Goal: Information Seeking & Learning: Learn about a topic

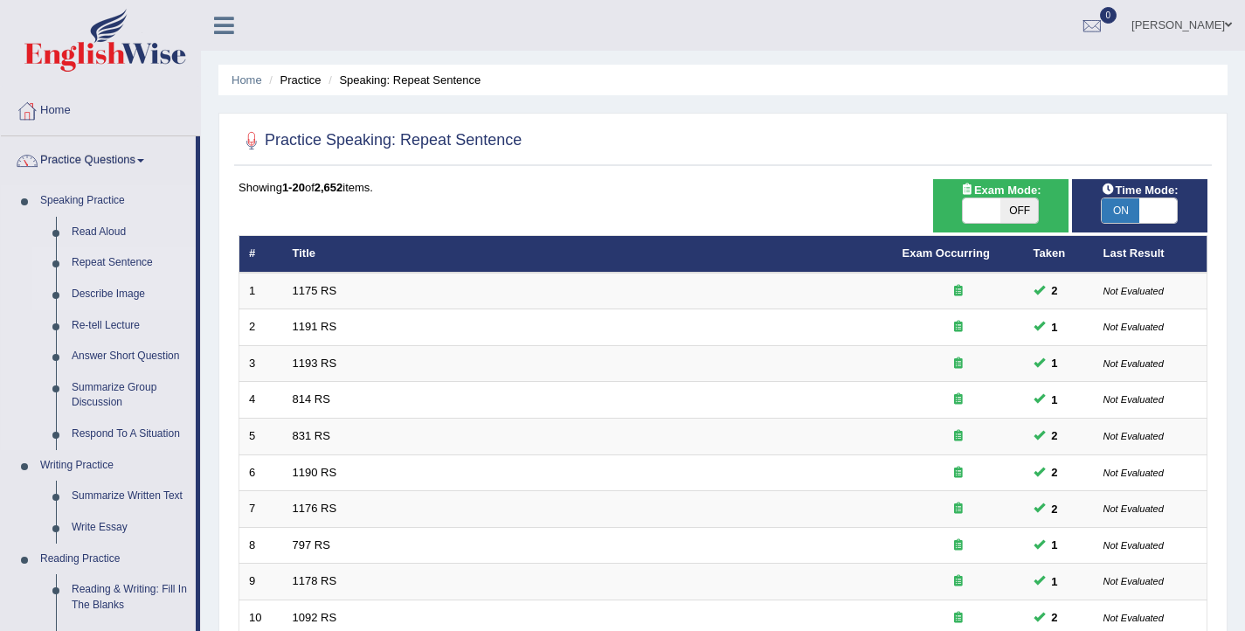
click at [124, 288] on link "Describe Image" at bounding box center [130, 294] width 132 height 31
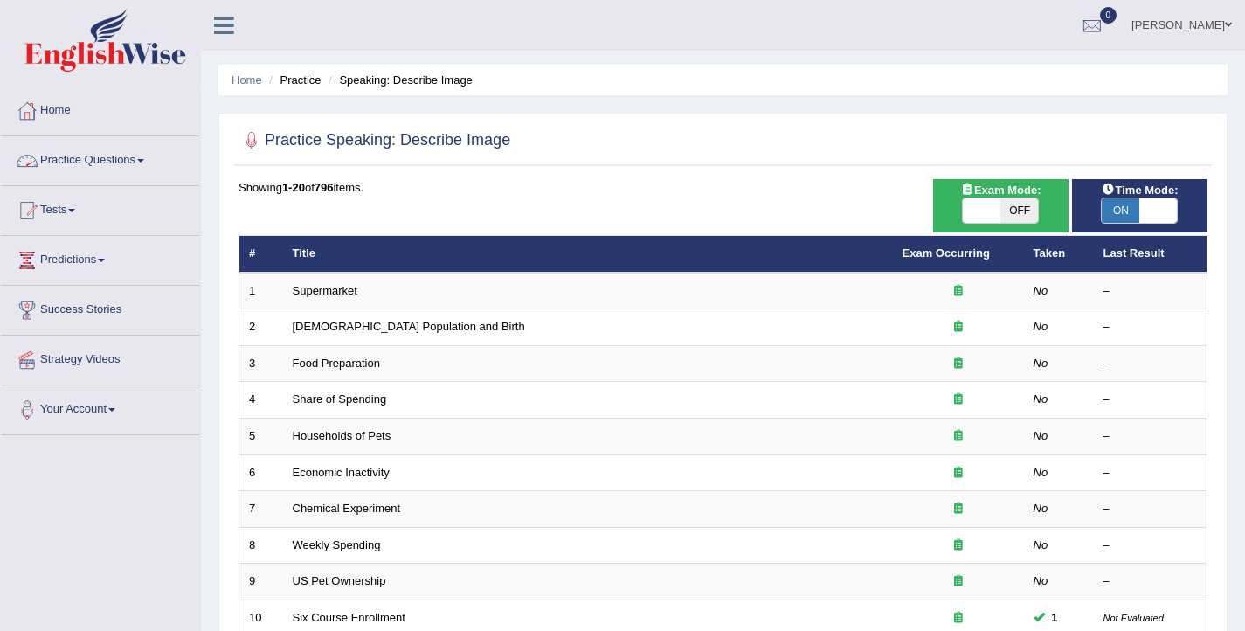
click at [80, 166] on link "Practice Questions" at bounding box center [100, 158] width 199 height 44
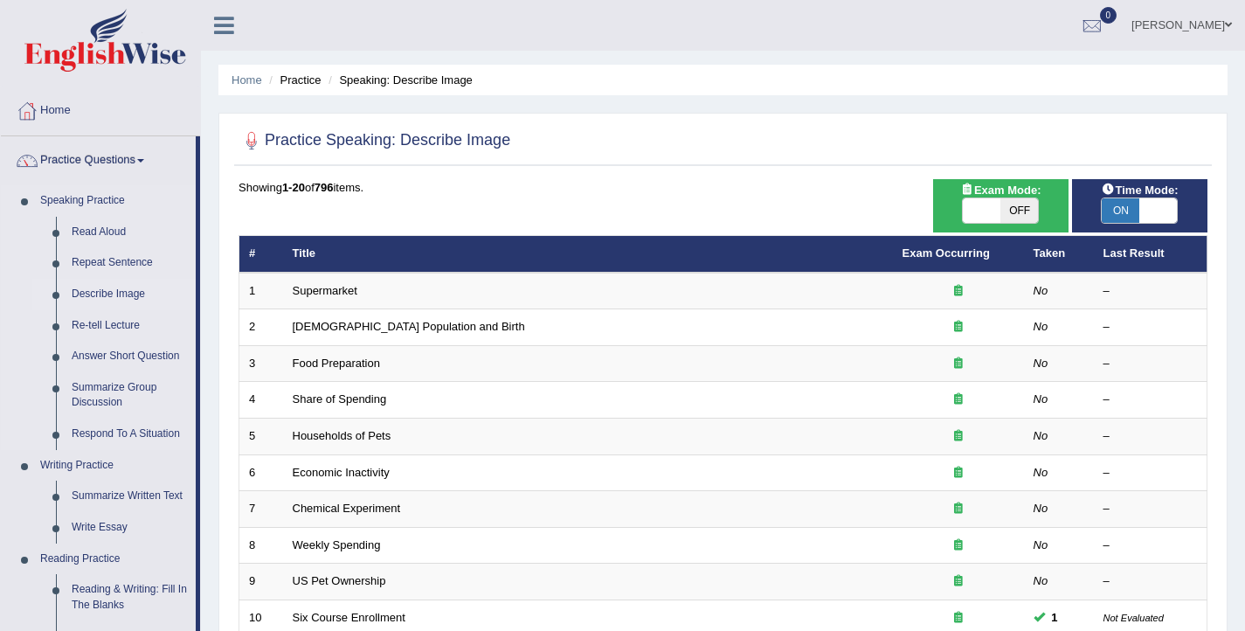
click at [70, 289] on link "Describe Image" at bounding box center [130, 294] width 132 height 31
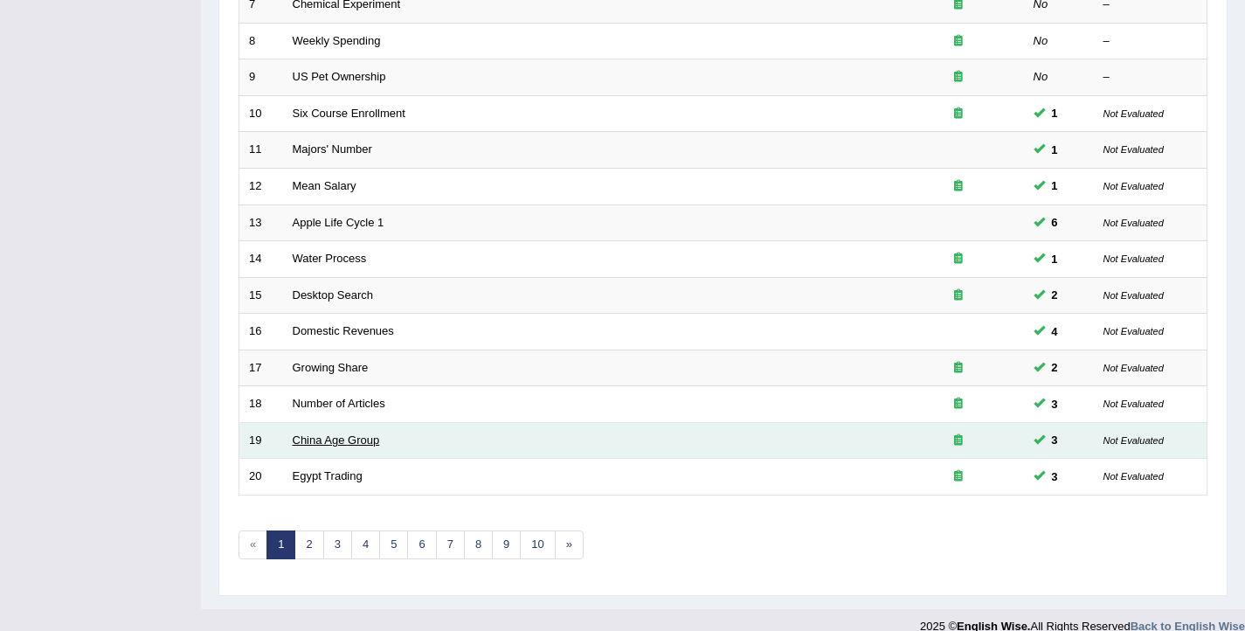
scroll to position [526, 0]
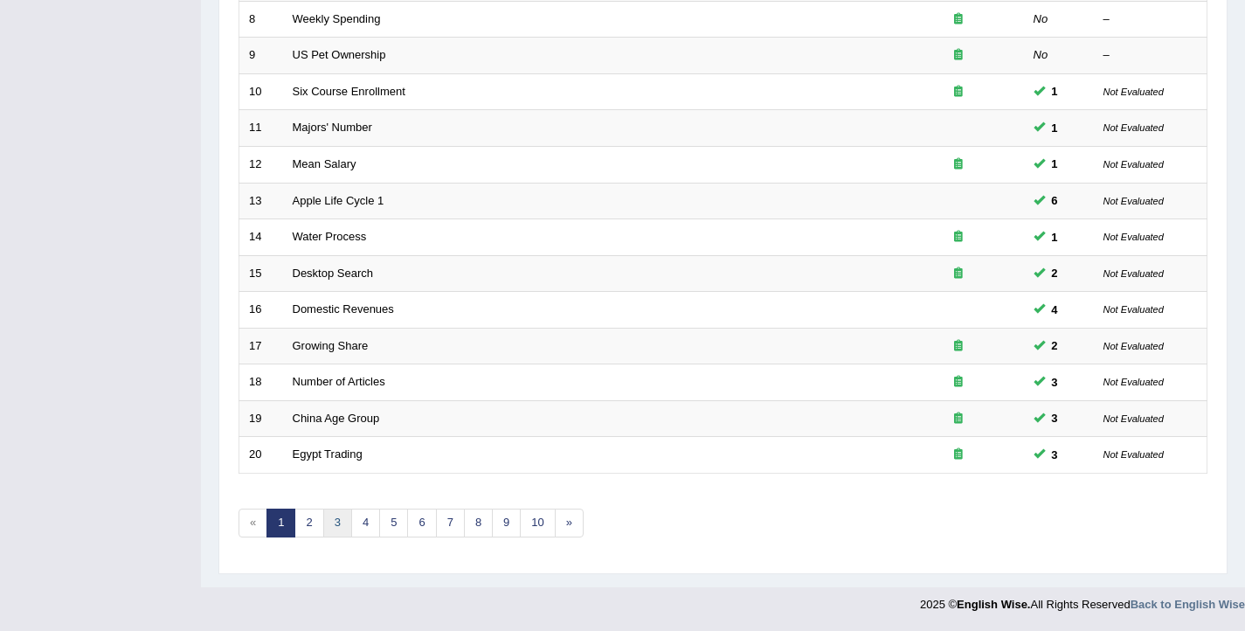
click at [341, 528] on link "3" at bounding box center [337, 523] width 29 height 29
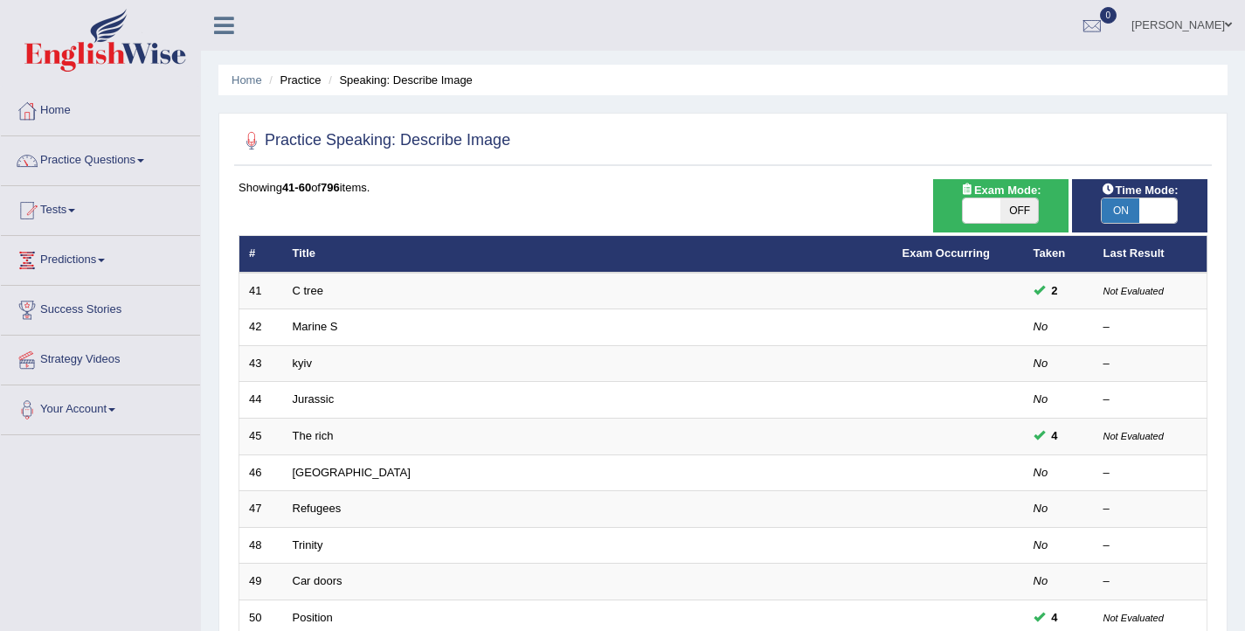
scroll to position [526, 0]
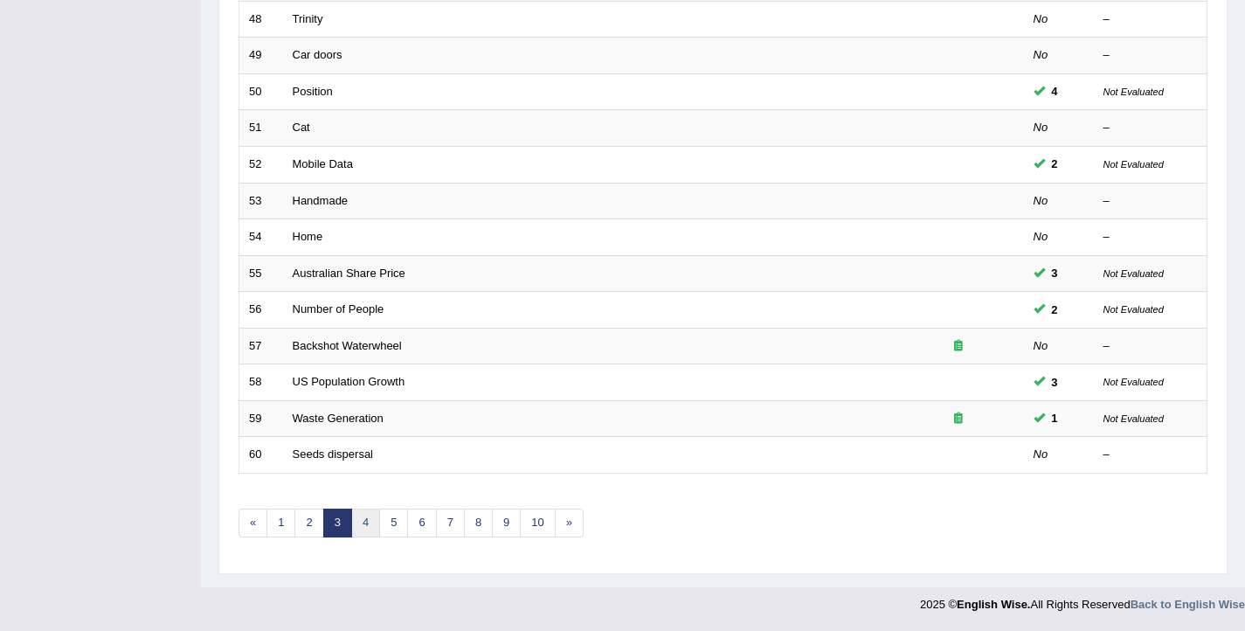
click at [358, 531] on link "4" at bounding box center [365, 523] width 29 height 29
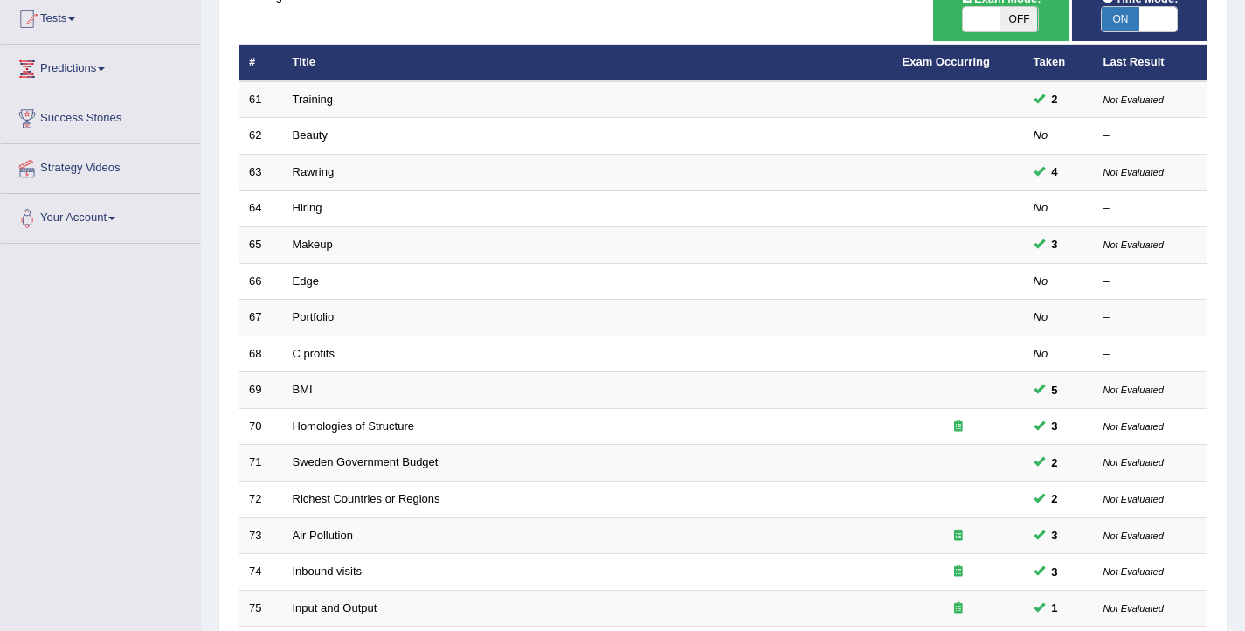
scroll to position [526, 0]
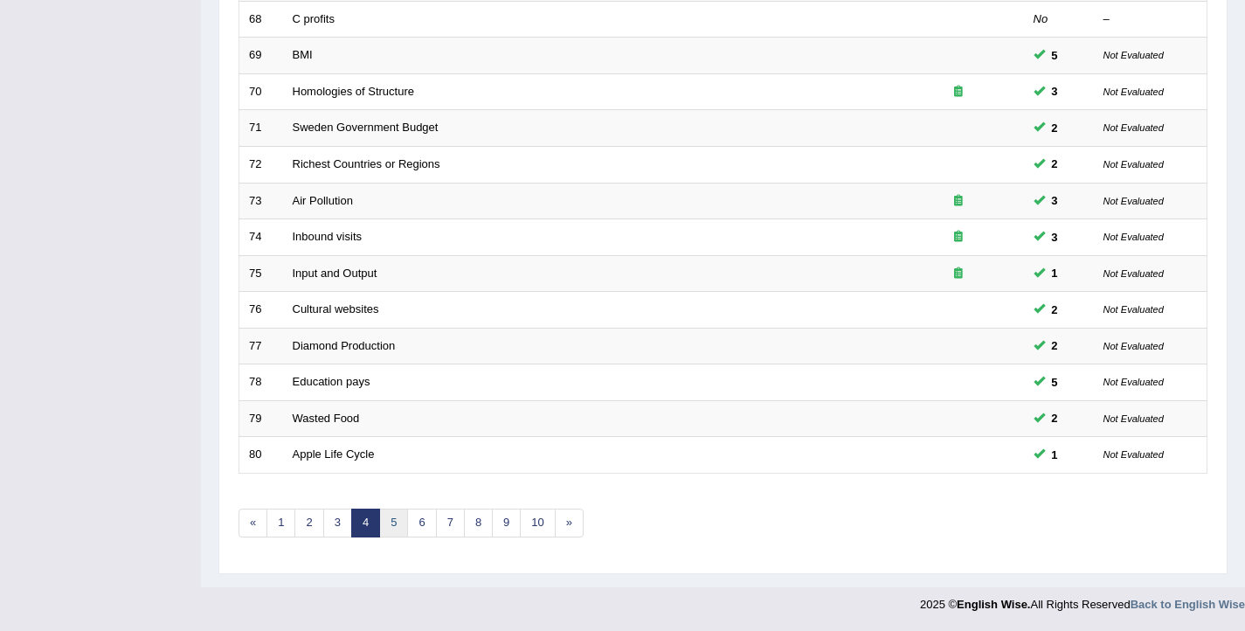
click at [382, 526] on link "5" at bounding box center [393, 523] width 29 height 29
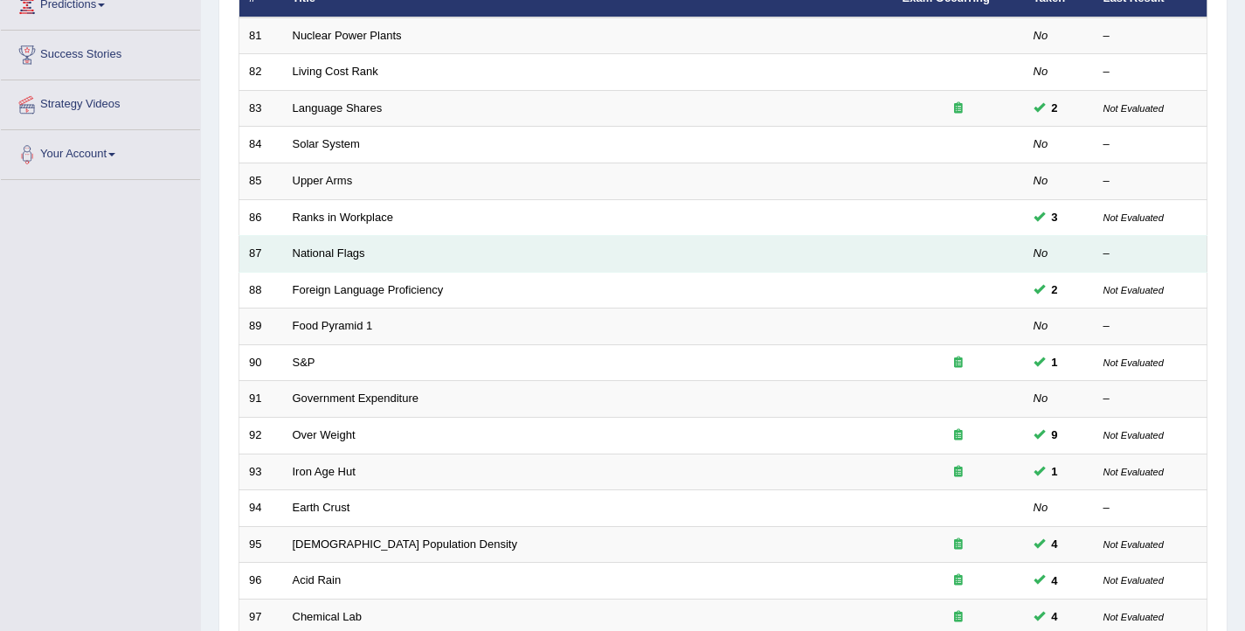
scroll to position [526, 0]
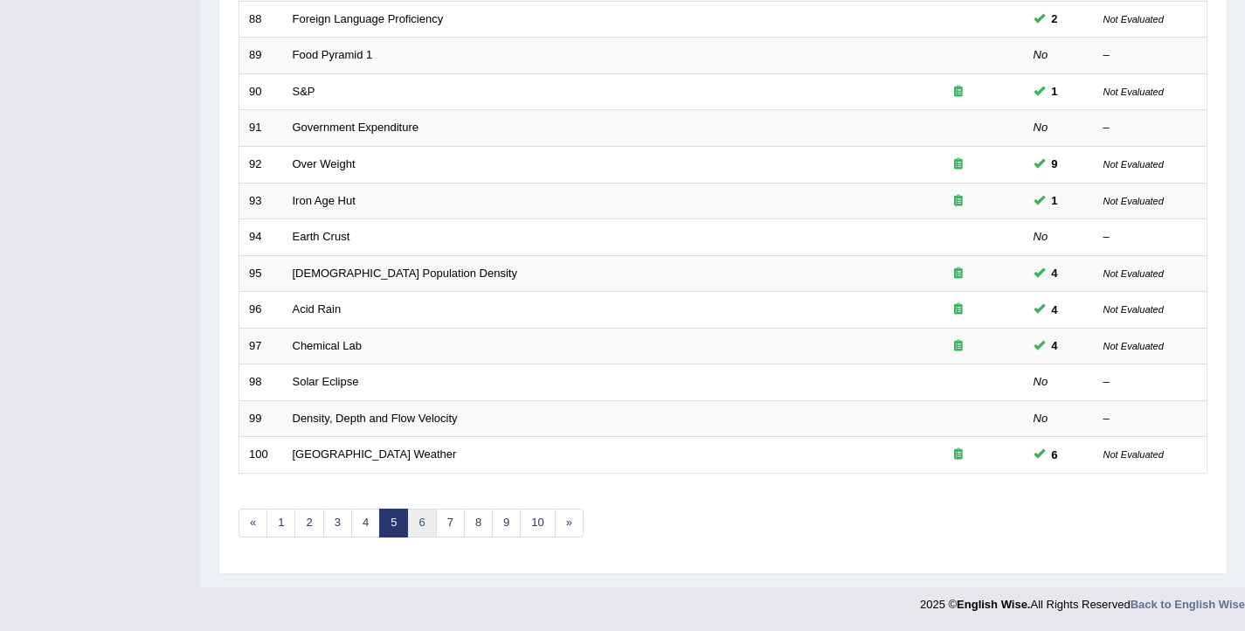
click at [419, 513] on link "6" at bounding box center [421, 523] width 29 height 29
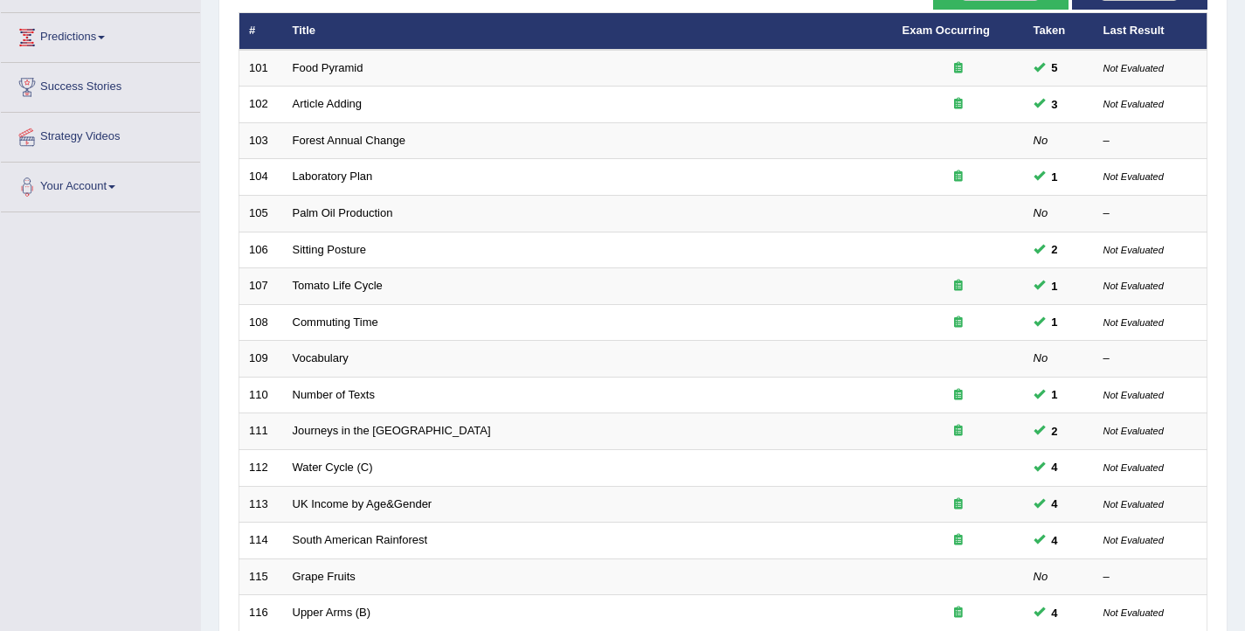
scroll to position [526, 0]
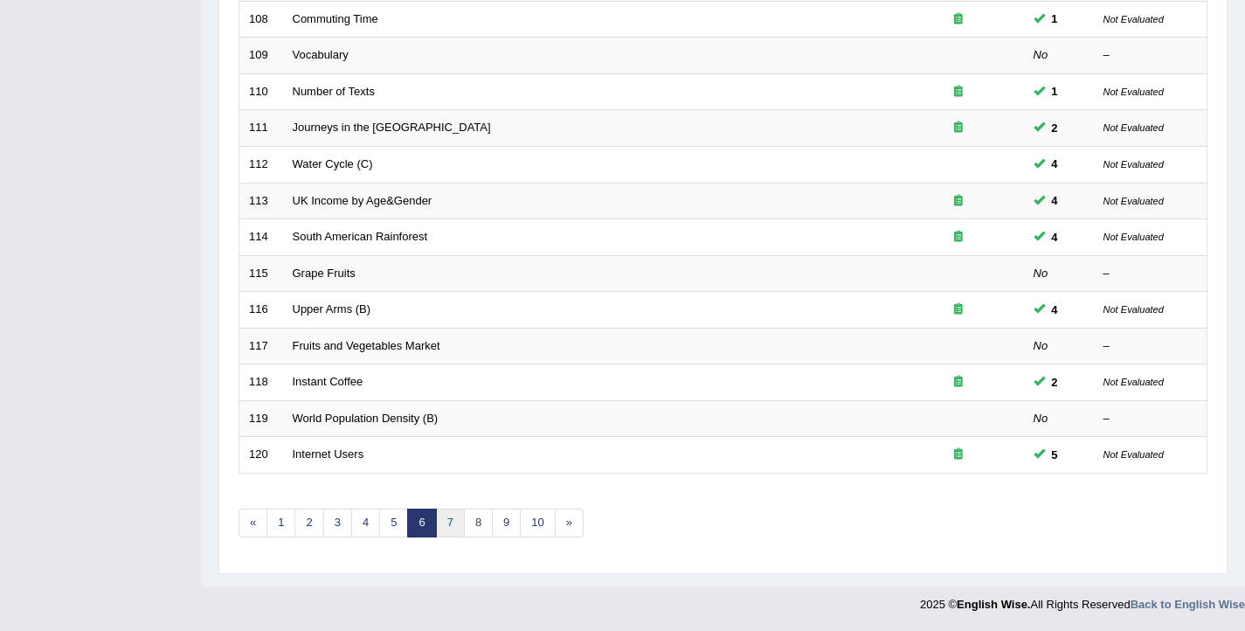
click at [454, 521] on link "7" at bounding box center [450, 523] width 29 height 29
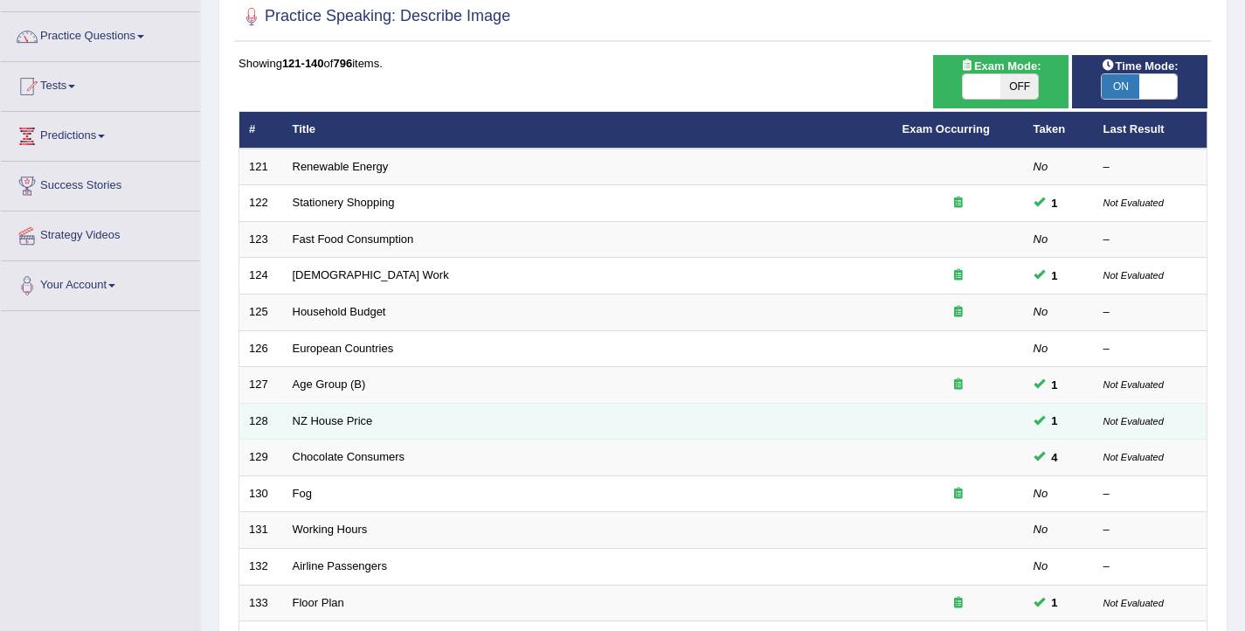
scroll to position [526, 0]
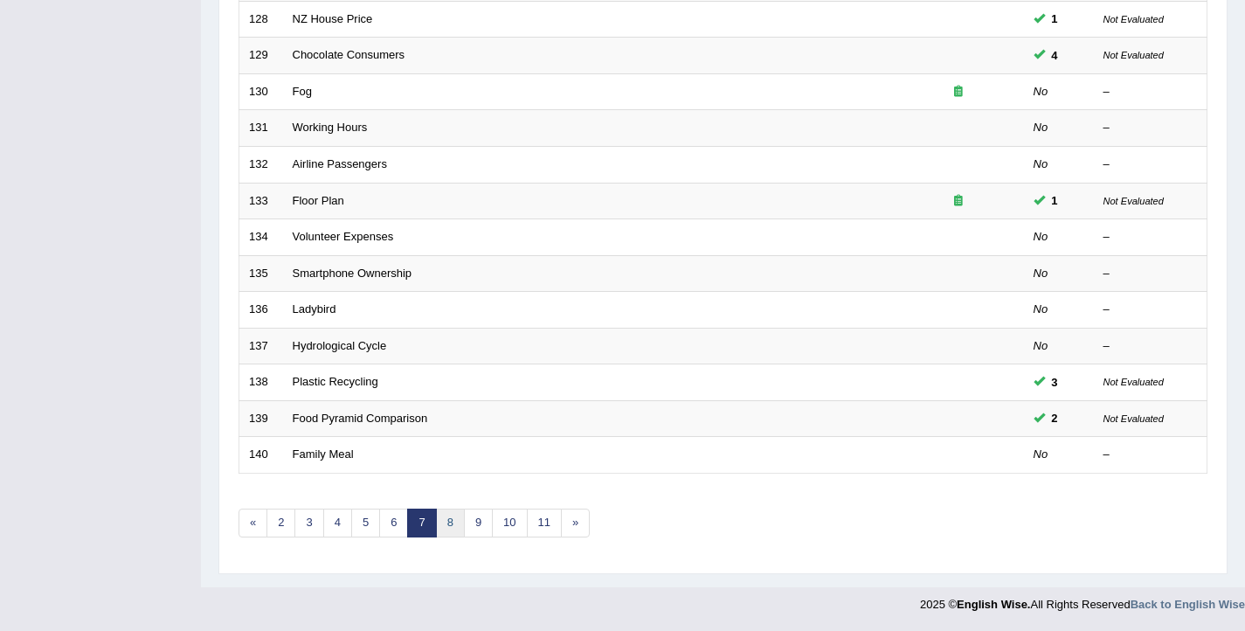
click at [444, 526] on link "8" at bounding box center [450, 523] width 29 height 29
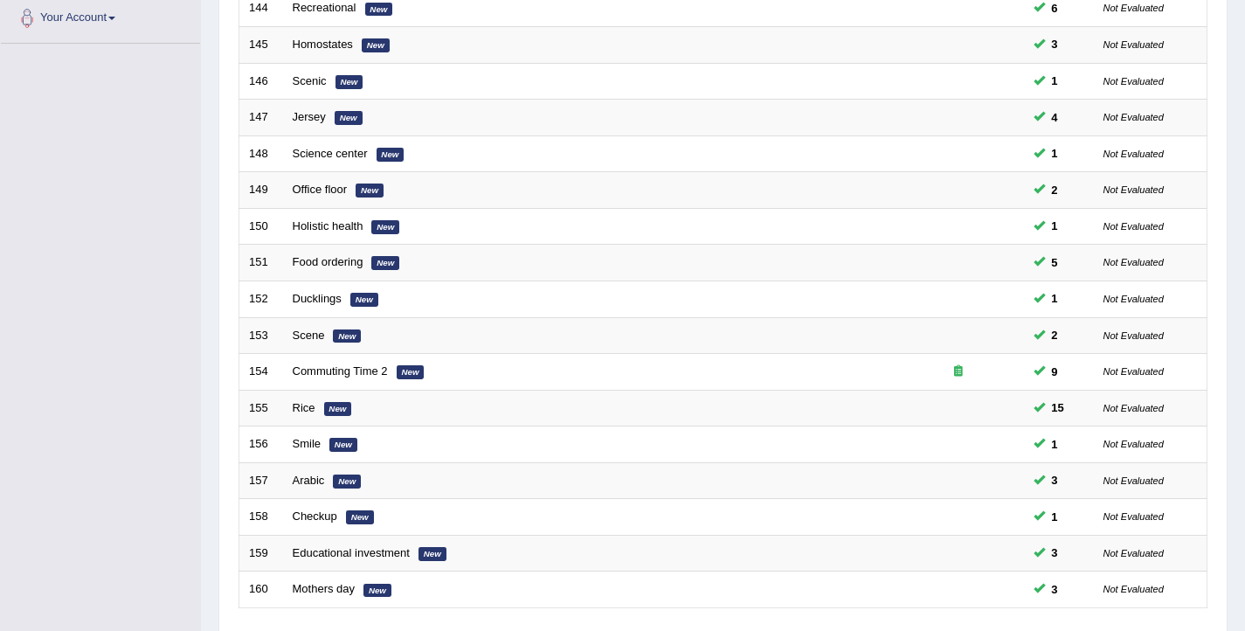
scroll to position [526, 0]
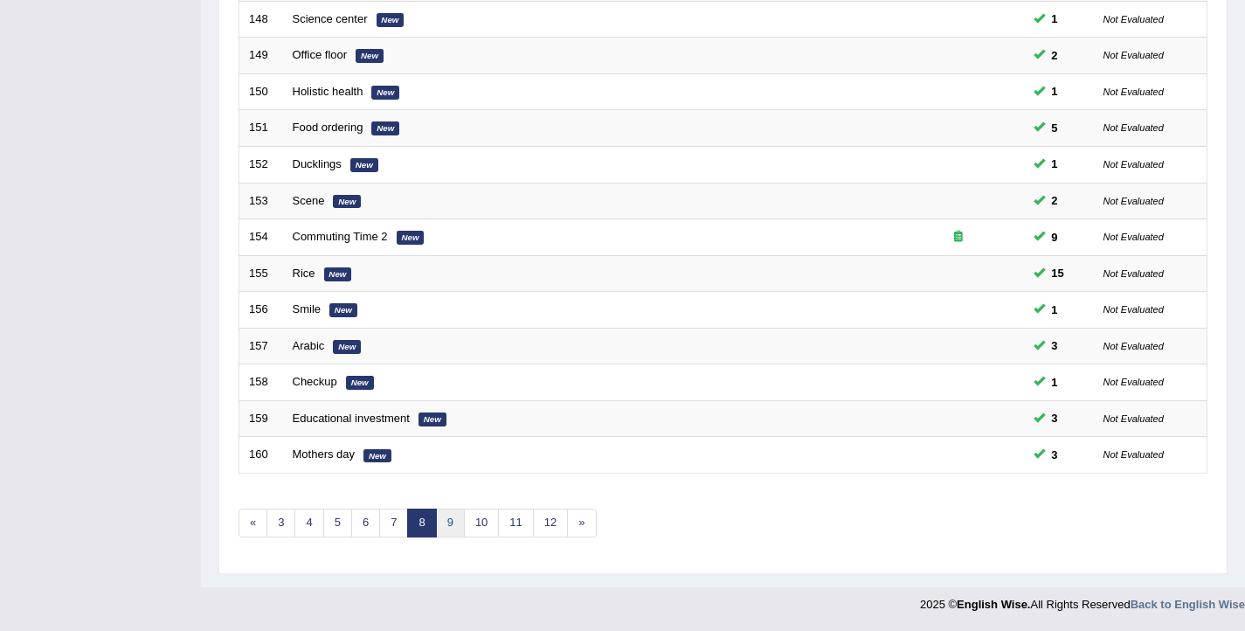
click at [449, 529] on link "9" at bounding box center [450, 523] width 29 height 29
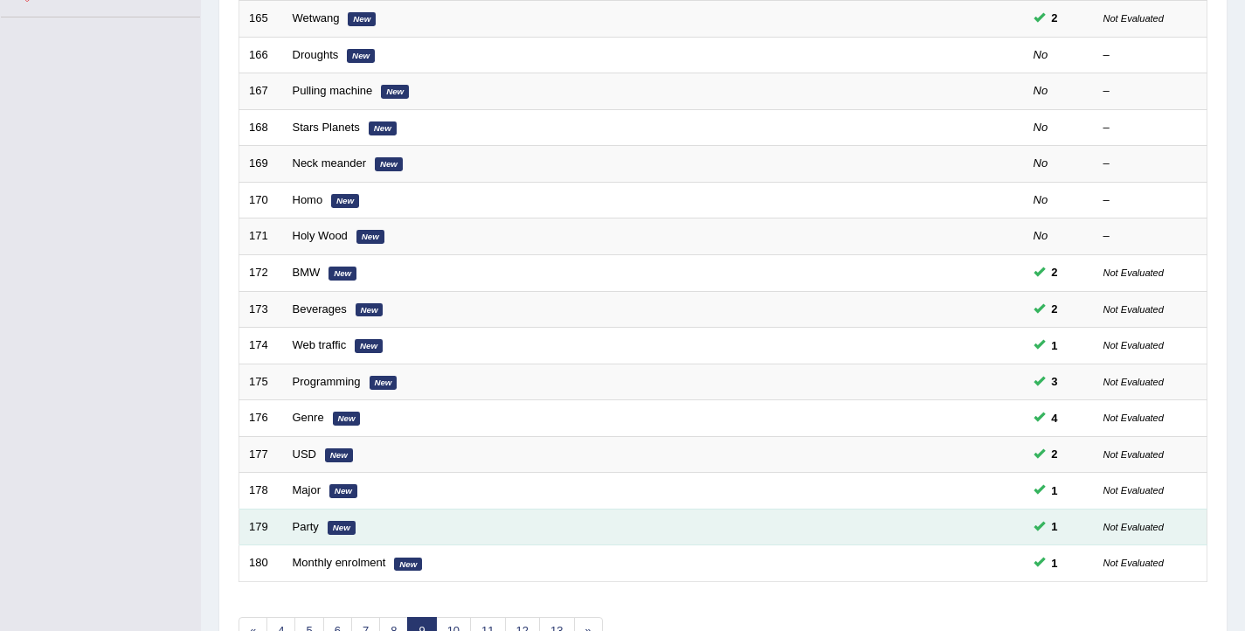
scroll to position [526, 0]
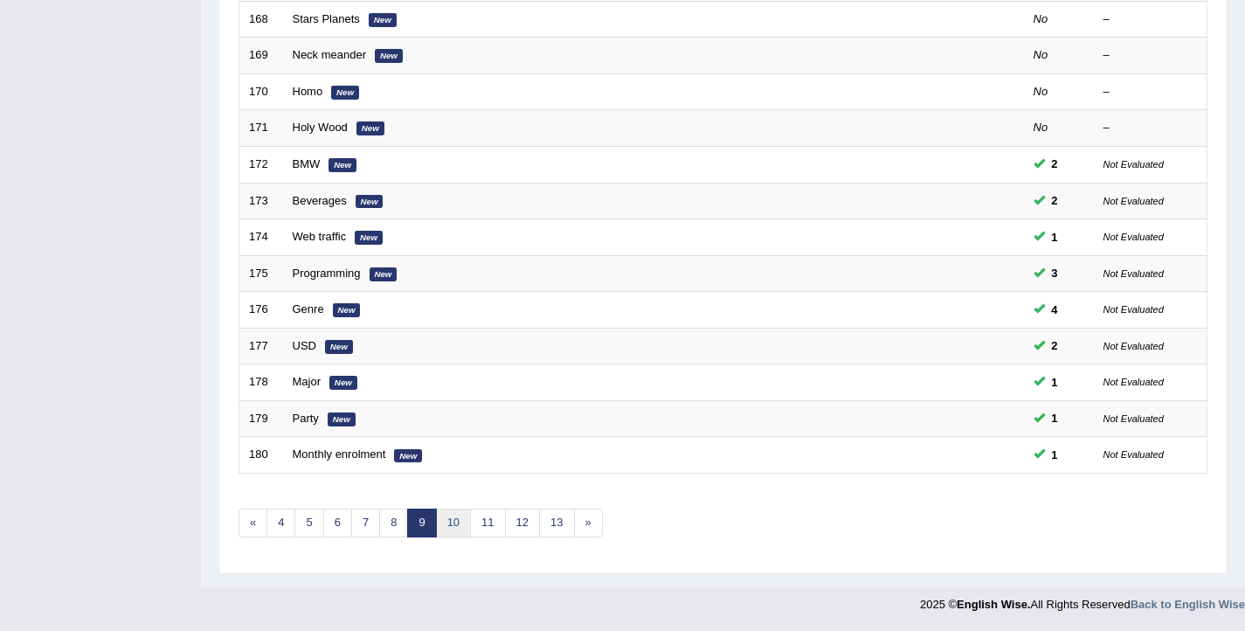
click at [449, 521] on link "10" at bounding box center [453, 523] width 35 height 29
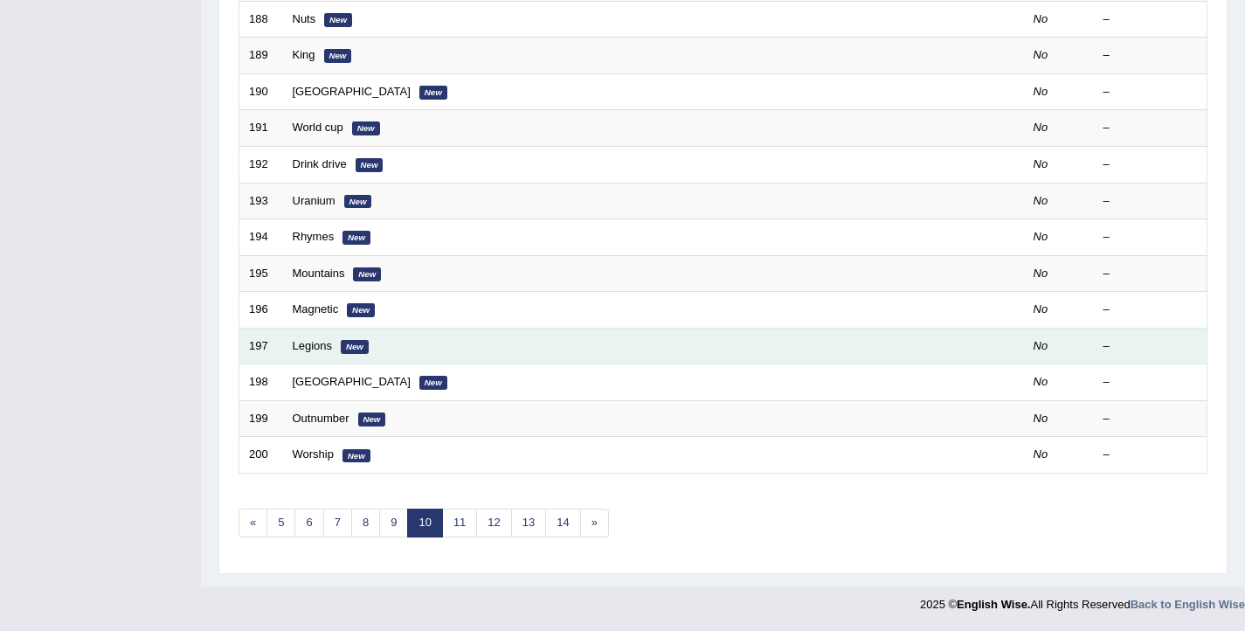
scroll to position [390, 0]
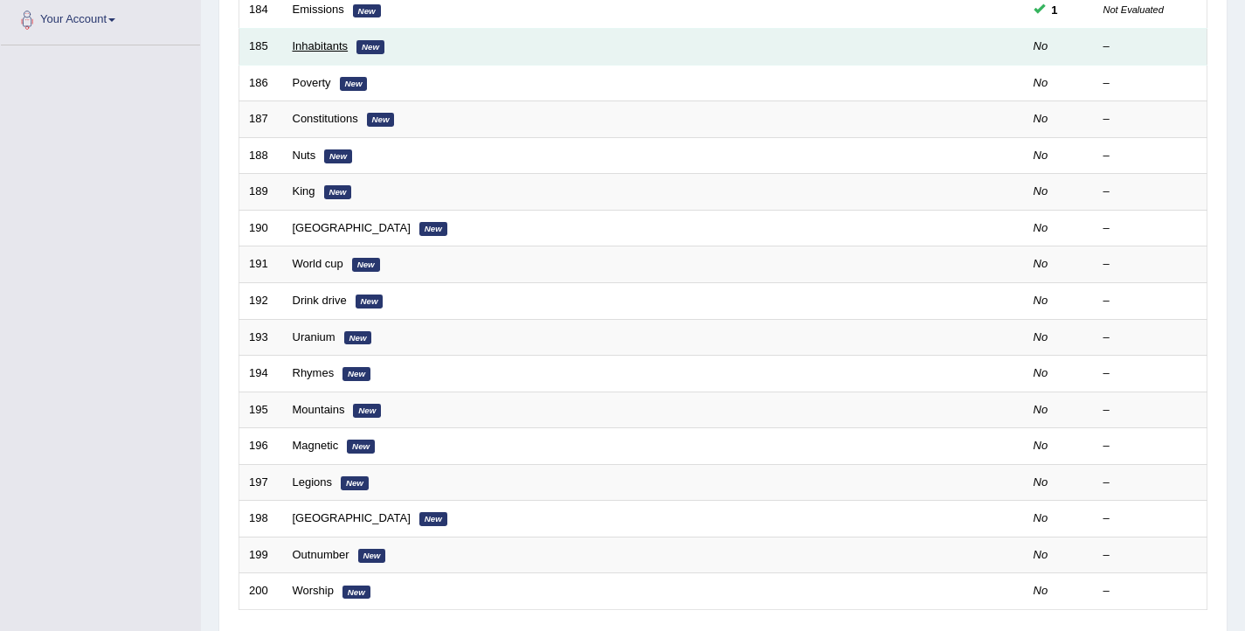
click at [316, 45] on link "Inhabitants" at bounding box center [321, 45] width 56 height 13
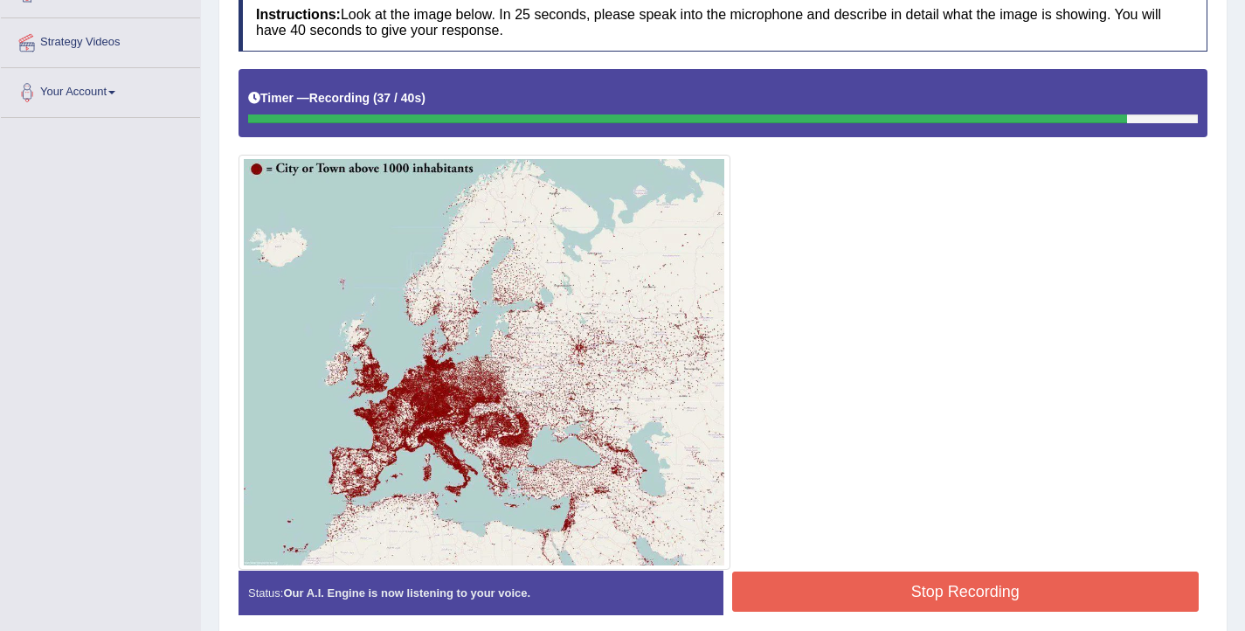
scroll to position [318, 0]
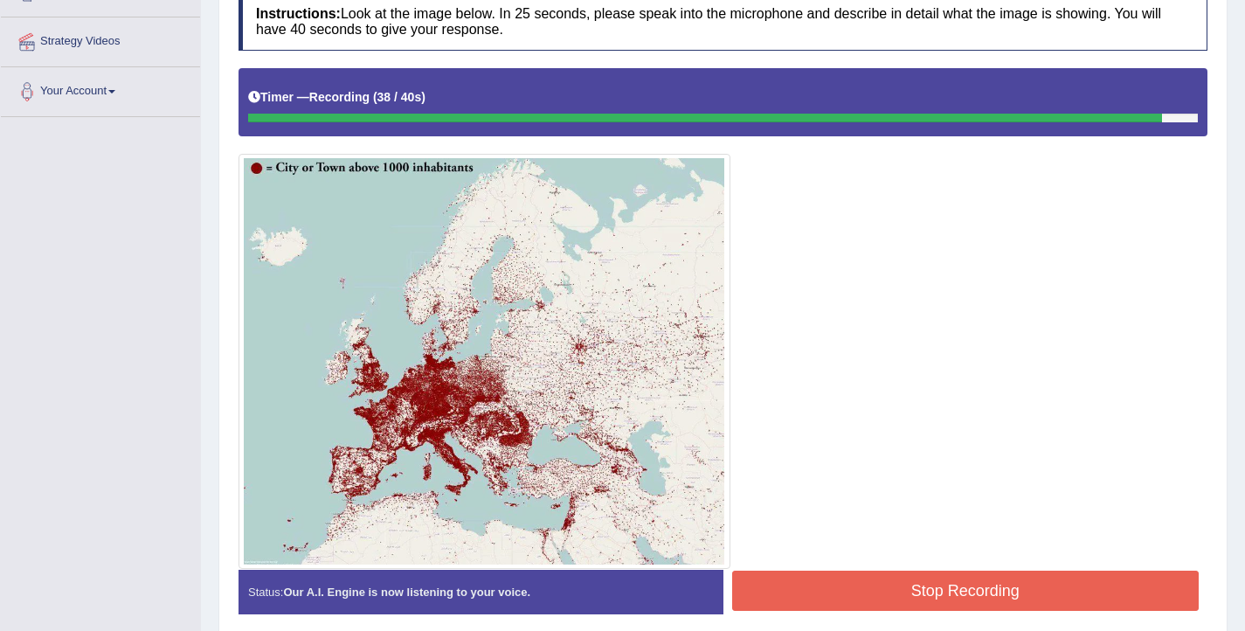
click at [891, 598] on button "Stop Recording" at bounding box center [966, 591] width 468 height 40
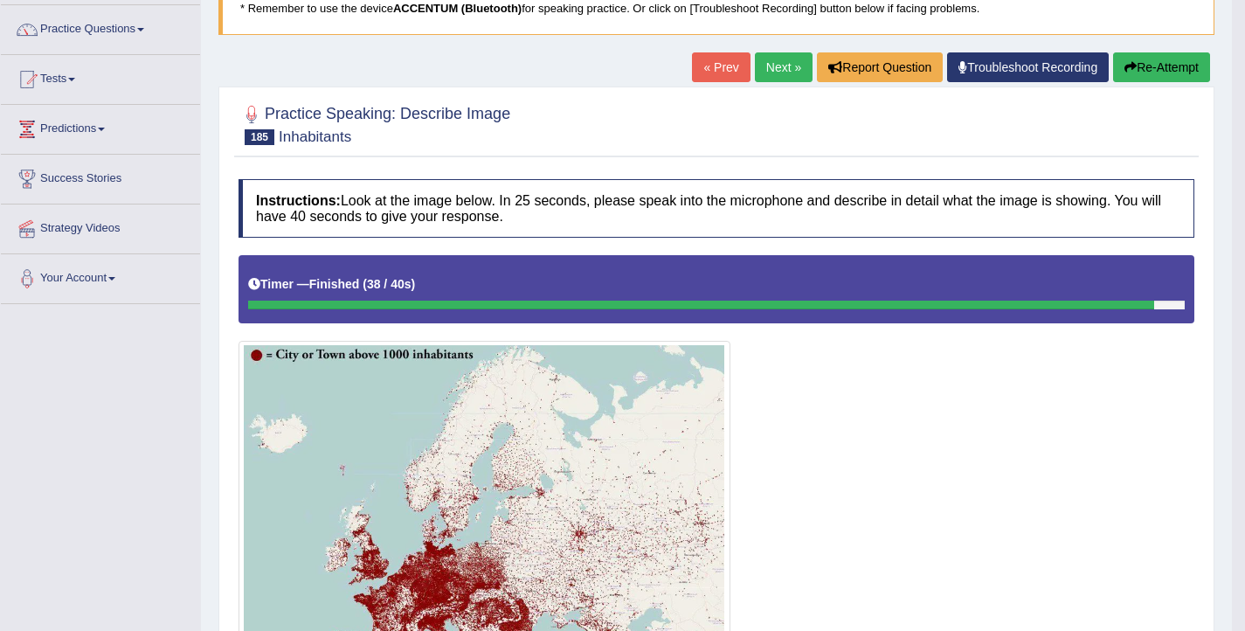
scroll to position [52, 0]
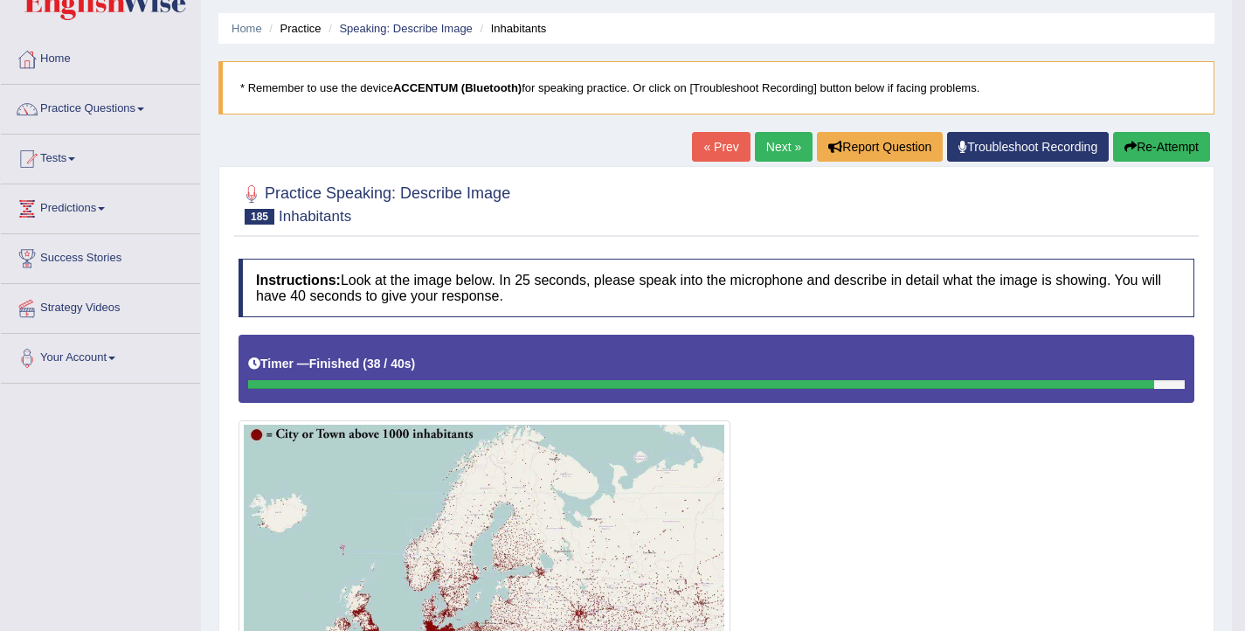
click at [1160, 146] on button "Re-Attempt" at bounding box center [1161, 147] width 97 height 30
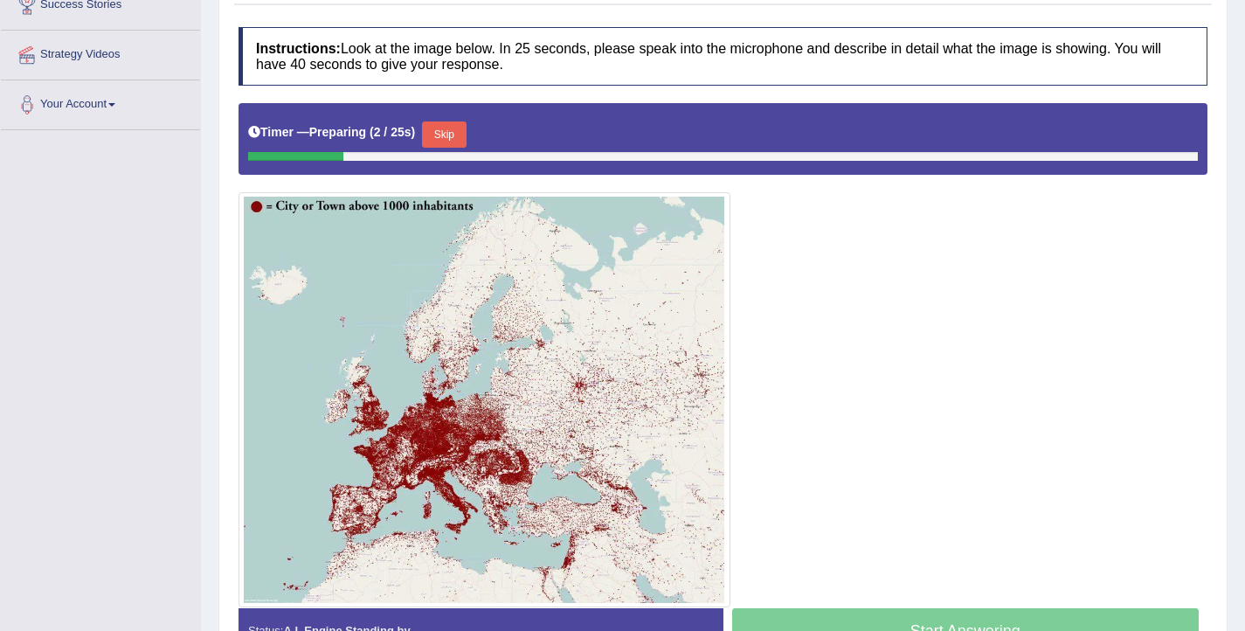
scroll to position [315, 0]
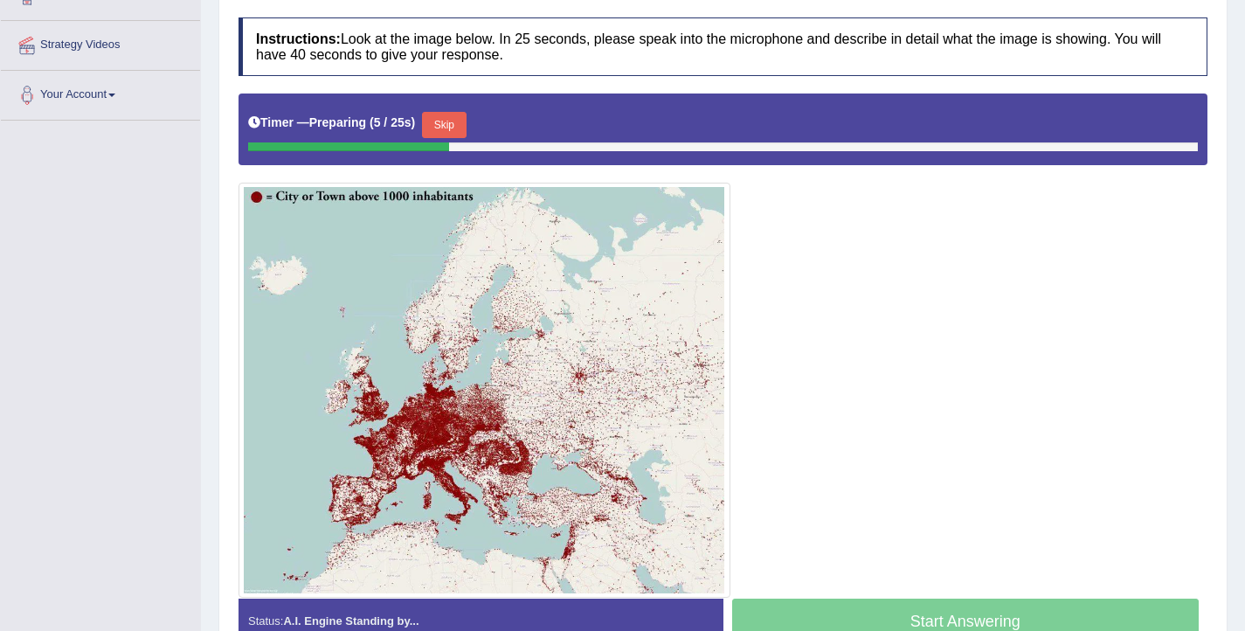
click at [450, 126] on button "Skip" at bounding box center [444, 125] width 44 height 26
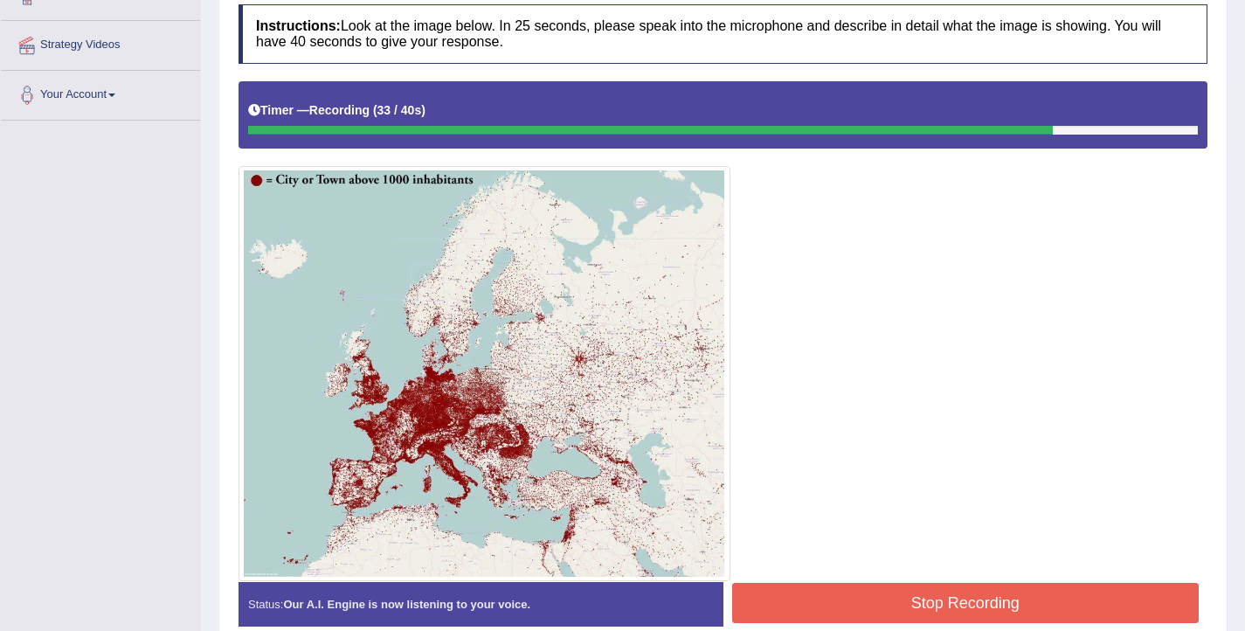
click at [982, 601] on button "Stop Recording" at bounding box center [966, 603] width 468 height 40
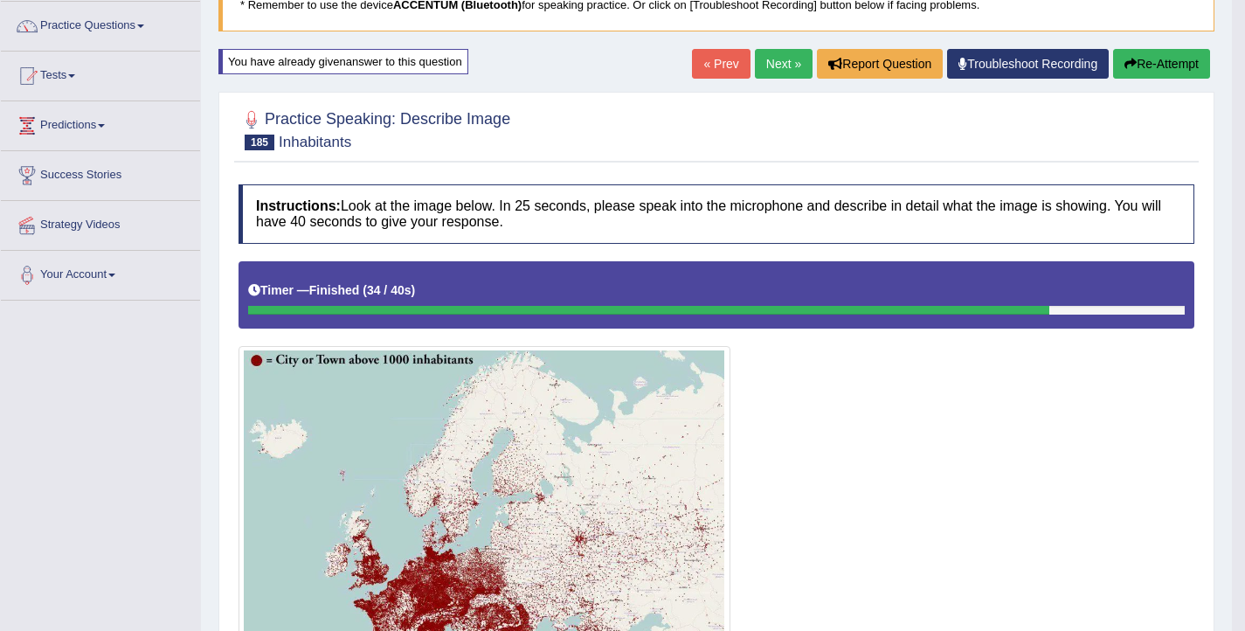
scroll to position [105, 0]
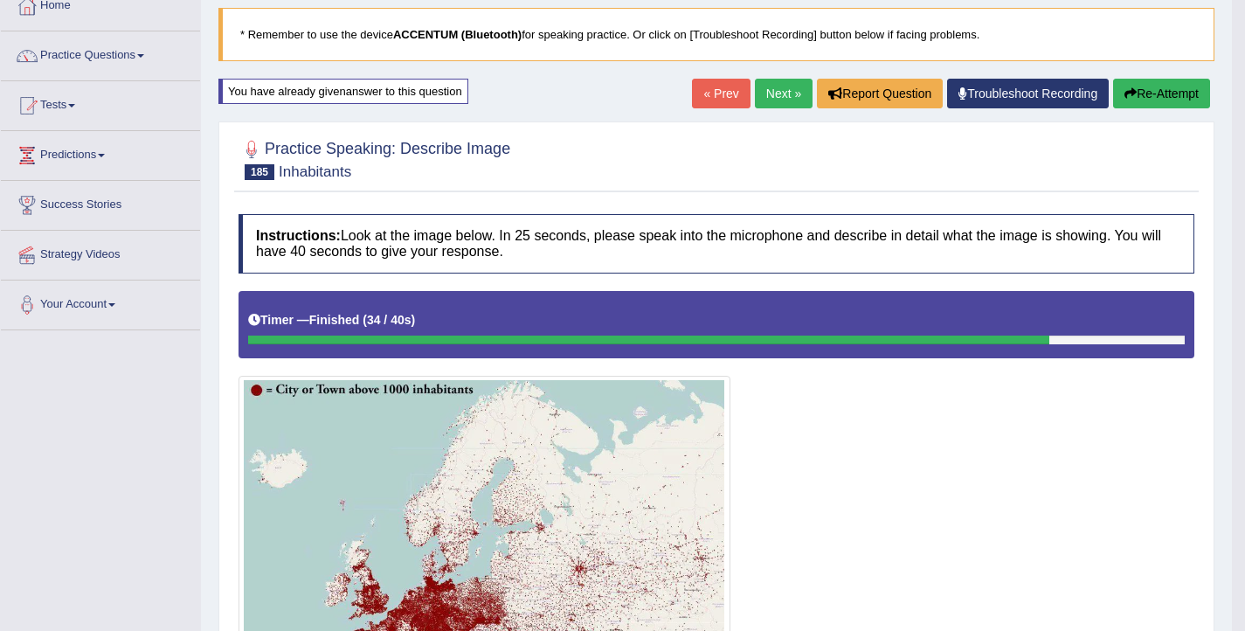
click at [1172, 81] on button "Re-Attempt" at bounding box center [1161, 94] width 97 height 30
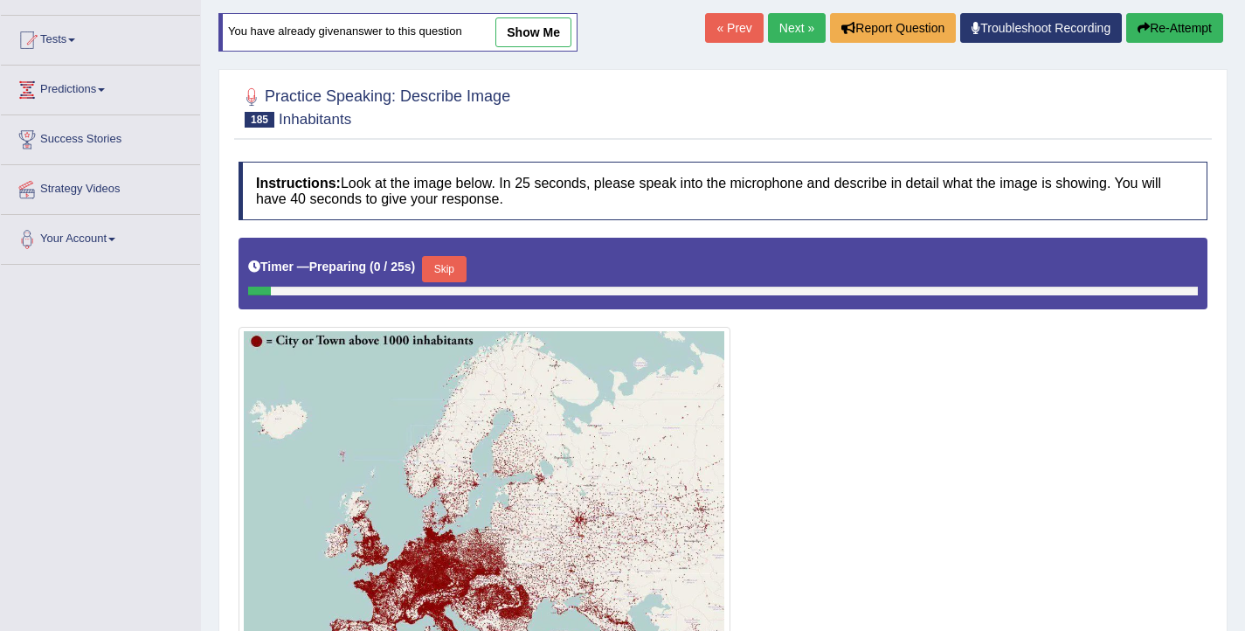
scroll to position [173, 0]
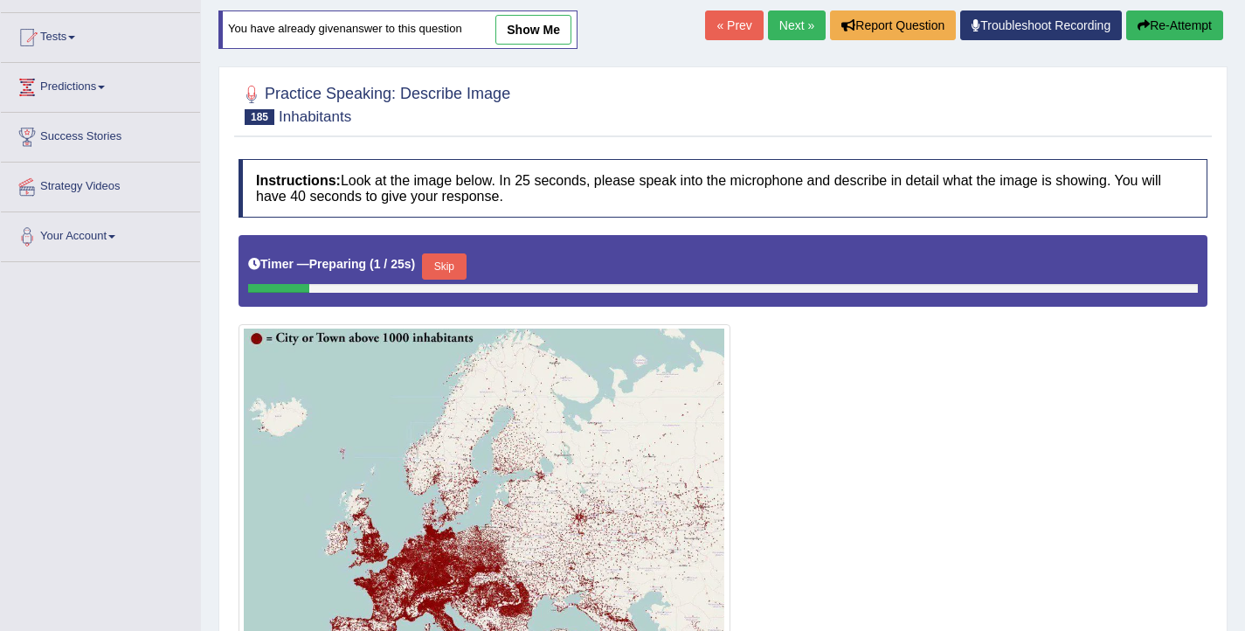
click at [451, 272] on button "Skip" at bounding box center [444, 266] width 44 height 26
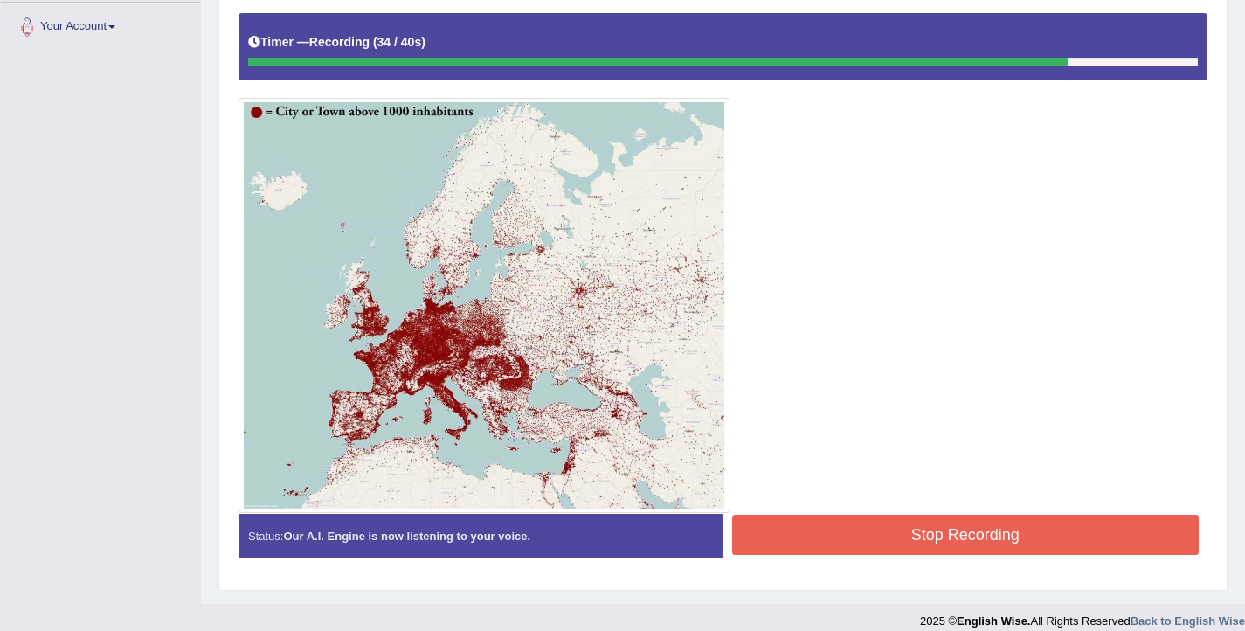
scroll to position [383, 0]
click at [880, 531] on button "Stop Recording" at bounding box center [966, 535] width 468 height 40
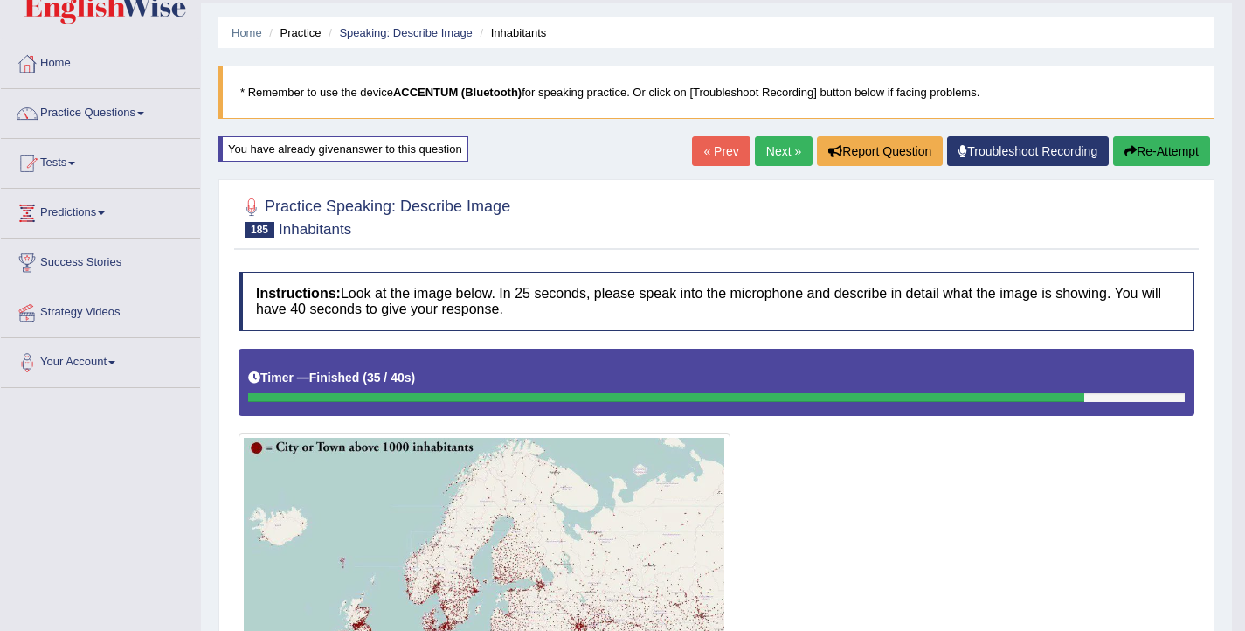
scroll to position [0, 0]
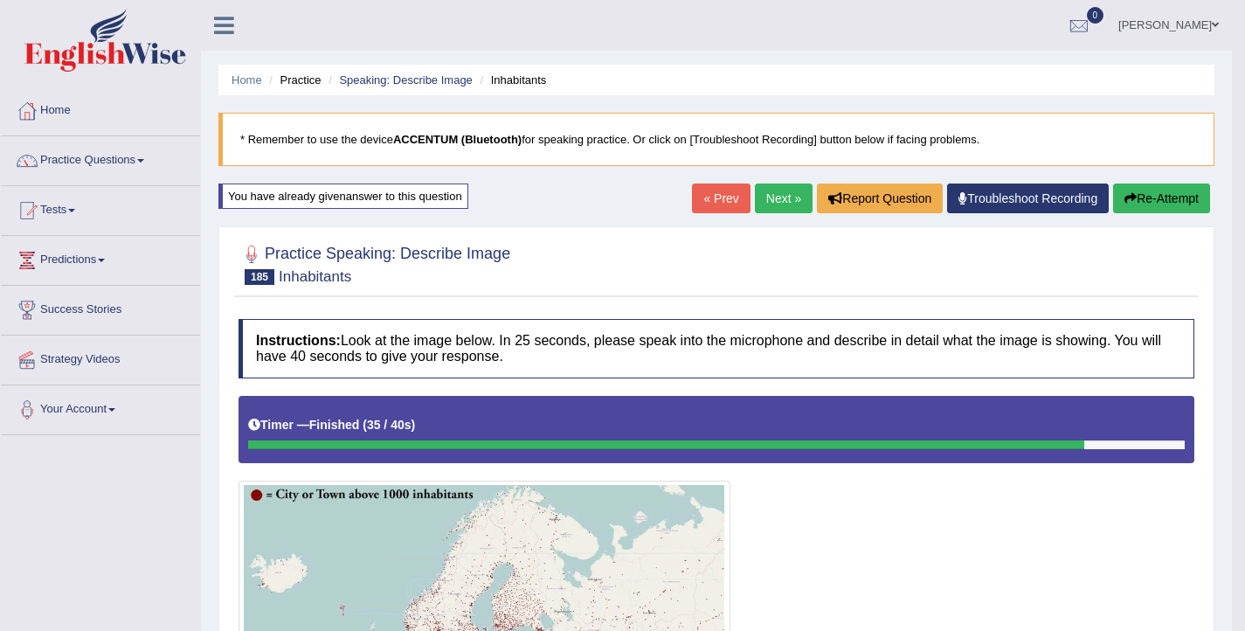
click at [1132, 207] on button "Re-Attempt" at bounding box center [1161, 199] width 97 height 30
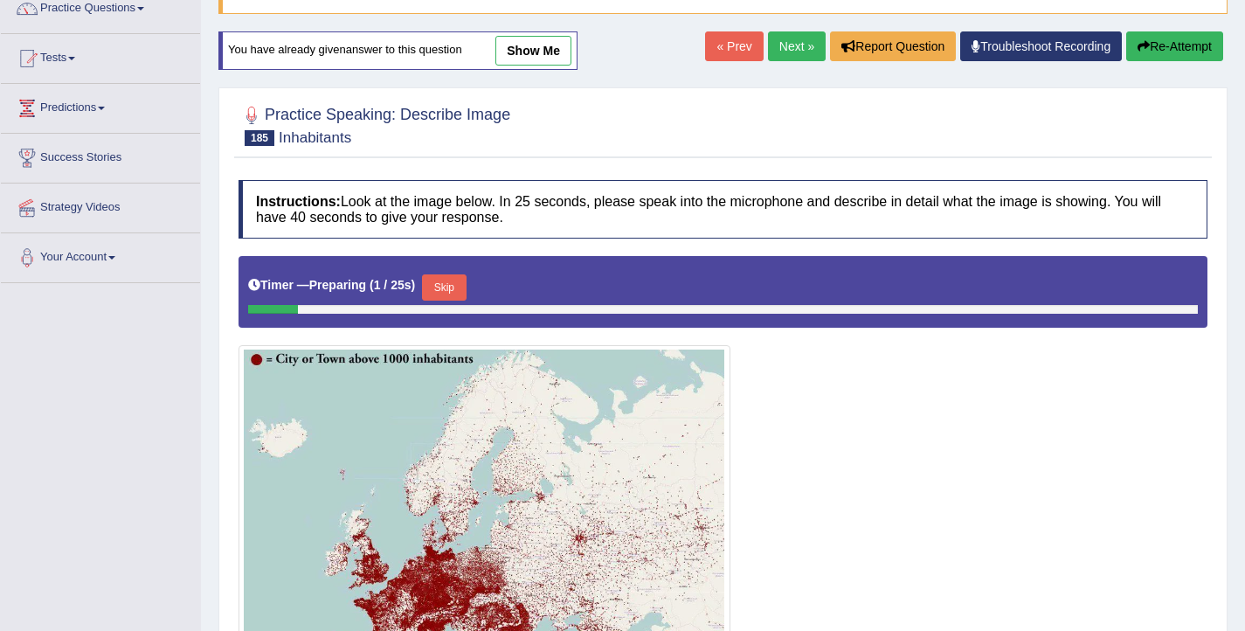
scroll to position [417, 0]
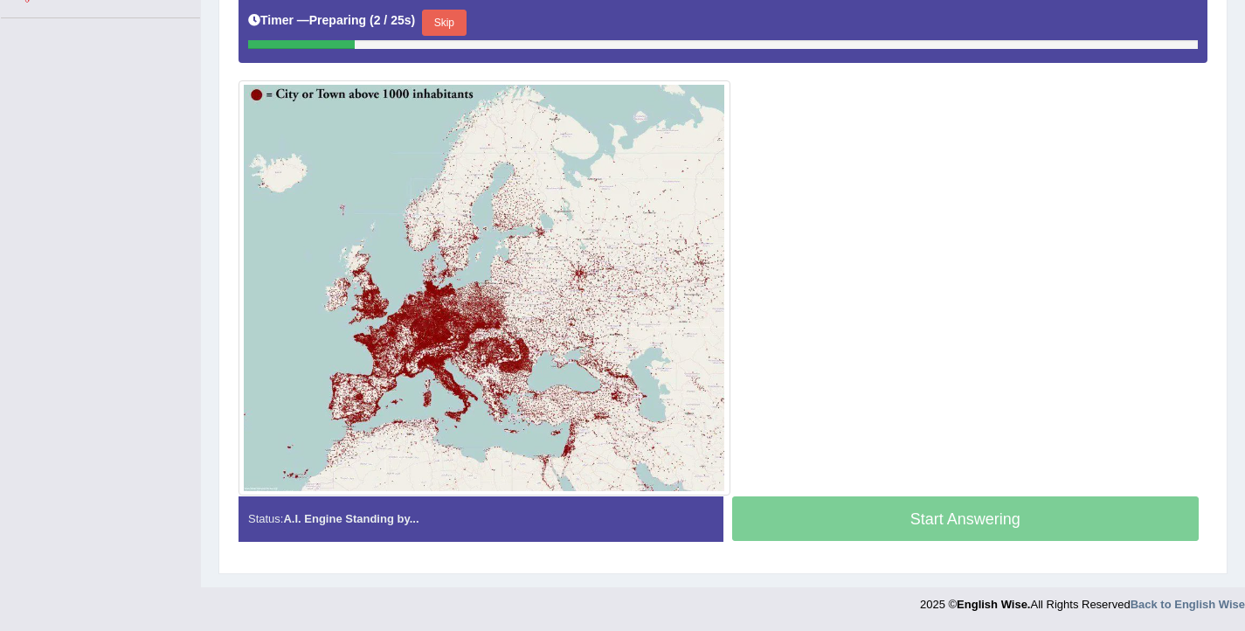
click at [459, 22] on button "Skip" at bounding box center [444, 23] width 44 height 26
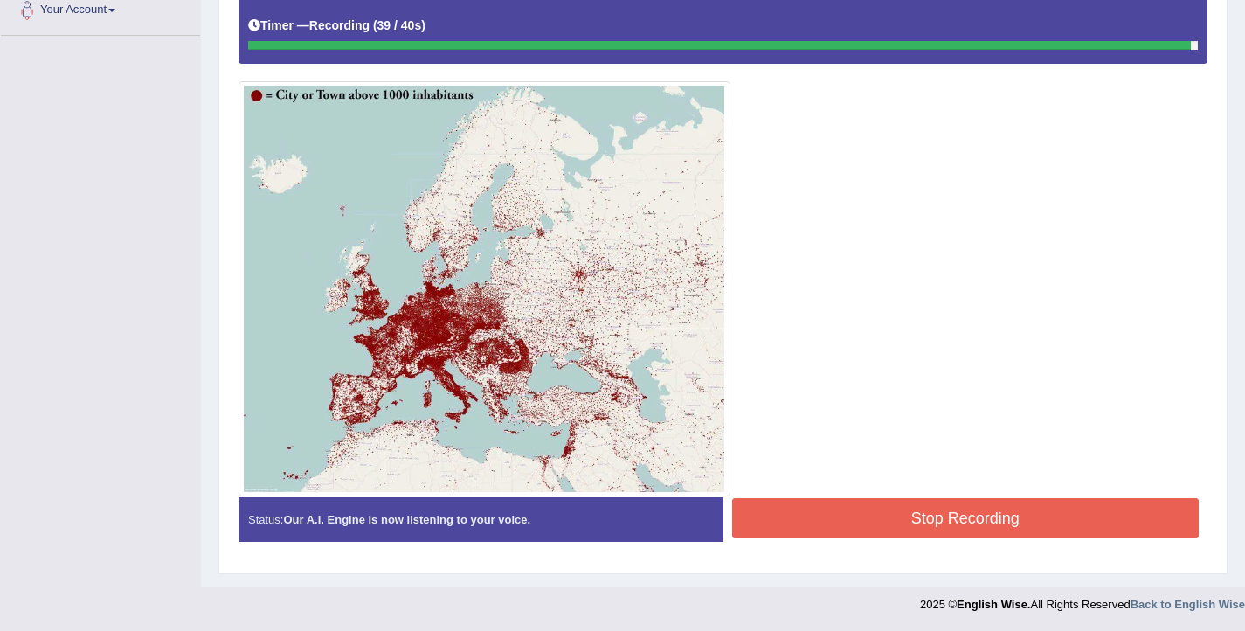
click at [917, 513] on button "Stop Recording" at bounding box center [966, 518] width 468 height 40
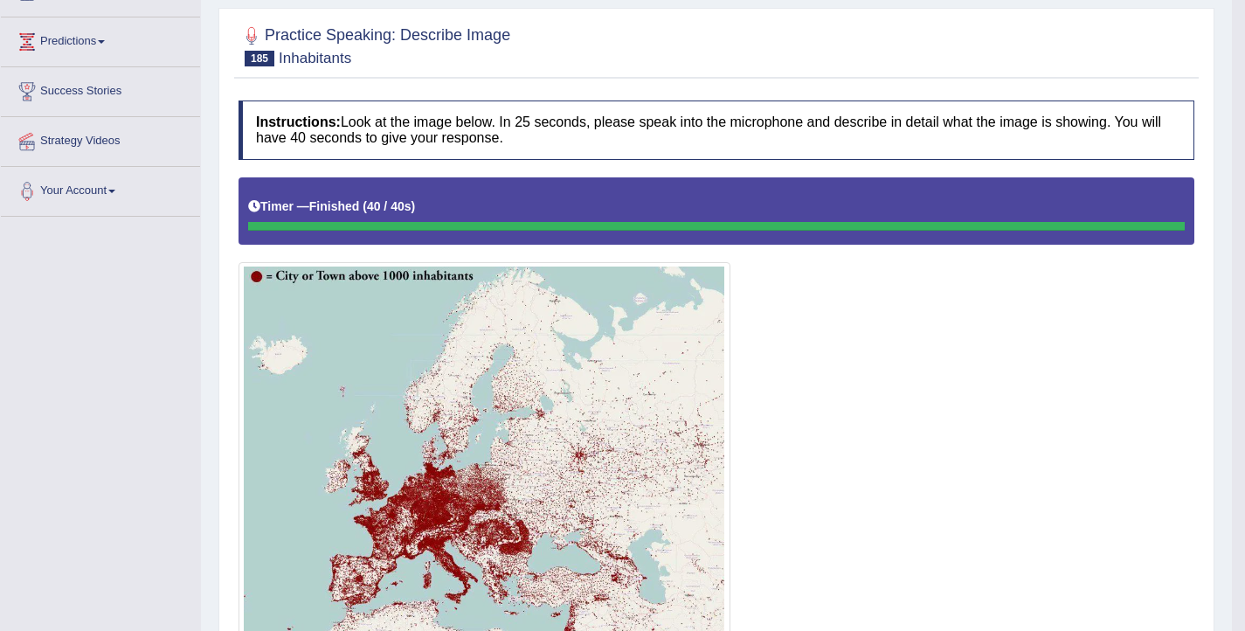
scroll to position [74, 0]
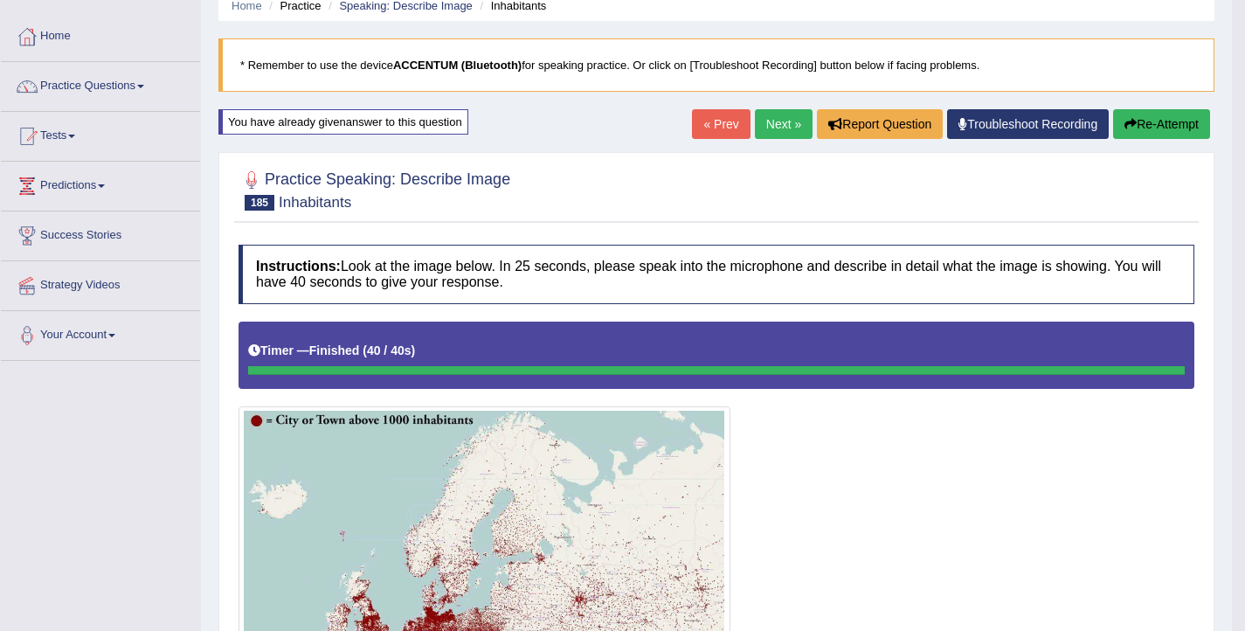
click at [758, 125] on link "Next »" at bounding box center [784, 124] width 58 height 30
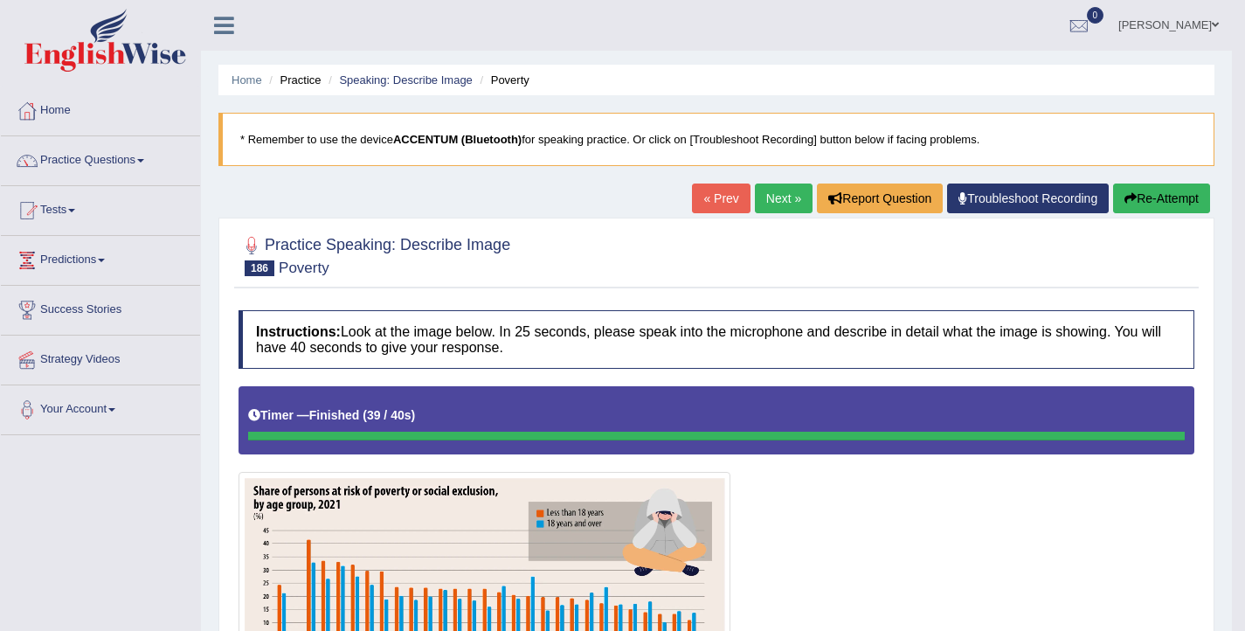
click at [1149, 189] on button "Re-Attempt" at bounding box center [1161, 199] width 97 height 30
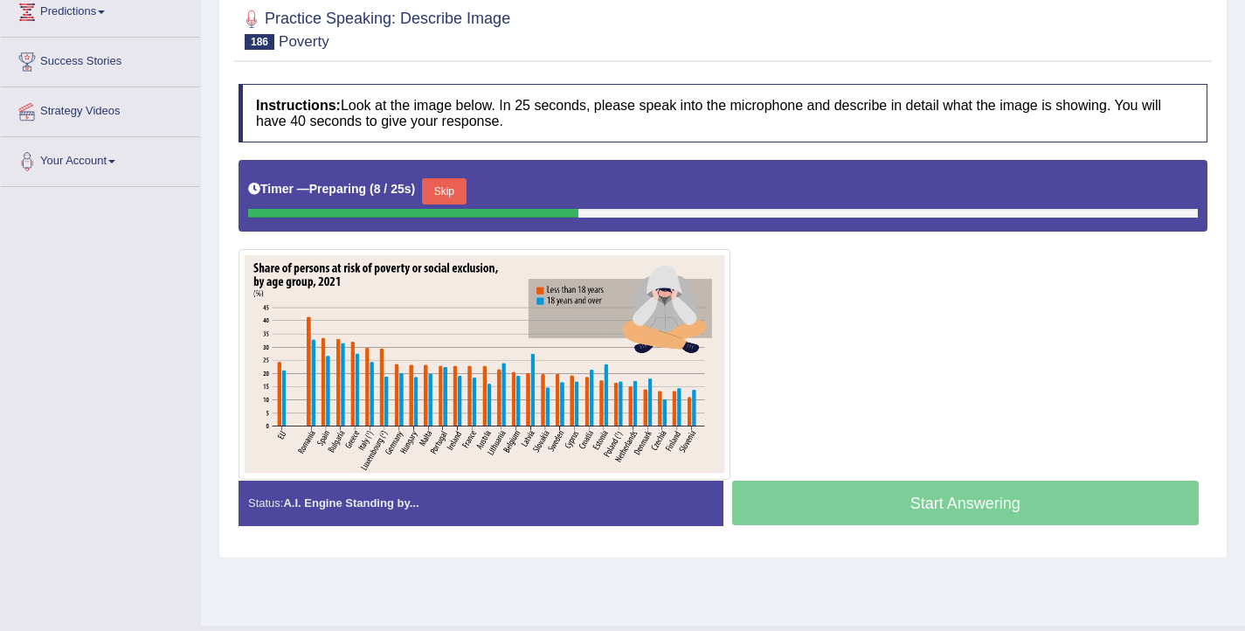
scroll to position [249, 0]
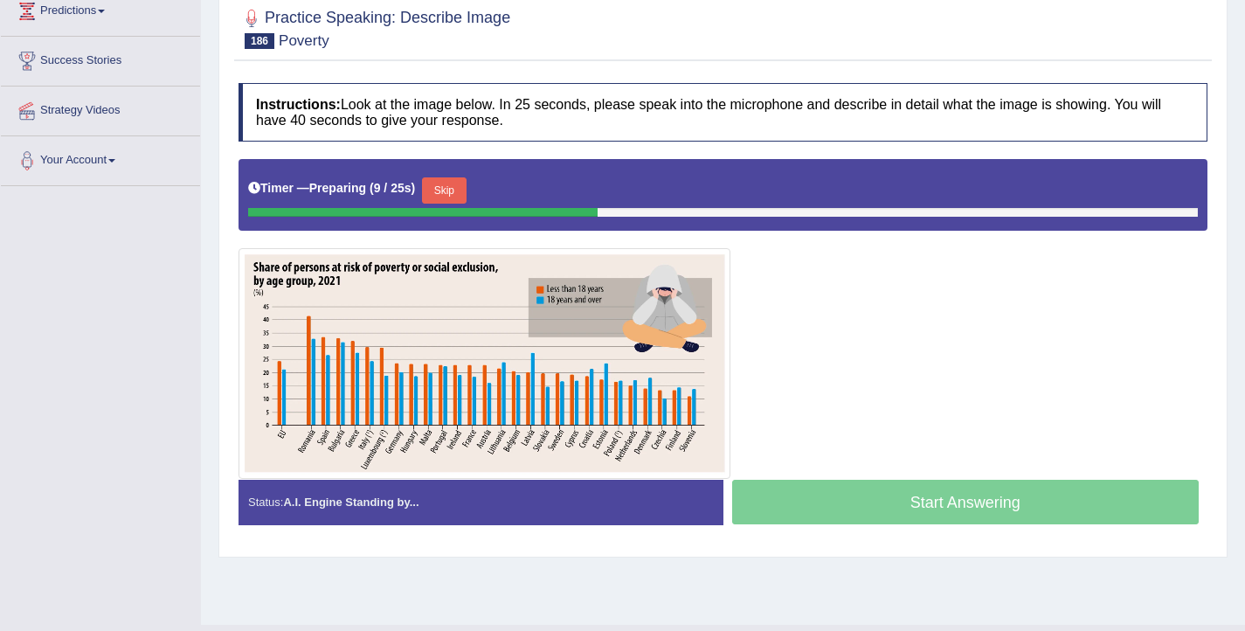
click at [466, 188] on button "Skip" at bounding box center [444, 190] width 44 height 26
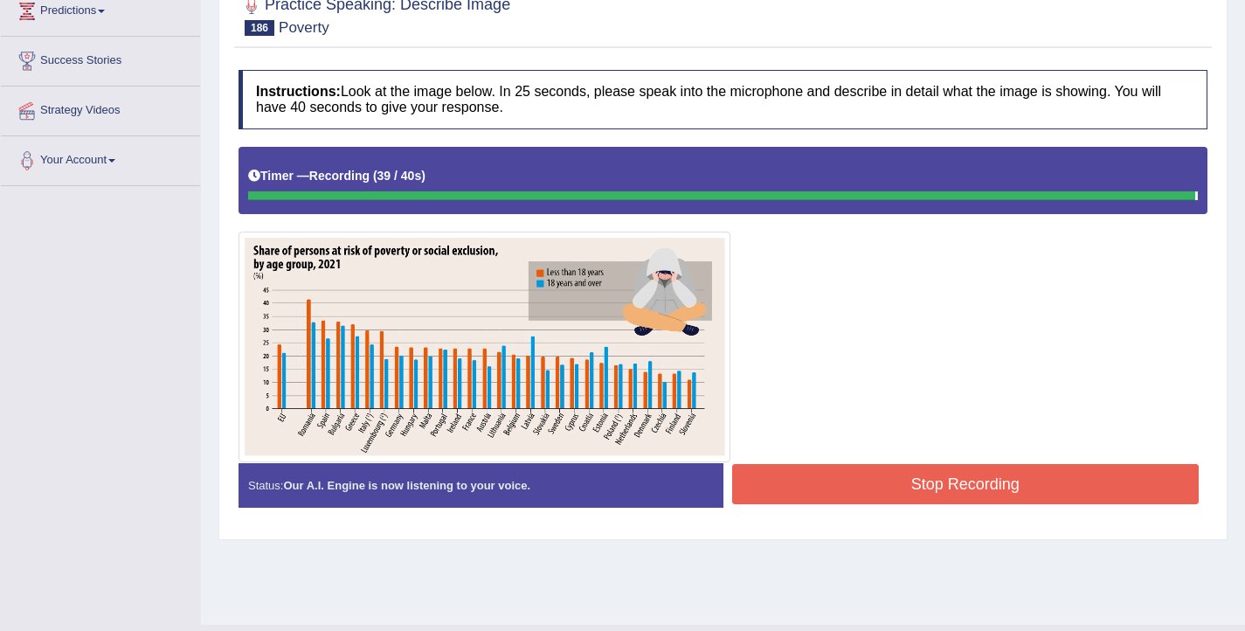
click at [854, 490] on button "Stop Recording" at bounding box center [966, 484] width 468 height 40
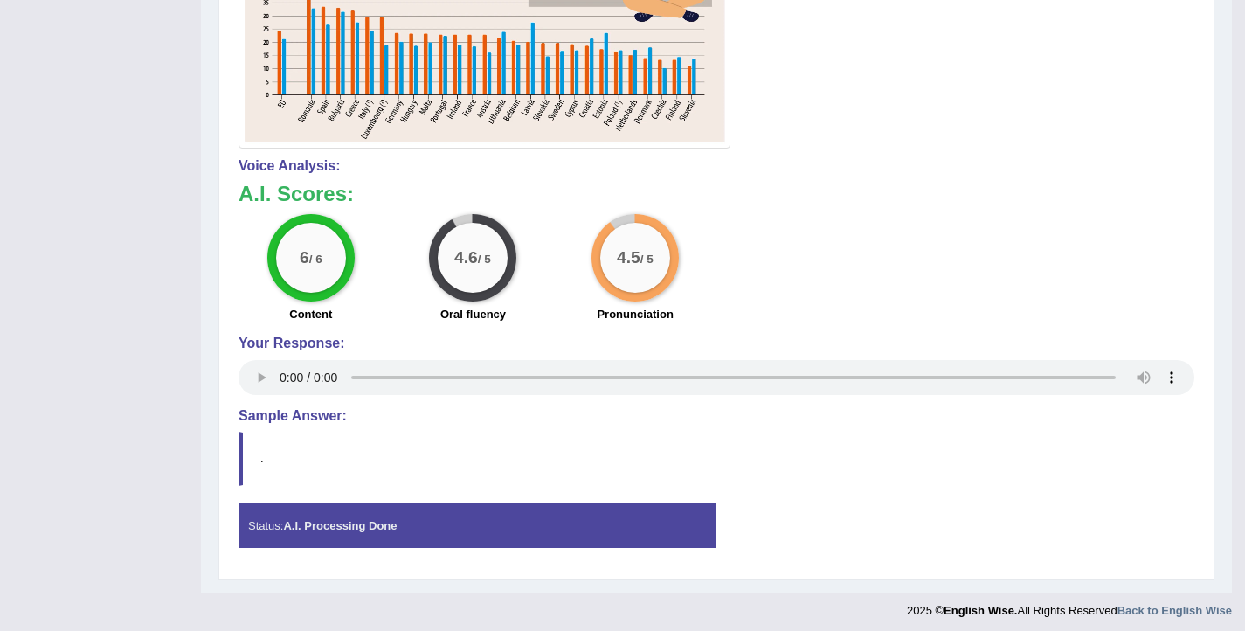
scroll to position [569, 0]
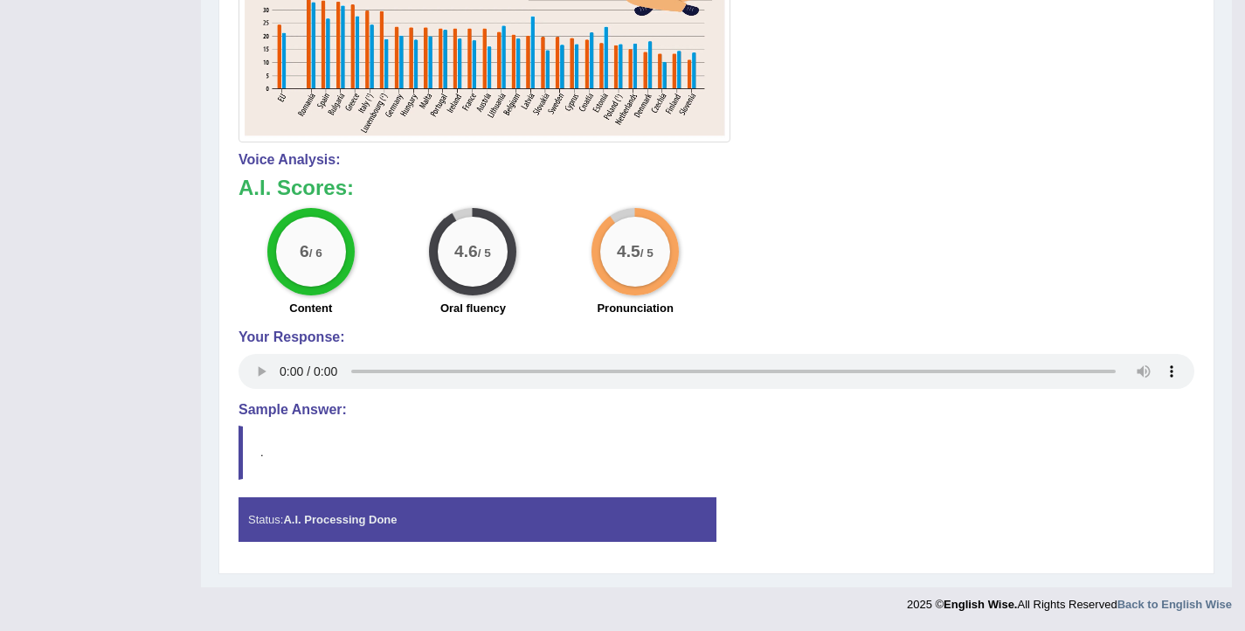
click at [994, 161] on h4 "Voice Analysis:" at bounding box center [717, 160] width 956 height 16
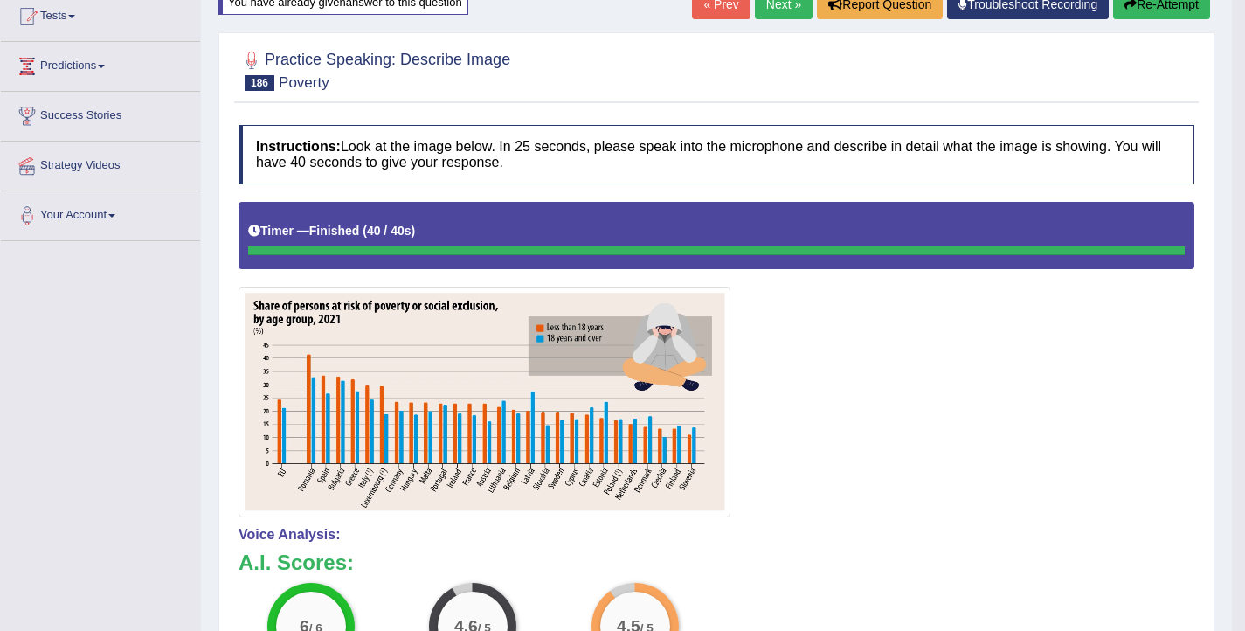
scroll to position [0, 0]
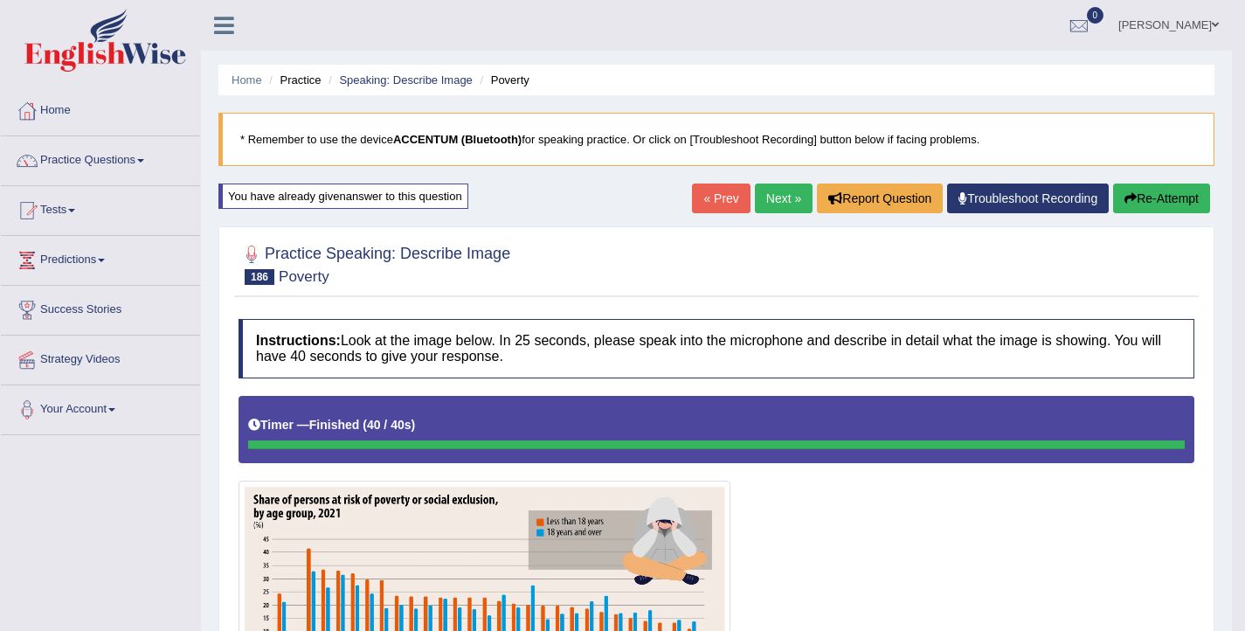
click at [779, 204] on link "Next »" at bounding box center [784, 199] width 58 height 30
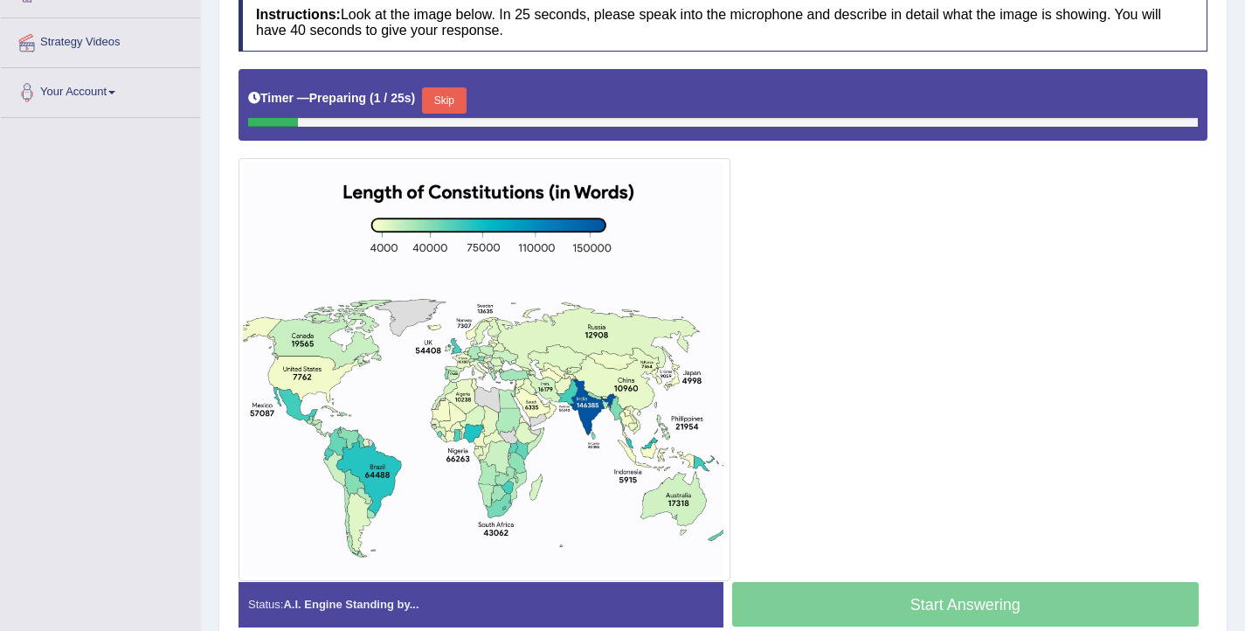
scroll to position [318, 0]
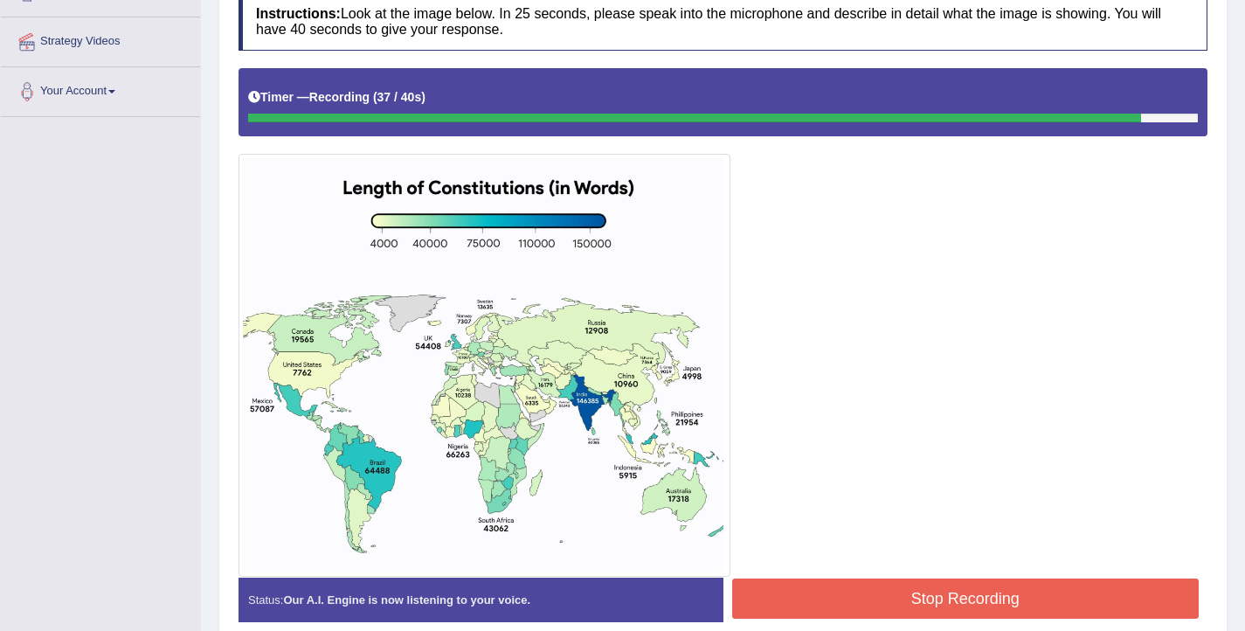
click at [992, 598] on button "Stop Recording" at bounding box center [966, 598] width 468 height 40
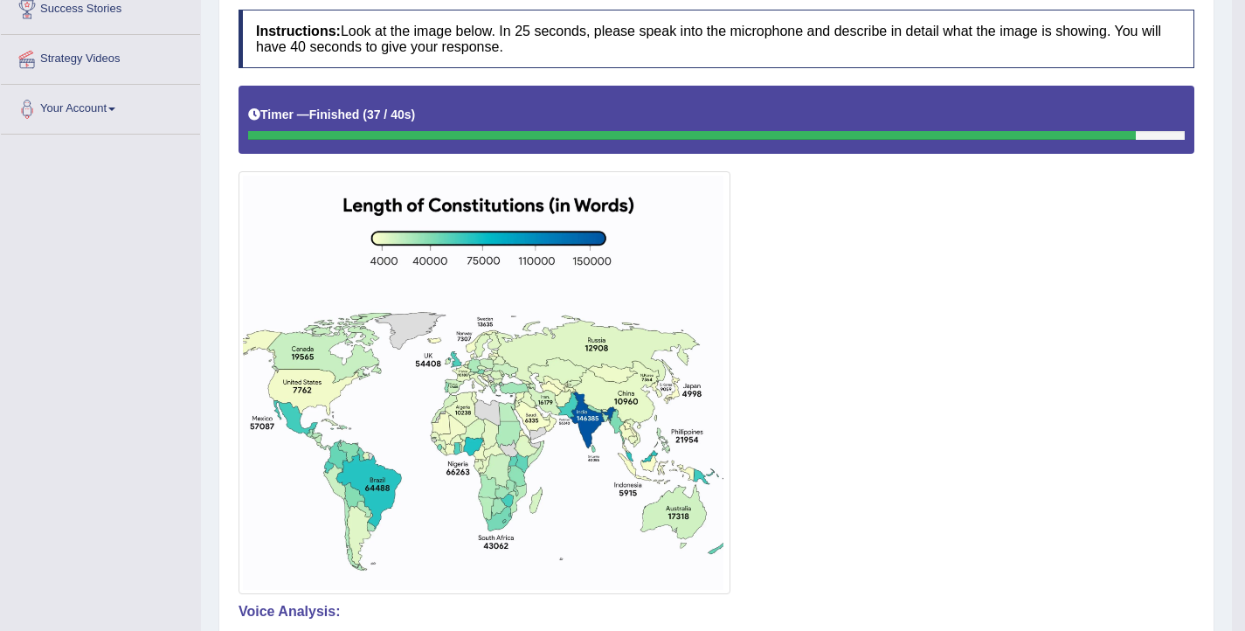
scroll to position [181, 0]
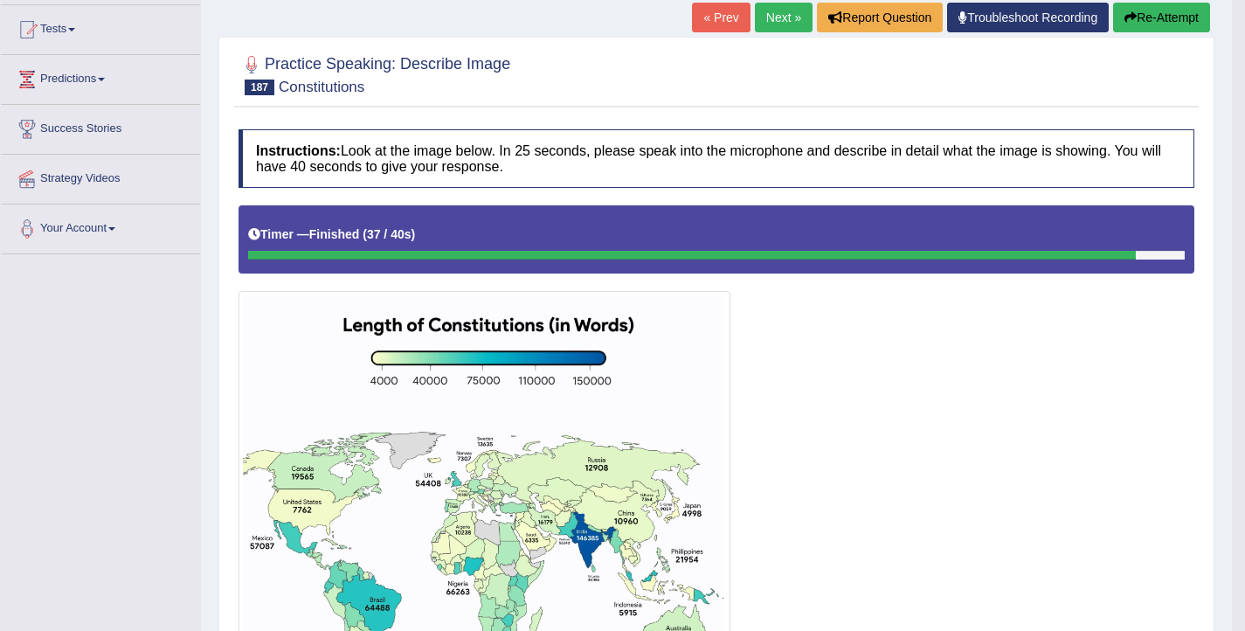
click at [779, 25] on link "Next »" at bounding box center [784, 18] width 58 height 30
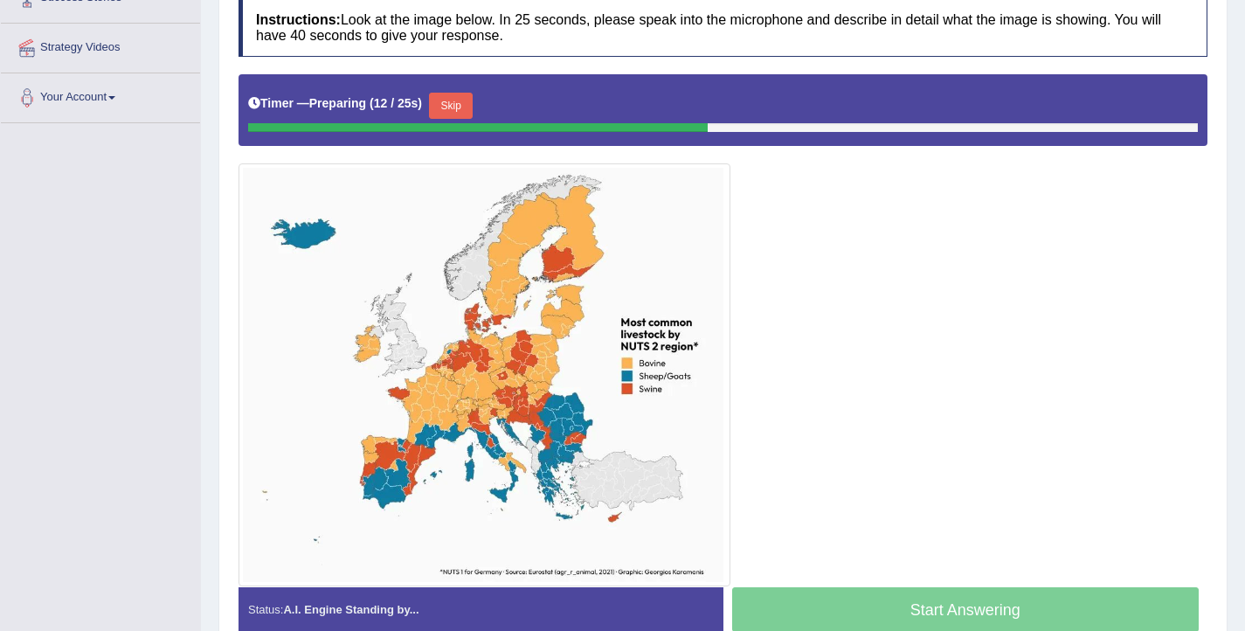
scroll to position [312, 0]
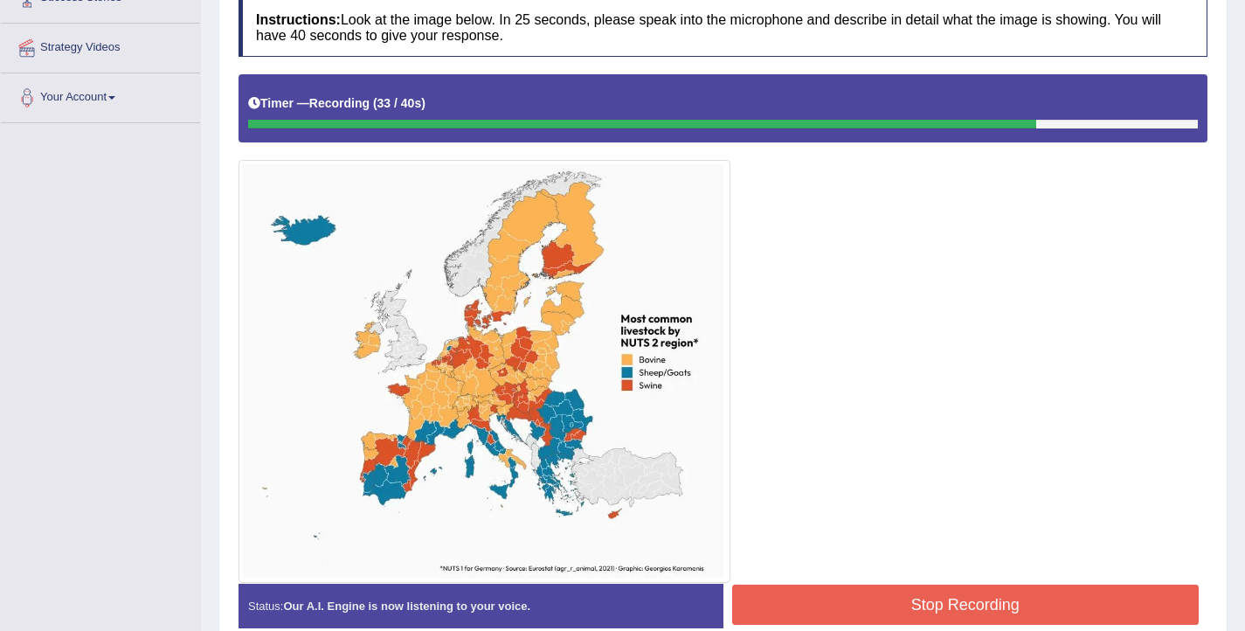
click at [904, 610] on button "Stop Recording" at bounding box center [966, 605] width 468 height 40
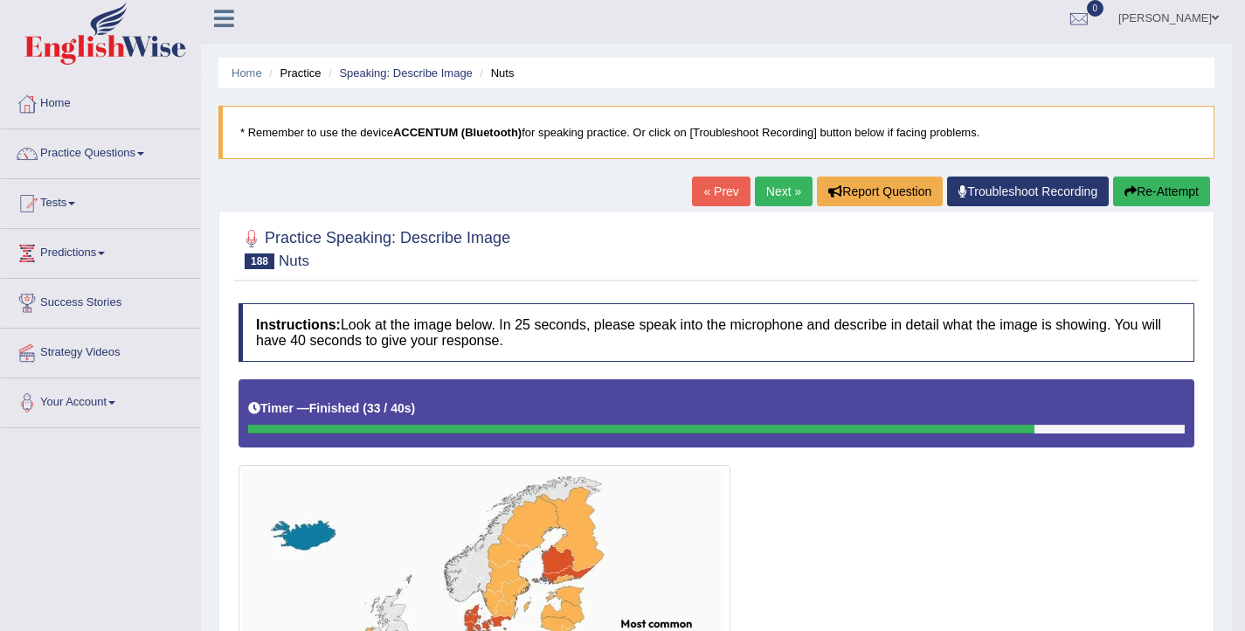
scroll to position [0, 0]
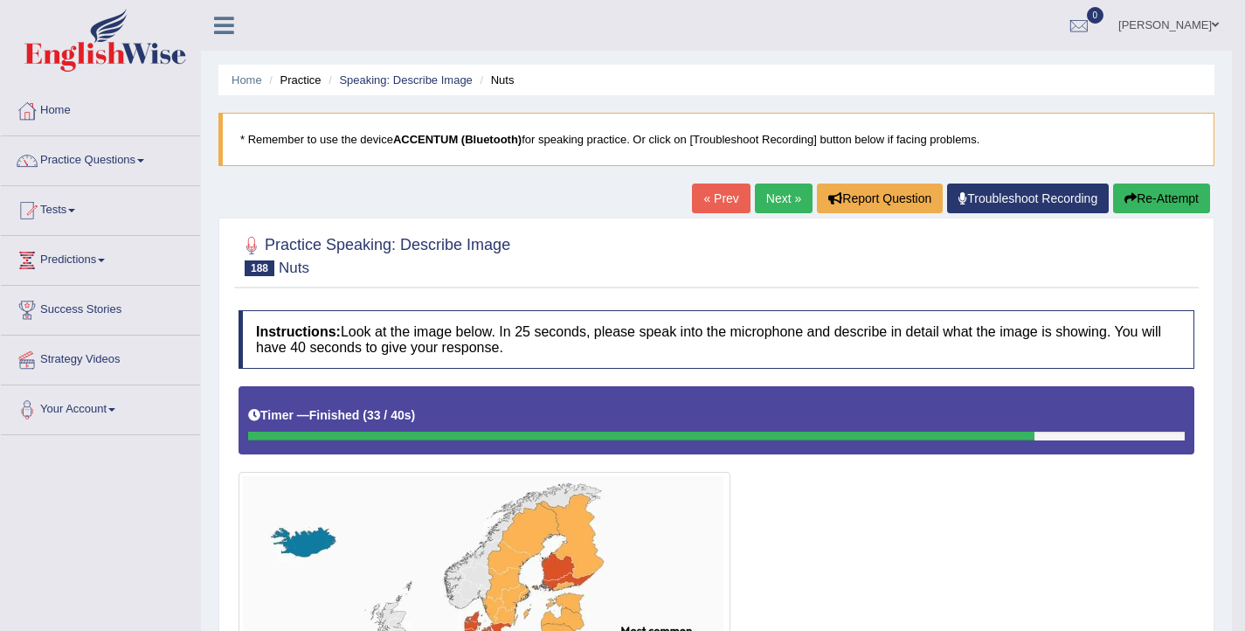
click at [1156, 204] on button "Re-Attempt" at bounding box center [1161, 199] width 97 height 30
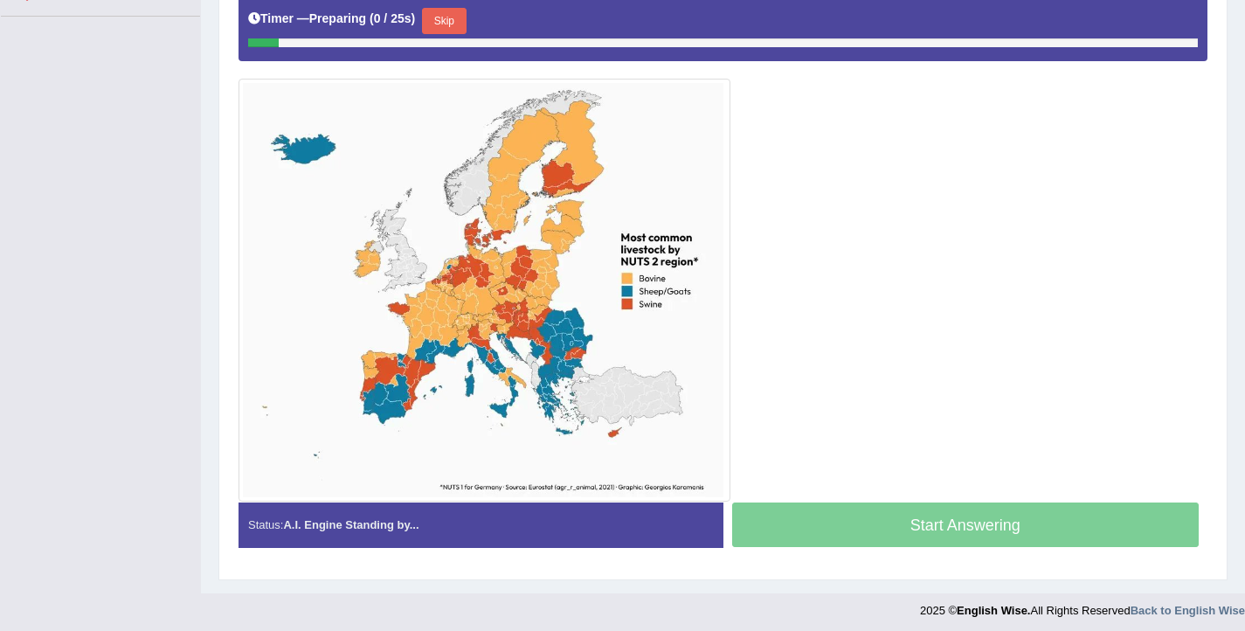
scroll to position [425, 0]
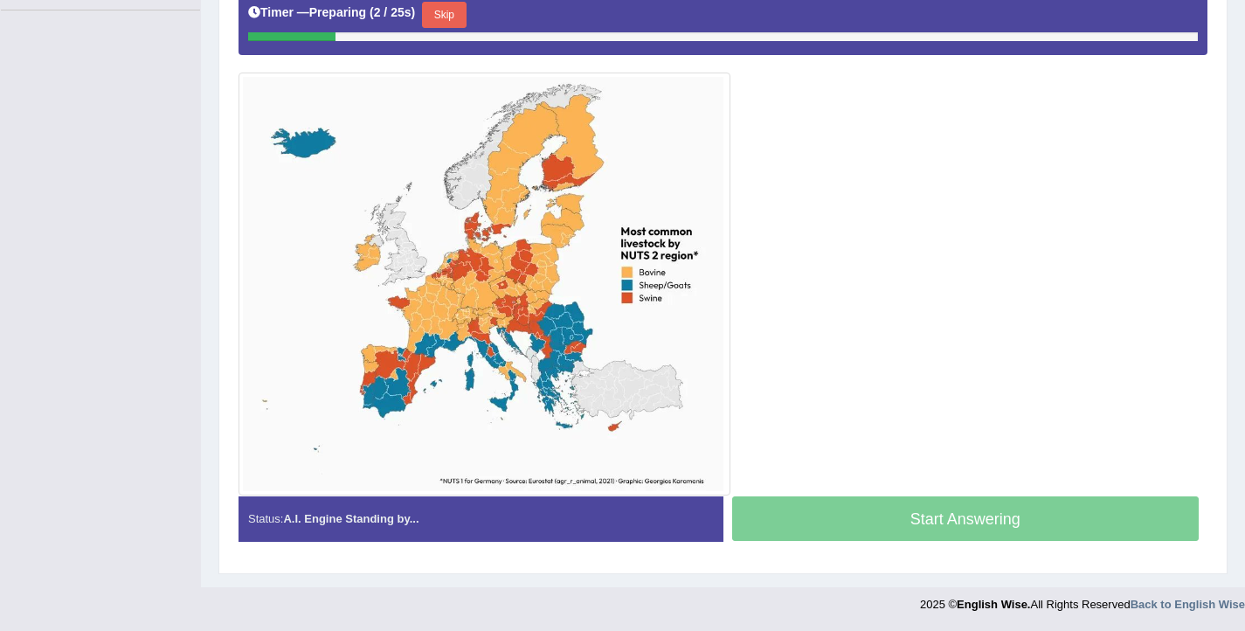
click at [449, 21] on button "Skip" at bounding box center [444, 15] width 44 height 26
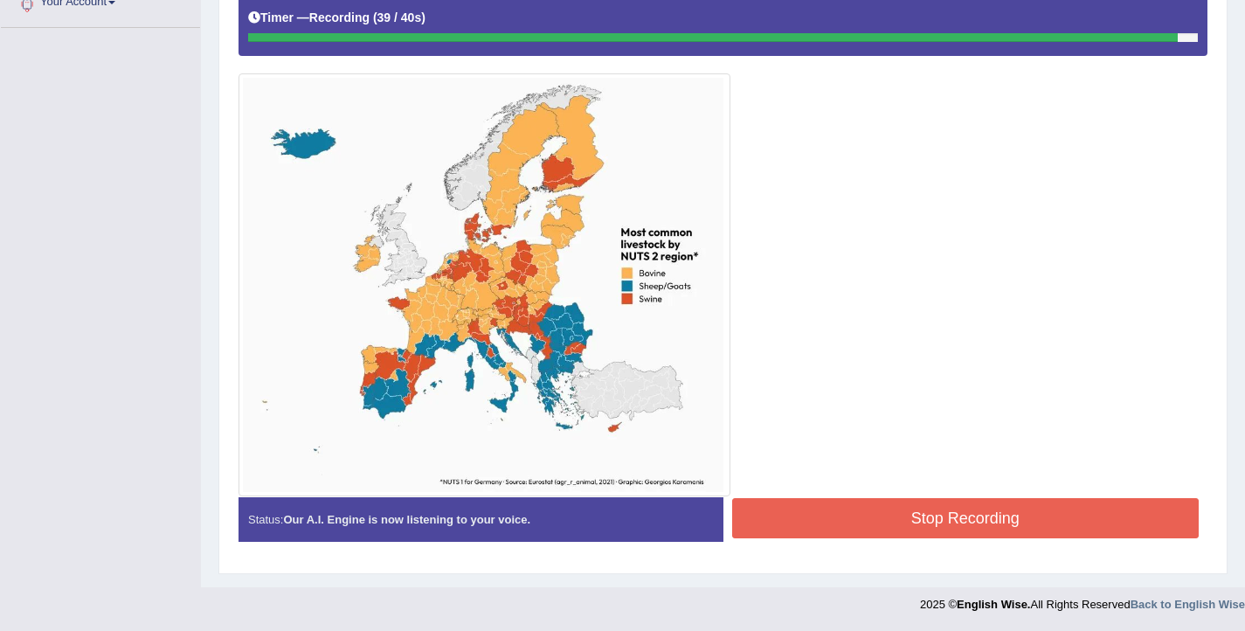
click at [878, 517] on button "Stop Recording" at bounding box center [966, 518] width 468 height 40
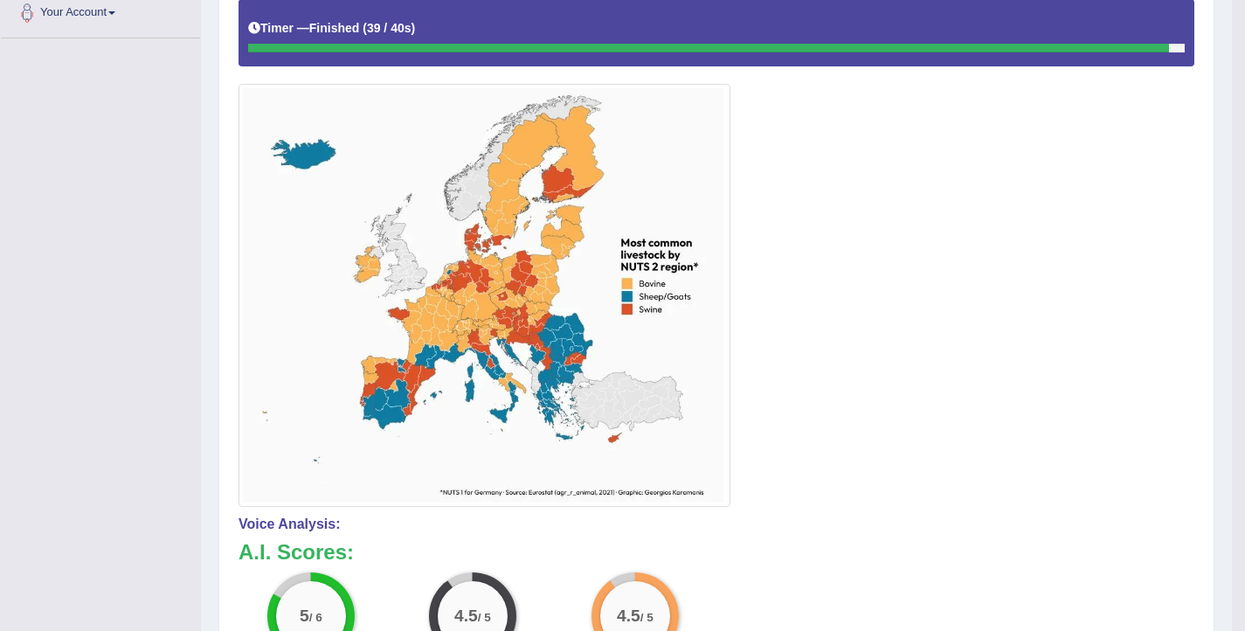
scroll to position [0, 0]
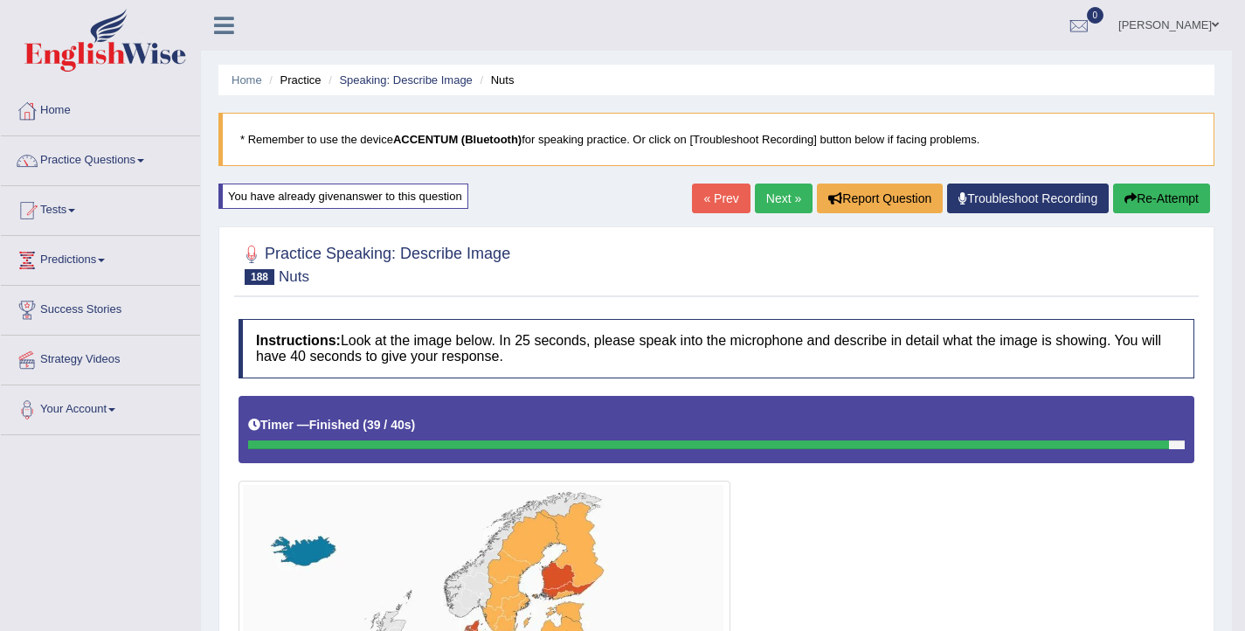
click at [1152, 197] on button "Re-Attempt" at bounding box center [1161, 199] width 97 height 30
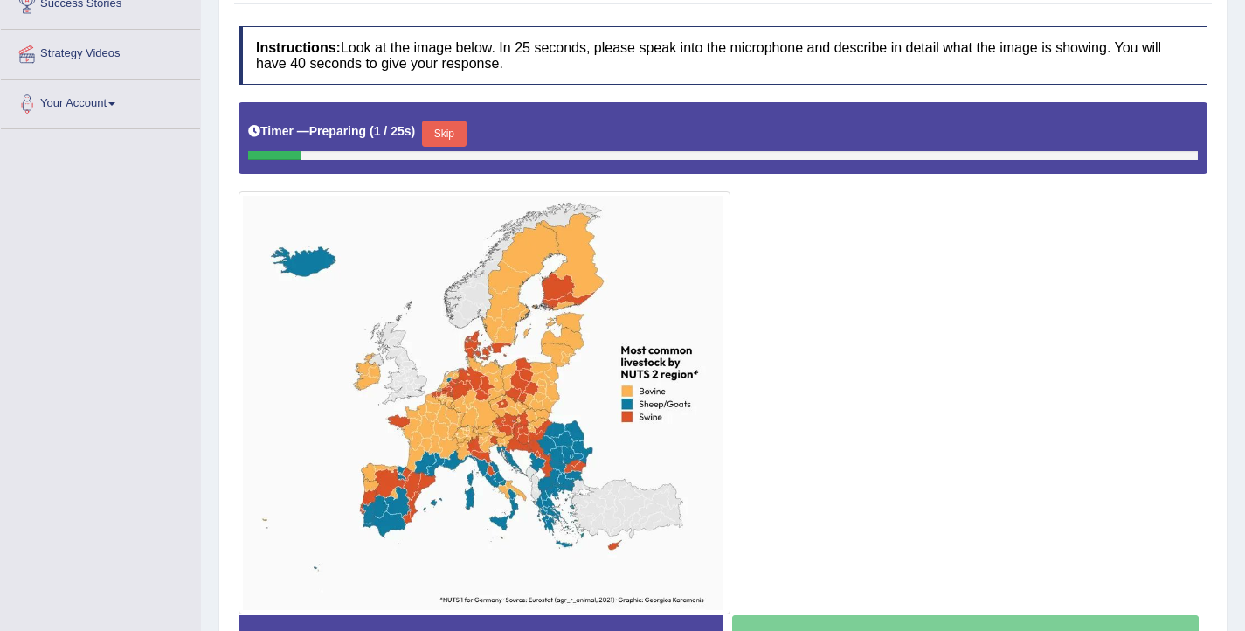
scroll to position [313, 0]
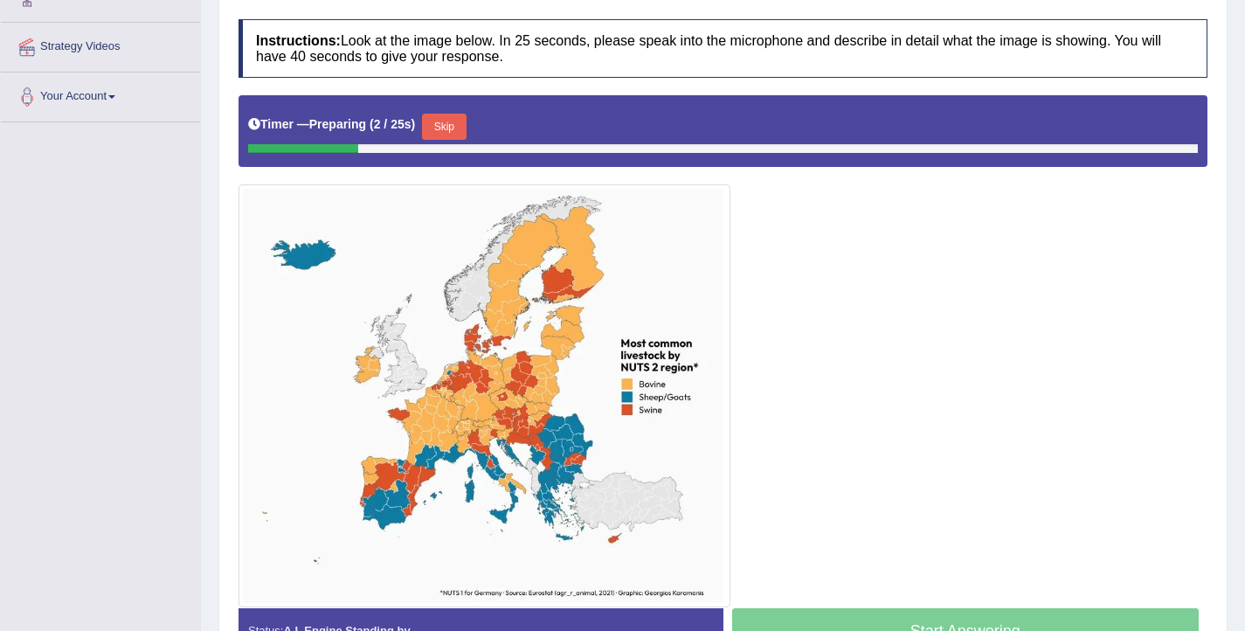
click at [446, 130] on button "Skip" at bounding box center [444, 127] width 44 height 26
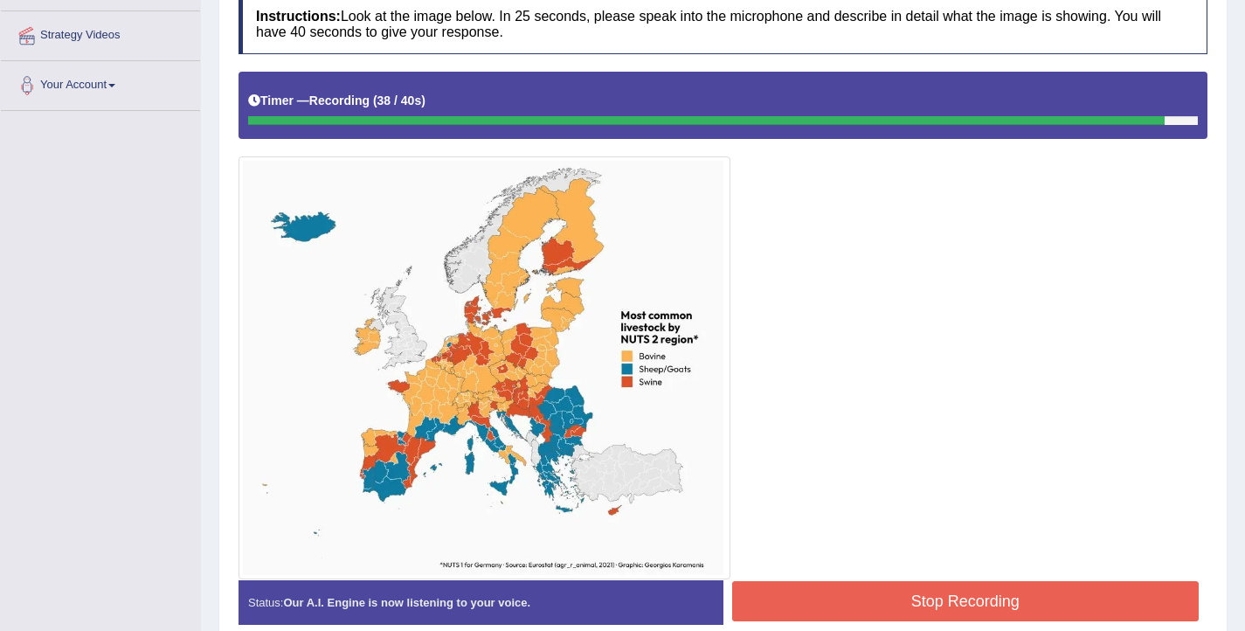
scroll to position [327, 0]
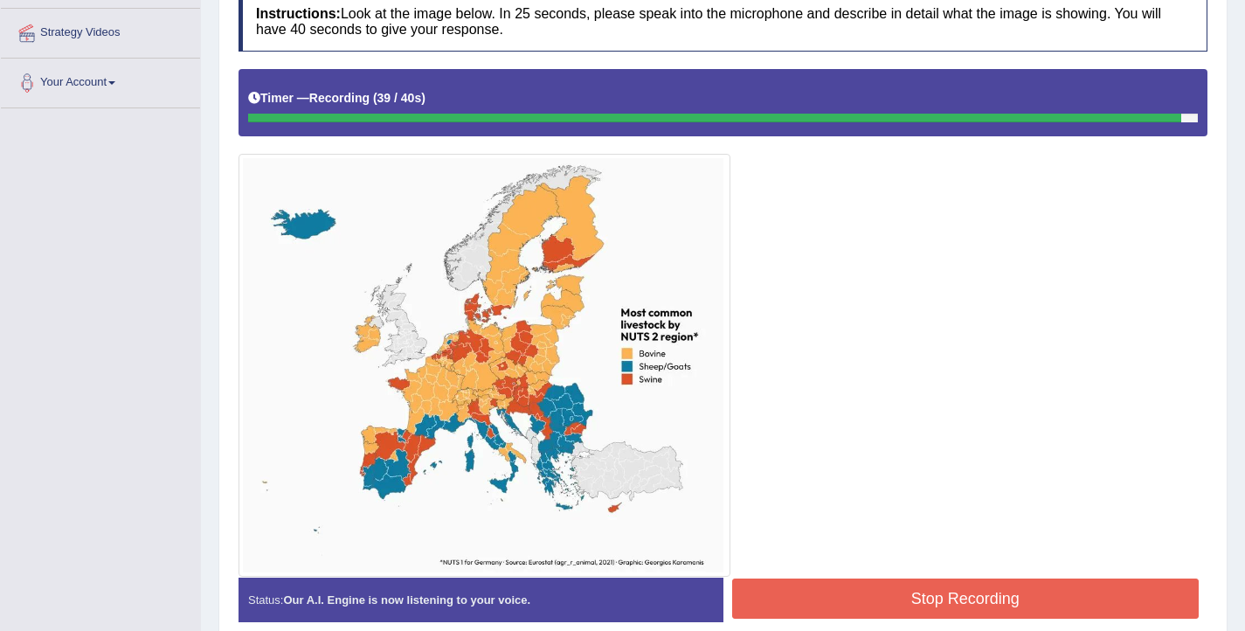
click at [925, 603] on button "Stop Recording" at bounding box center [966, 598] width 468 height 40
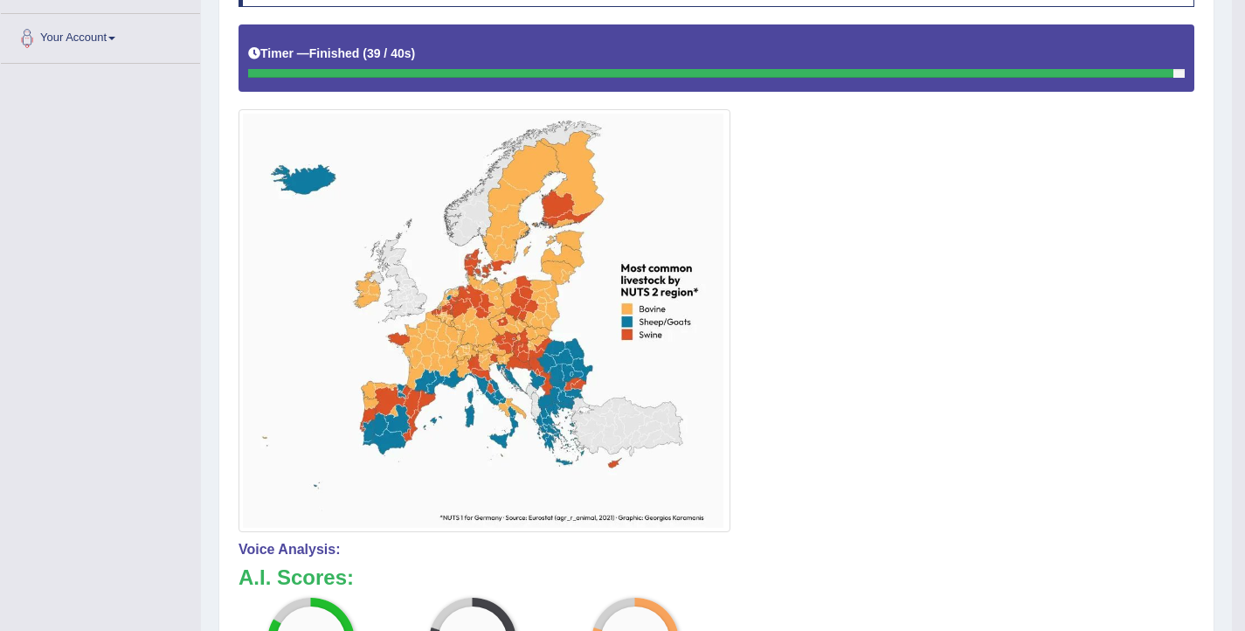
scroll to position [0, 0]
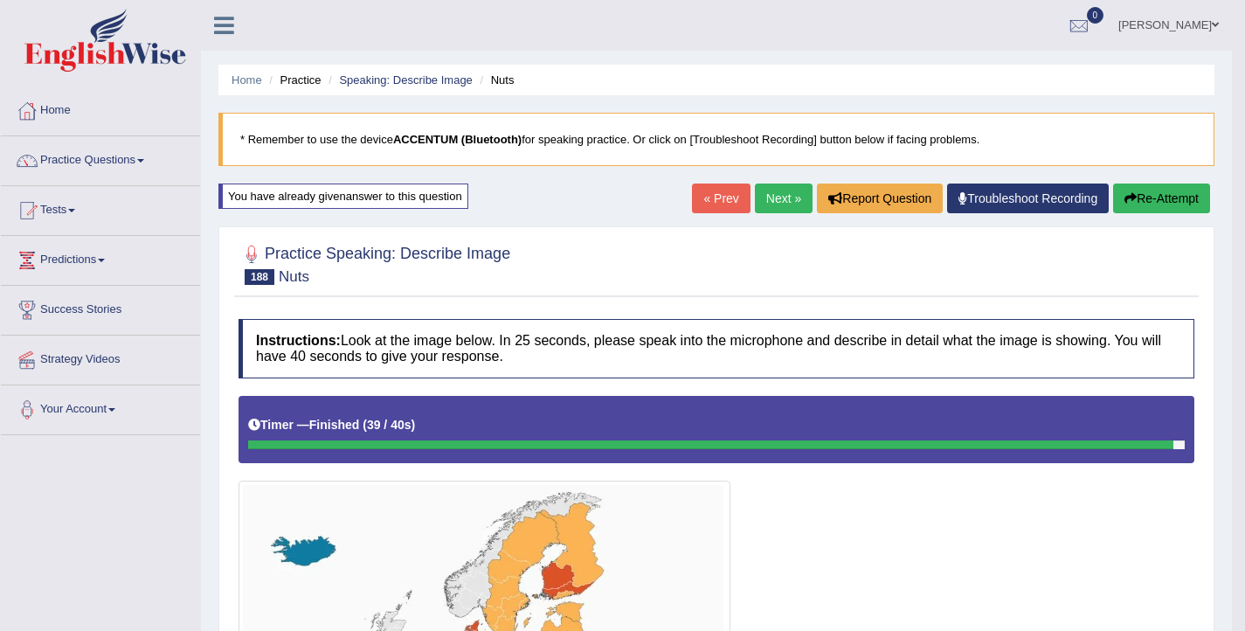
click at [755, 200] on link "Next »" at bounding box center [784, 199] width 58 height 30
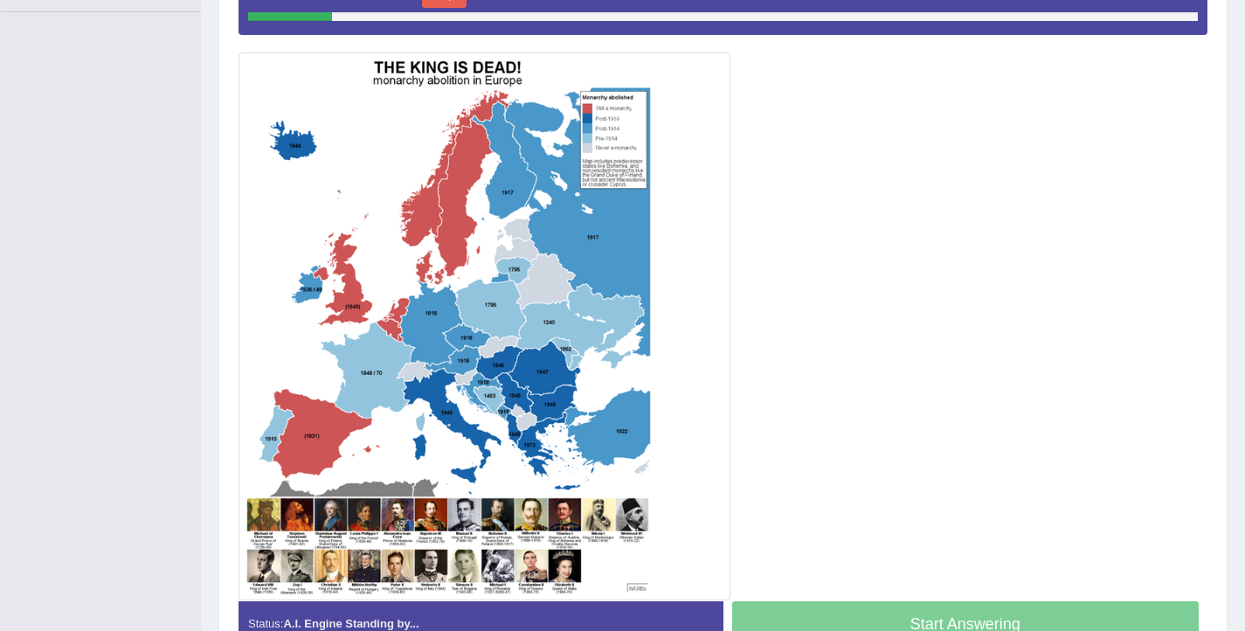
scroll to position [421, 0]
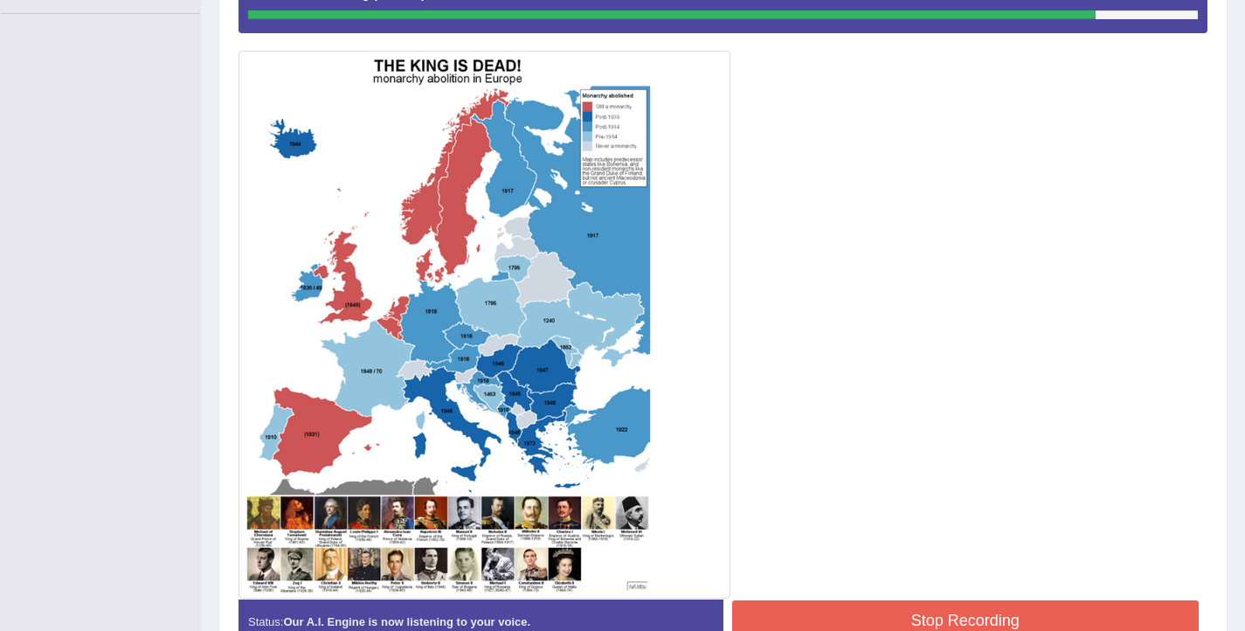
click at [976, 612] on button "Stop Recording" at bounding box center [966, 620] width 468 height 40
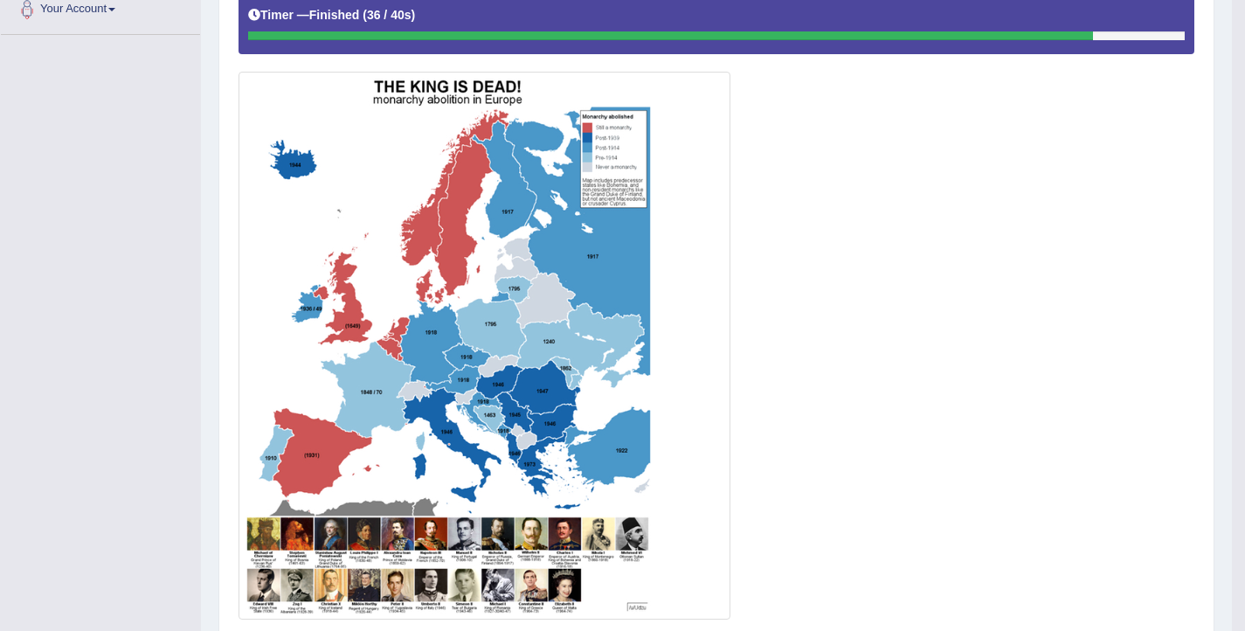
scroll to position [140, 0]
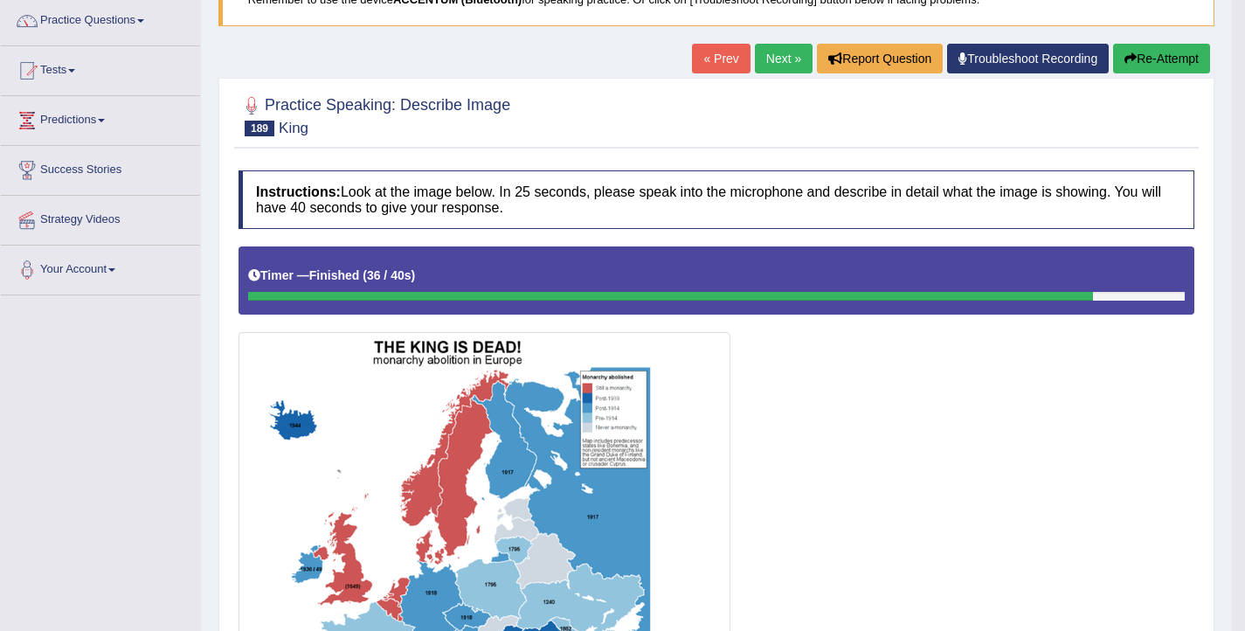
click at [1153, 48] on button "Re-Attempt" at bounding box center [1161, 59] width 97 height 30
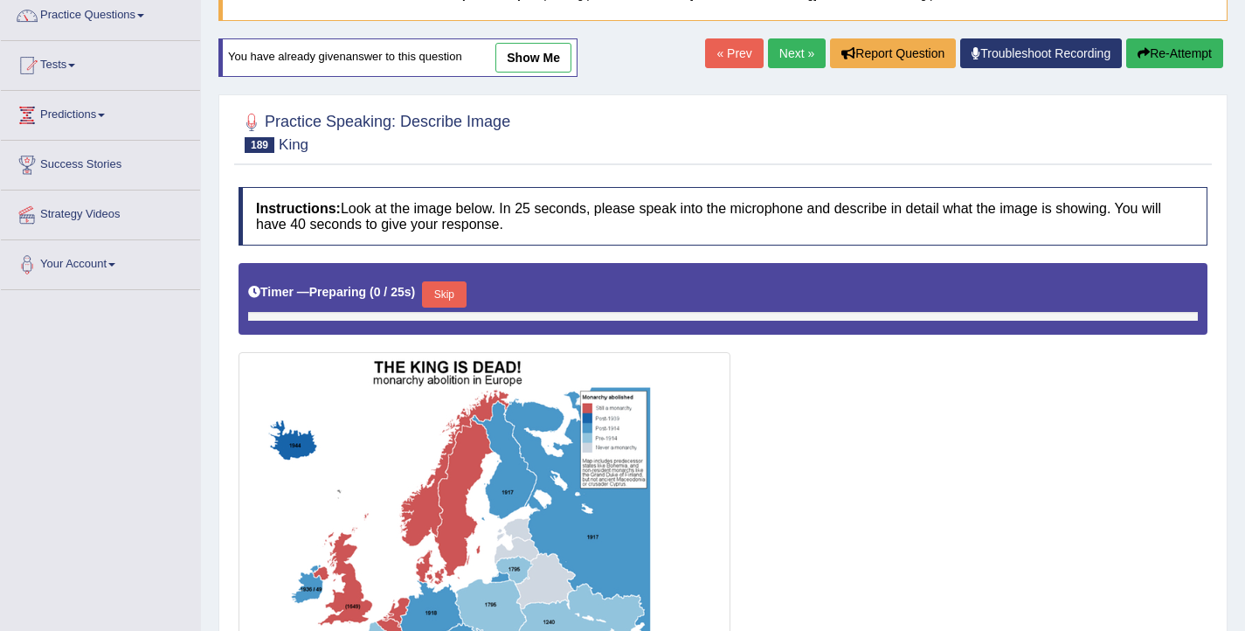
scroll to position [145, 0]
click at [466, 300] on button "Skip" at bounding box center [444, 294] width 44 height 26
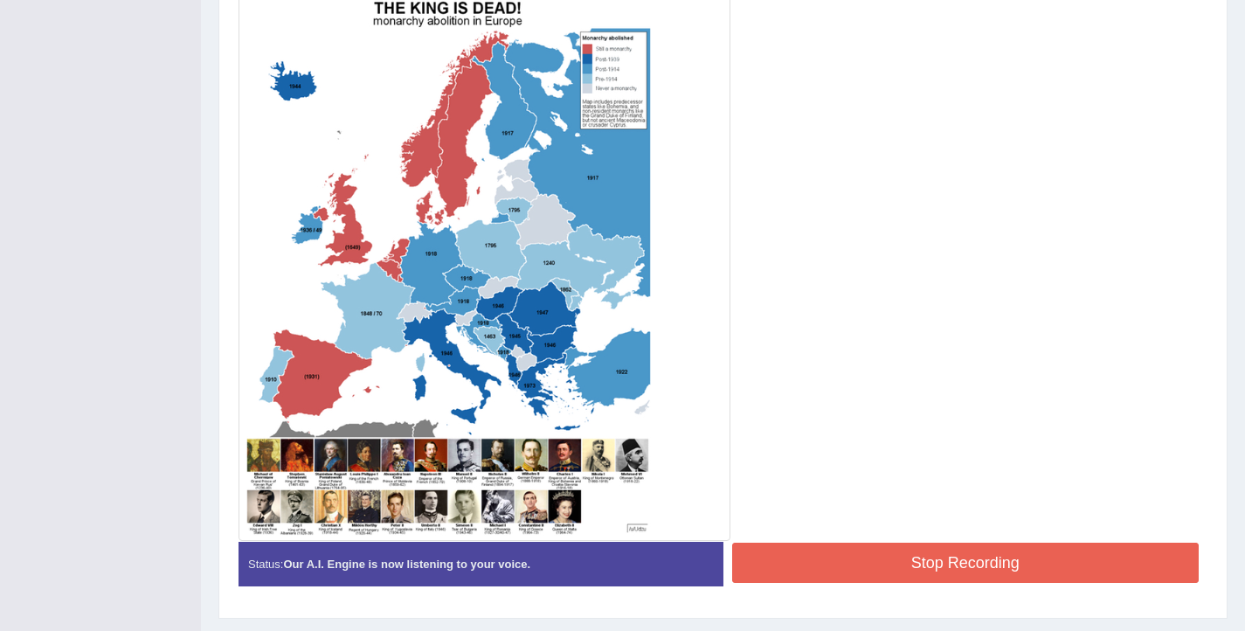
scroll to position [532, 0]
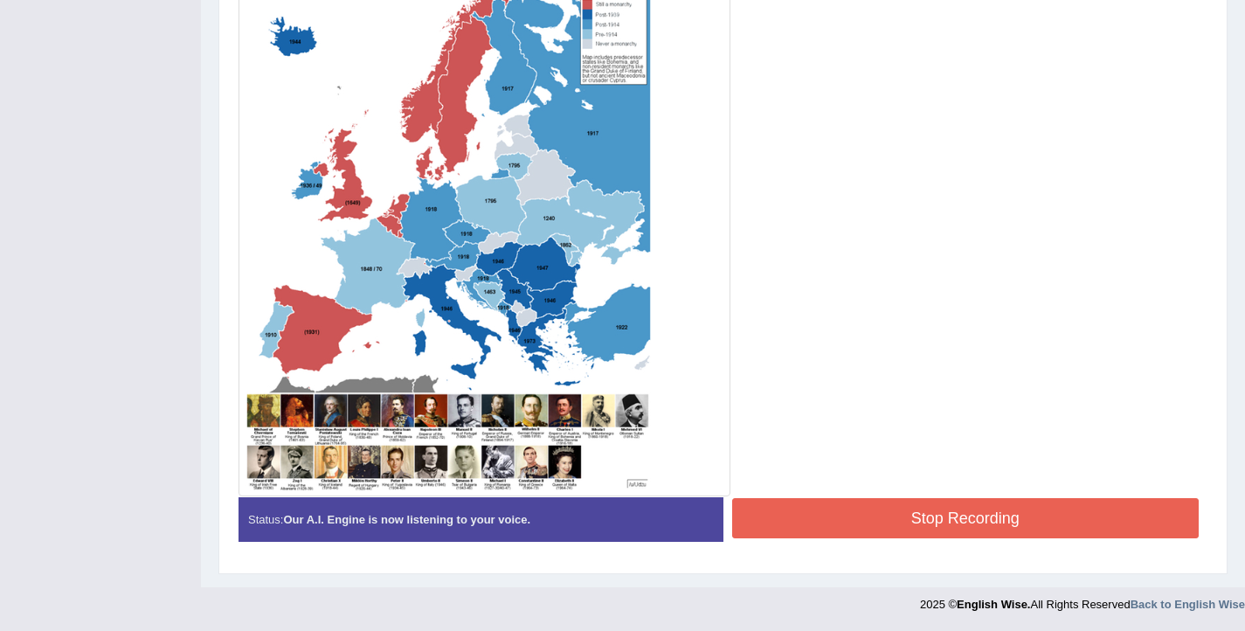
click at [765, 518] on button "Stop Recording" at bounding box center [966, 518] width 468 height 40
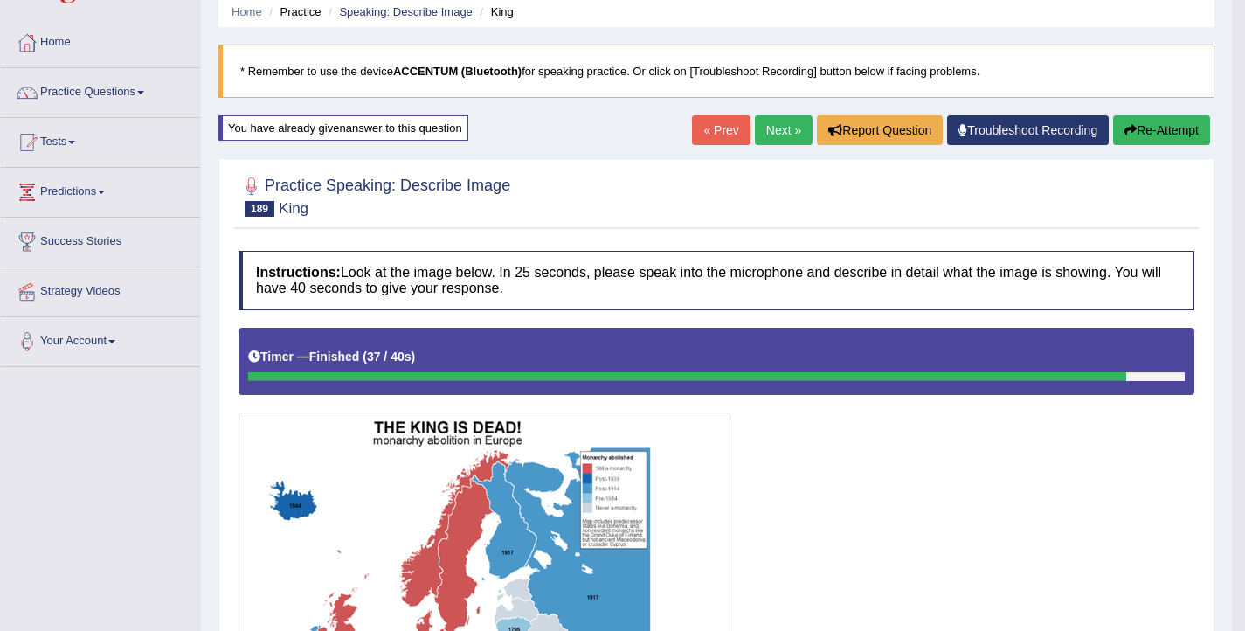
scroll to position [68, 0]
click at [765, 131] on link "Next »" at bounding box center [784, 130] width 58 height 30
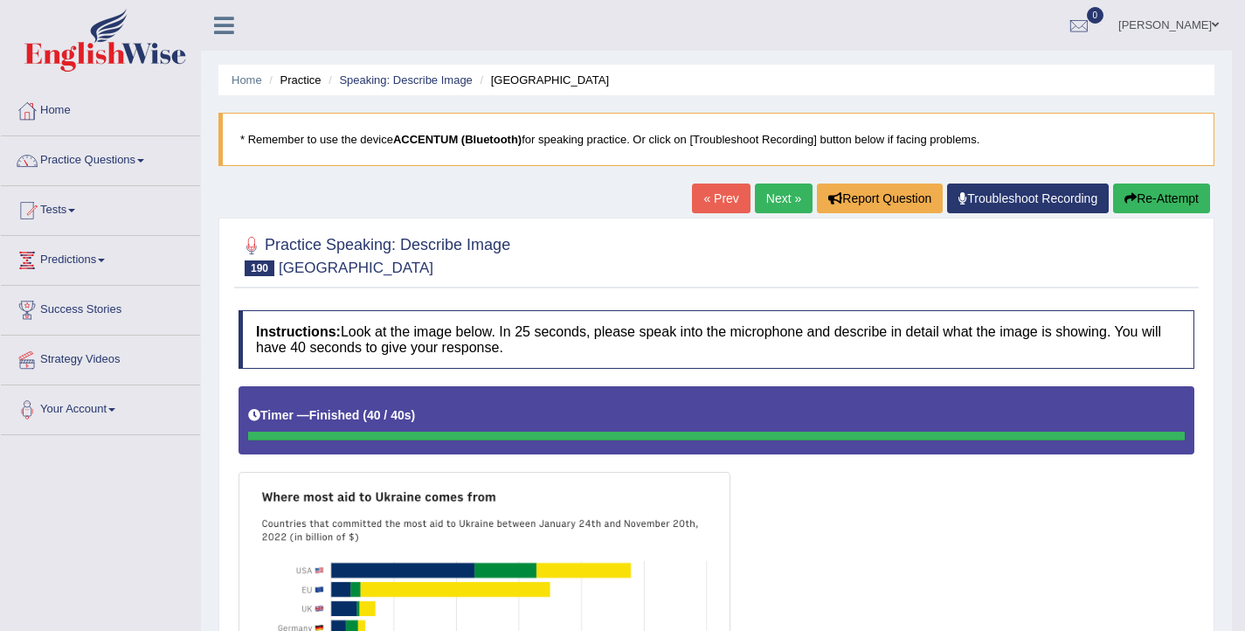
click at [1181, 202] on button "Re-Attempt" at bounding box center [1161, 199] width 97 height 30
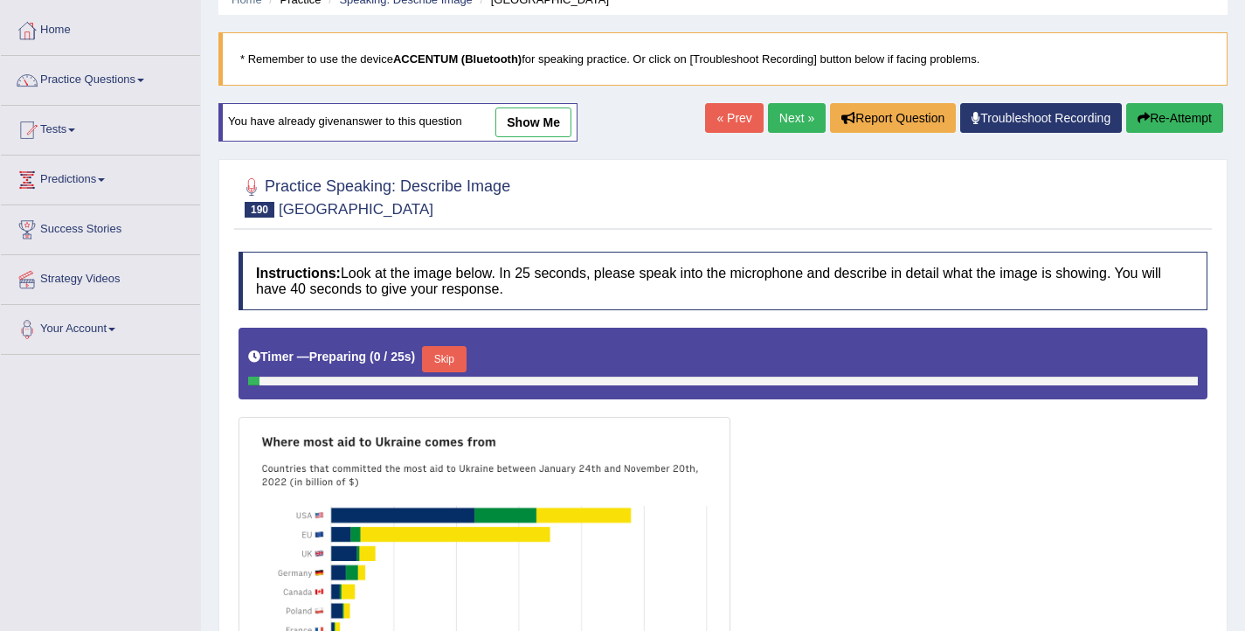
scroll to position [399, 0]
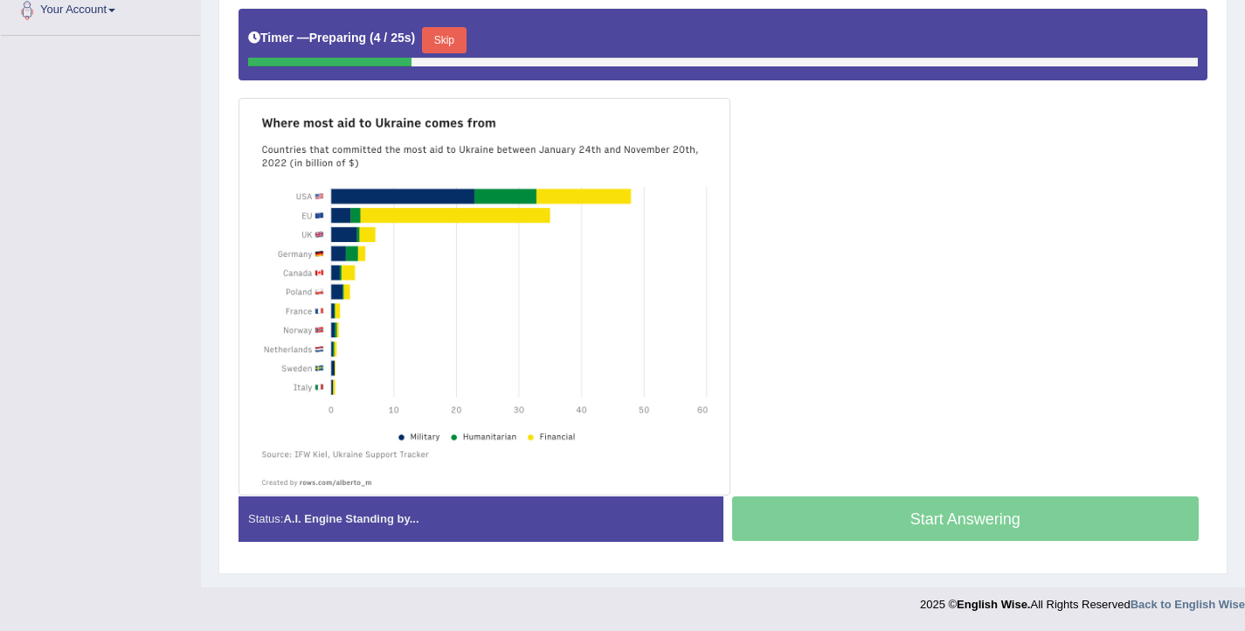
click at [447, 33] on button "Skip" at bounding box center [444, 40] width 44 height 26
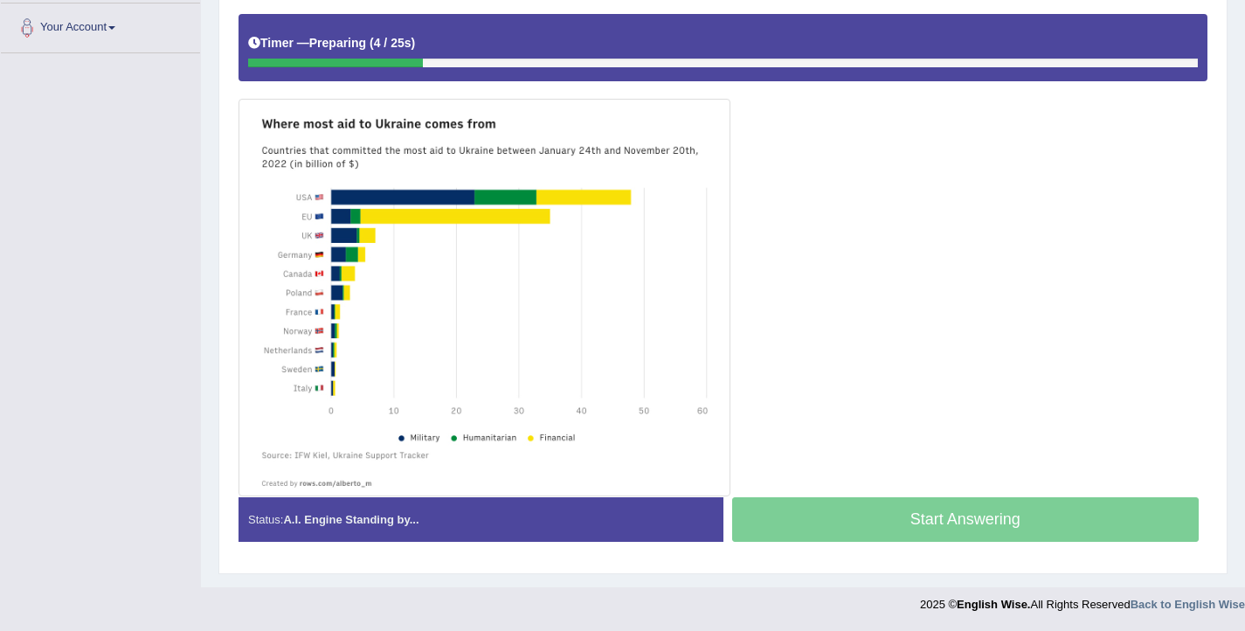
scroll to position [382, 0]
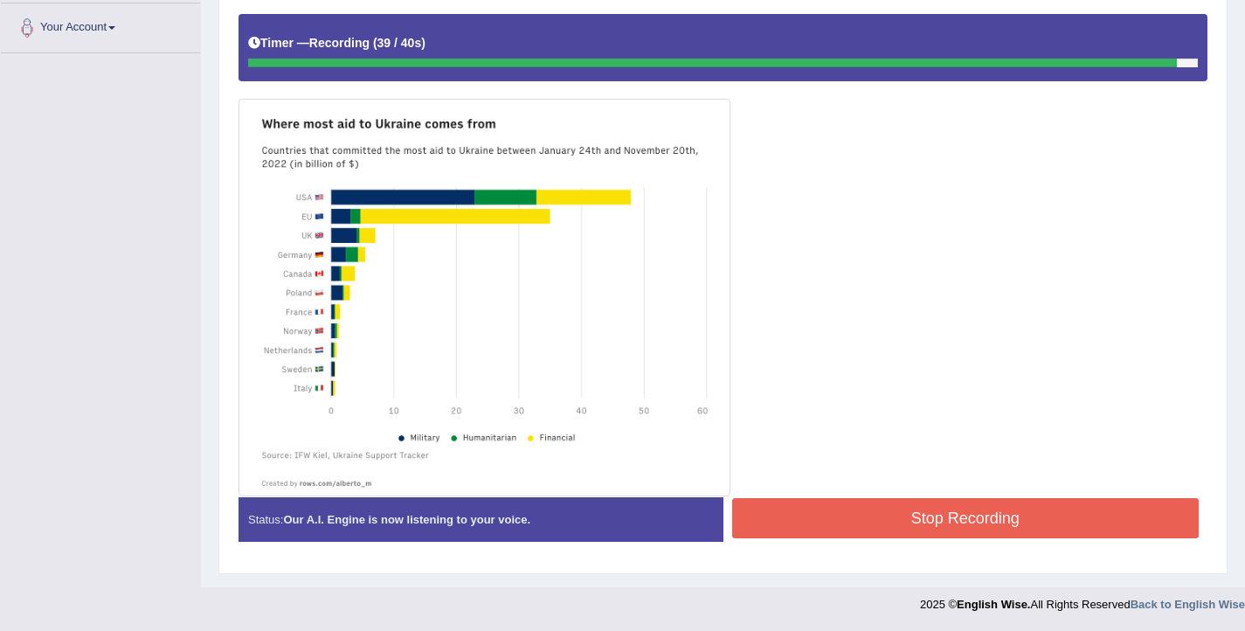
drag, startPoint x: 943, startPoint y: 516, endPoint x: 940, endPoint y: 506, distance: 10.0
click at [942, 516] on button "Stop Recording" at bounding box center [966, 518] width 468 height 40
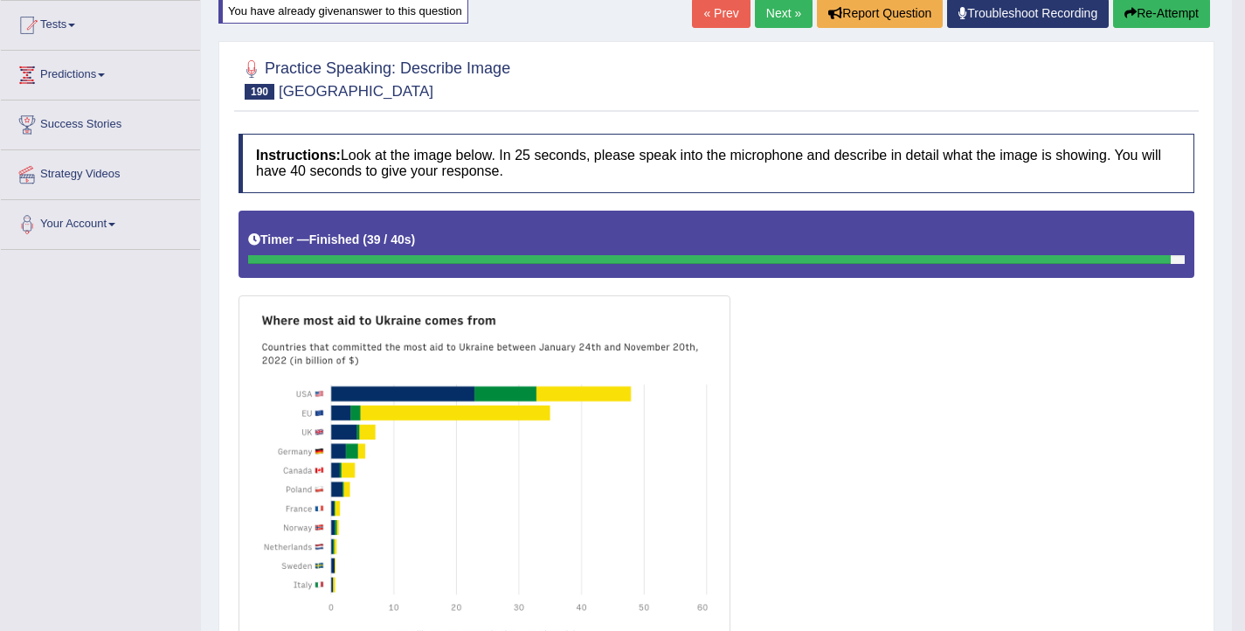
scroll to position [0, 0]
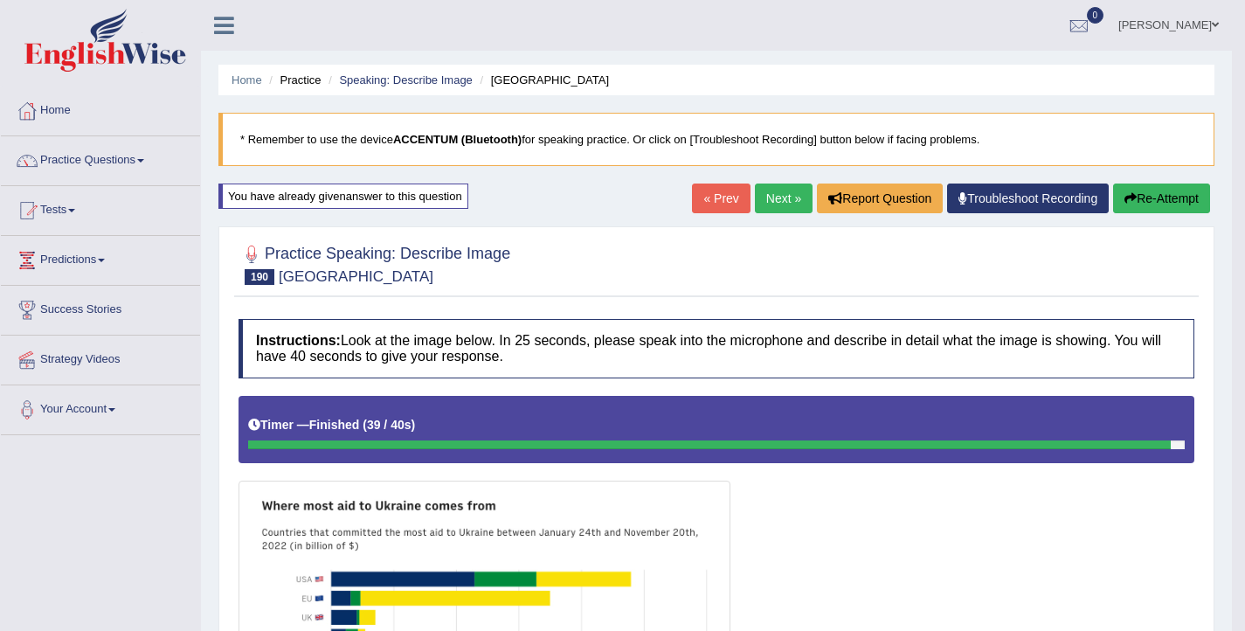
click at [1161, 204] on button "Re-Attempt" at bounding box center [1161, 199] width 97 height 30
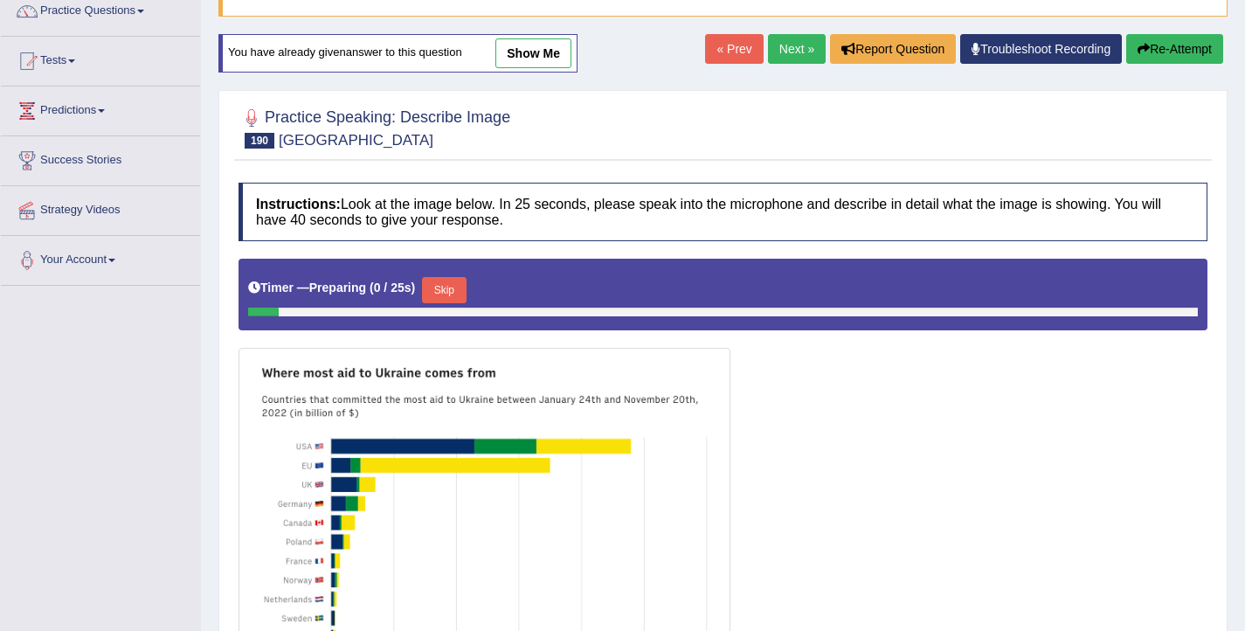
scroll to position [192, 0]
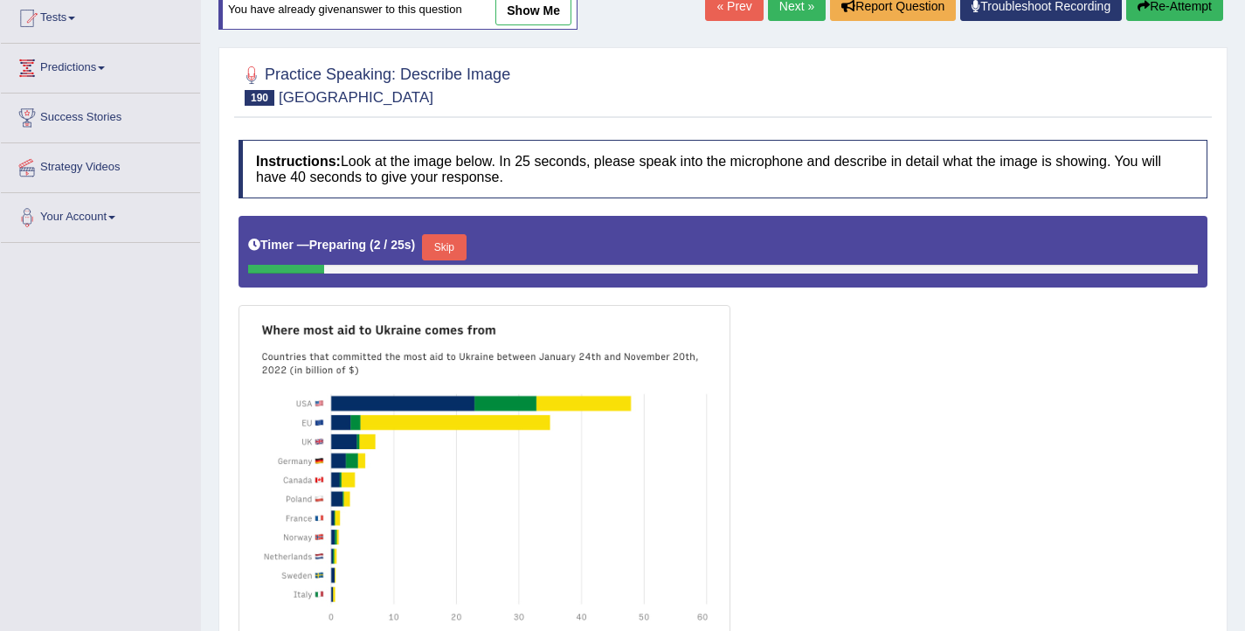
click at [442, 252] on button "Skip" at bounding box center [444, 247] width 44 height 26
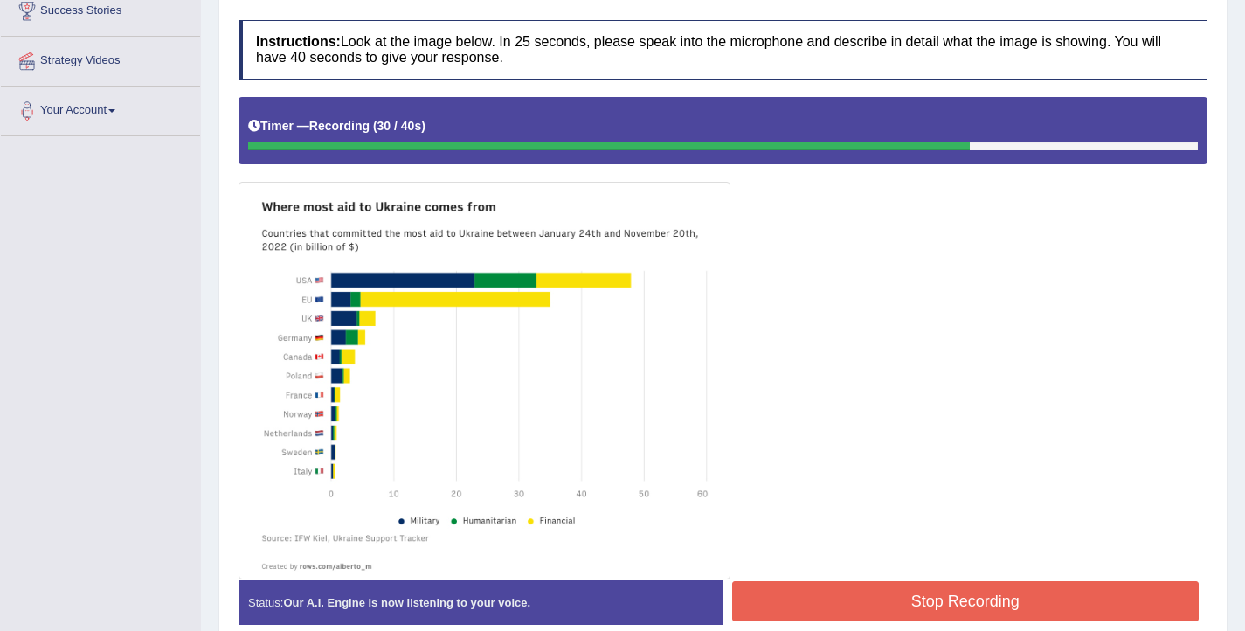
scroll to position [328, 0]
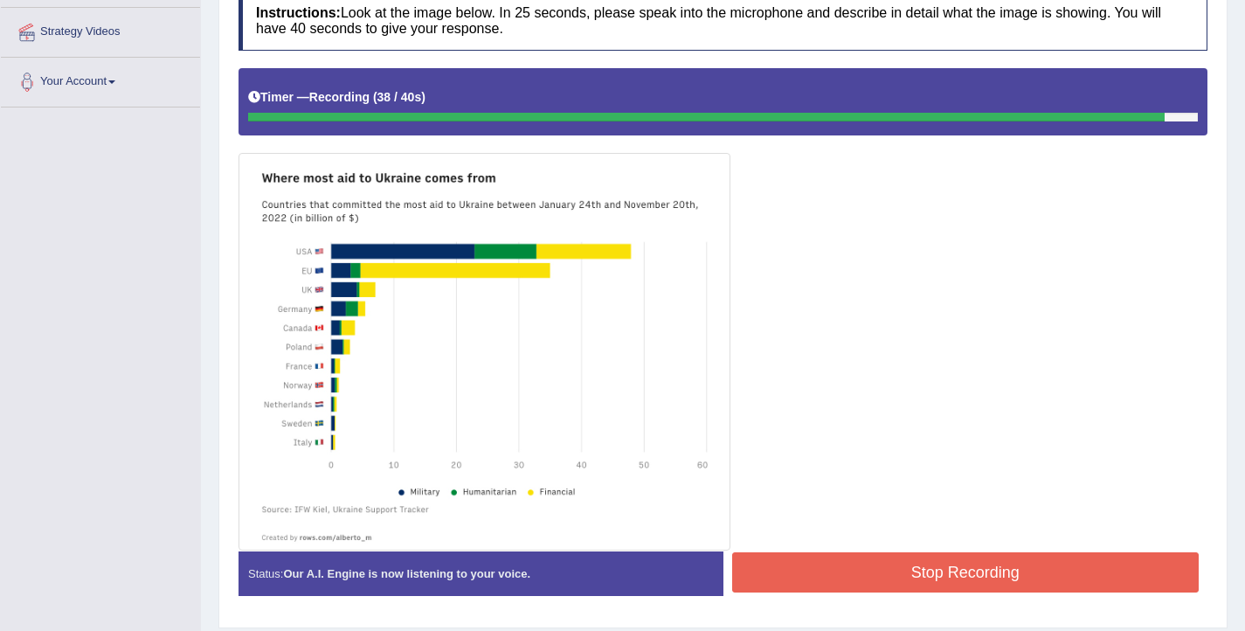
drag, startPoint x: 819, startPoint y: 576, endPoint x: 808, endPoint y: 561, distance: 18.2
click at [819, 575] on button "Stop Recording" at bounding box center [966, 572] width 468 height 40
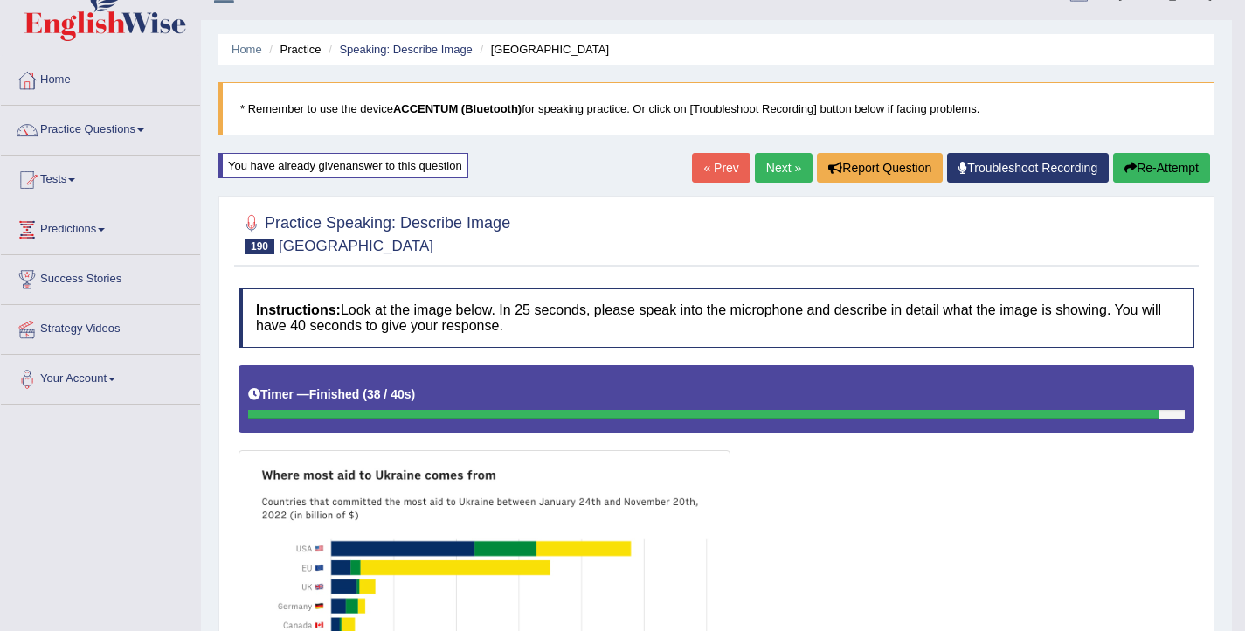
scroll to position [0, 0]
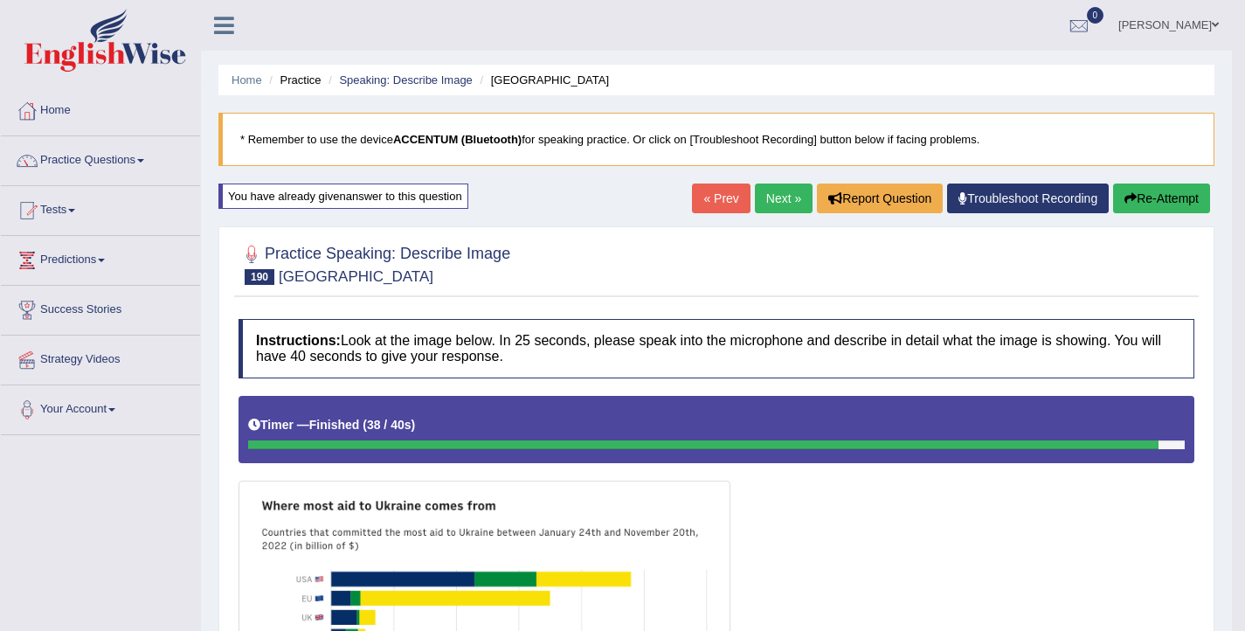
click at [780, 206] on link "Next »" at bounding box center [784, 199] width 58 height 30
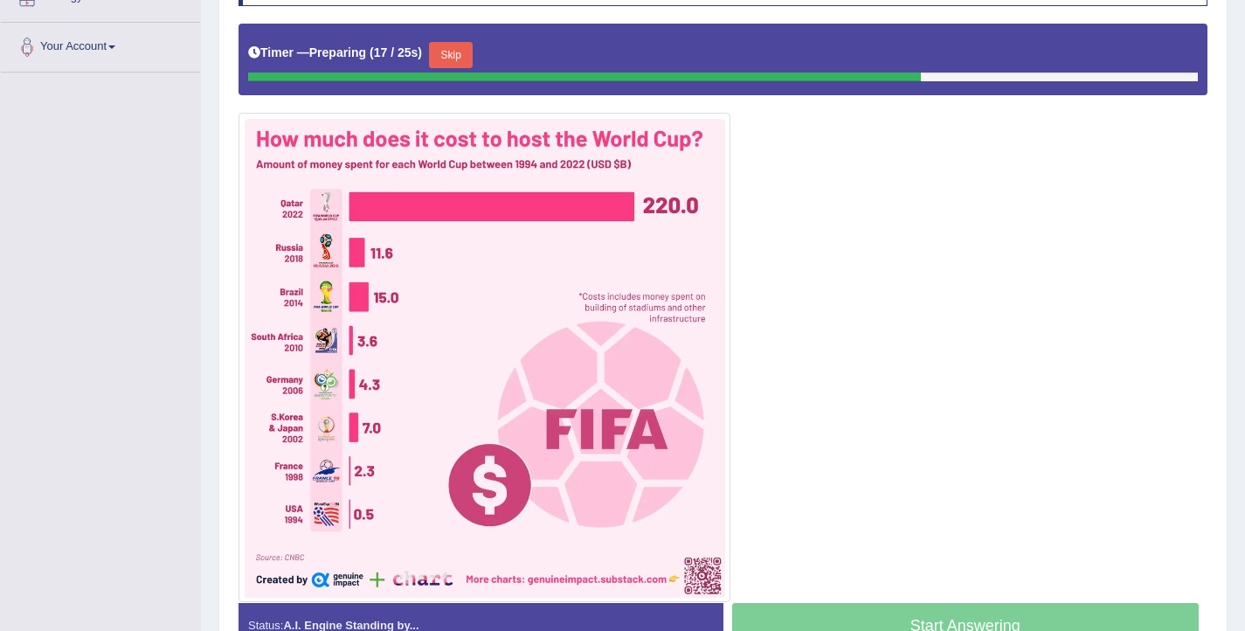
scroll to position [364, 0]
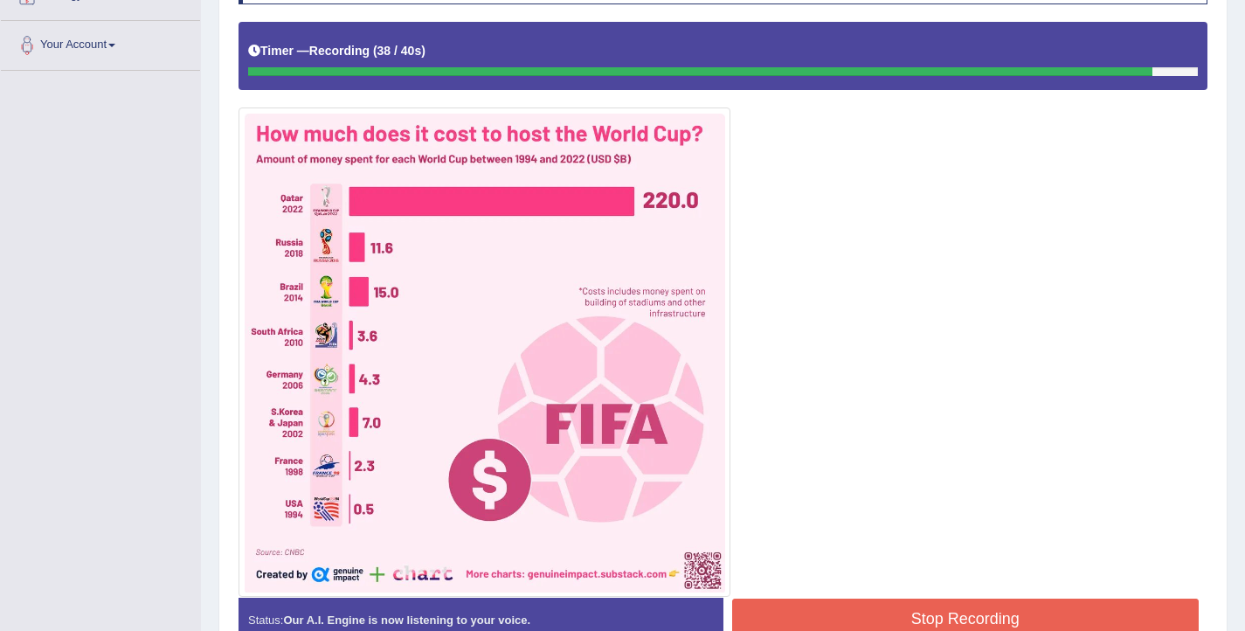
click at [822, 616] on button "Stop Recording" at bounding box center [966, 619] width 468 height 40
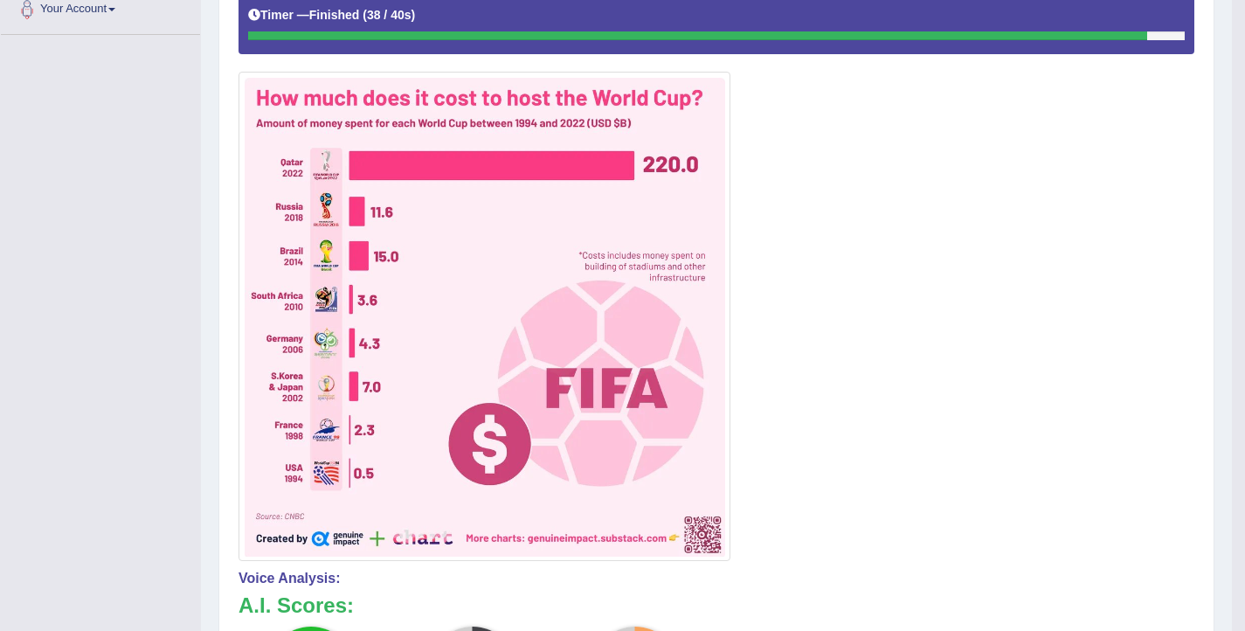
scroll to position [0, 0]
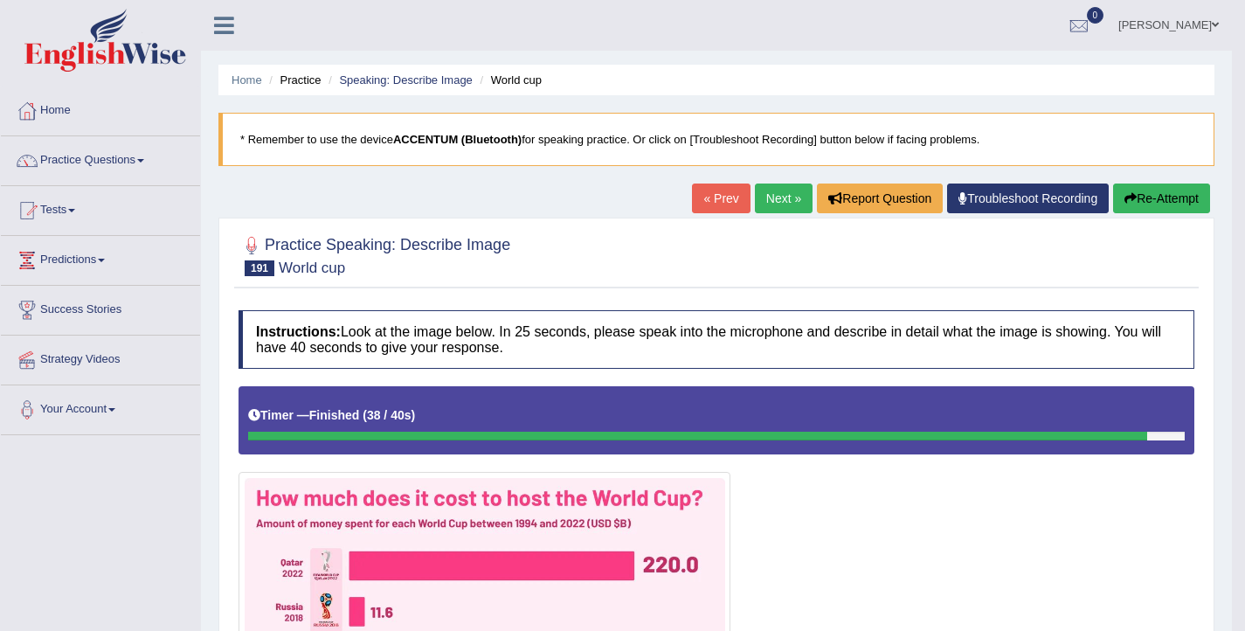
click at [1125, 192] on icon "button" at bounding box center [1131, 198] width 12 height 12
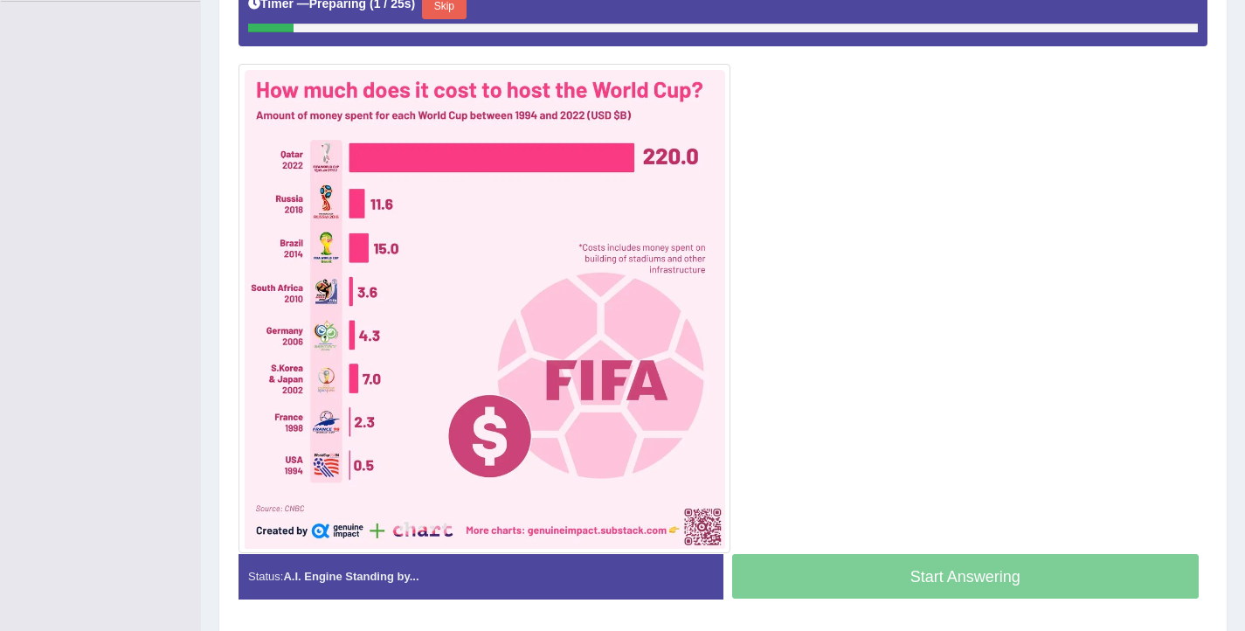
scroll to position [337, 0]
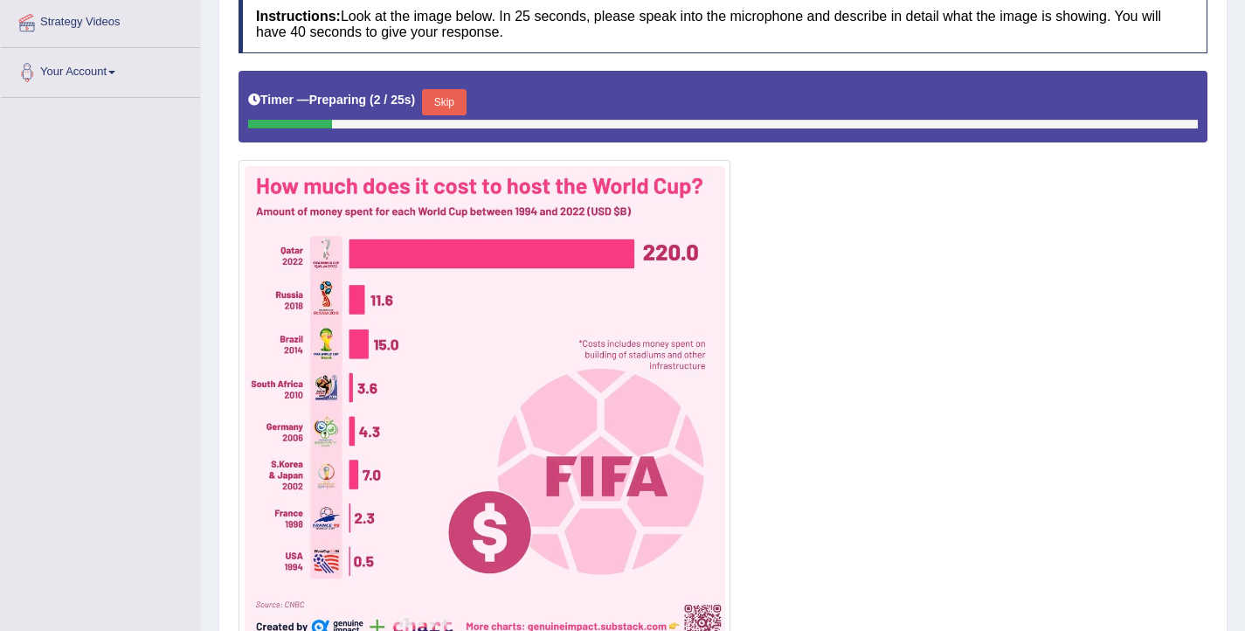
click at [461, 109] on button "Skip" at bounding box center [444, 102] width 44 height 26
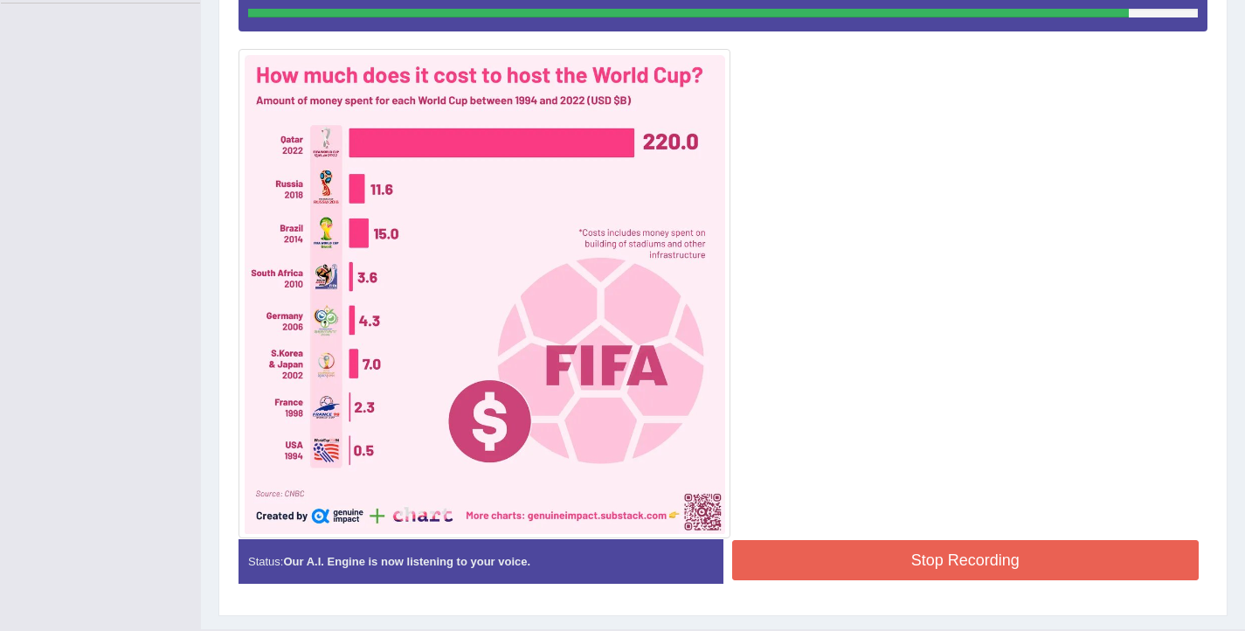
scroll to position [474, 0]
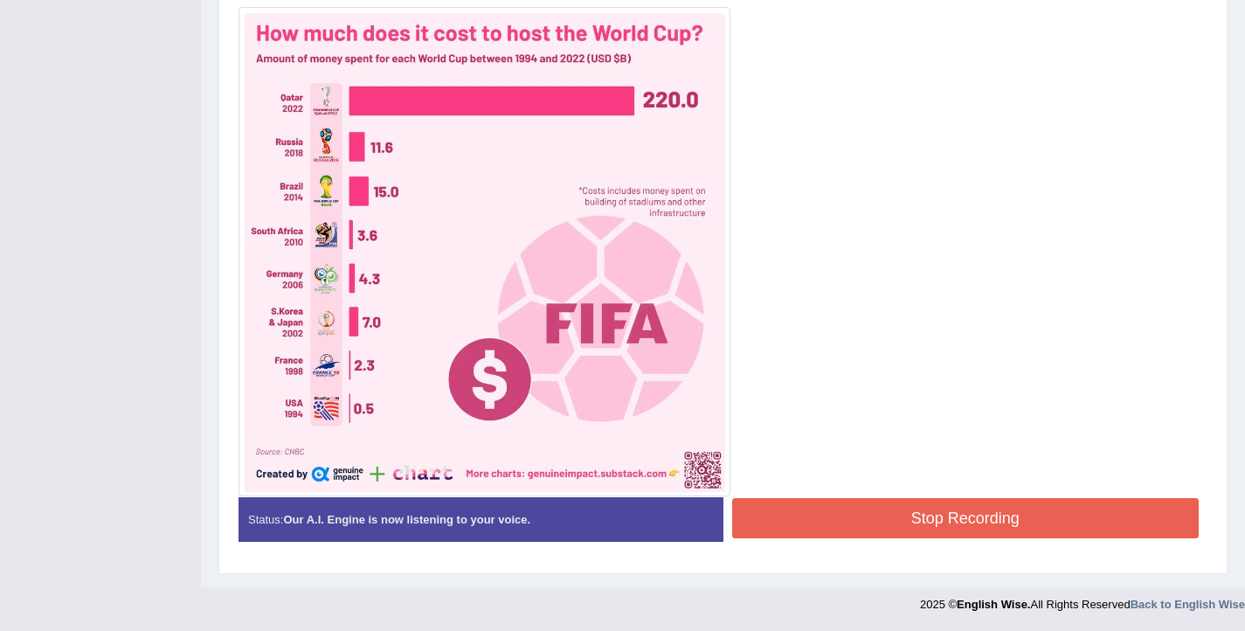
click at [966, 516] on button "Stop Recording" at bounding box center [966, 518] width 468 height 40
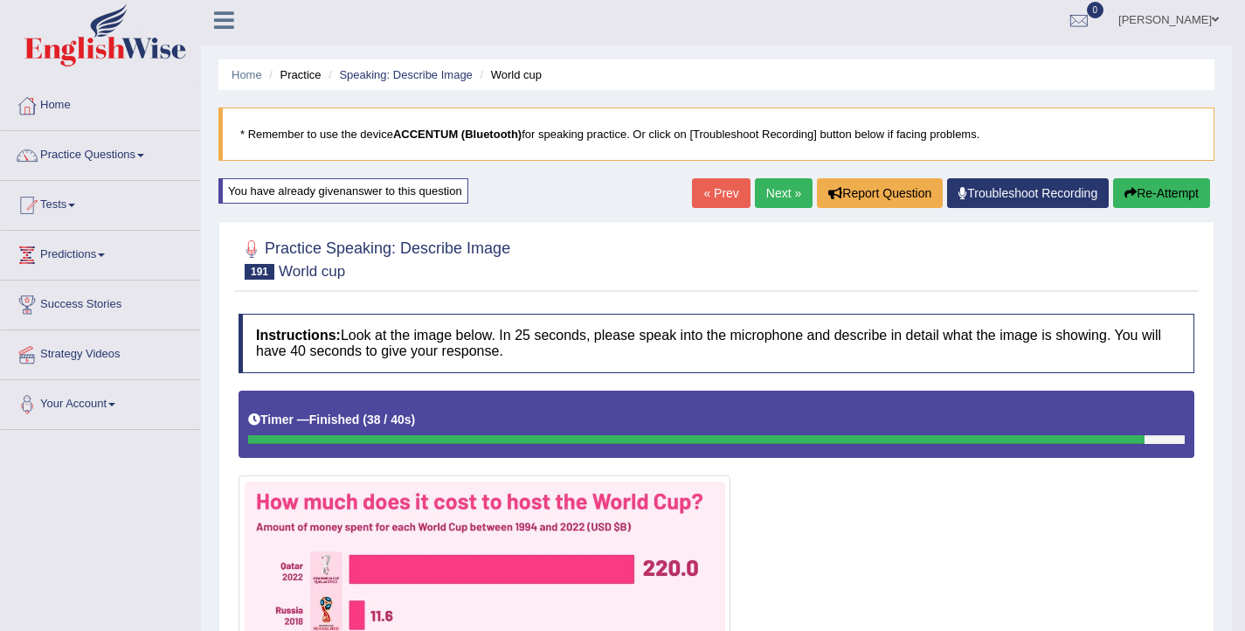
scroll to position [0, 0]
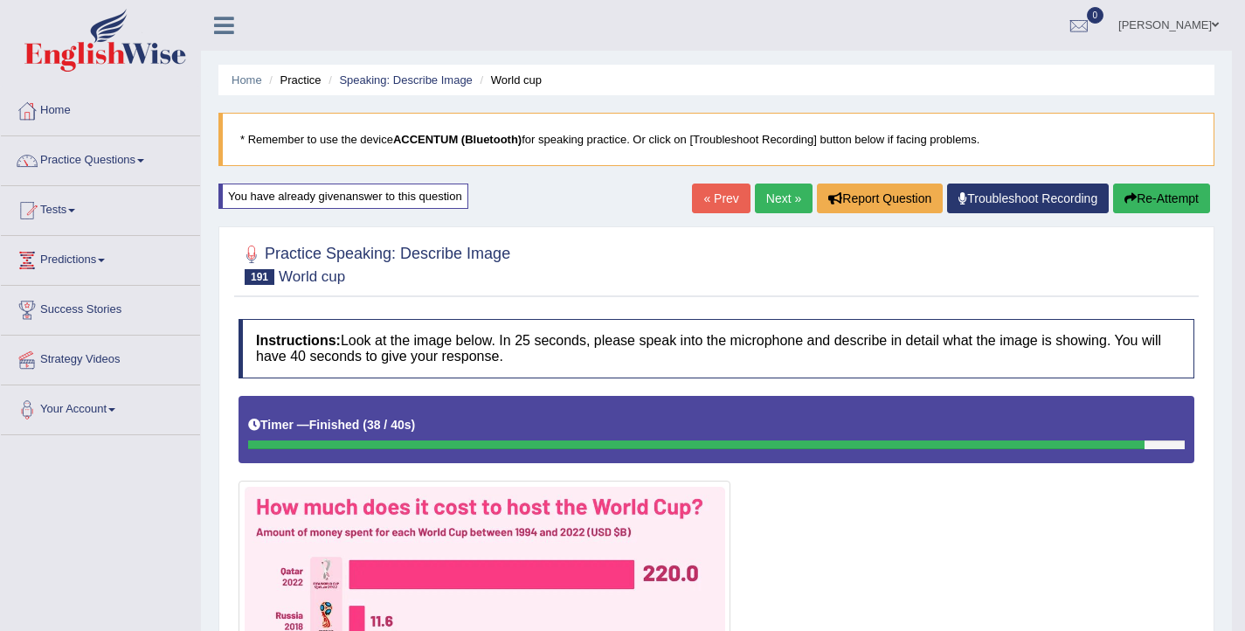
click at [1138, 200] on button "Re-Attempt" at bounding box center [1161, 199] width 97 height 30
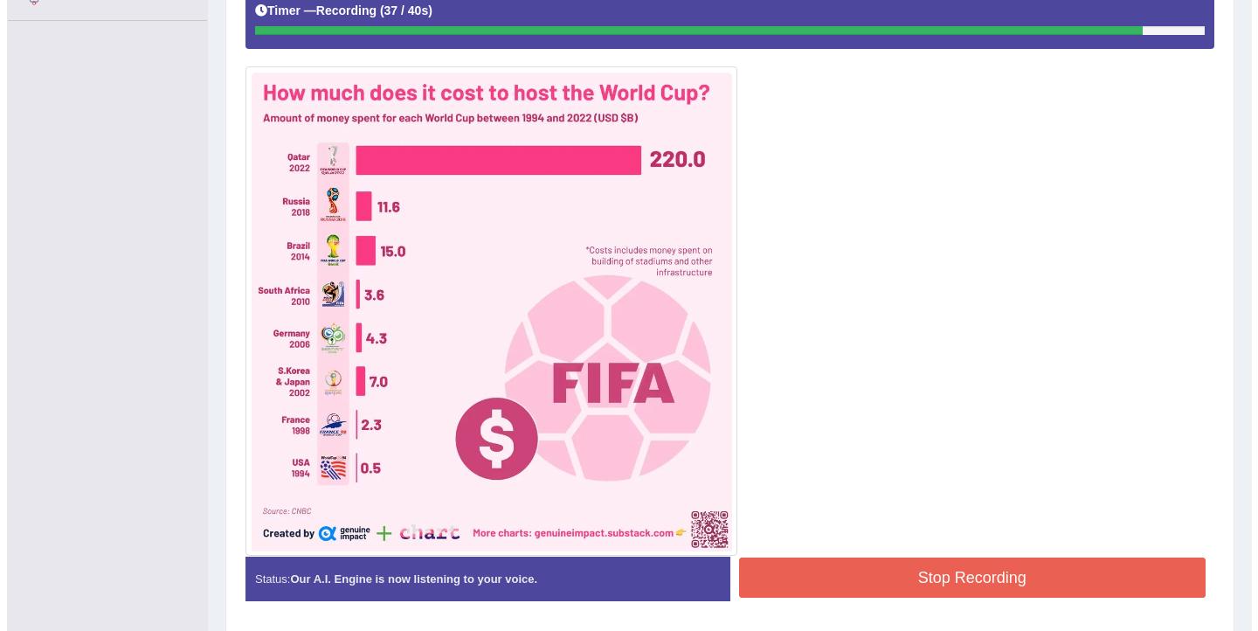
scroll to position [414, 0]
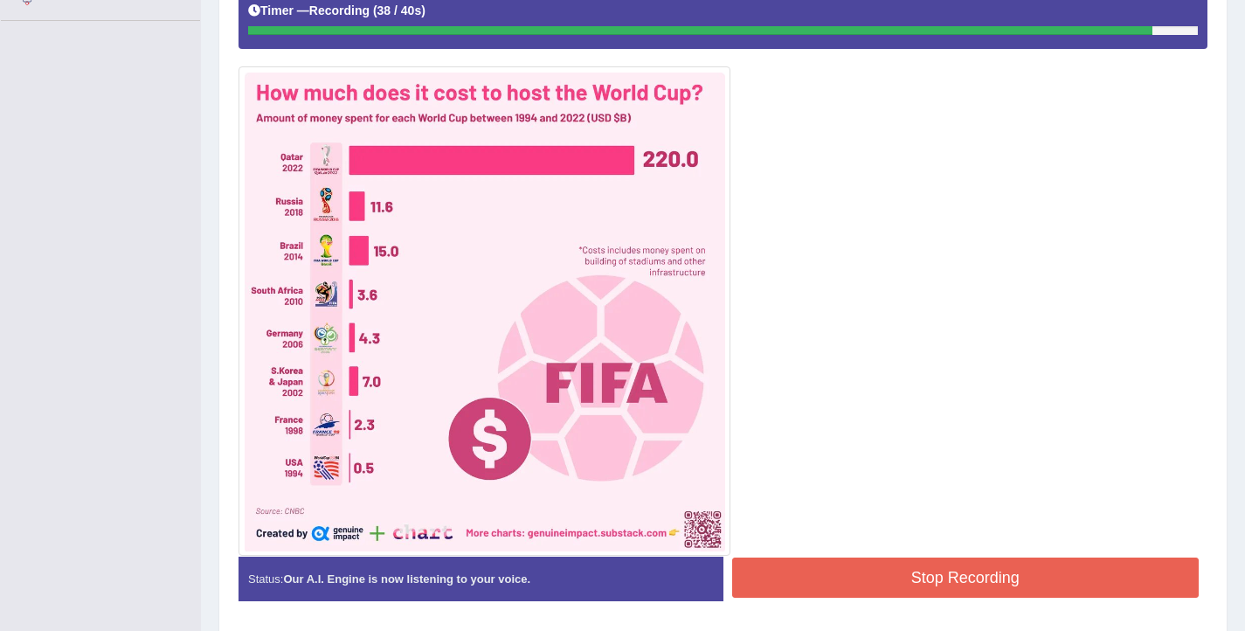
click at [883, 573] on button "Stop Recording" at bounding box center [966, 578] width 468 height 40
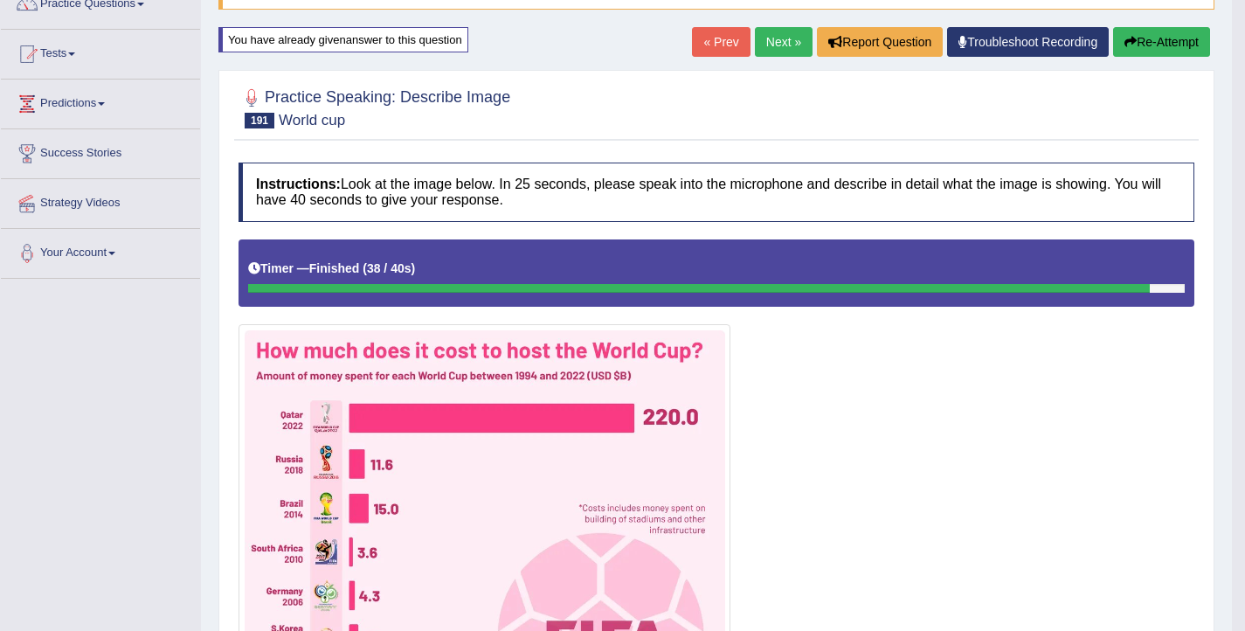
scroll to position [0, 0]
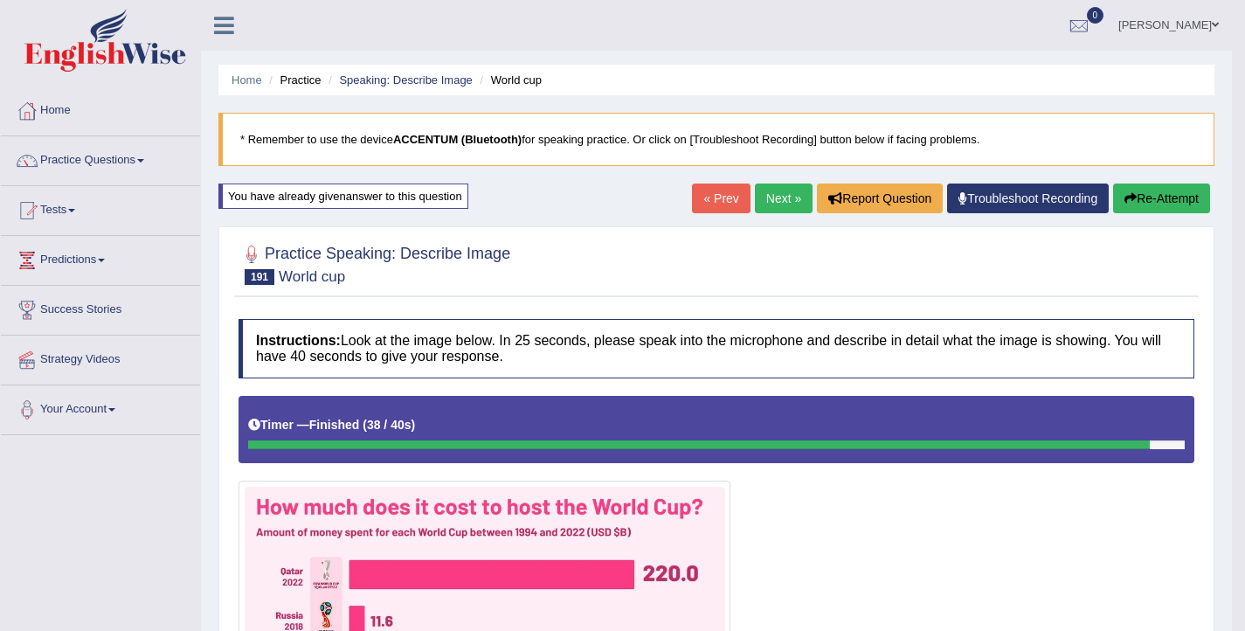
click at [787, 205] on link "Next »" at bounding box center [784, 199] width 58 height 30
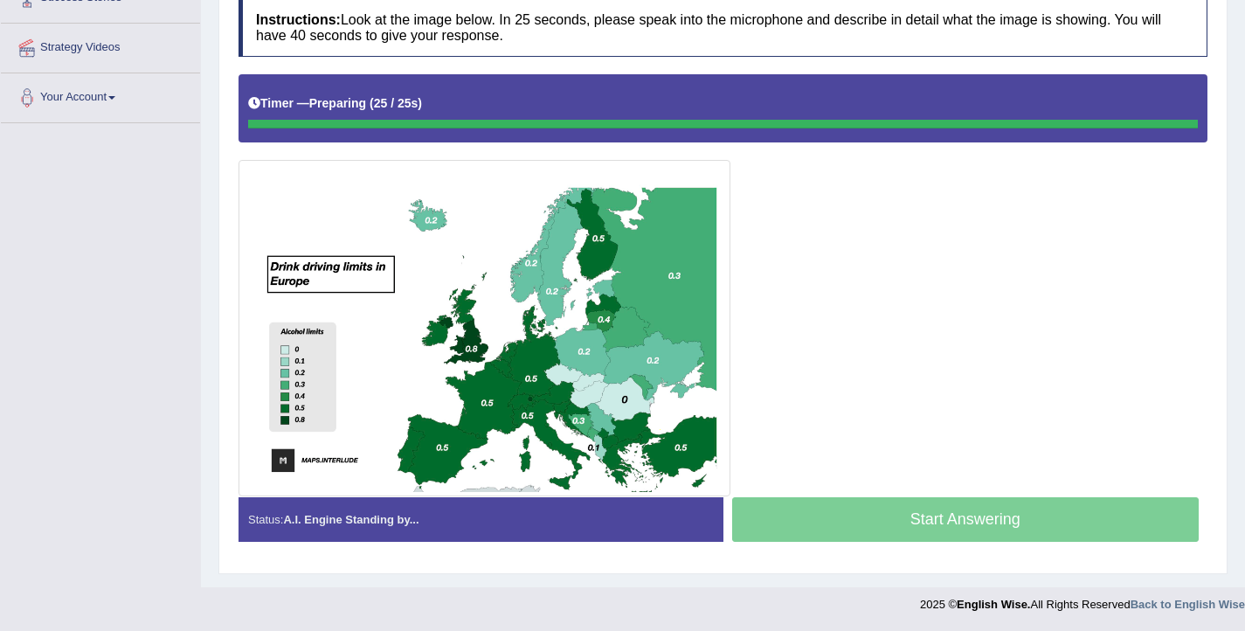
scroll to position [312, 0]
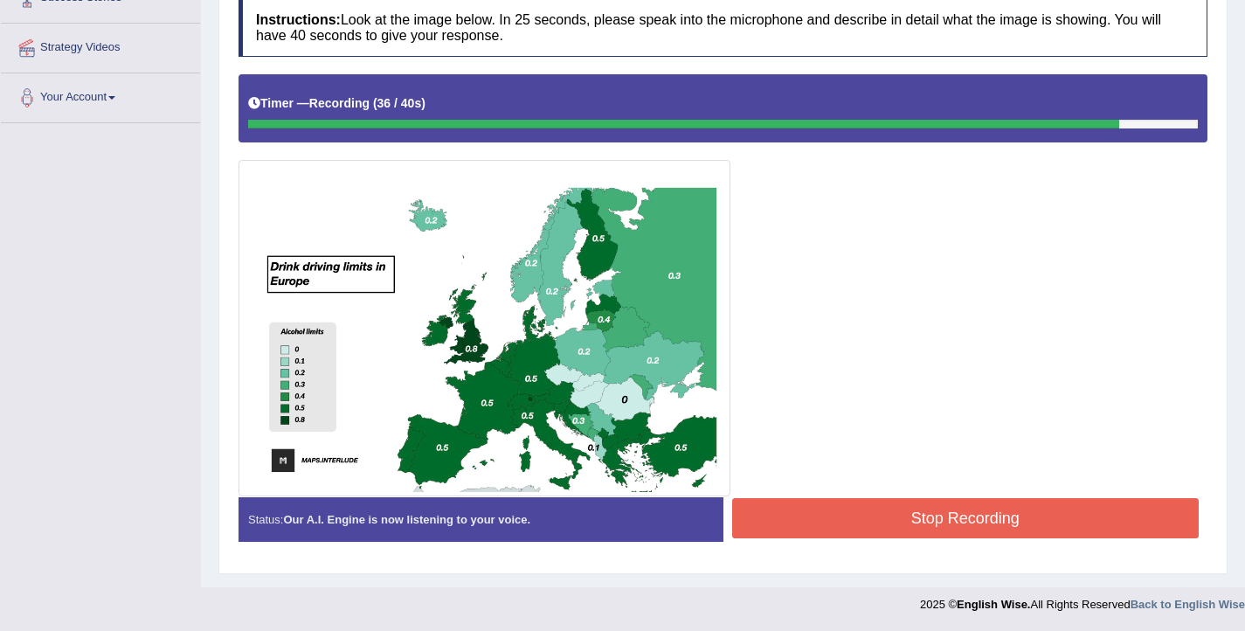
click at [888, 517] on button "Stop Recording" at bounding box center [966, 518] width 468 height 40
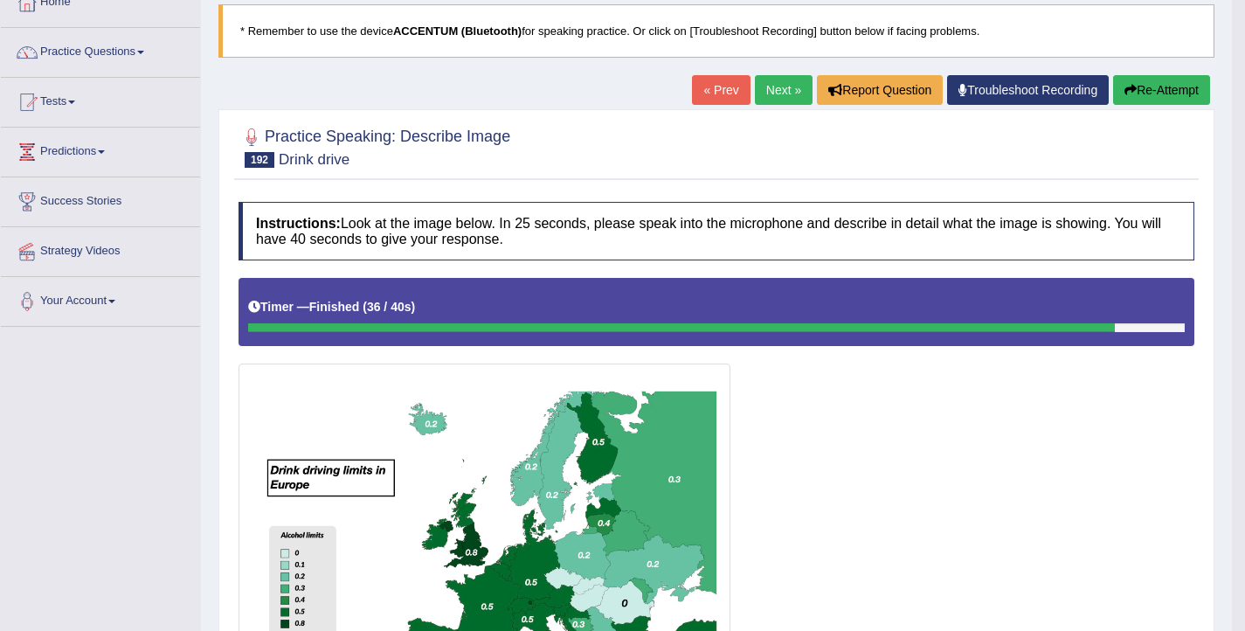
scroll to position [0, 0]
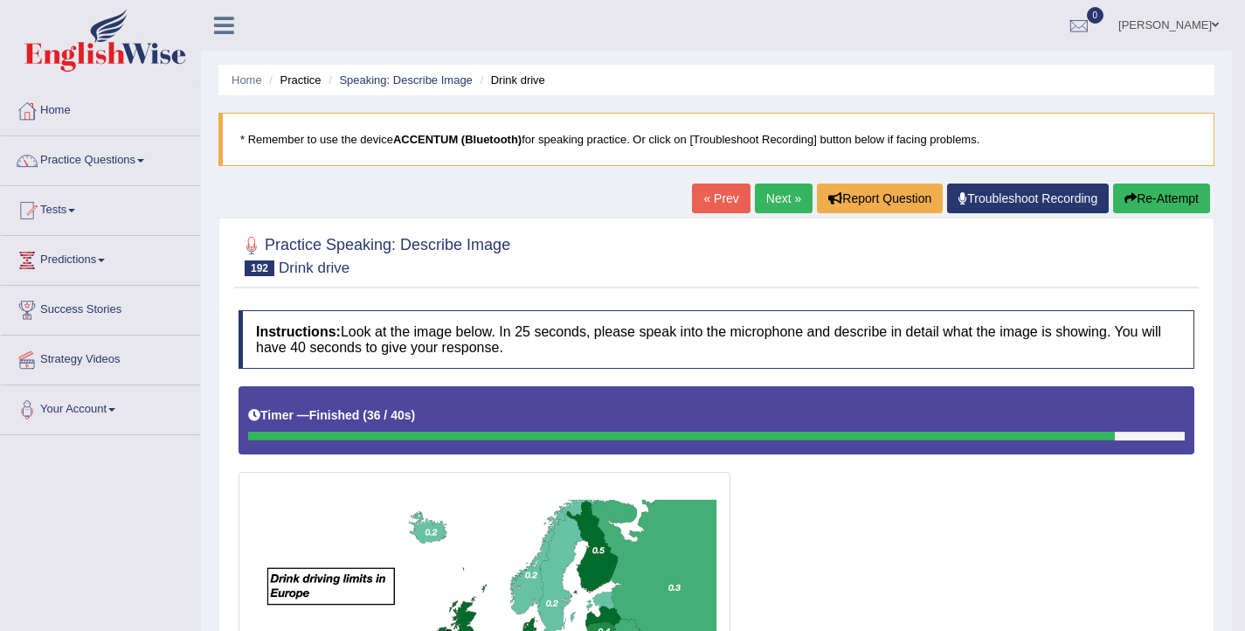
click at [1163, 208] on button "Re-Attempt" at bounding box center [1161, 199] width 97 height 30
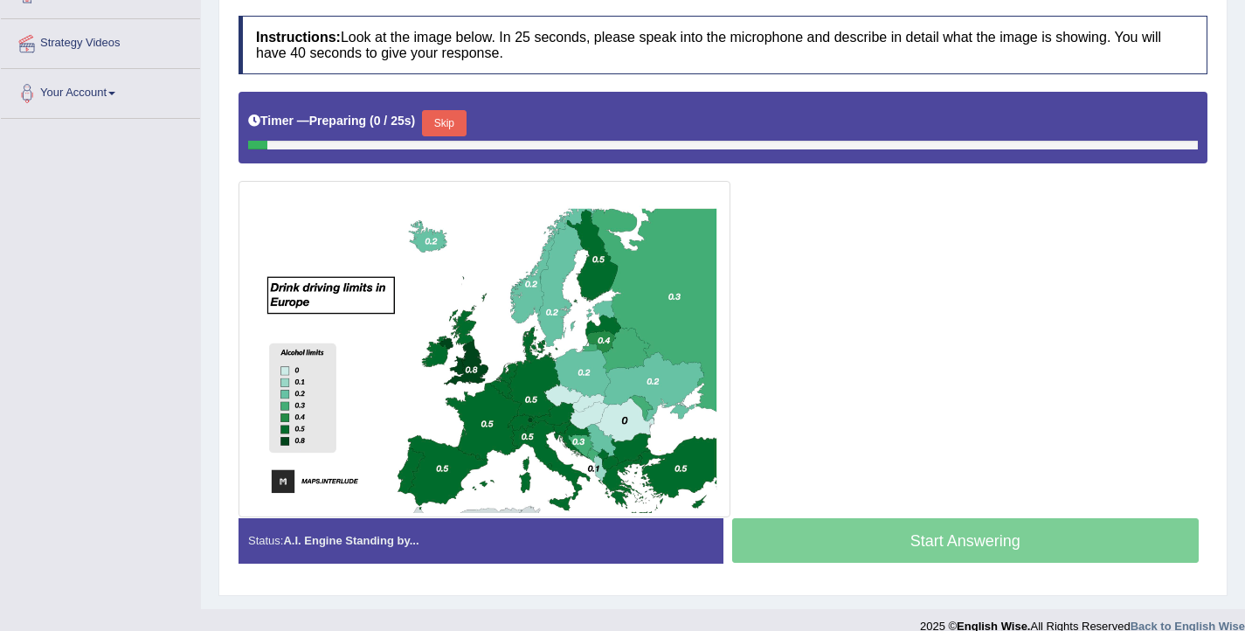
scroll to position [338, 0]
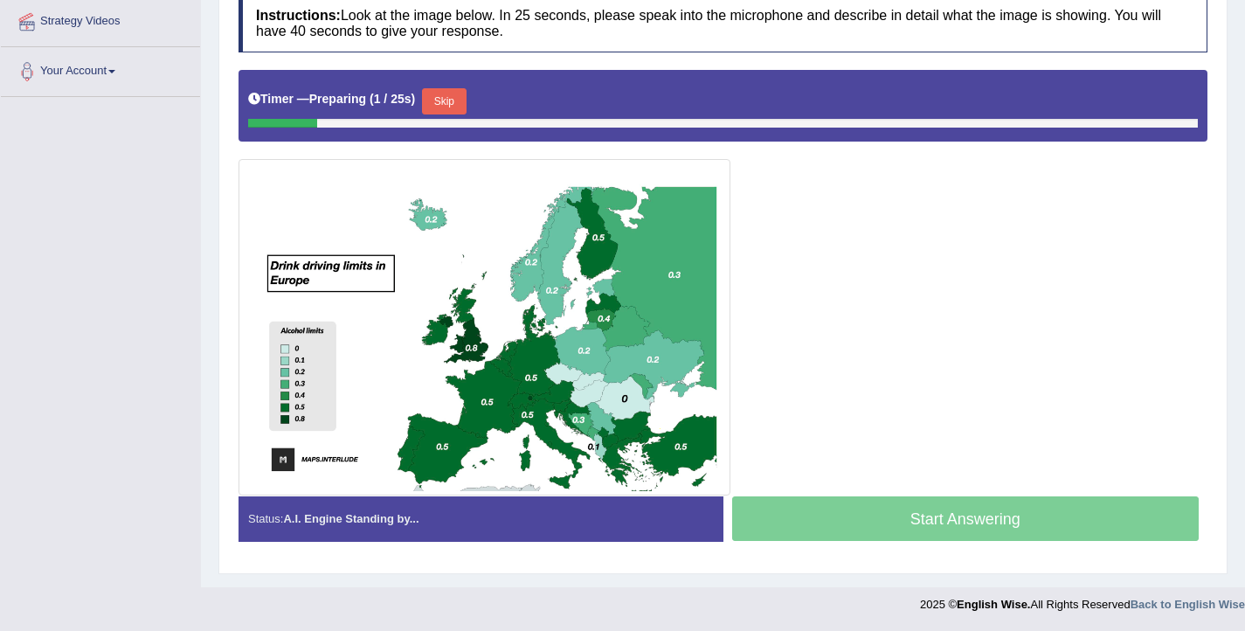
click at [460, 94] on button "Skip" at bounding box center [444, 101] width 44 height 26
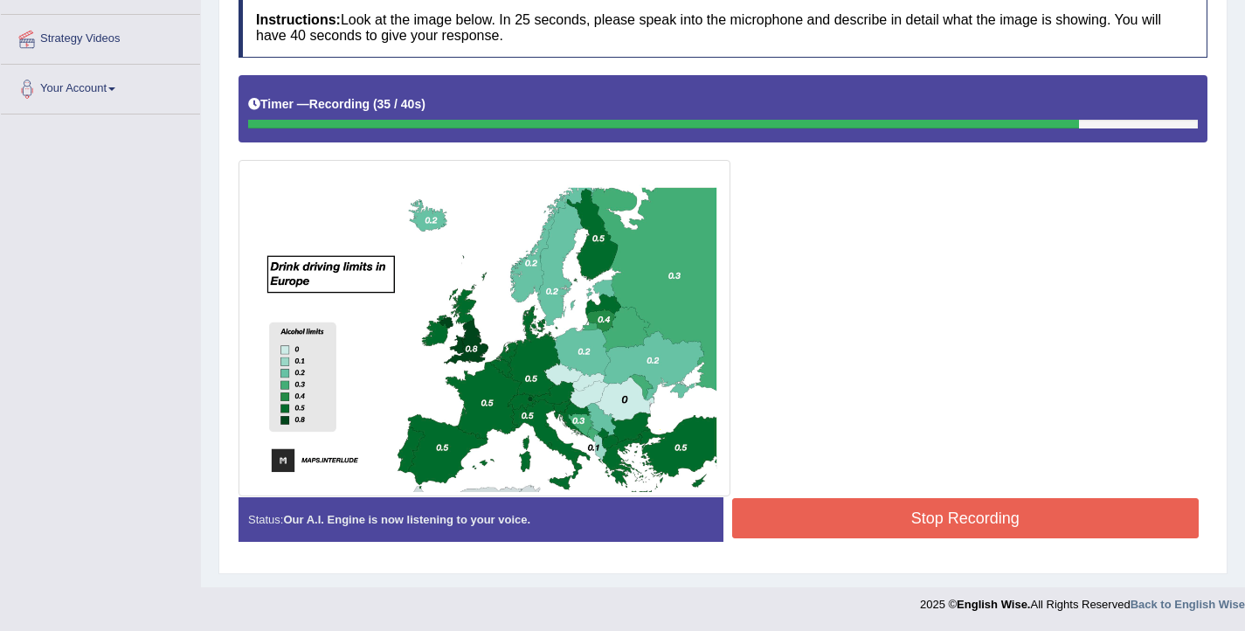
click at [942, 516] on button "Stop Recording" at bounding box center [966, 518] width 468 height 40
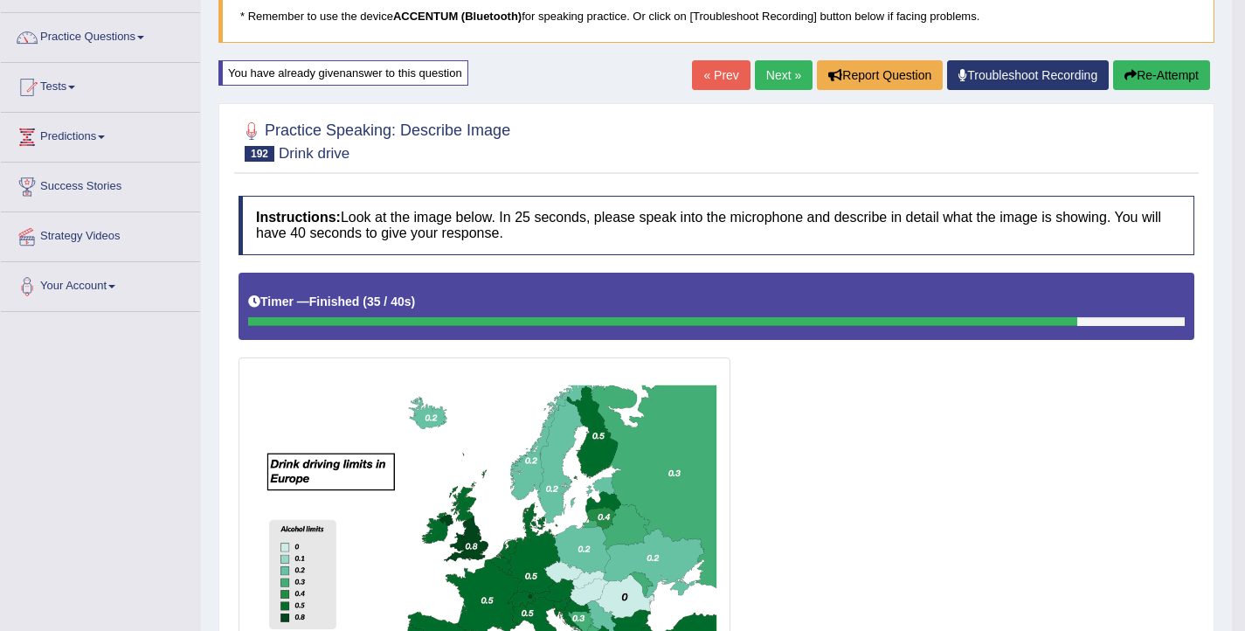
scroll to position [0, 0]
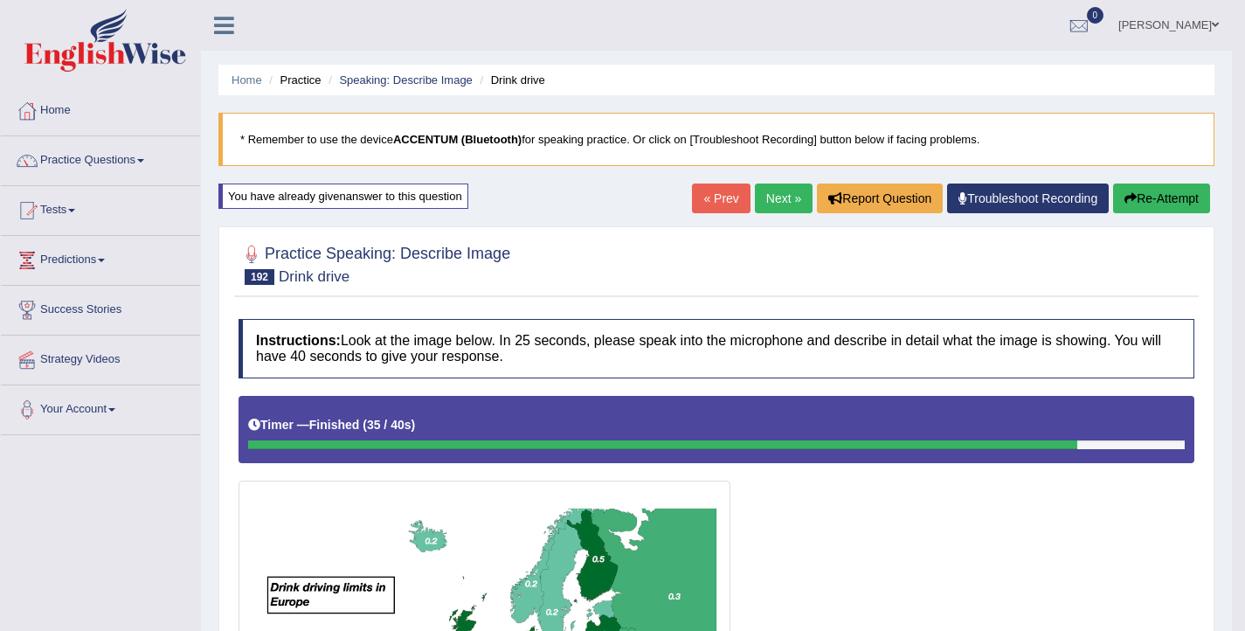
click at [756, 202] on link "Next »" at bounding box center [784, 199] width 58 height 30
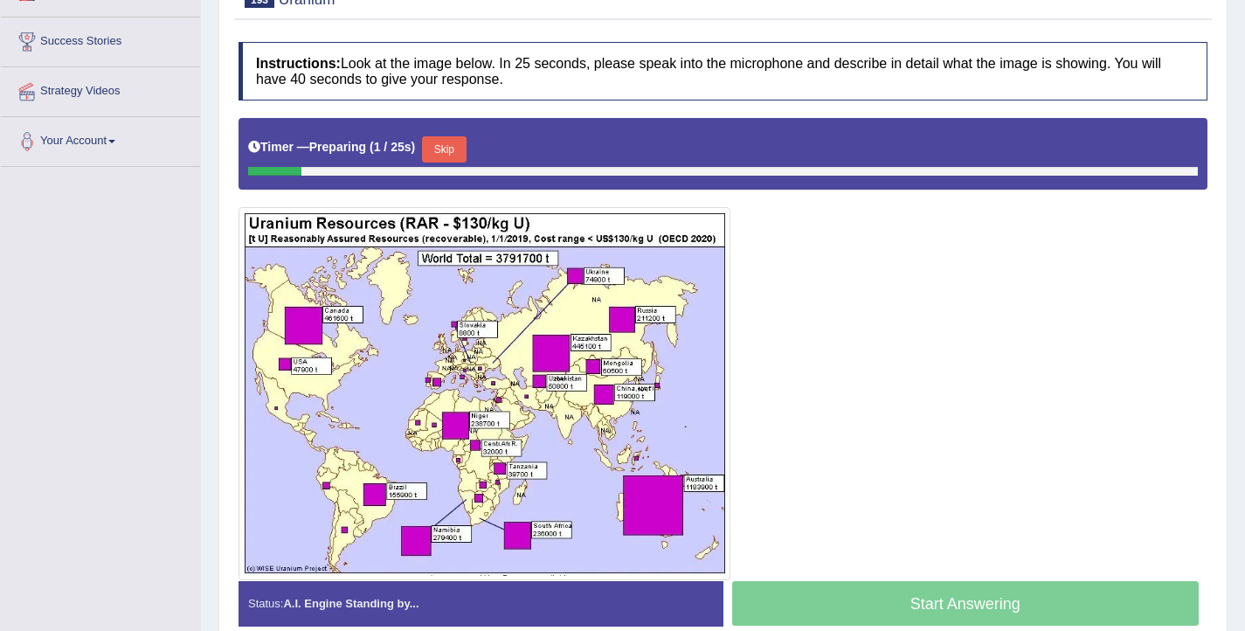
scroll to position [299, 0]
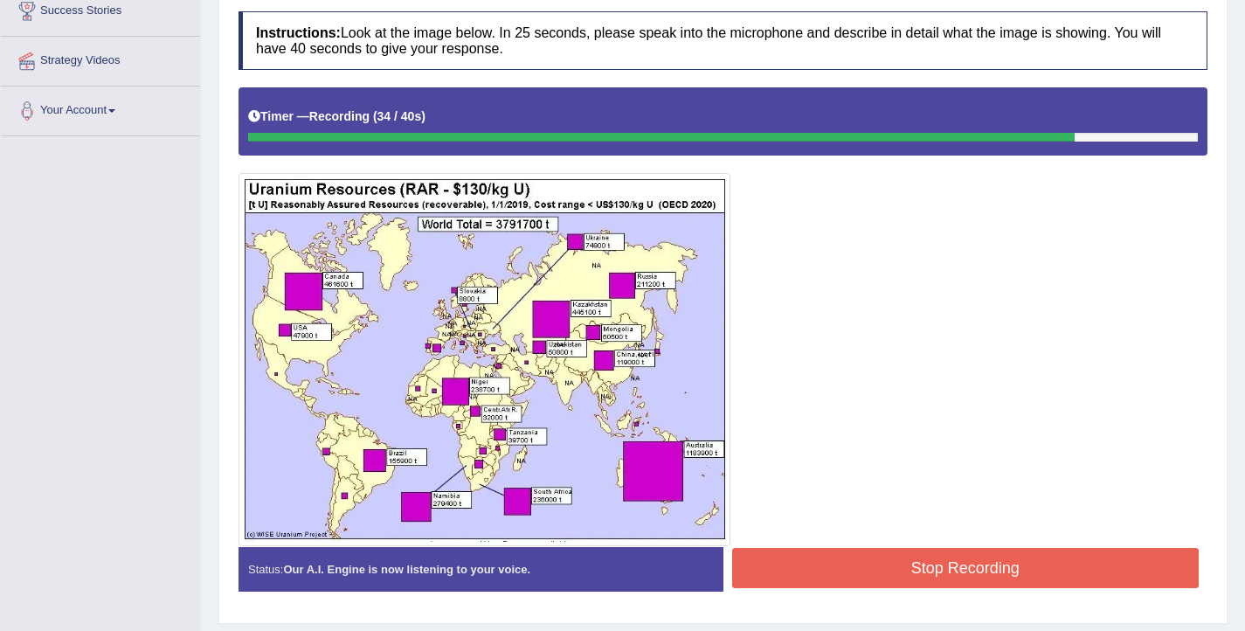
click at [1008, 577] on button "Stop Recording" at bounding box center [966, 568] width 468 height 40
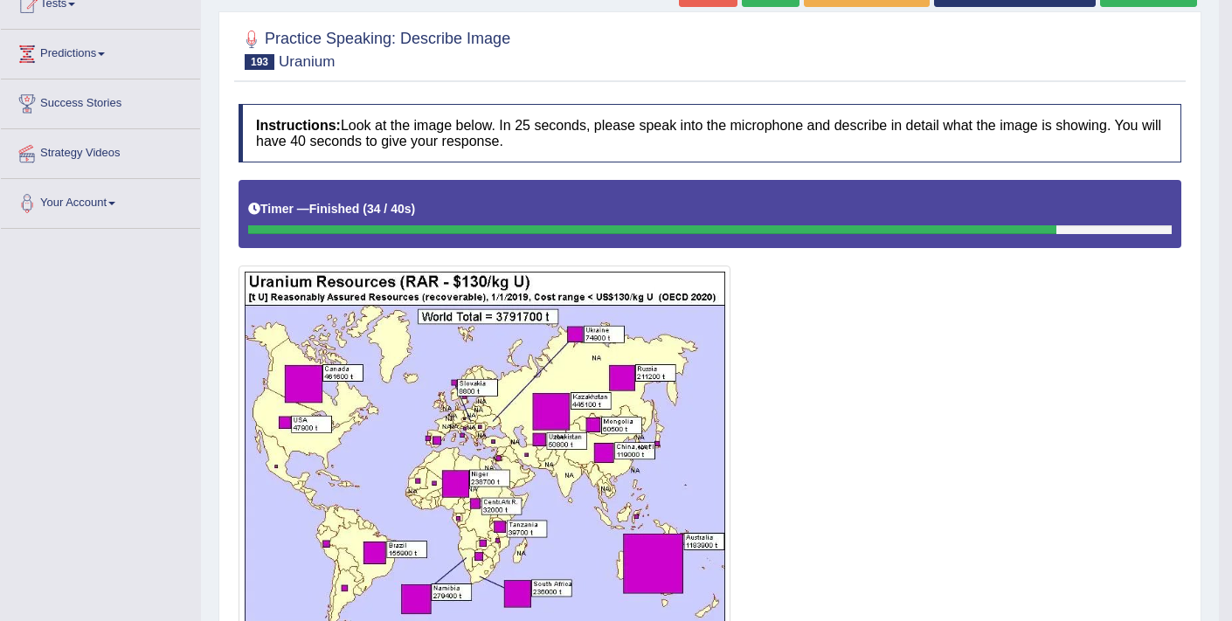
scroll to position [169, 0]
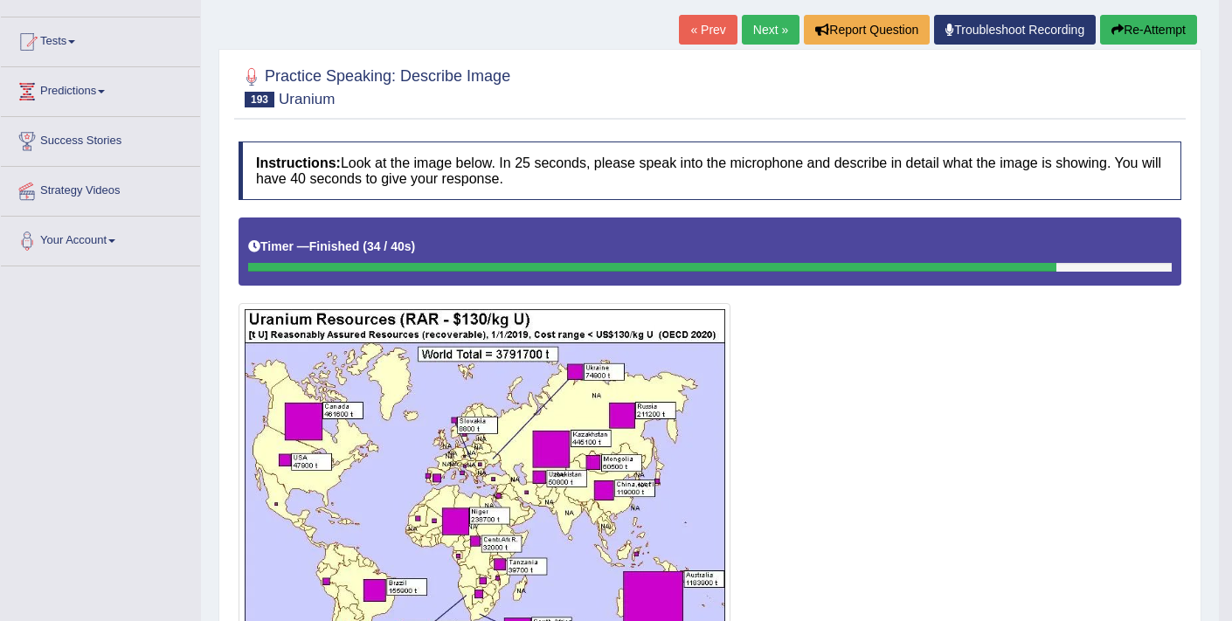
click at [1133, 24] on button "Re-Attempt" at bounding box center [1148, 30] width 97 height 30
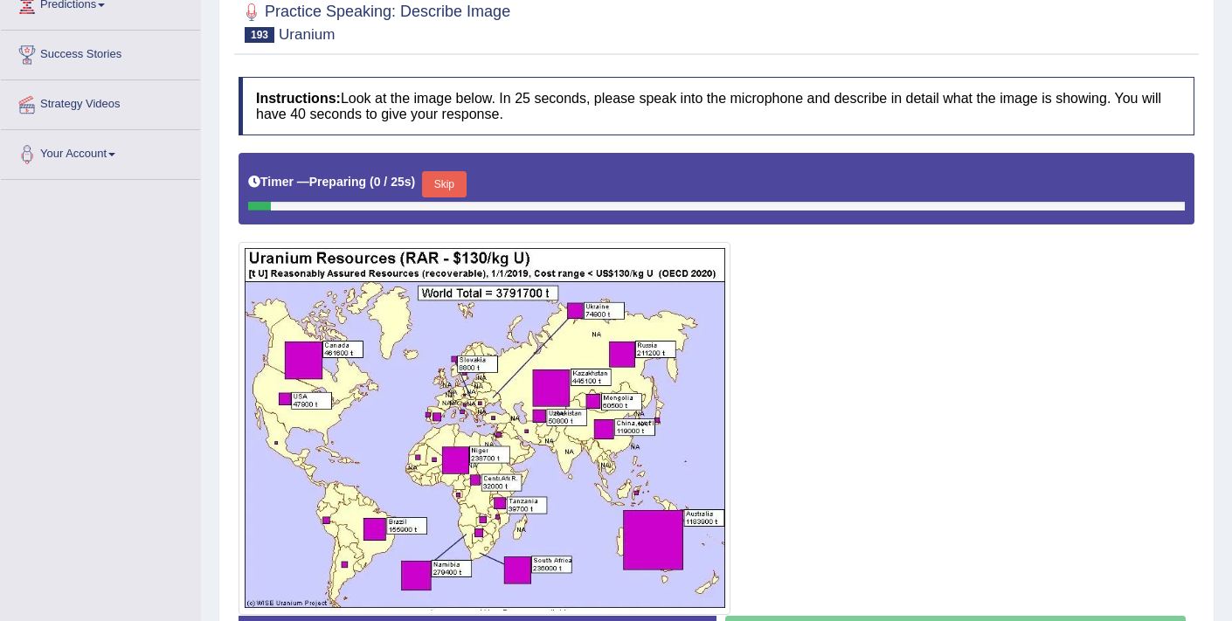
scroll to position [256, 0]
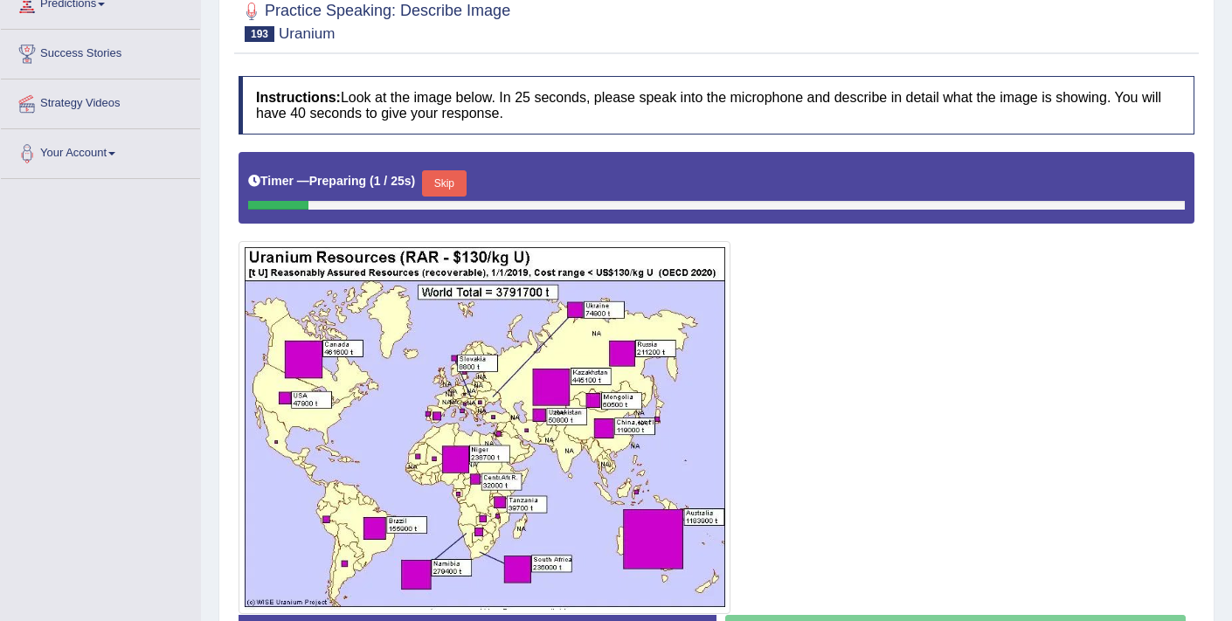
click at [445, 178] on button "Skip" at bounding box center [444, 183] width 44 height 26
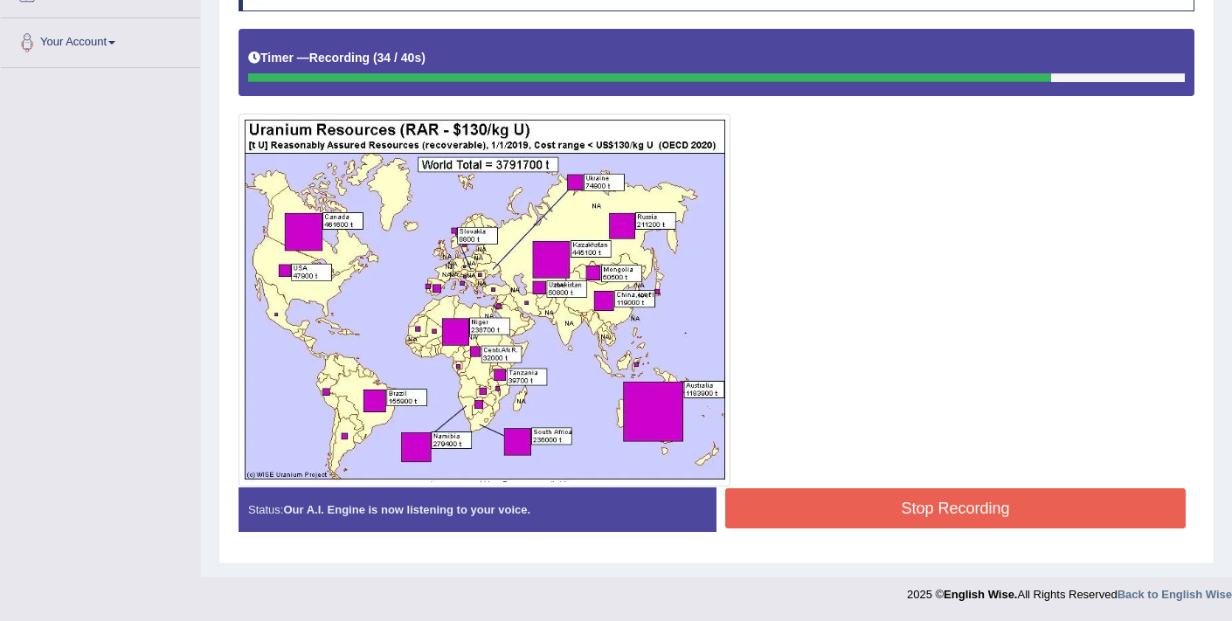
scroll to position [367, 0]
click at [856, 501] on button "Stop Recording" at bounding box center [955, 508] width 461 height 40
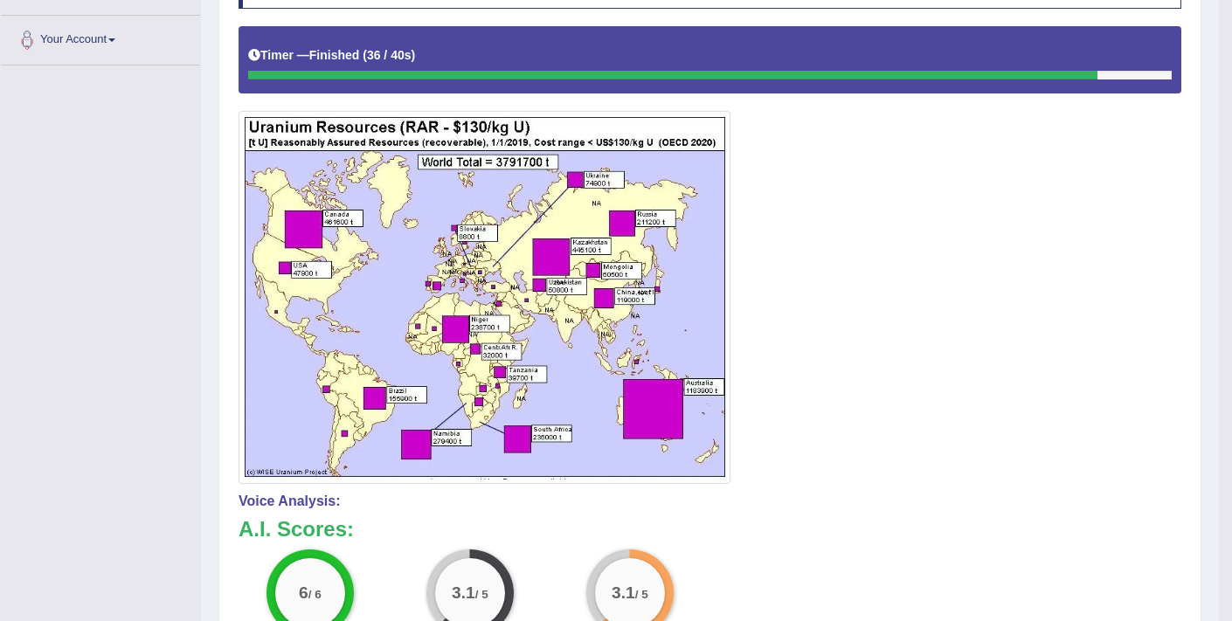
scroll to position [0, 0]
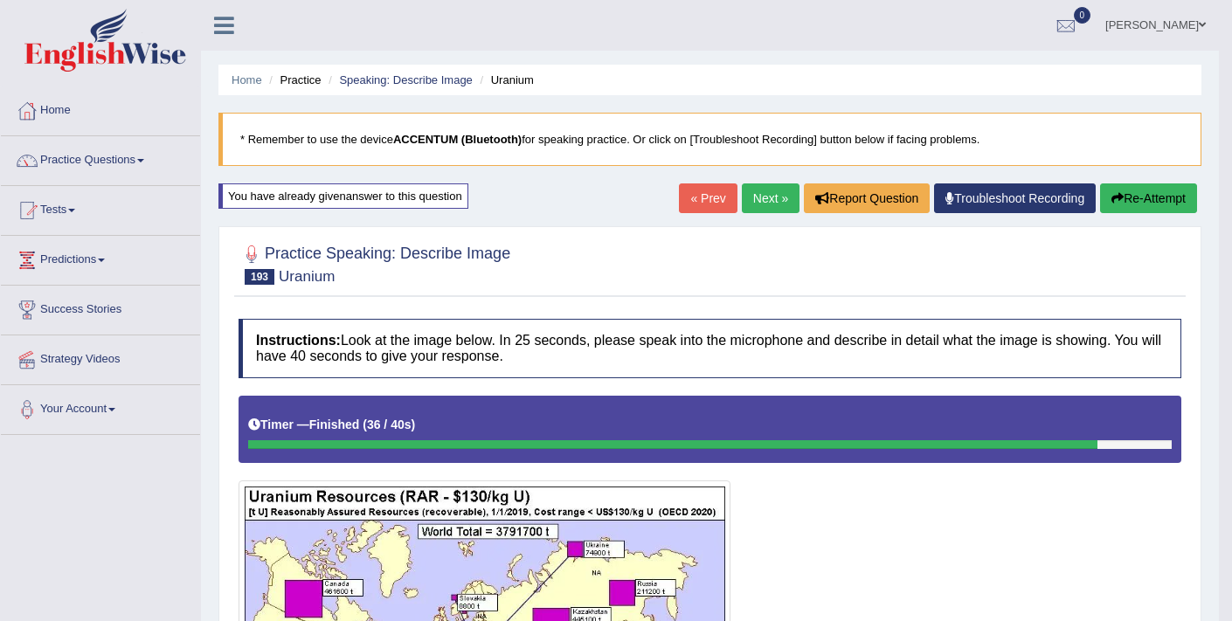
click at [1159, 203] on button "Re-Attempt" at bounding box center [1148, 199] width 97 height 30
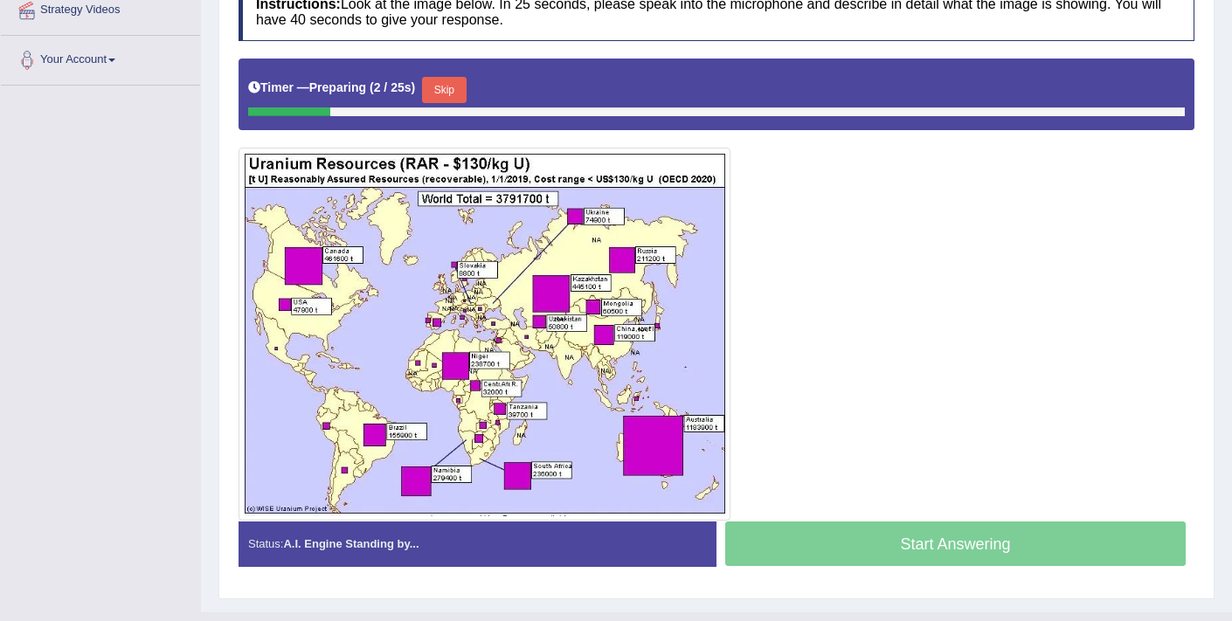
scroll to position [350, 0]
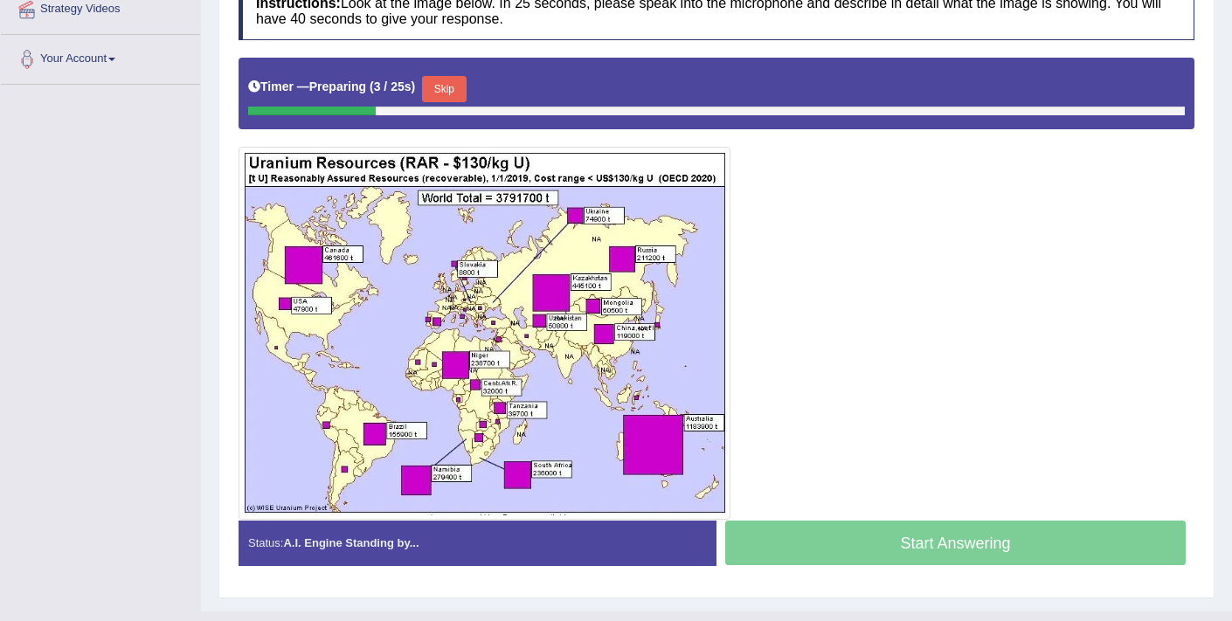
click at [445, 83] on button "Skip" at bounding box center [444, 89] width 44 height 26
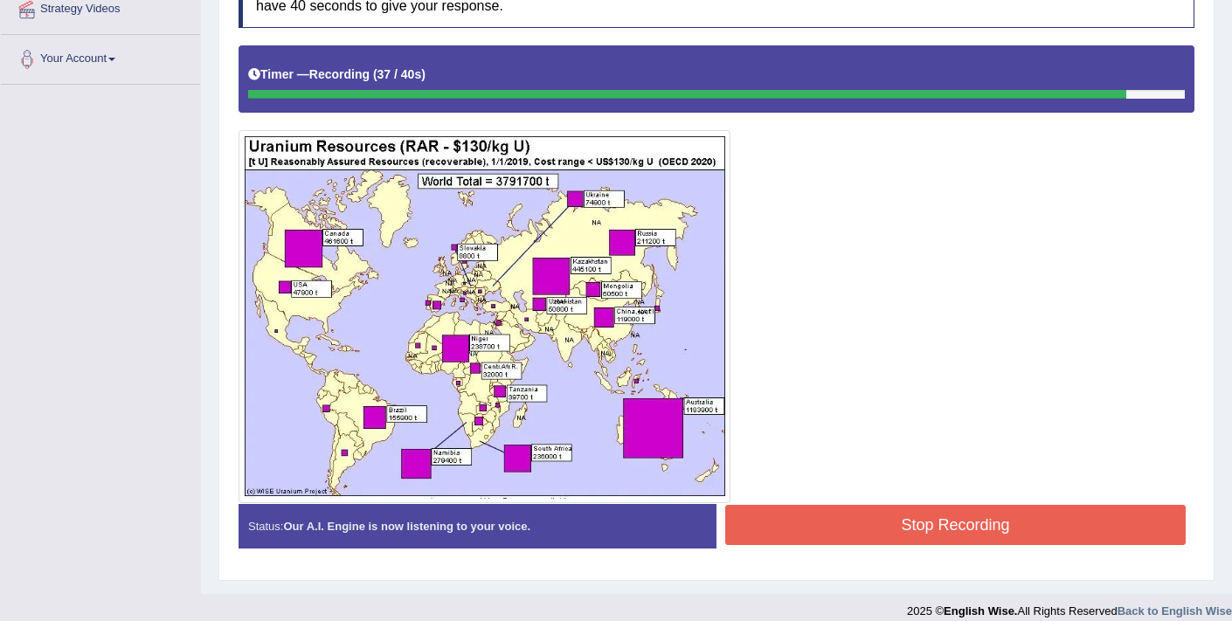
click at [763, 544] on button "Stop Recording" at bounding box center [955, 525] width 461 height 40
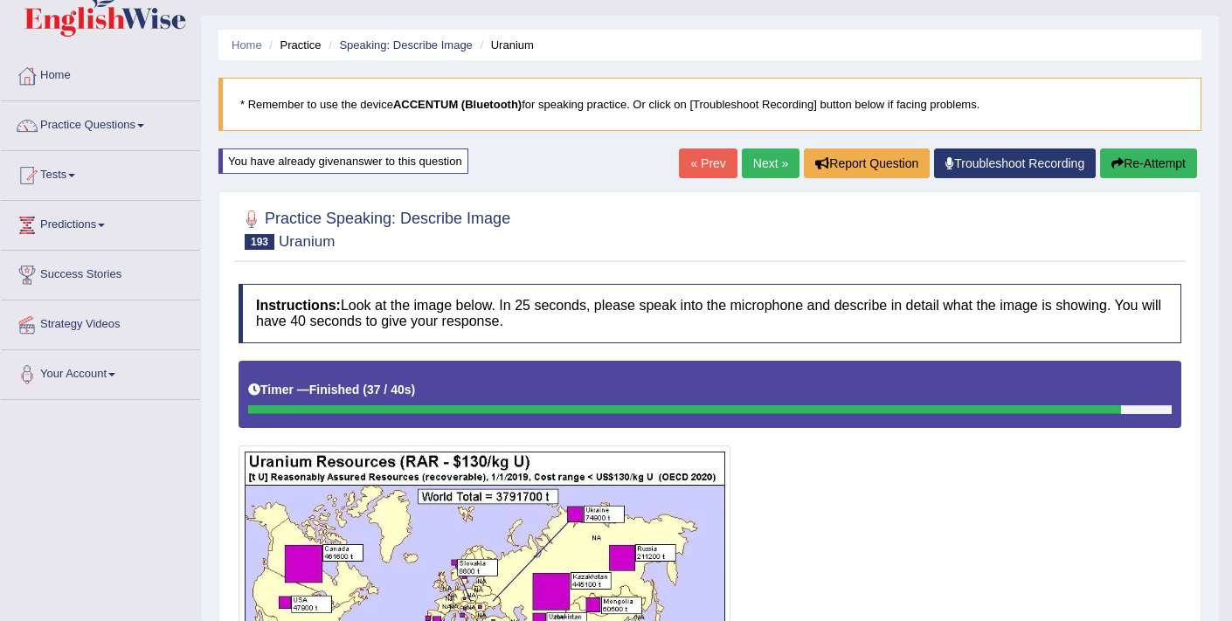
scroll to position [0, 0]
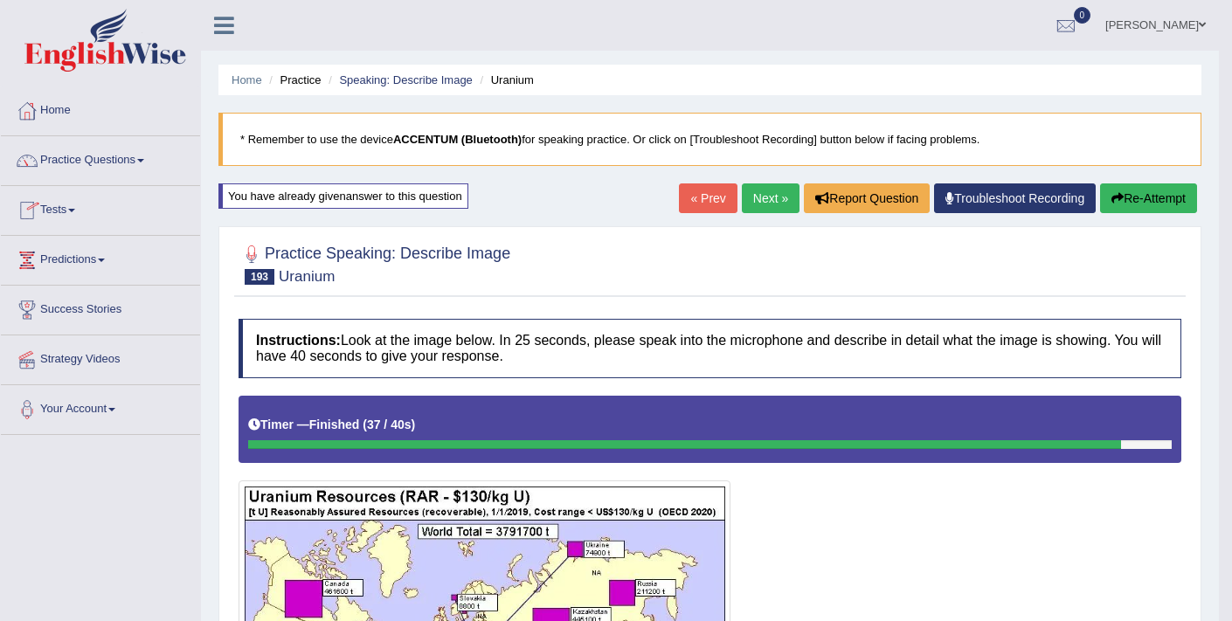
click at [140, 156] on link "Practice Questions" at bounding box center [100, 158] width 199 height 44
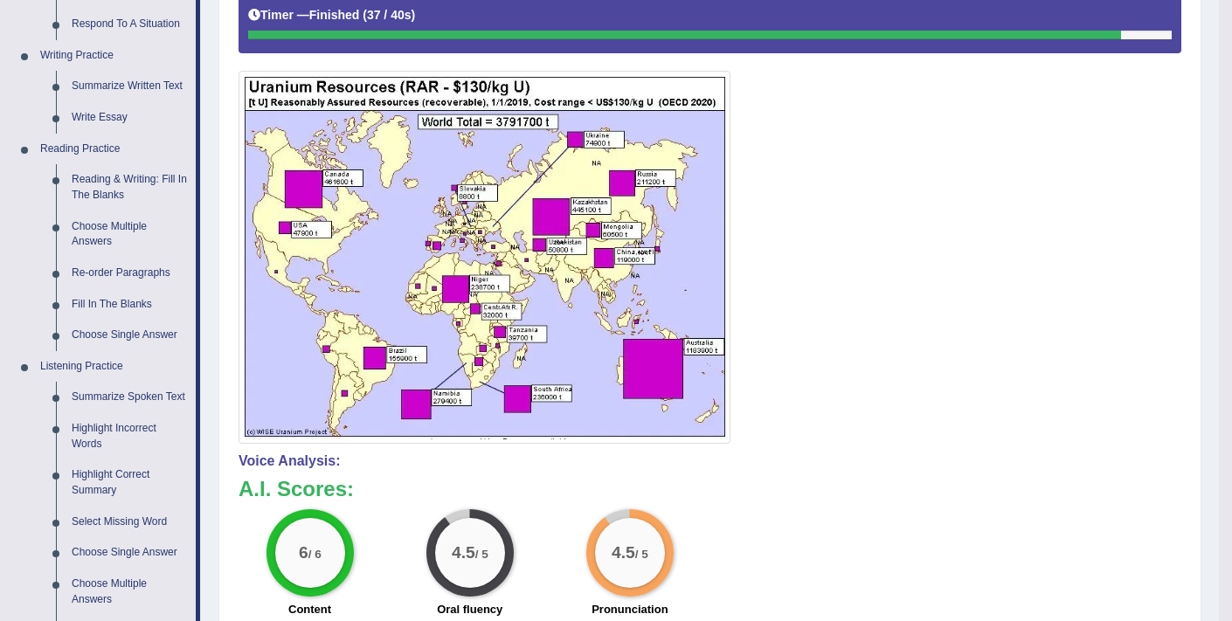
scroll to position [406, 0]
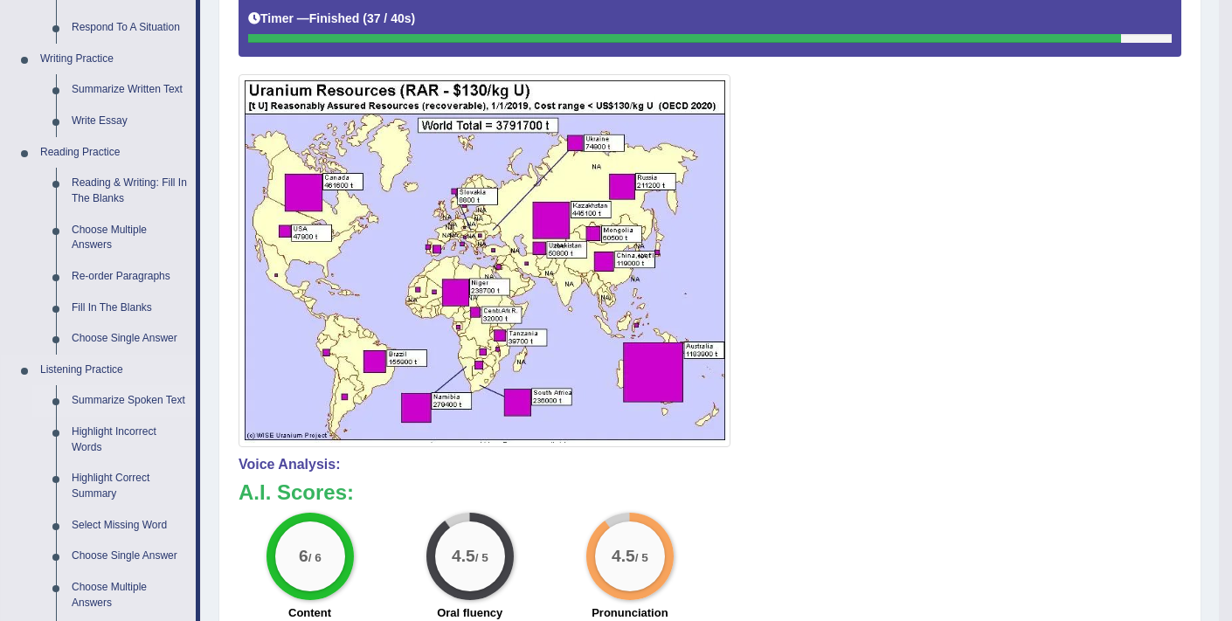
click at [96, 413] on link "Summarize Spoken Text" at bounding box center [130, 400] width 132 height 31
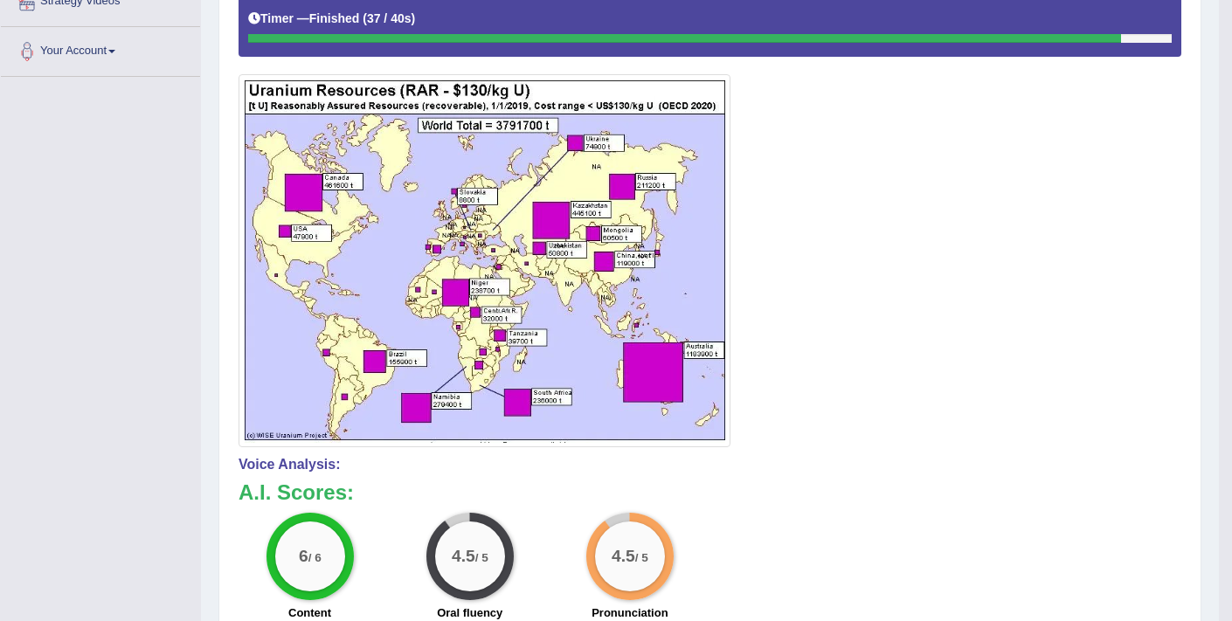
scroll to position [497, 0]
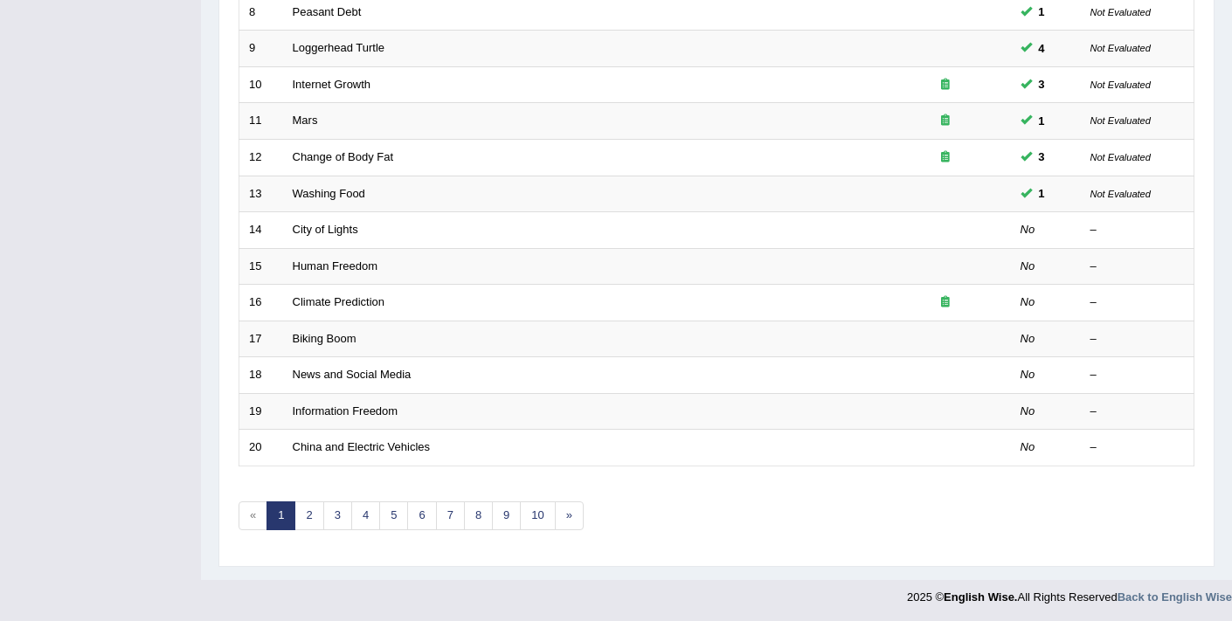
scroll to position [536, 0]
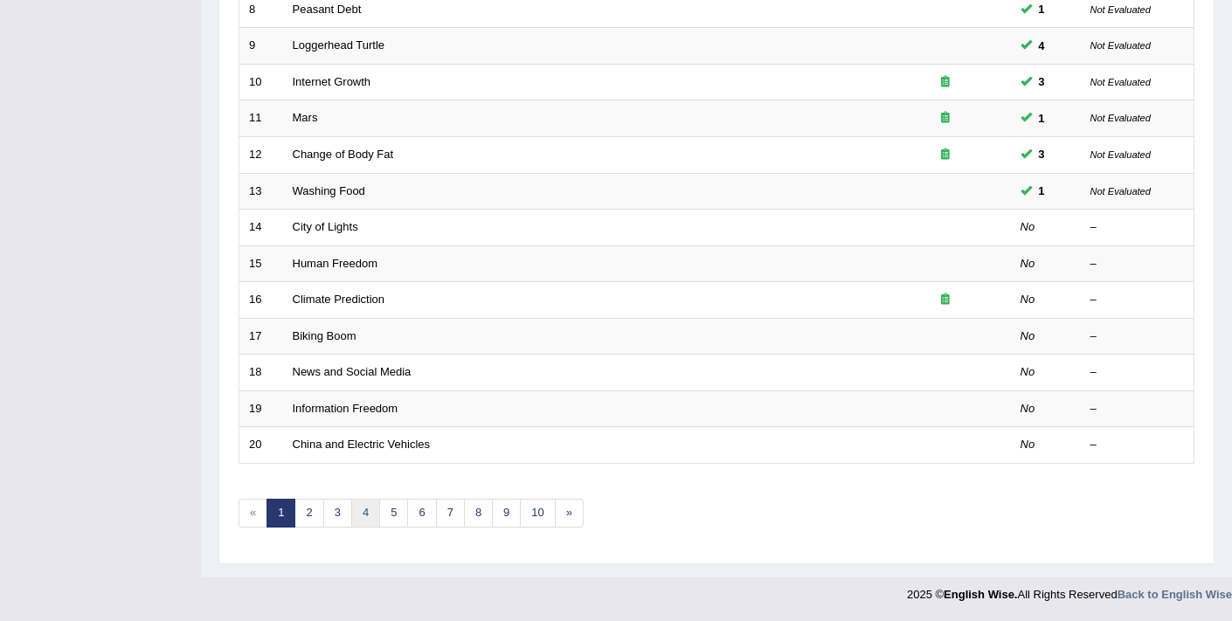
click at [367, 520] on link "4" at bounding box center [365, 513] width 29 height 29
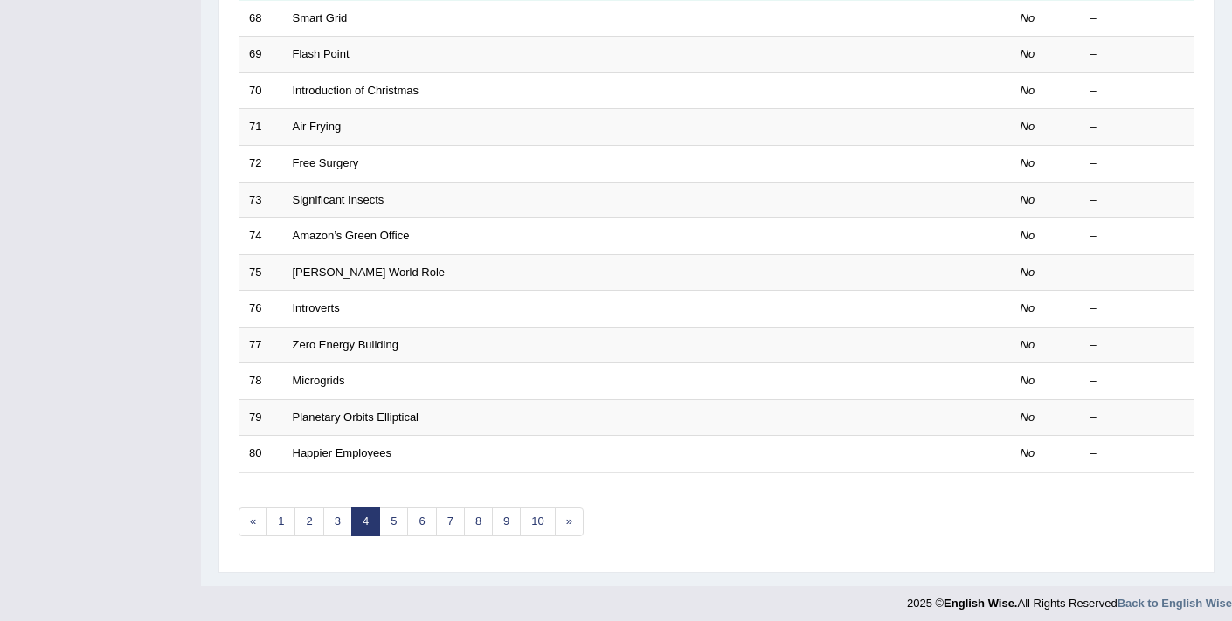
scroll to position [536, 0]
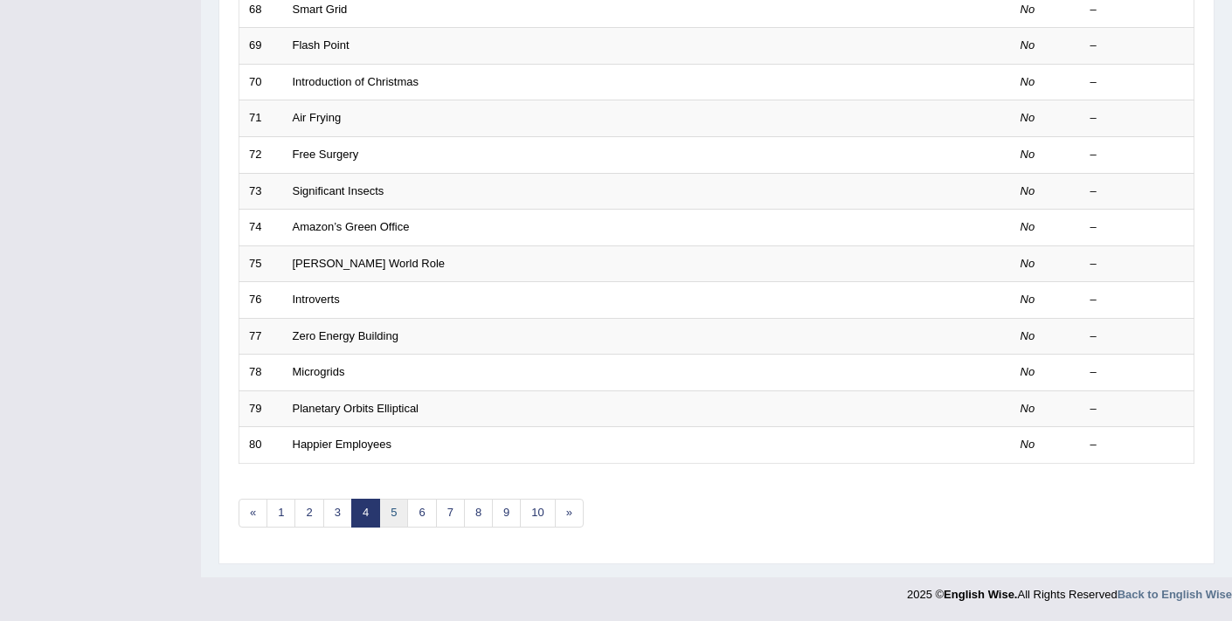
click at [396, 514] on link "5" at bounding box center [393, 513] width 29 height 29
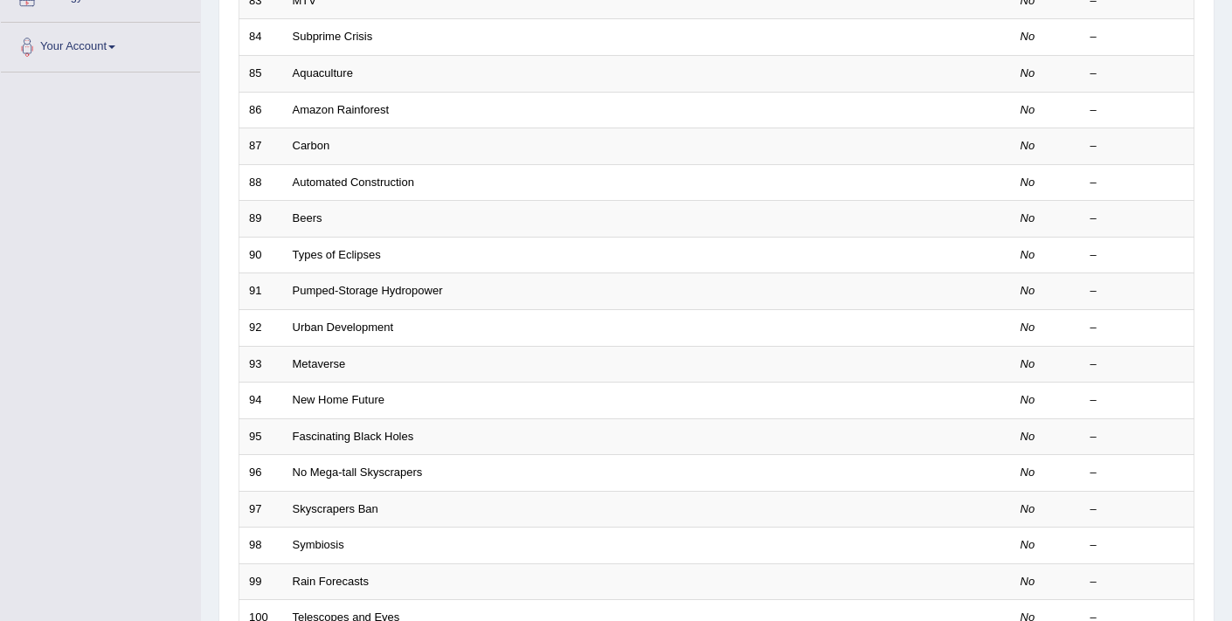
scroll to position [536, 0]
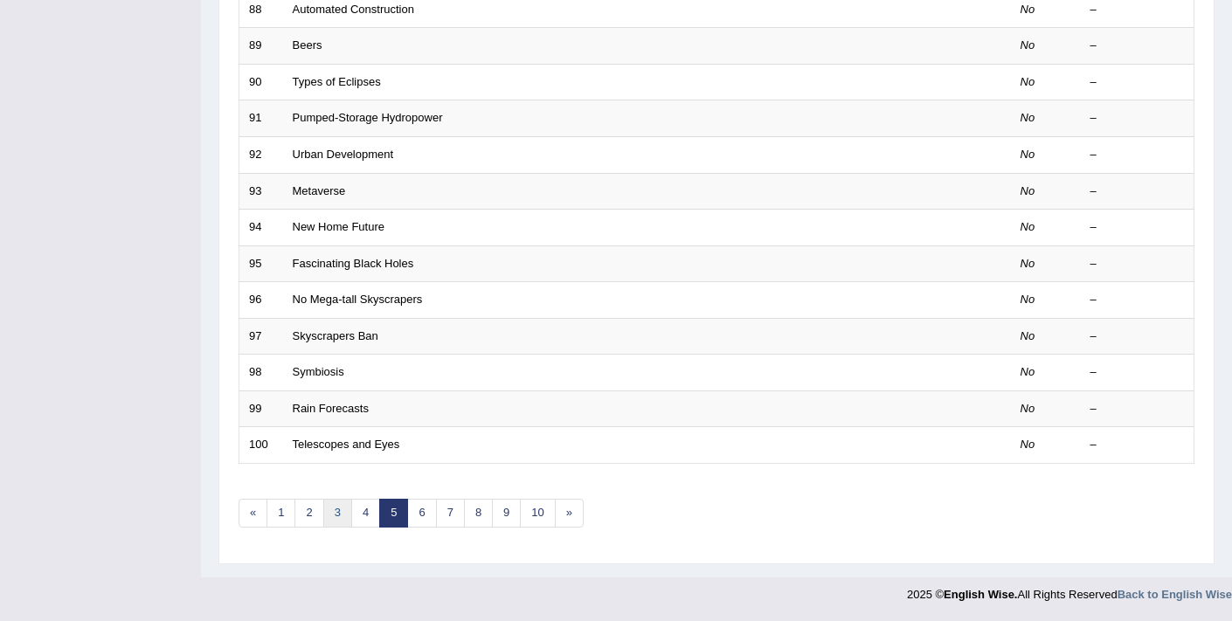
click at [338, 514] on link "3" at bounding box center [337, 513] width 29 height 29
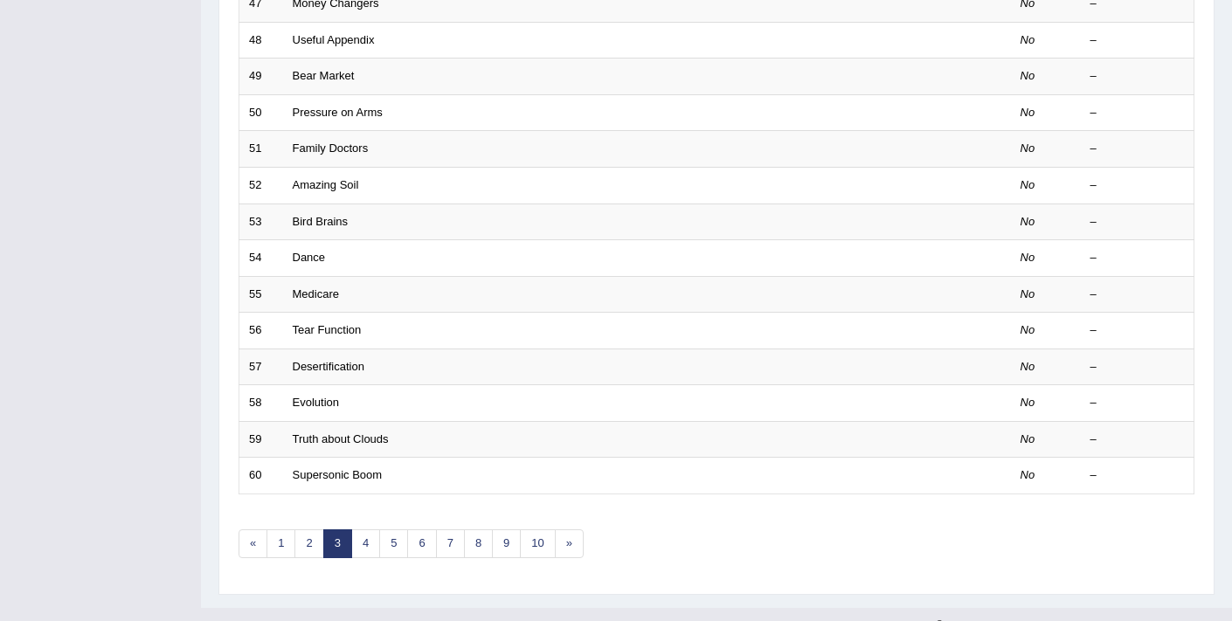
scroll to position [536, 0]
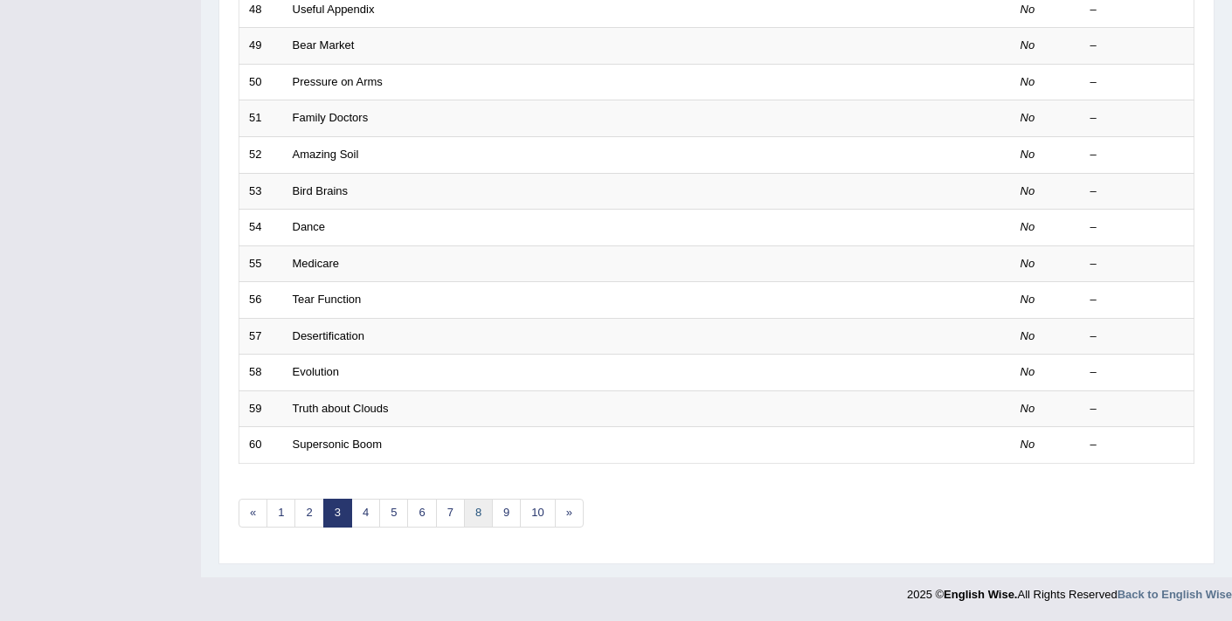
click at [464, 509] on link "8" at bounding box center [478, 513] width 29 height 29
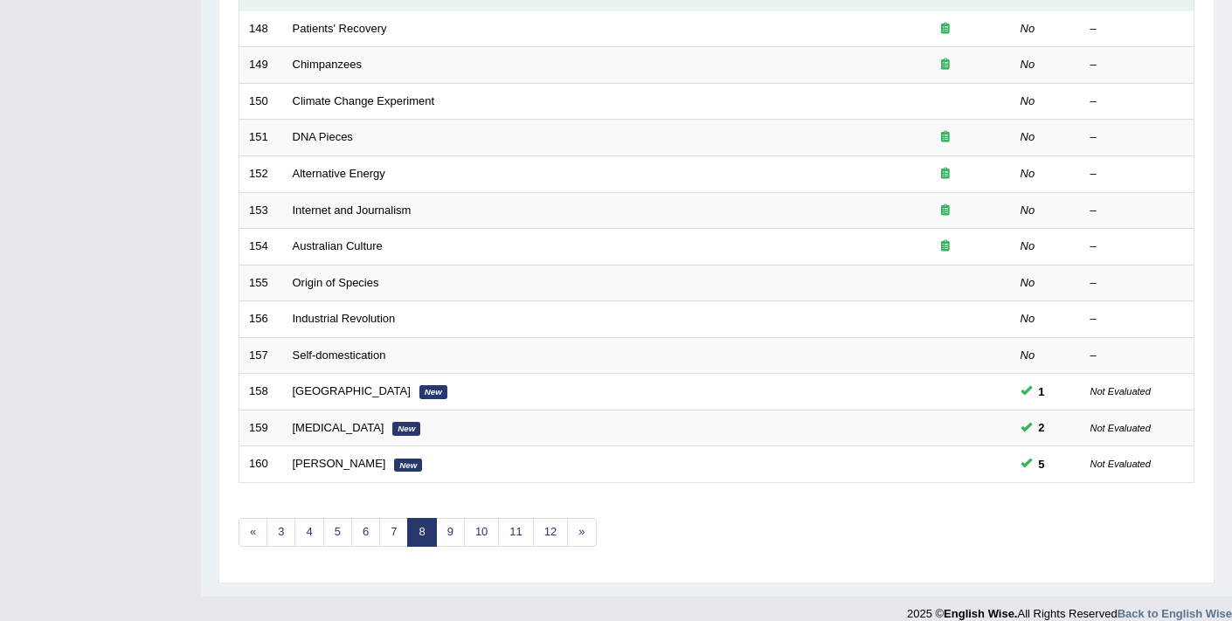
scroll to position [519, 0]
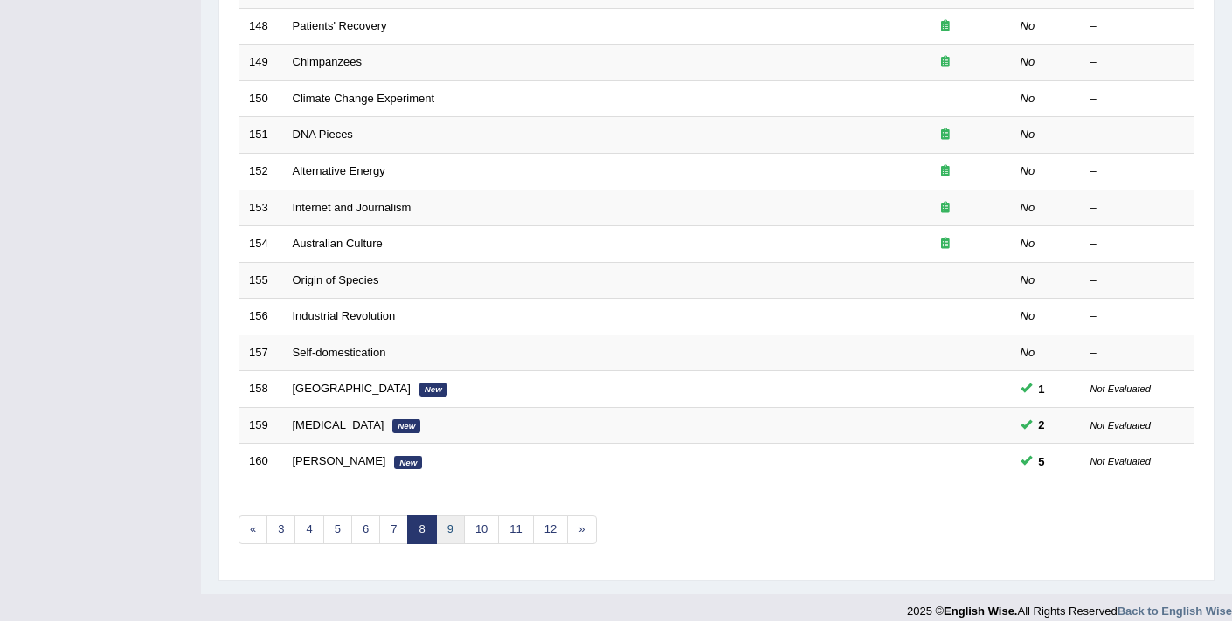
click at [446, 536] on link "9" at bounding box center [450, 530] width 29 height 29
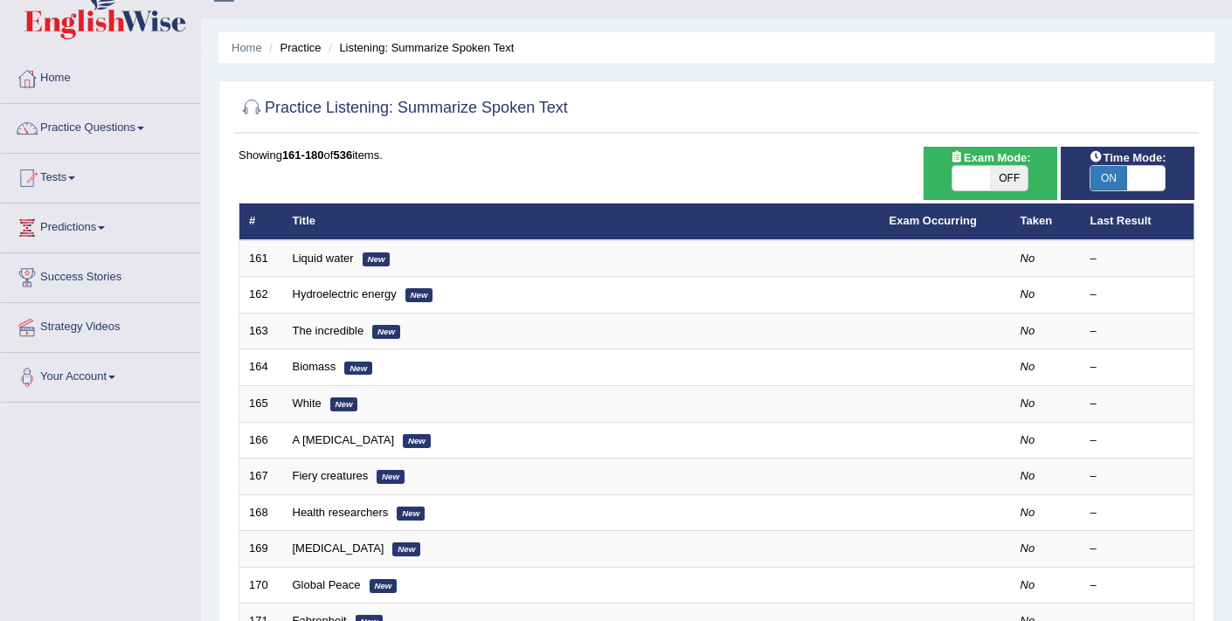
scroll to position [149, 0]
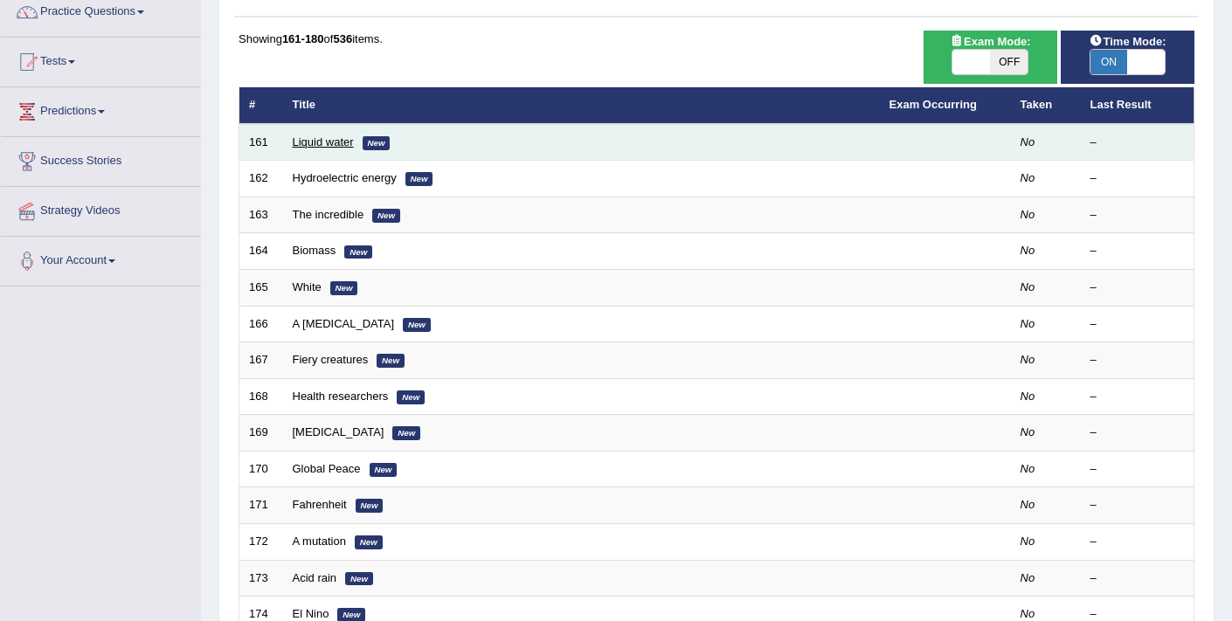
click at [330, 140] on link "Liquid water" at bounding box center [323, 141] width 61 height 13
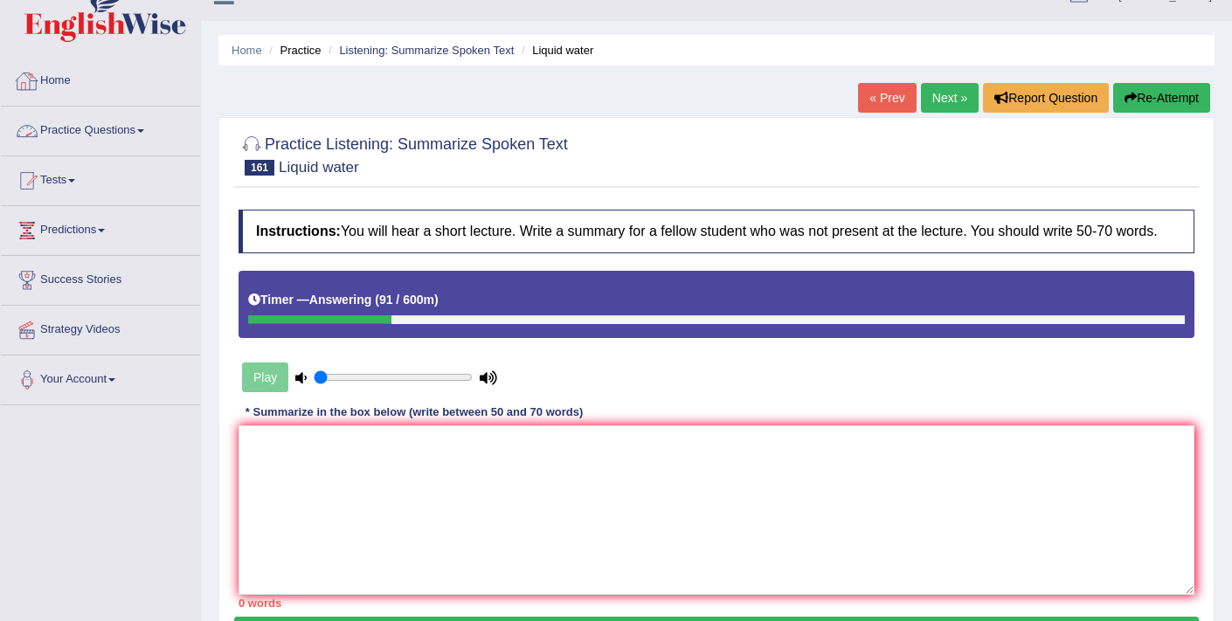
scroll to position [30, 0]
click at [315, 468] on textarea at bounding box center [717, 511] width 956 height 170
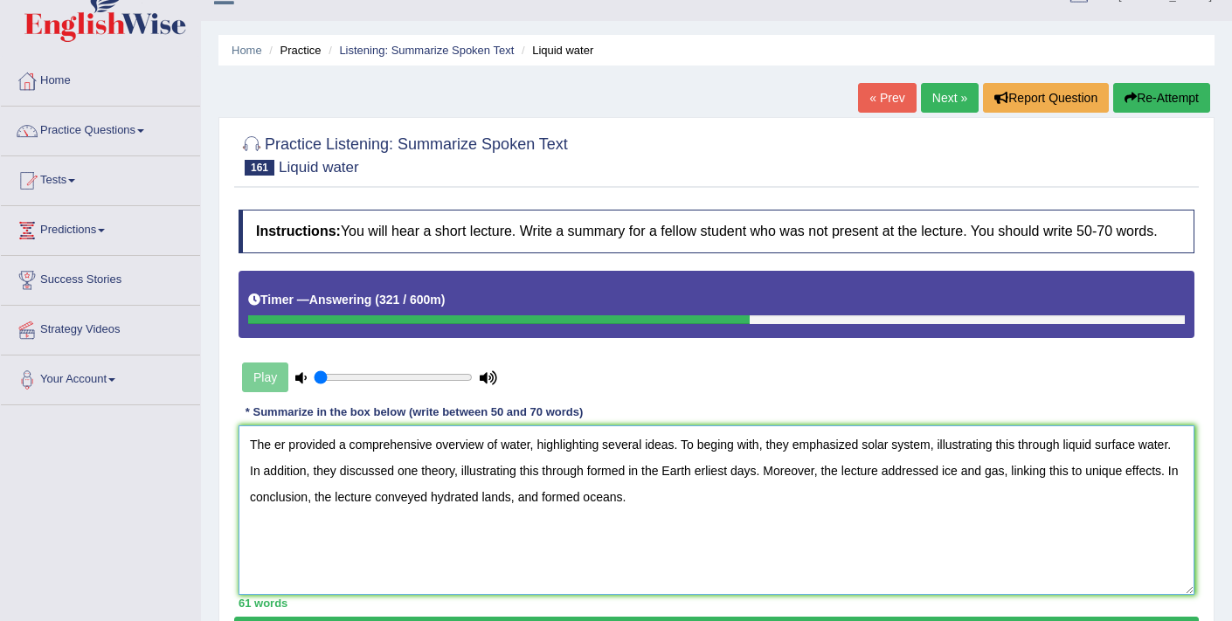
click at [275, 463] on textarea "The er provided a comprehensive overview of water, highlighting several ideas. …" at bounding box center [717, 511] width 956 height 170
click at [295, 461] on textarea "The speker provided a comprehensive overview of water, highlighting several ide…" at bounding box center [717, 511] width 956 height 170
drag, startPoint x: 1098, startPoint y: 458, endPoint x: 973, endPoint y: 459, distance: 125.0
click at [973, 459] on textarea "The speaker provided a comprehensive overview of water, highlighting several id…" at bounding box center [717, 511] width 956 height 170
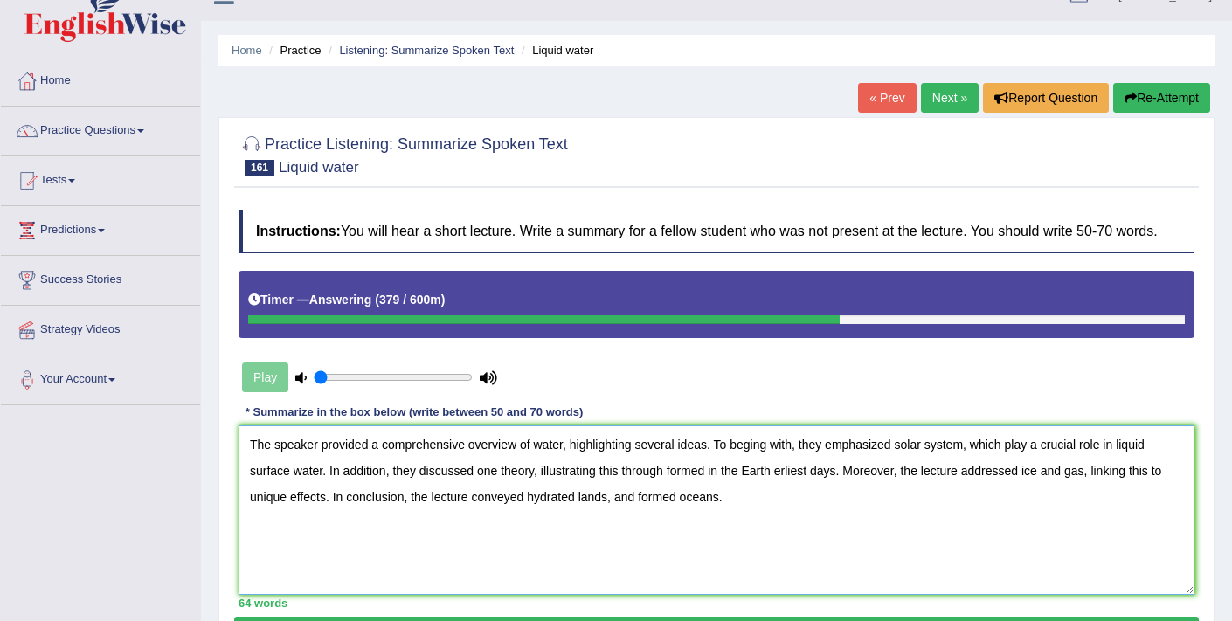
click at [902, 463] on textarea "The speaker provided a comprehensive overview of water, highlighting several id…" at bounding box center [717, 511] width 956 height 170
click at [901, 463] on textarea "The speaker provided a comprehensive overview of water, highlighting several id…" at bounding box center [717, 511] width 956 height 170
click at [898, 462] on textarea "The speaker provided a comprehensive overview of water, highlighting several id…" at bounding box center [717, 511] width 956 height 170
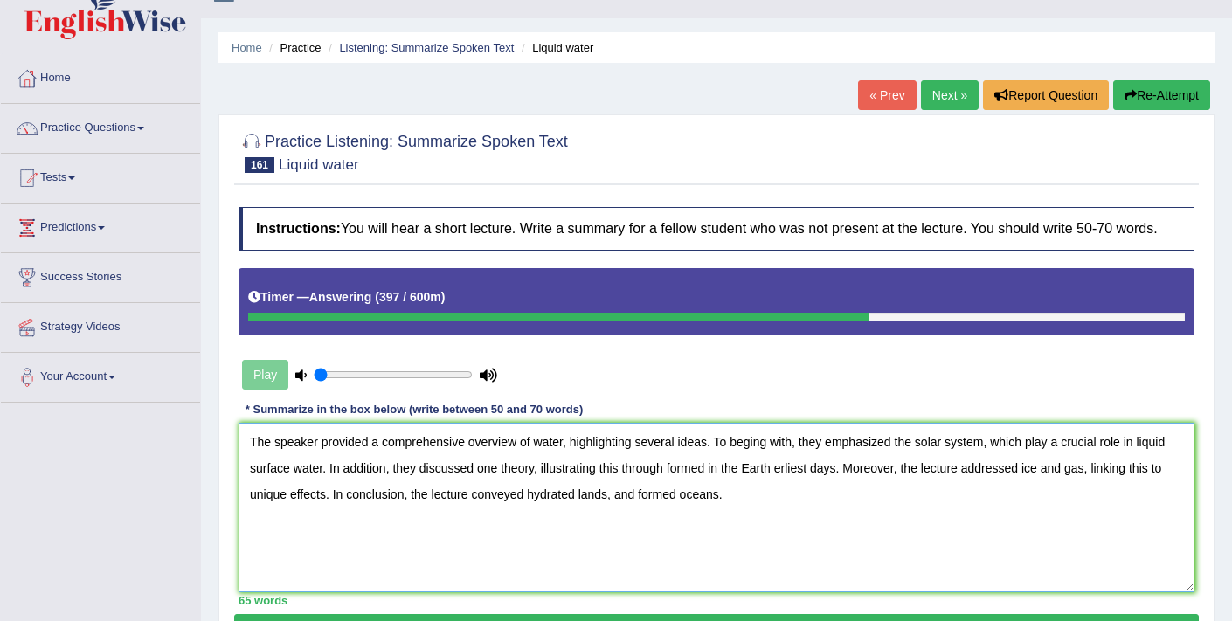
scroll to position [33, 0]
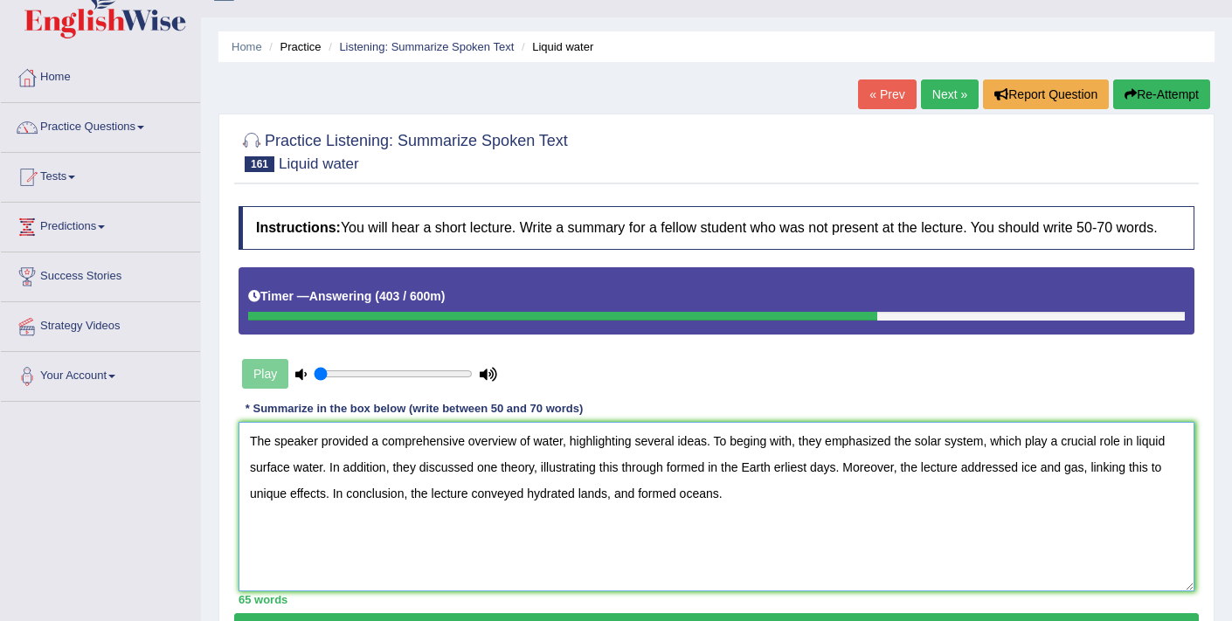
drag, startPoint x: 814, startPoint y: 488, endPoint x: 782, endPoint y: 488, distance: 31.5
click at [782, 488] on textarea "The speaker provided a comprehensive overview of water, highlighting several id…" at bounding box center [717, 507] width 956 height 170
click at [1181, 487] on textarea "The speaker provided a comprehensive overview of water, highlighting several id…" at bounding box center [717, 507] width 956 height 170
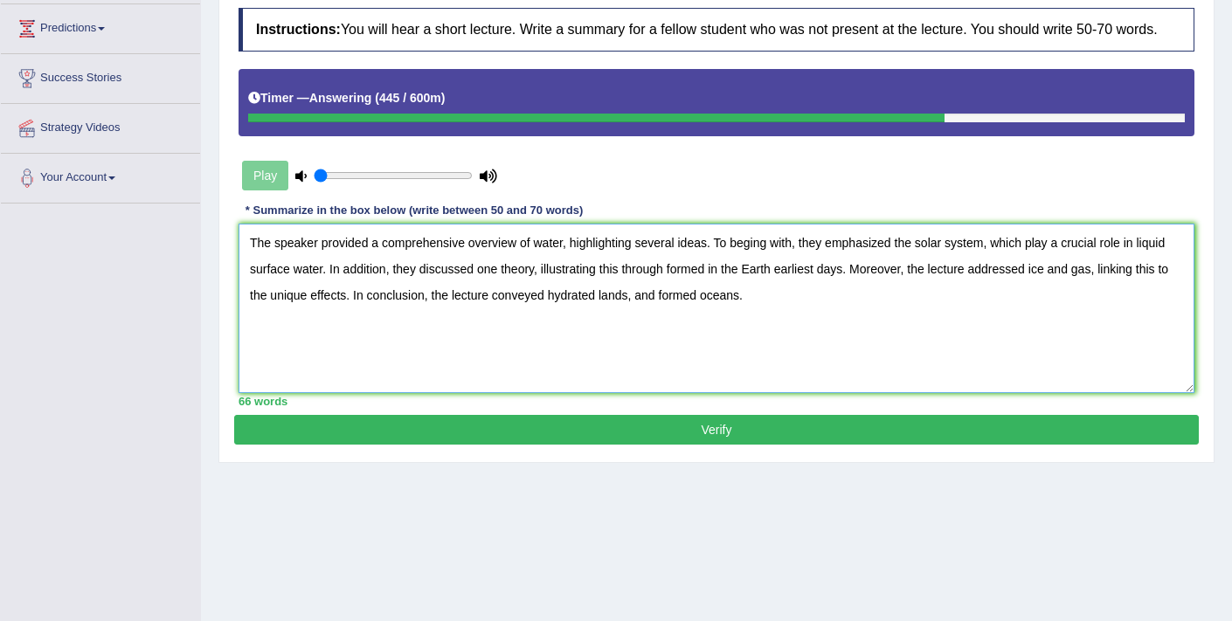
scroll to position [296, 0]
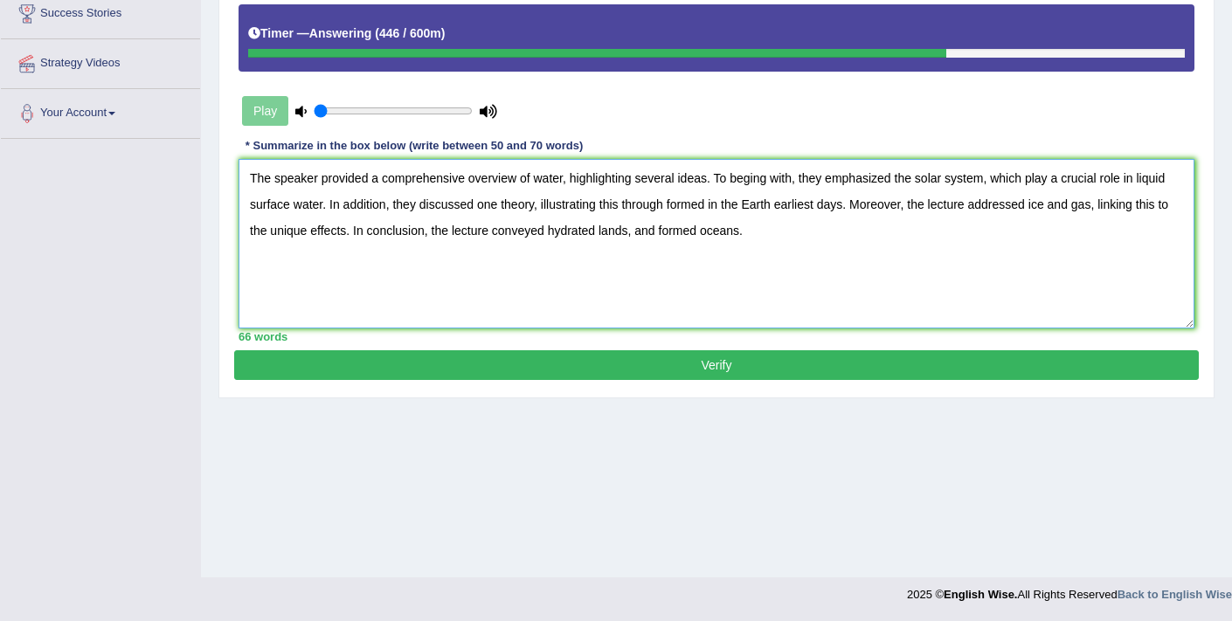
type textarea "The speaker provided a comprehensive overview of water, highlighting several id…"
click at [495, 376] on button "Verify" at bounding box center [716, 365] width 965 height 30
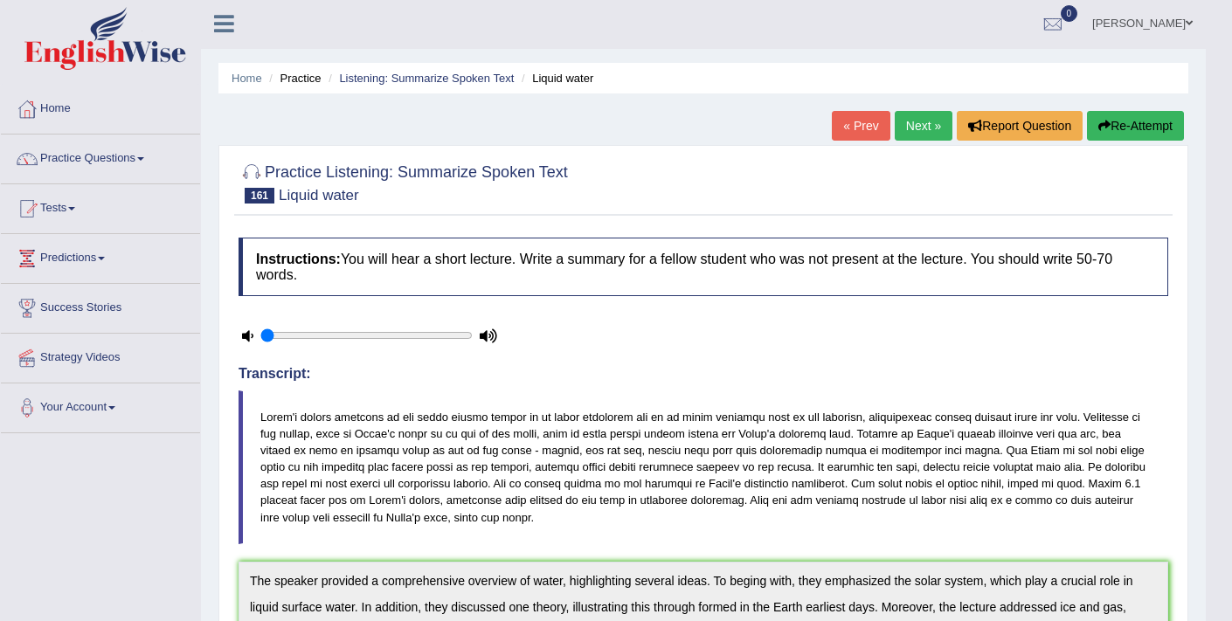
scroll to position [0, 0]
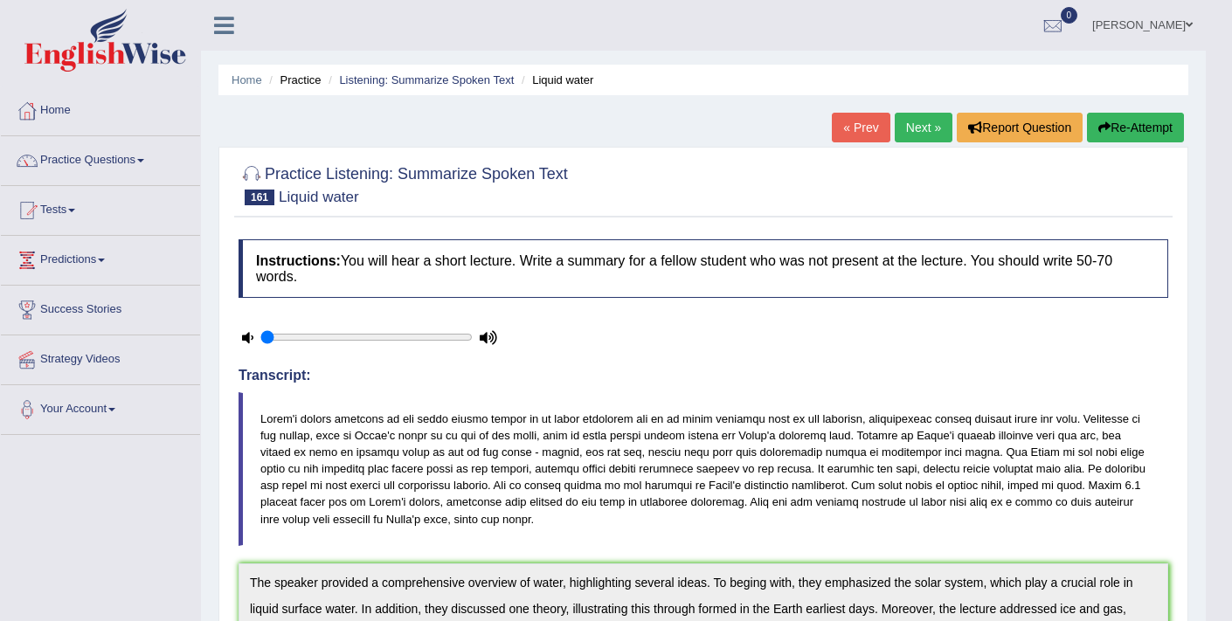
click at [899, 123] on link "Next »" at bounding box center [924, 128] width 58 height 30
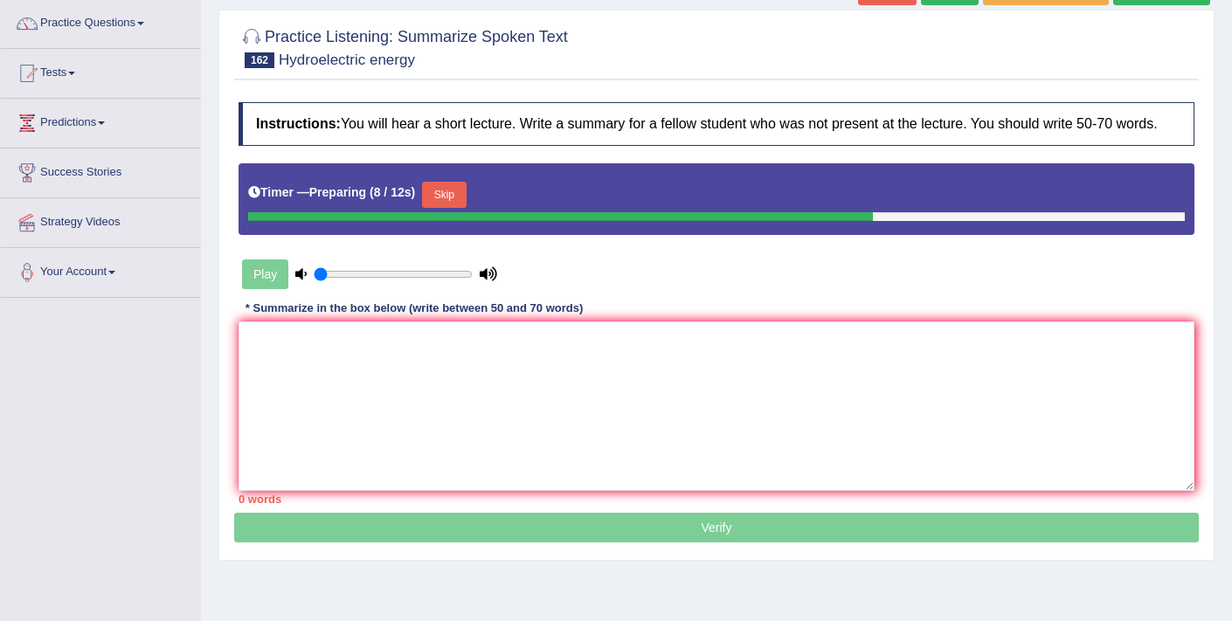
scroll to position [139, 0]
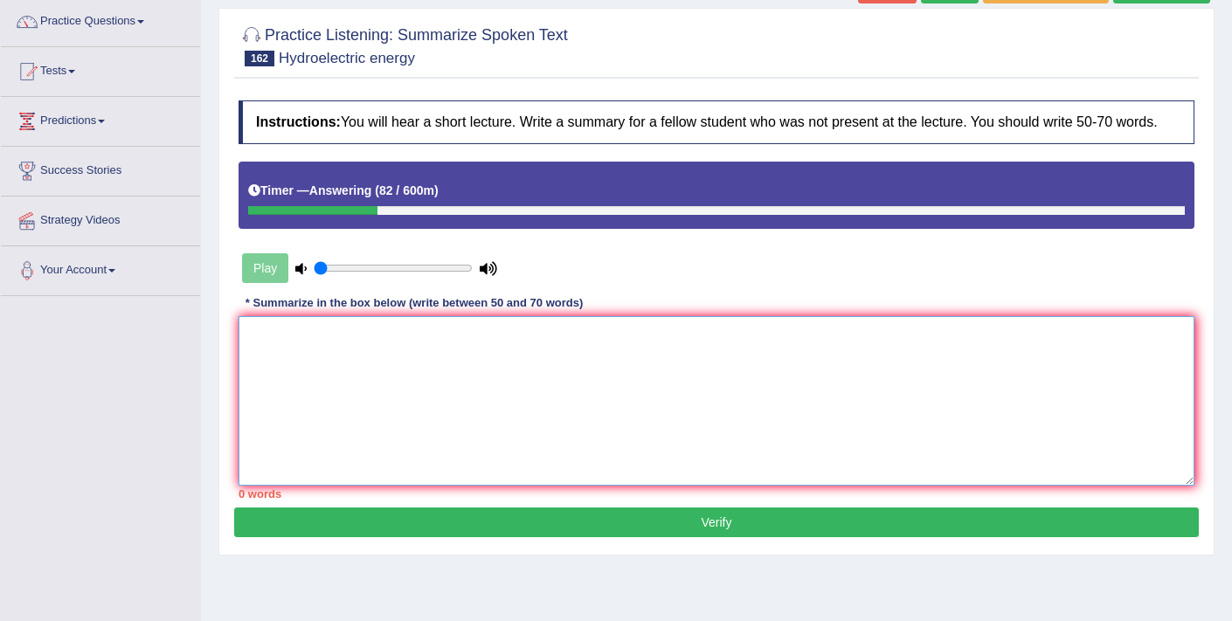
click at [852, 357] on textarea at bounding box center [717, 401] width 956 height 170
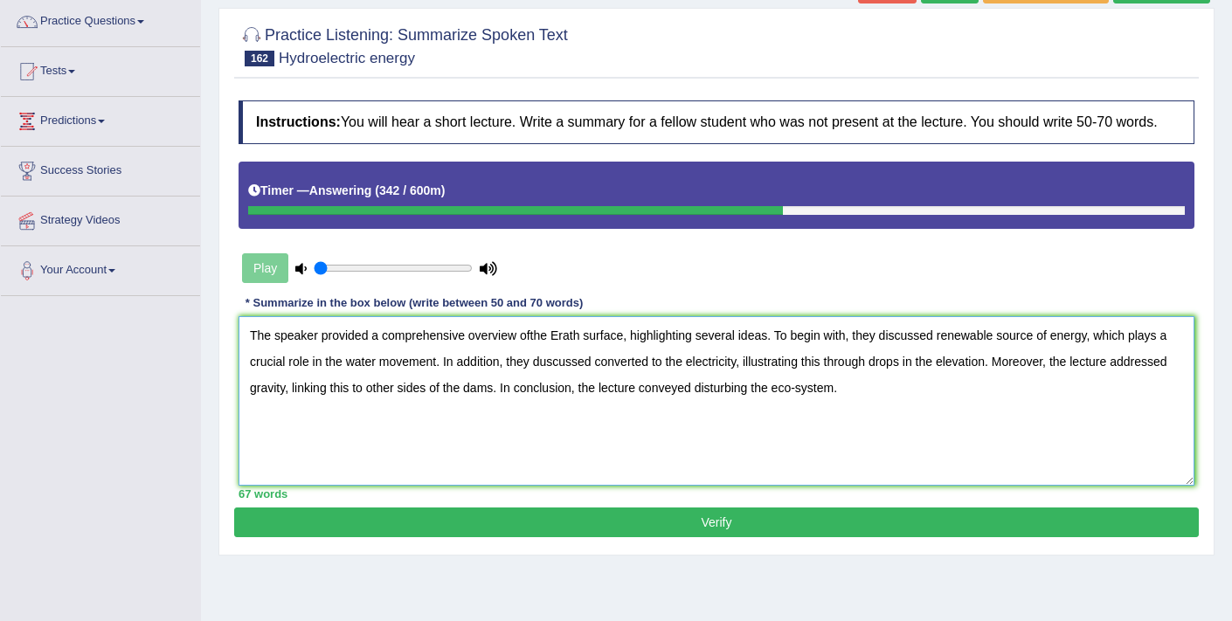
click at [533, 352] on textarea "The speaker provided a comprehensive overview ofthe Erath surface, highlighting…" at bounding box center [717, 401] width 956 height 170
click at [532, 350] on textarea "The speaker provided a comprehensive overview ofthe Erath surface, highlighting…" at bounding box center [717, 401] width 956 height 170
drag, startPoint x: 940, startPoint y: 349, endPoint x: 889, endPoint y: 352, distance: 51.7
click at [889, 352] on textarea "The speaker provided a comprehensive overview of the Erath surface, highlightin…" at bounding box center [717, 401] width 956 height 170
drag, startPoint x: 606, startPoint y: 377, endPoint x: 547, endPoint y: 371, distance: 59.0
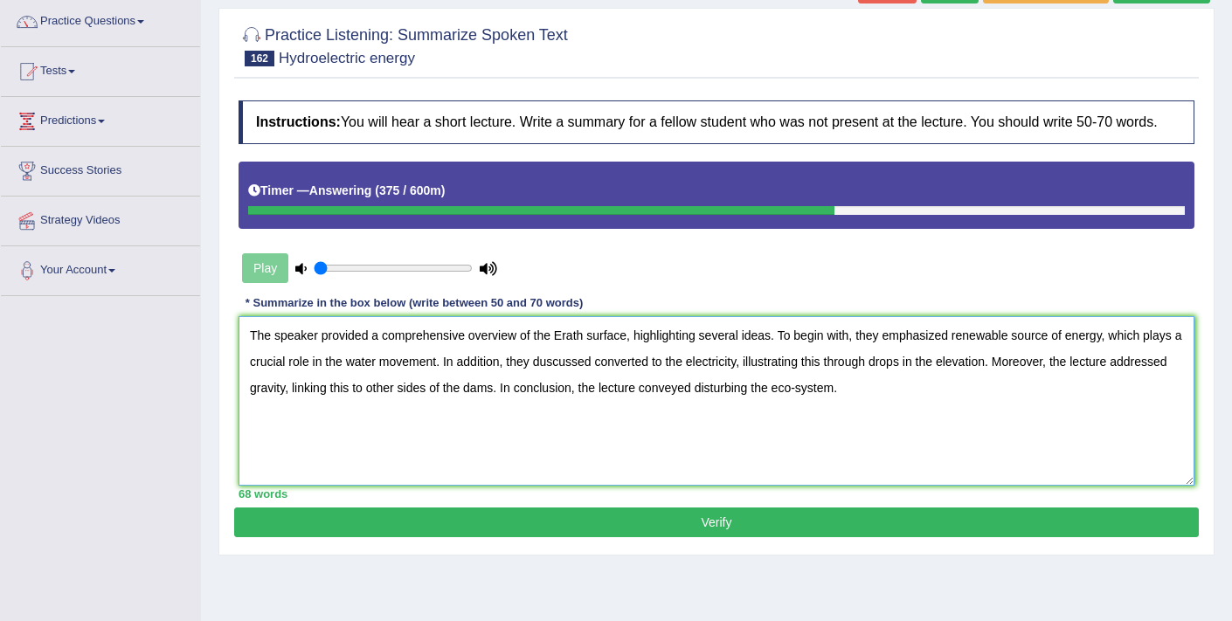
click at [547, 371] on textarea "The speaker provided a comprehensive overview of the Erath surface, highlightin…" at bounding box center [717, 401] width 956 height 170
click at [488, 405] on textarea "The speaker provided a comprehensive overview of the Erath surface, highlightin…" at bounding box center [717, 401] width 956 height 170
drag, startPoint x: 895, startPoint y: 404, endPoint x: 758, endPoint y: 405, distance: 136.3
click at [758, 405] on textarea "The speaker provided a comprehensive overview of the Erath surface, highlightin…" at bounding box center [717, 401] width 956 height 170
click at [1051, 353] on textarea "The speaker provided a comprehensive overview of the Erath surface, highlightin…" at bounding box center [717, 401] width 956 height 170
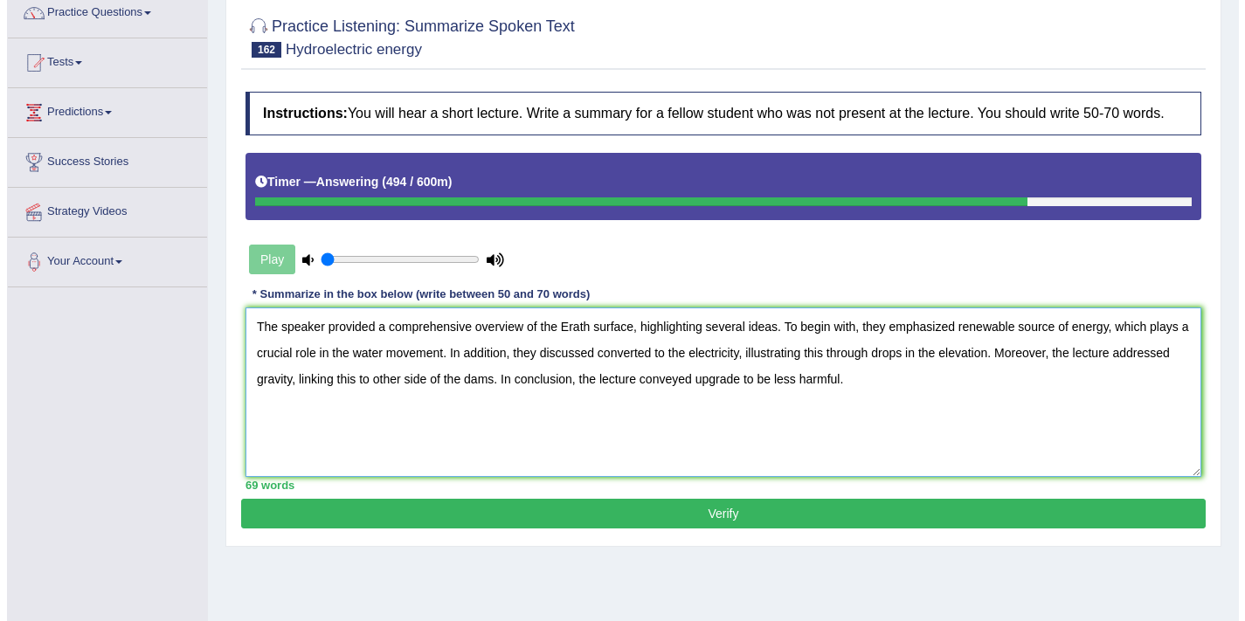
scroll to position [152, 0]
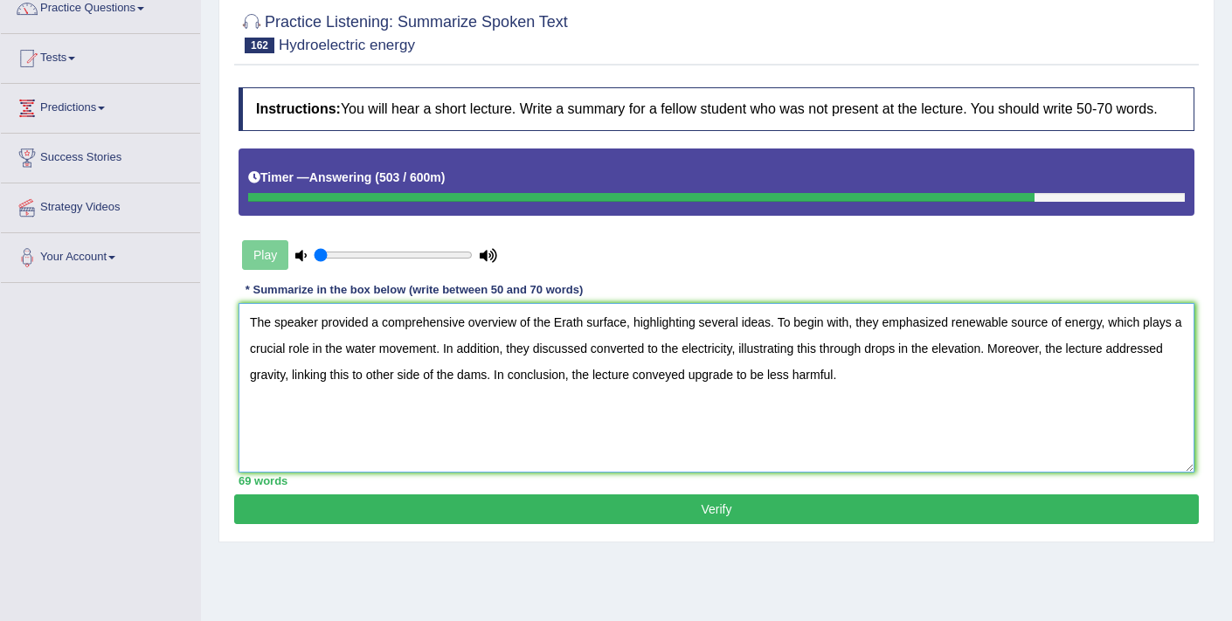
type textarea "The speaker provided a comprehensive overview of the Erath surface, highlightin…"
click at [693, 516] on button "Verify" at bounding box center [716, 510] width 965 height 30
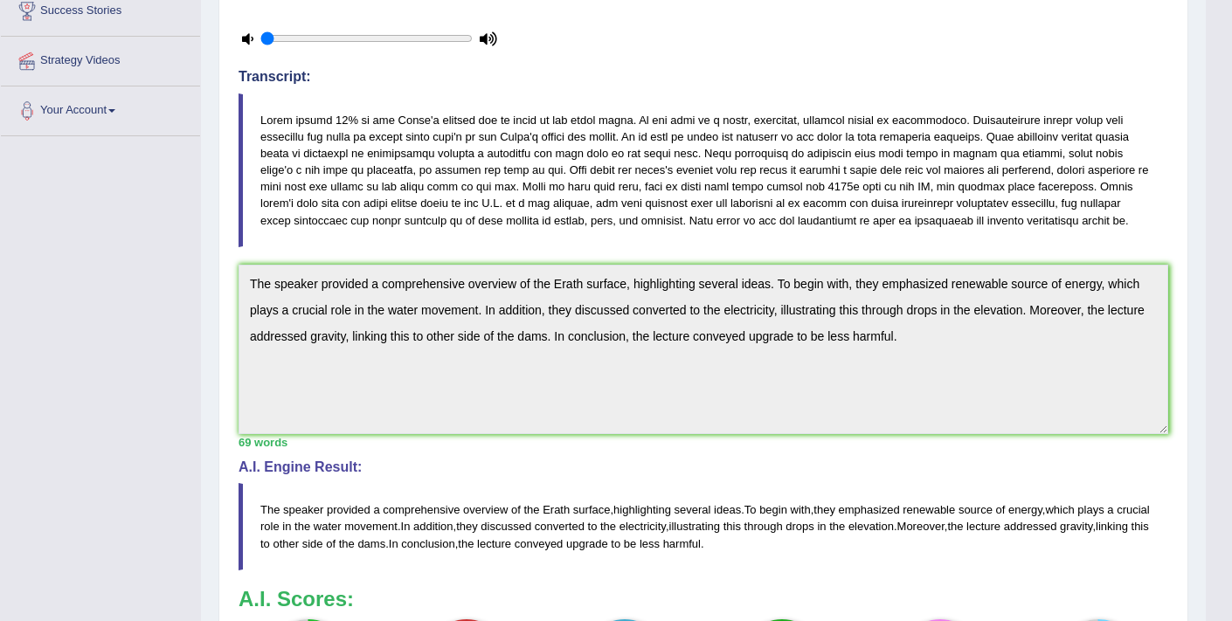
scroll to position [0, 0]
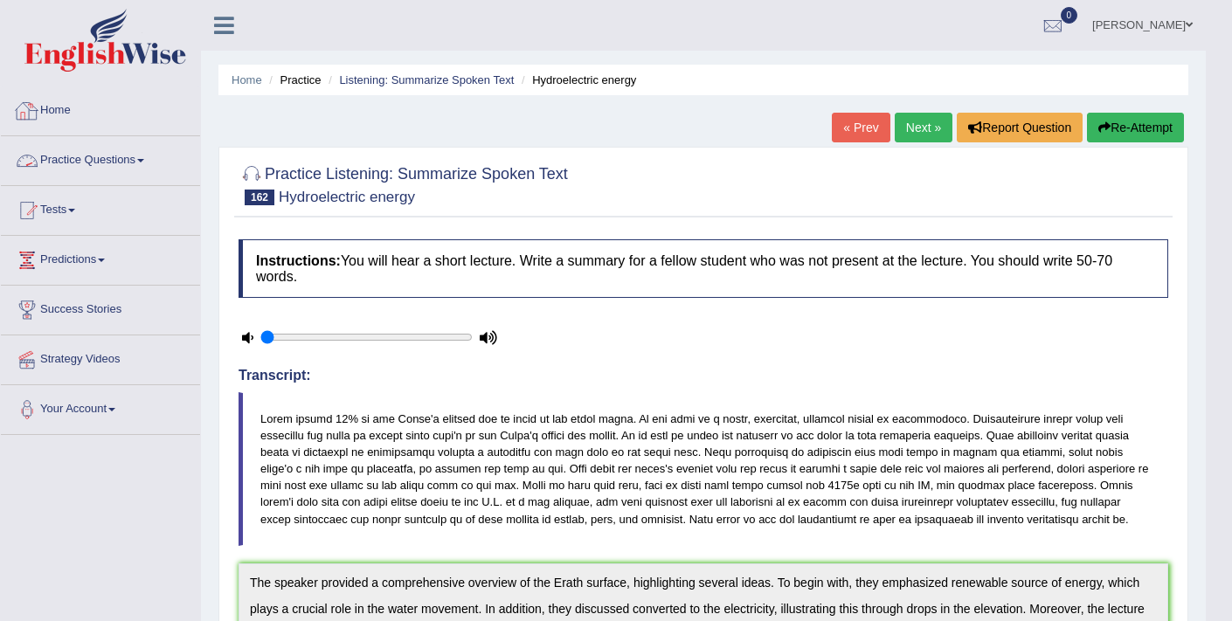
click at [131, 175] on link "Practice Questions" at bounding box center [100, 158] width 199 height 44
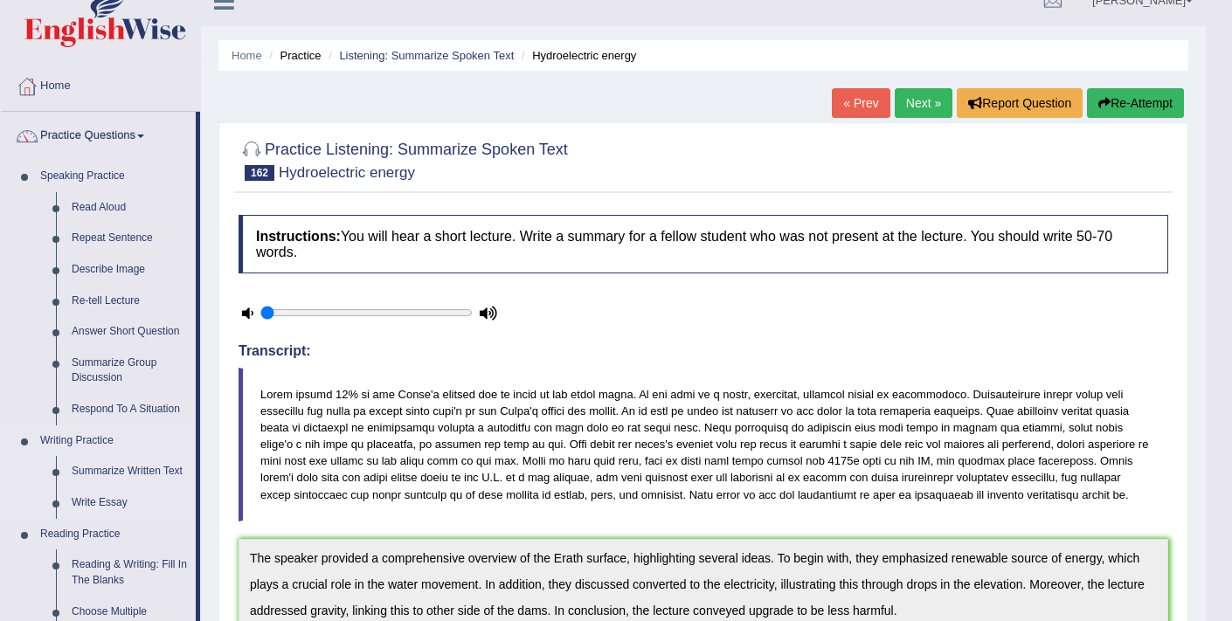
scroll to position [24, 0]
click at [121, 246] on link "Repeat Sentence" at bounding box center [130, 239] width 132 height 31
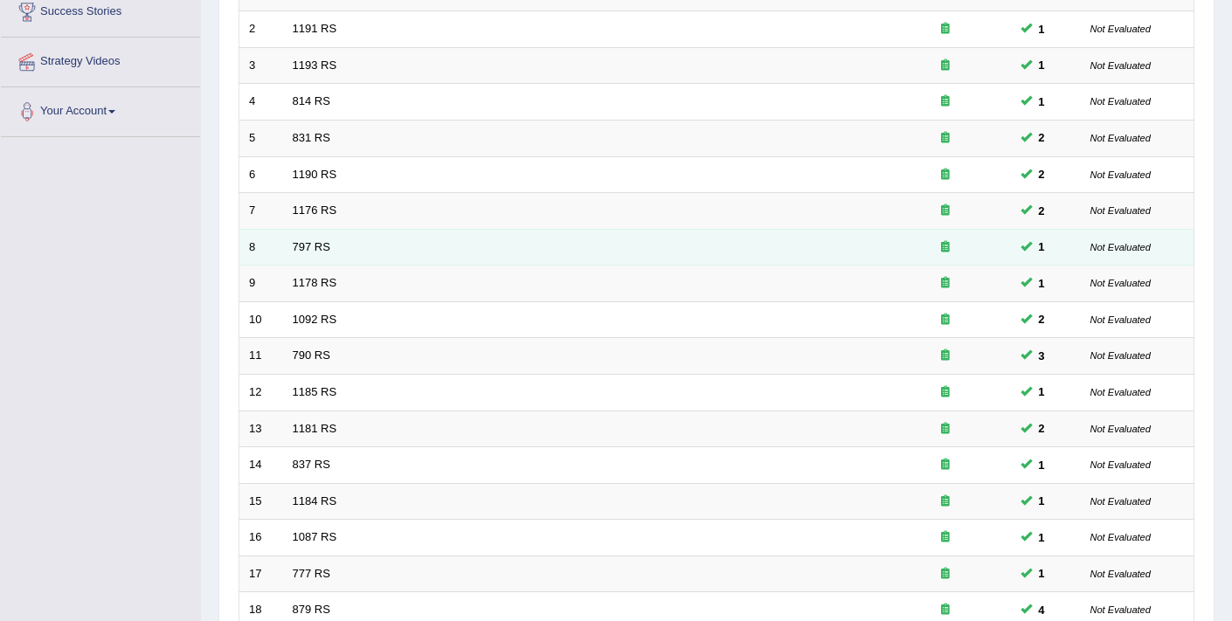
scroll to position [536, 0]
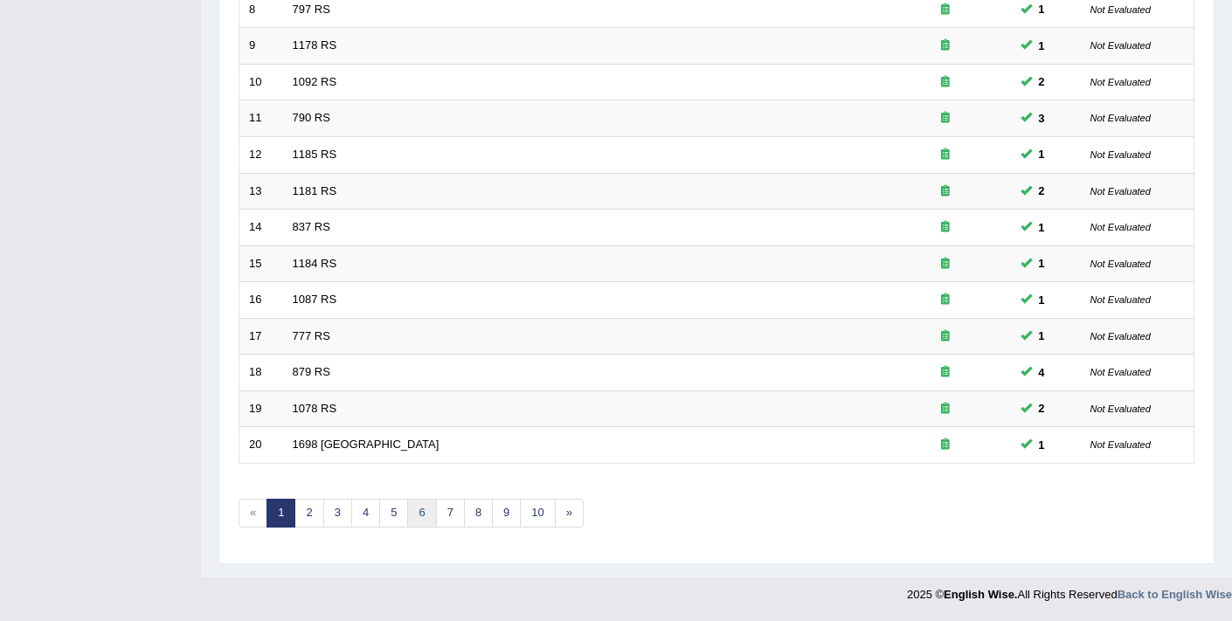
click at [418, 522] on link "6" at bounding box center [421, 513] width 29 height 29
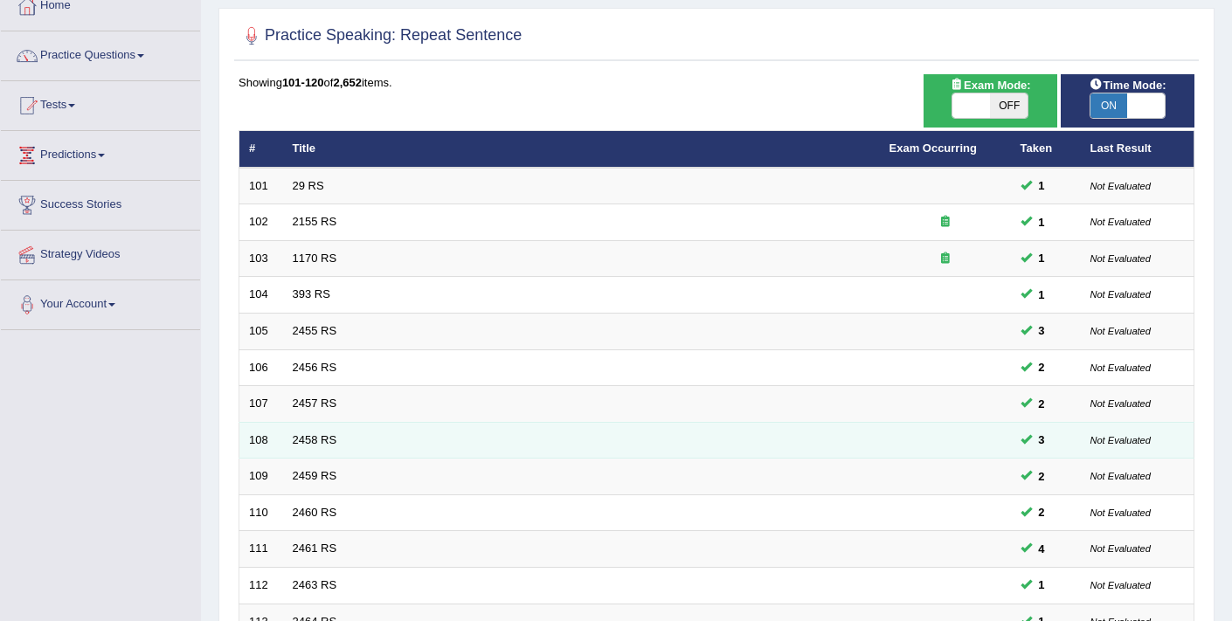
scroll to position [536, 0]
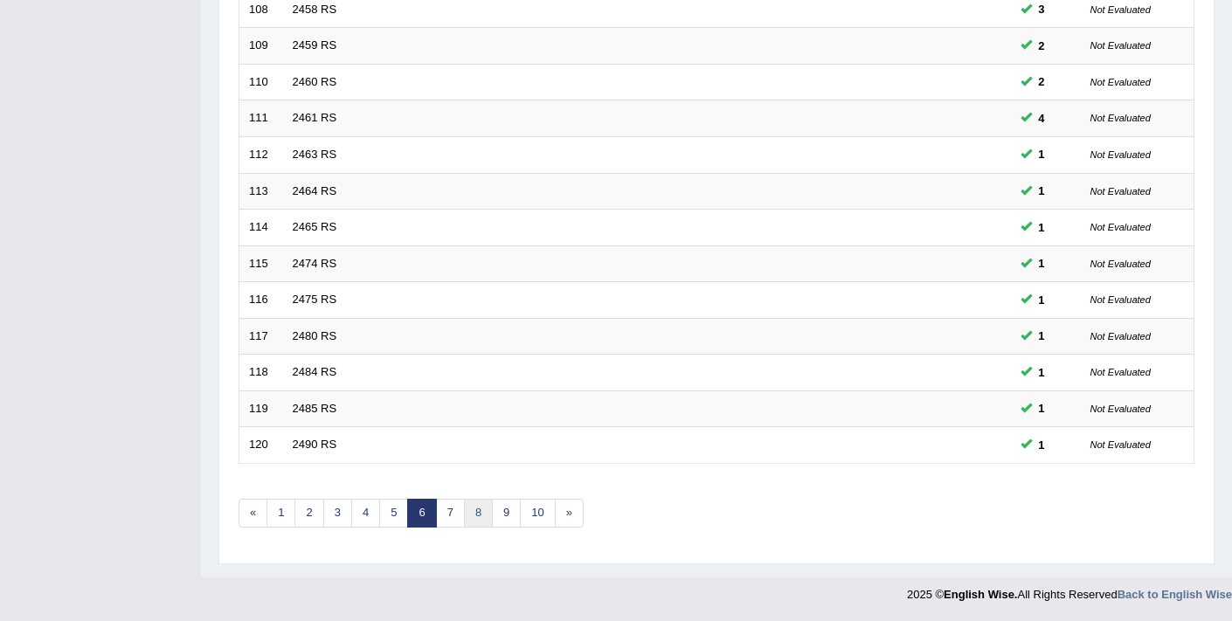
click at [473, 517] on link "8" at bounding box center [478, 513] width 29 height 29
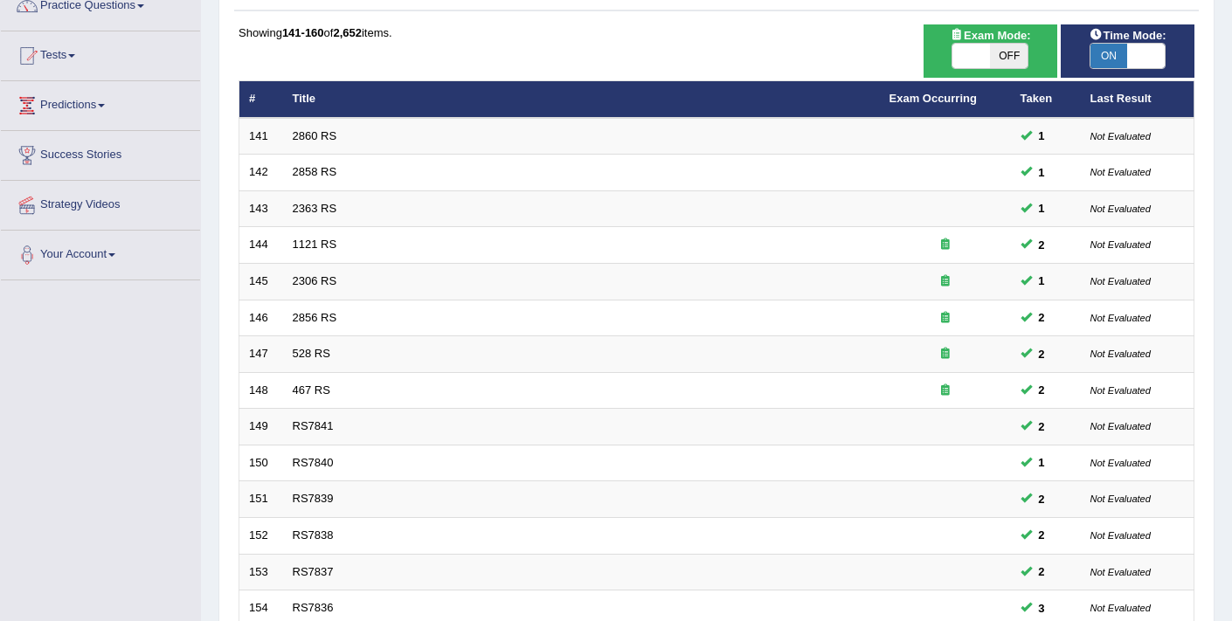
scroll to position [536, 0]
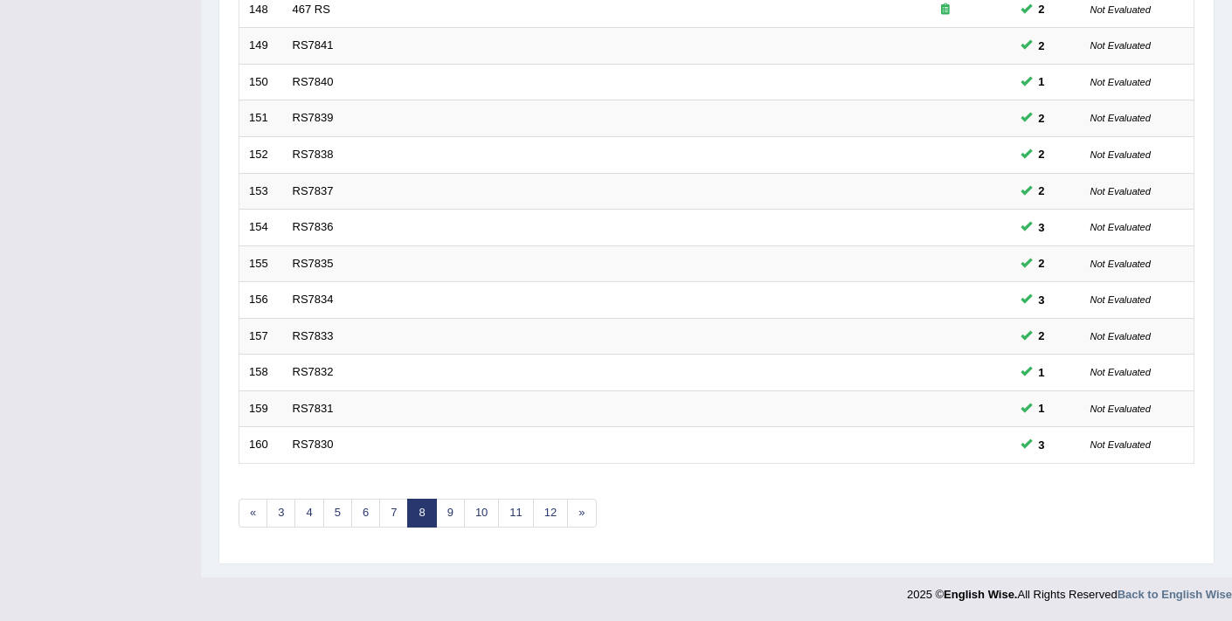
click at [434, 512] on link "8" at bounding box center [421, 513] width 29 height 29
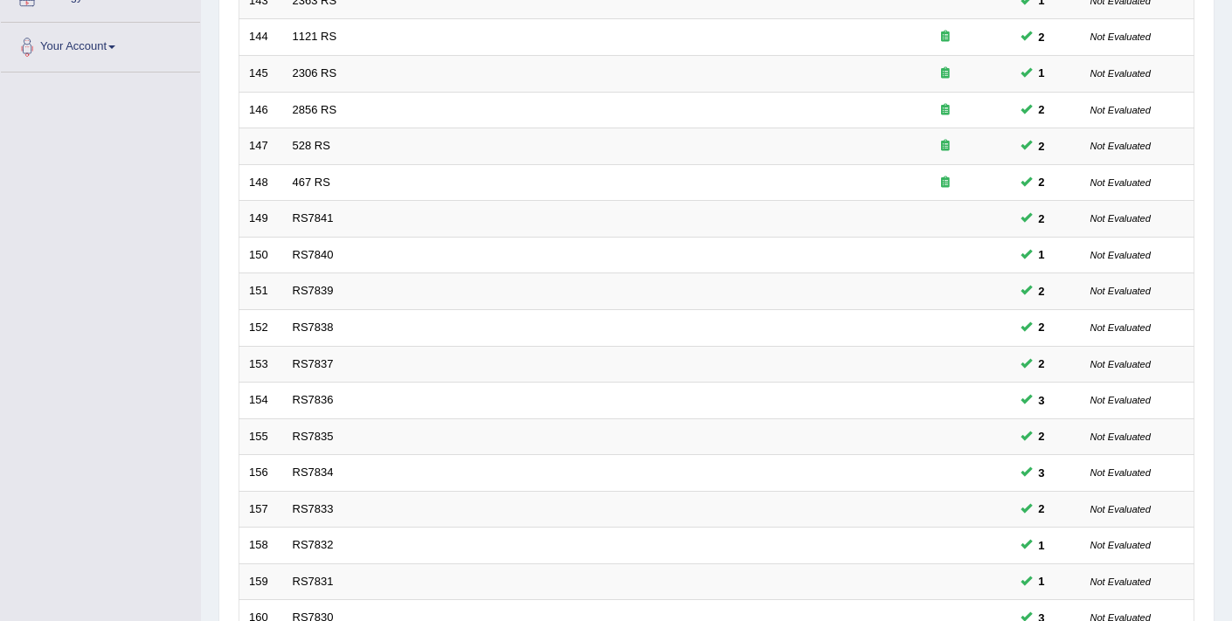
scroll to position [536, 0]
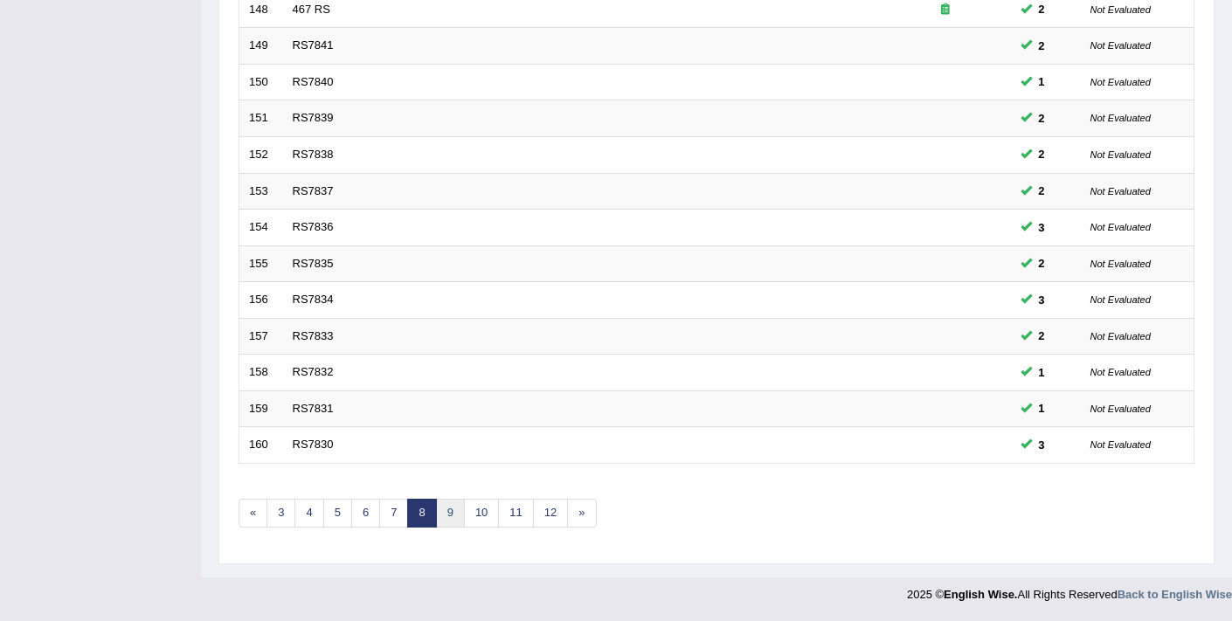
click at [458, 518] on link "9" at bounding box center [450, 513] width 29 height 29
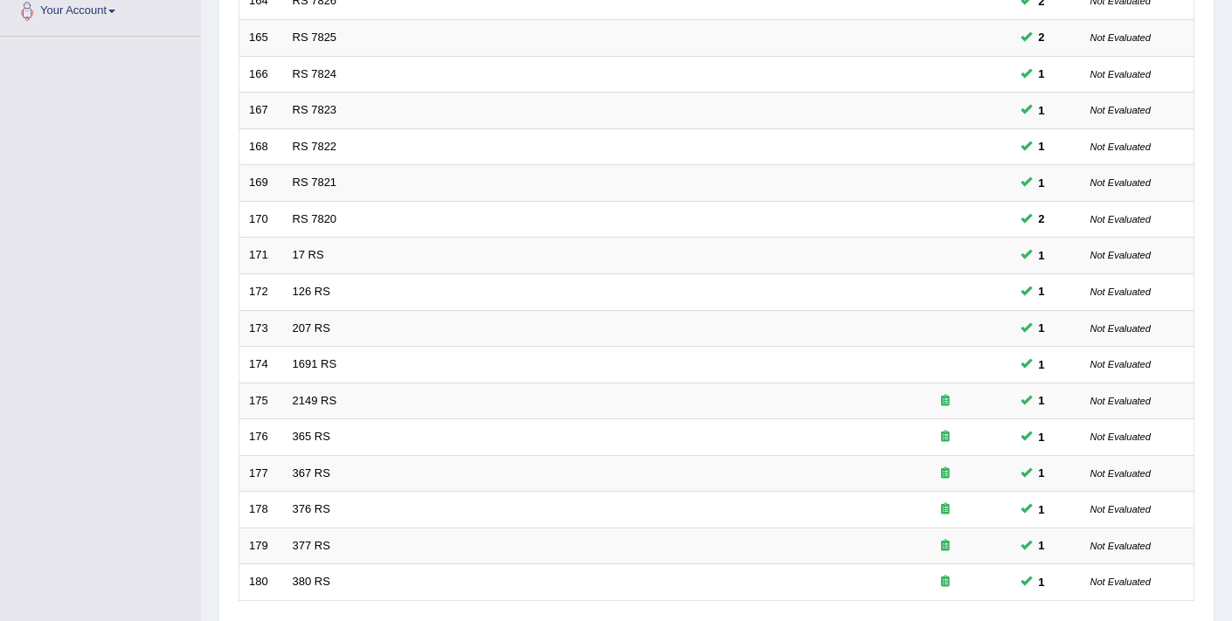
scroll to position [536, 0]
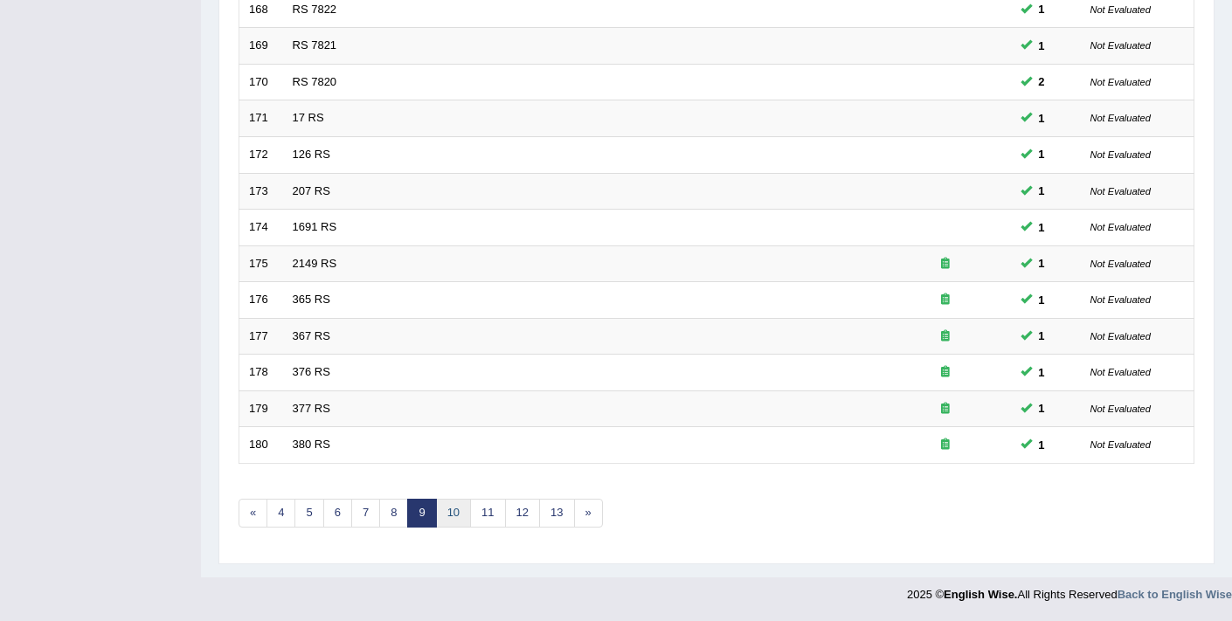
drag, startPoint x: 0, startPoint y: 0, endPoint x: 458, endPoint y: 519, distance: 692.2
click at [458, 519] on link "10" at bounding box center [453, 513] width 35 height 29
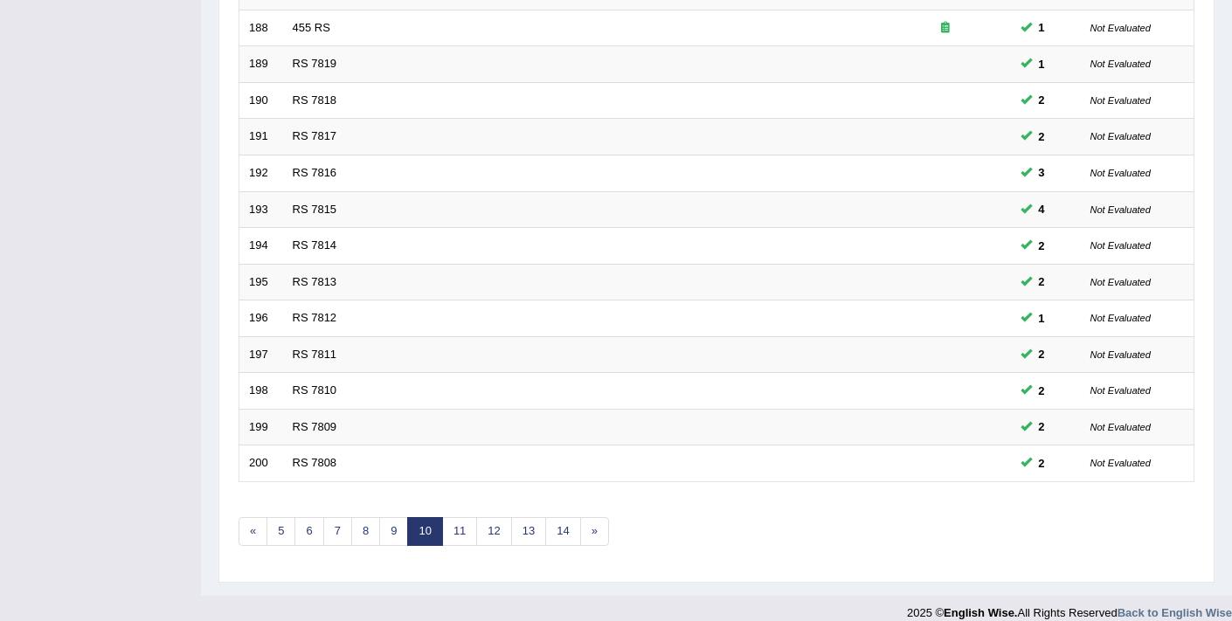
scroll to position [536, 0]
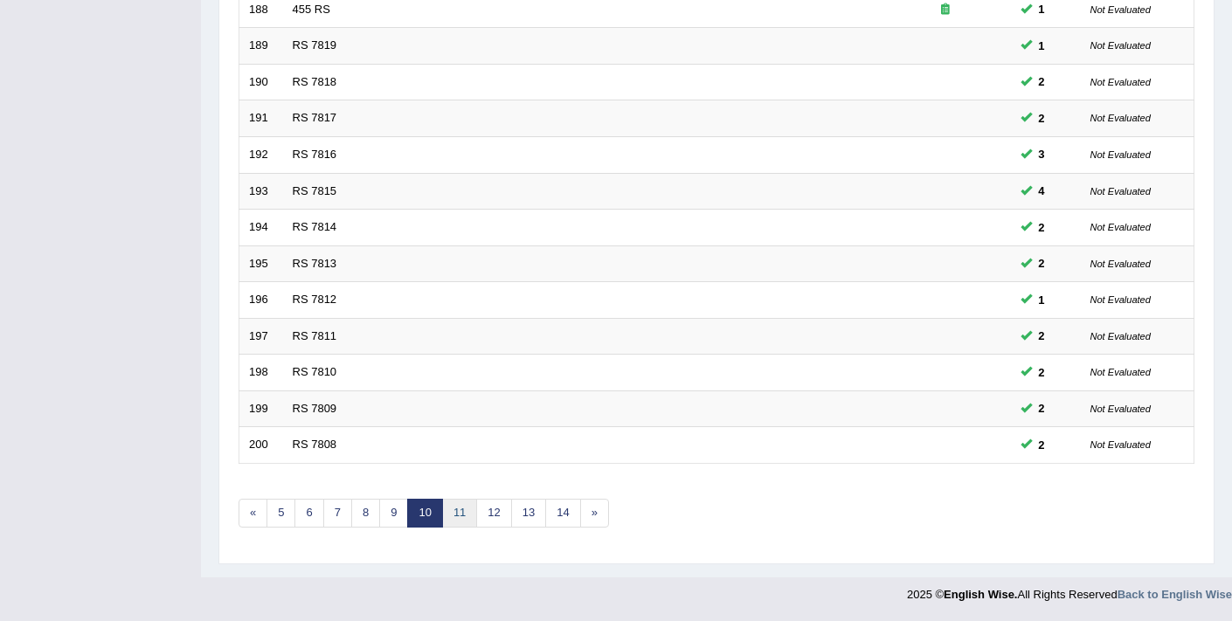
click at [458, 519] on link "11" at bounding box center [459, 513] width 35 height 29
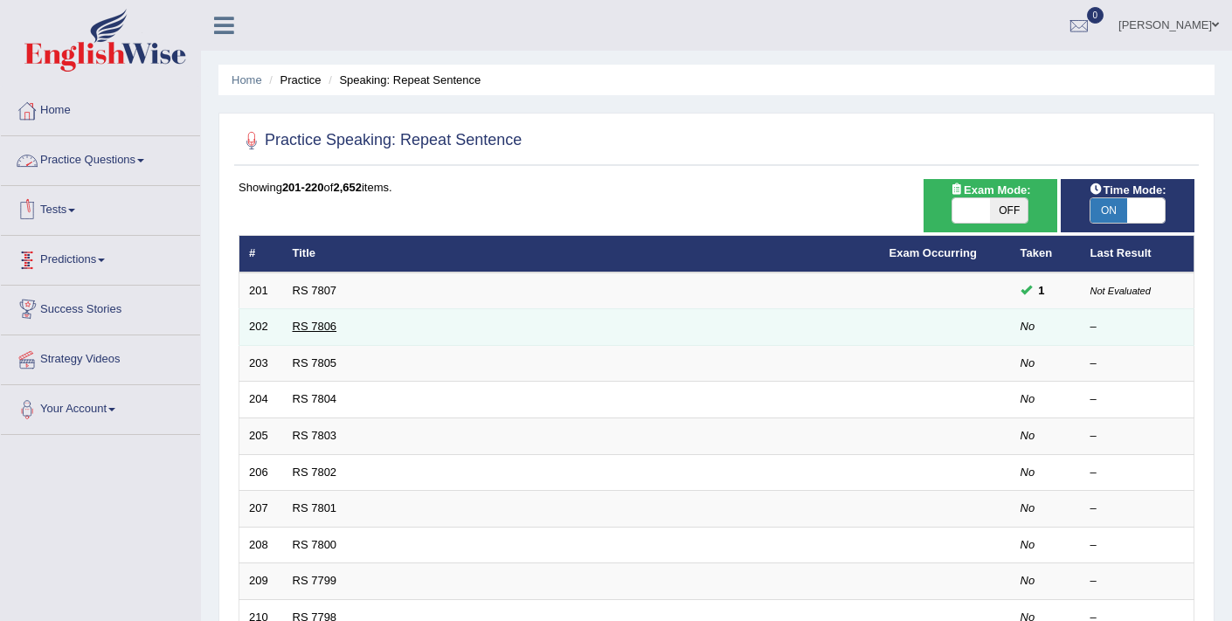
click at [319, 332] on link "RS 7806" at bounding box center [315, 326] width 45 height 13
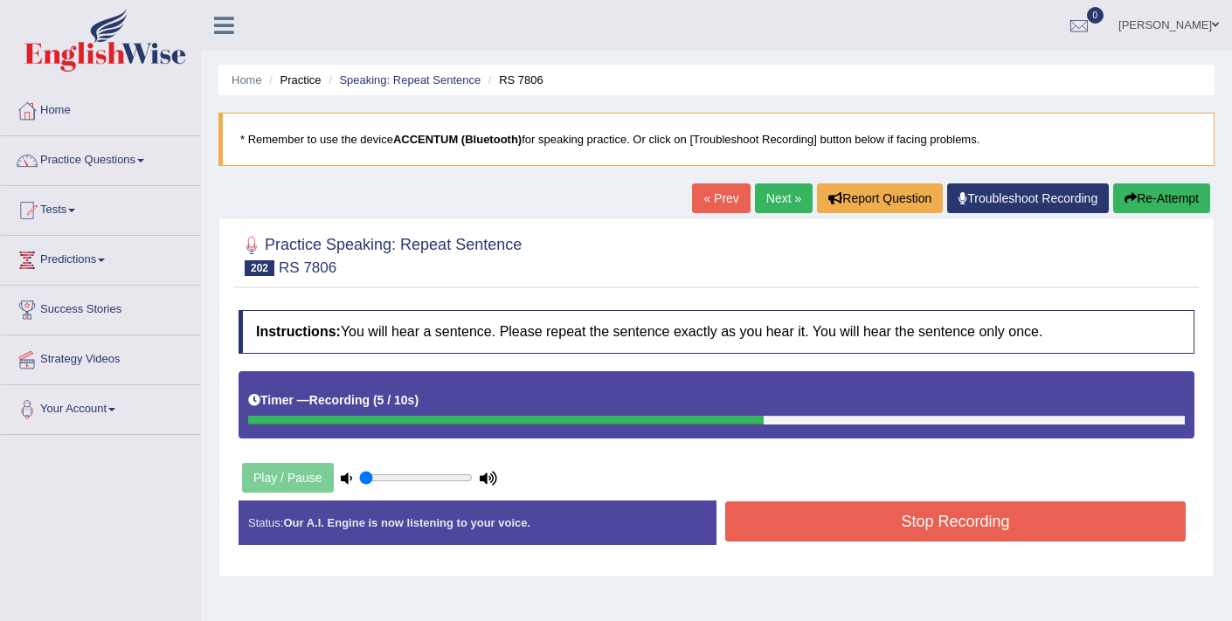
click at [855, 531] on button "Stop Recording" at bounding box center [955, 522] width 461 height 40
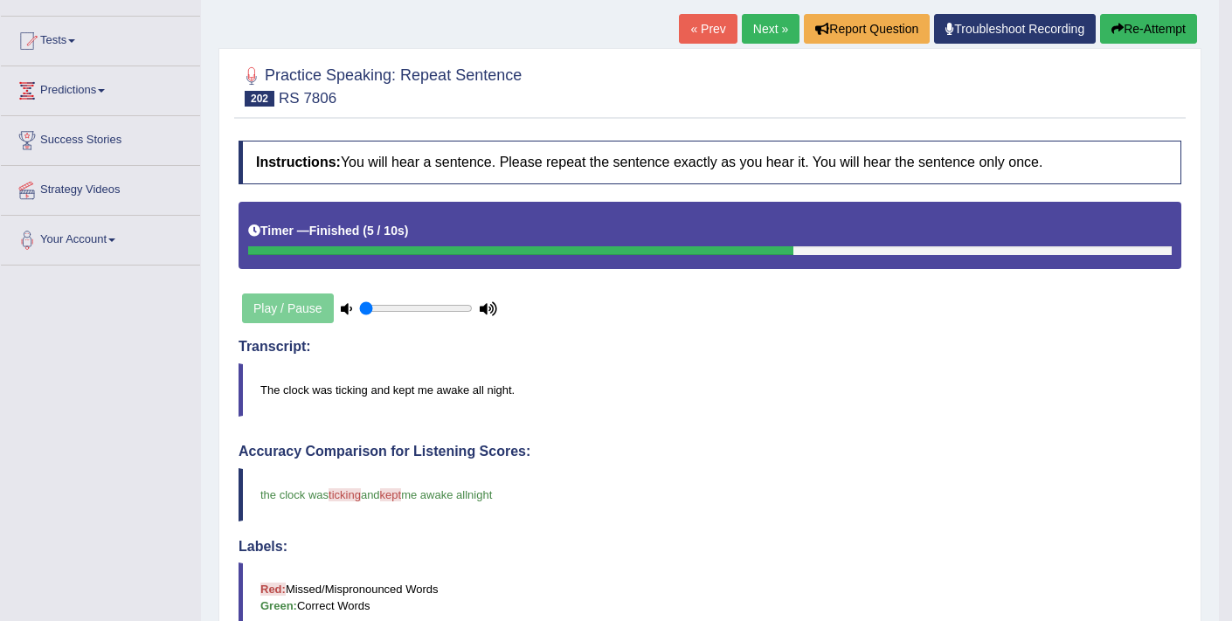
scroll to position [169, 0]
click at [1131, 24] on button "Re-Attempt" at bounding box center [1148, 30] width 97 height 30
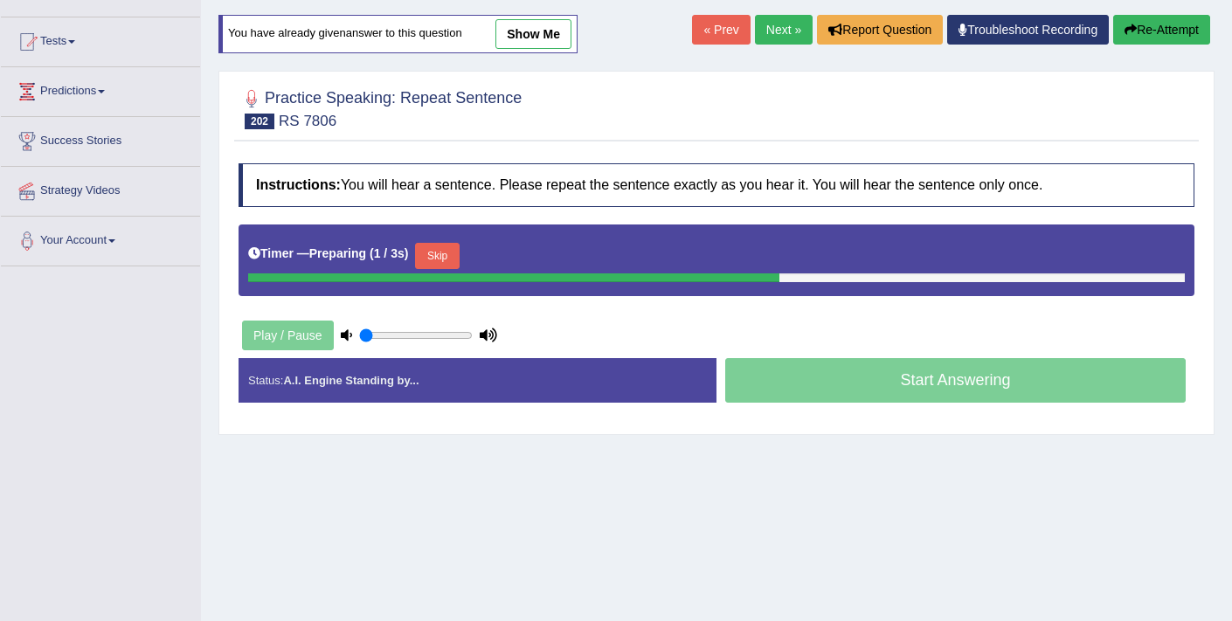
click at [448, 266] on button "Skip" at bounding box center [437, 256] width 44 height 26
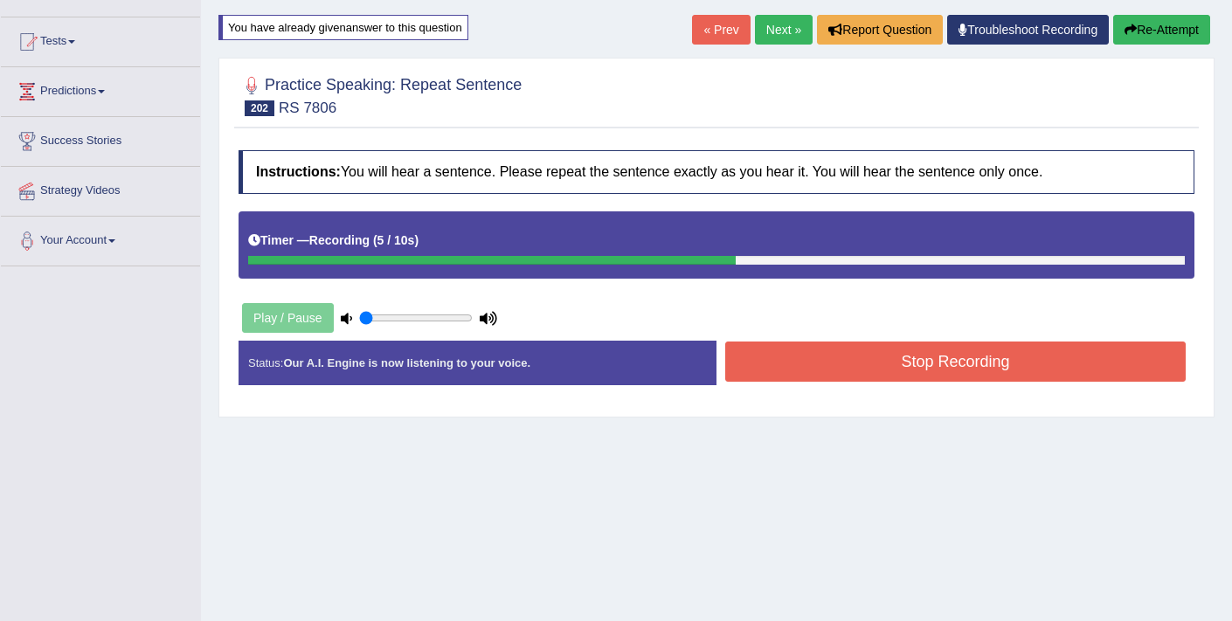
click at [893, 366] on button "Stop Recording" at bounding box center [955, 362] width 461 height 40
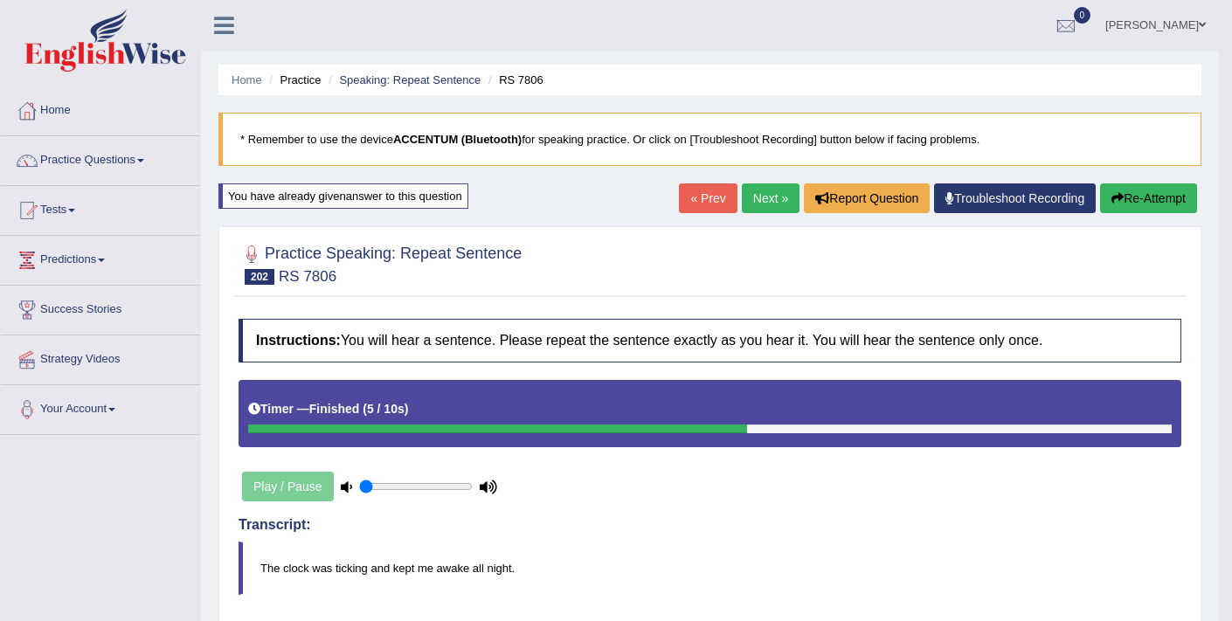
click at [752, 198] on link "Next »" at bounding box center [771, 199] width 58 height 30
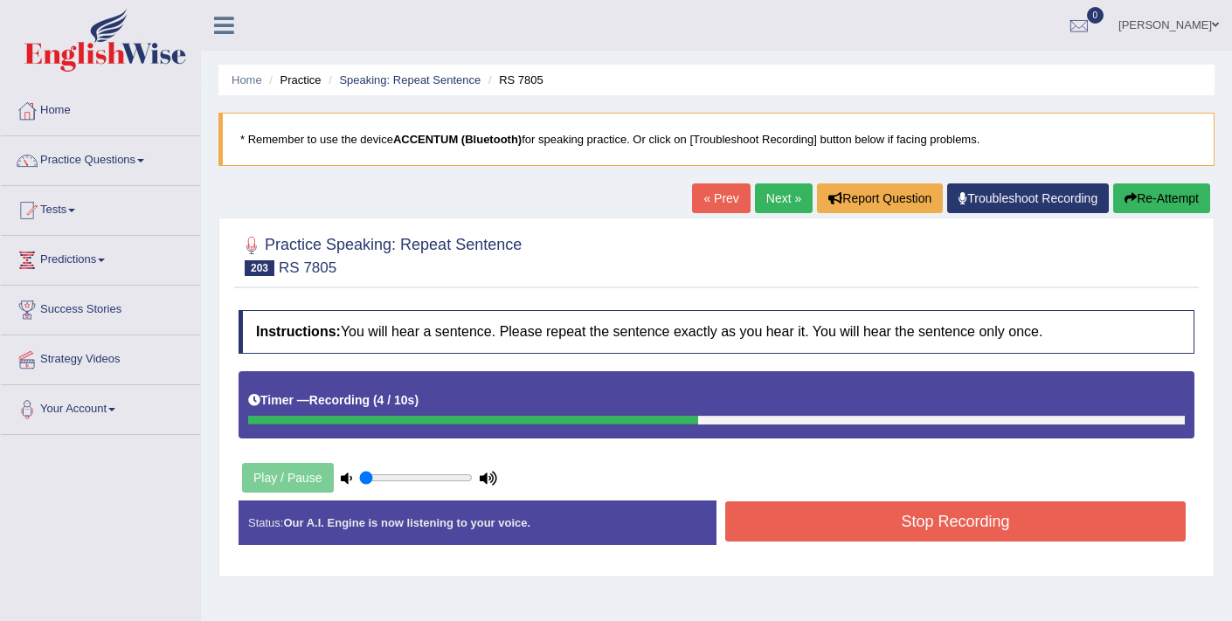
click at [804, 537] on button "Stop Recording" at bounding box center [955, 522] width 461 height 40
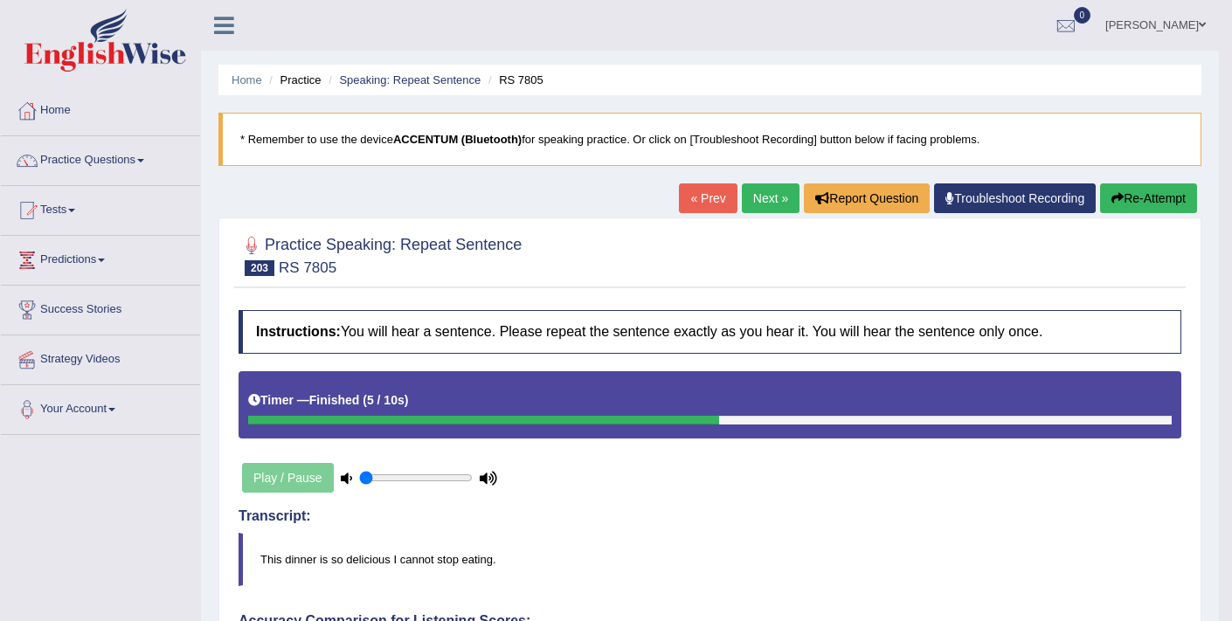
click at [1143, 209] on button "Re-Attempt" at bounding box center [1148, 199] width 97 height 30
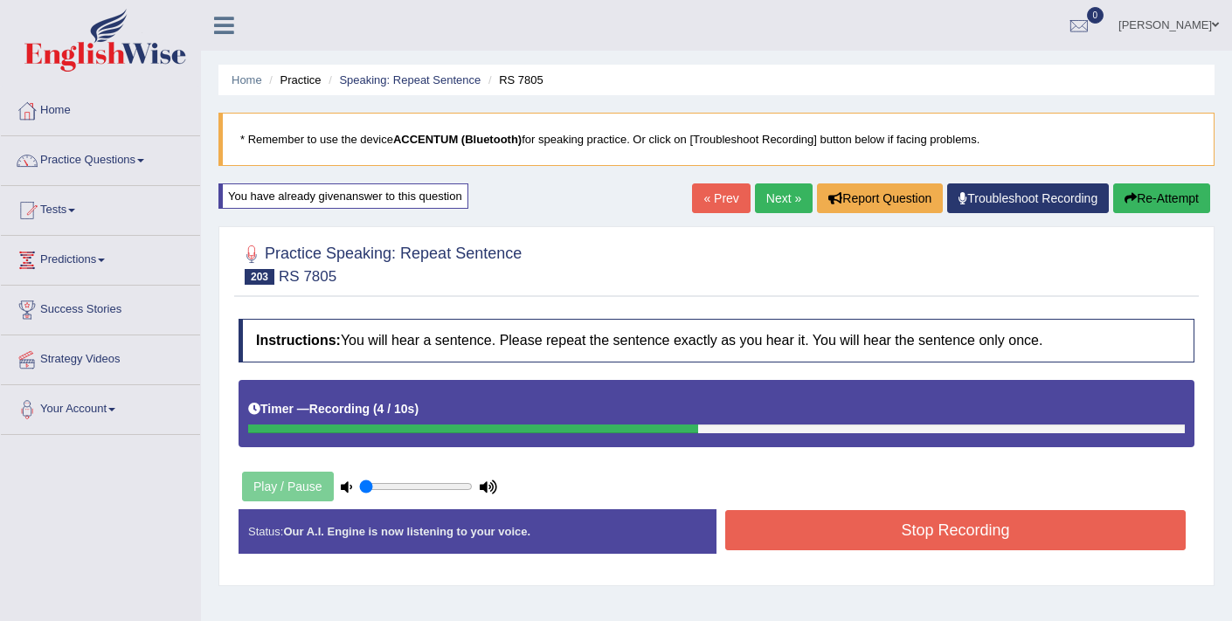
click at [816, 532] on button "Stop Recording" at bounding box center [955, 530] width 461 height 40
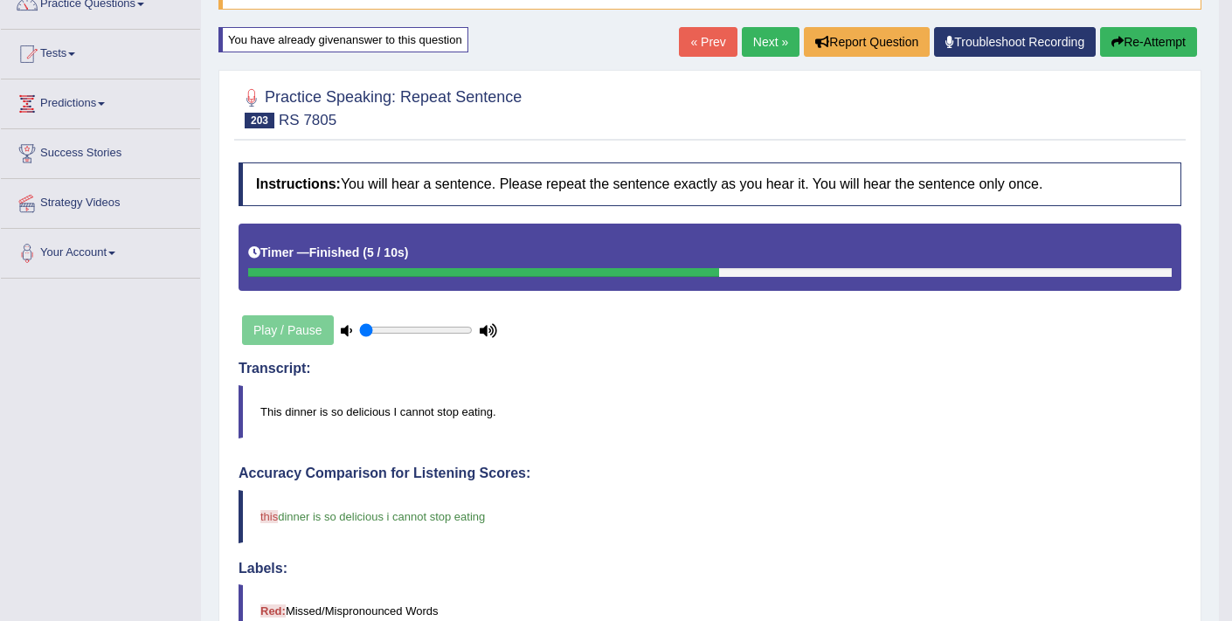
scroll to position [156, 0]
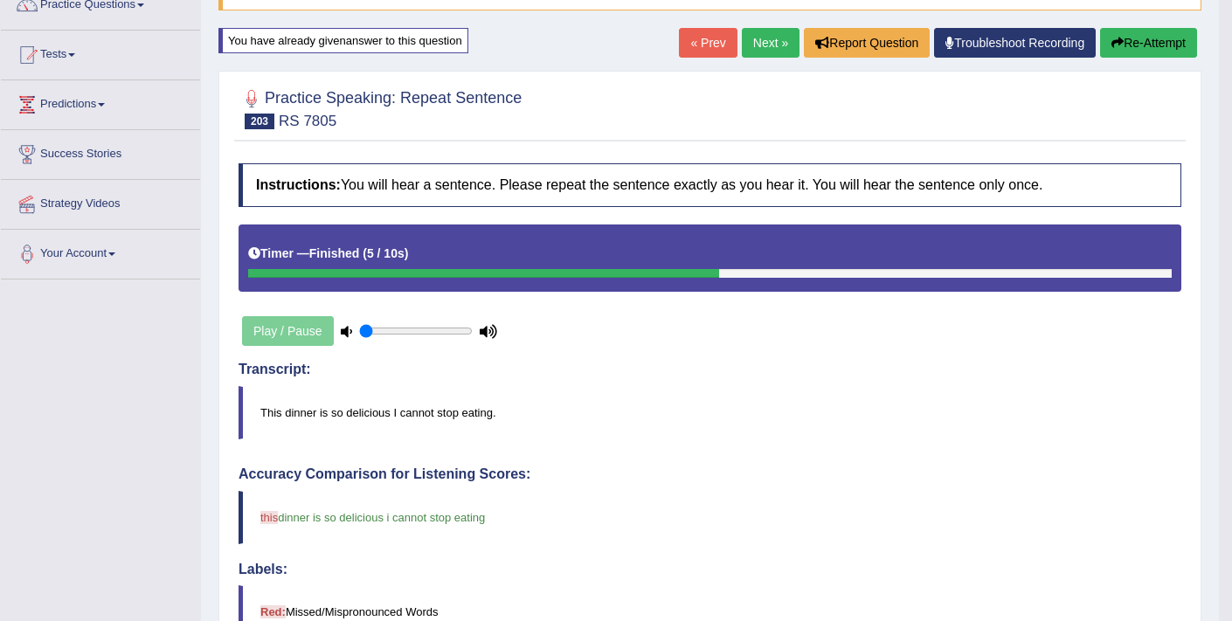
click at [745, 36] on link "Next »" at bounding box center [771, 43] width 58 height 30
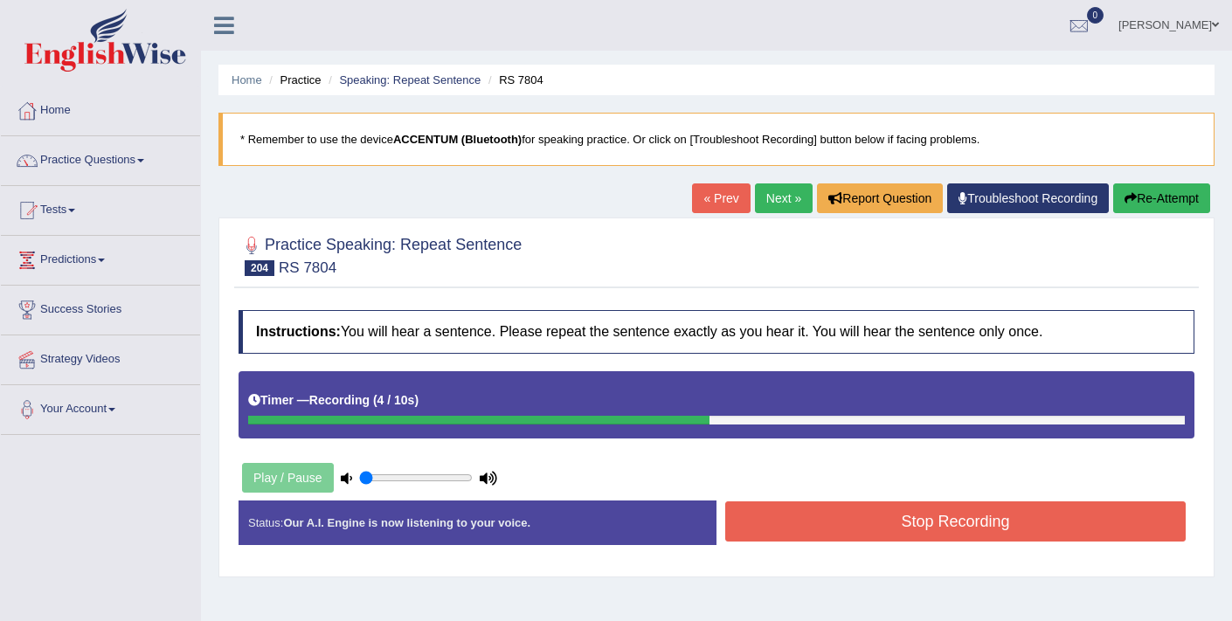
click at [909, 516] on button "Stop Recording" at bounding box center [955, 522] width 461 height 40
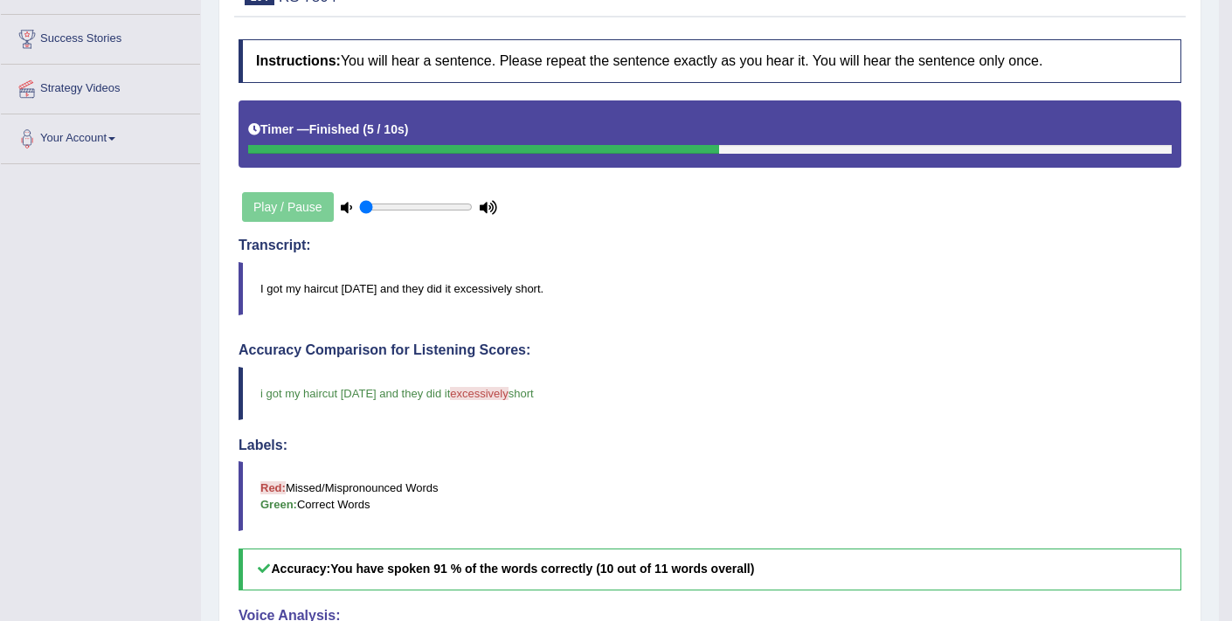
scroll to position [165, 0]
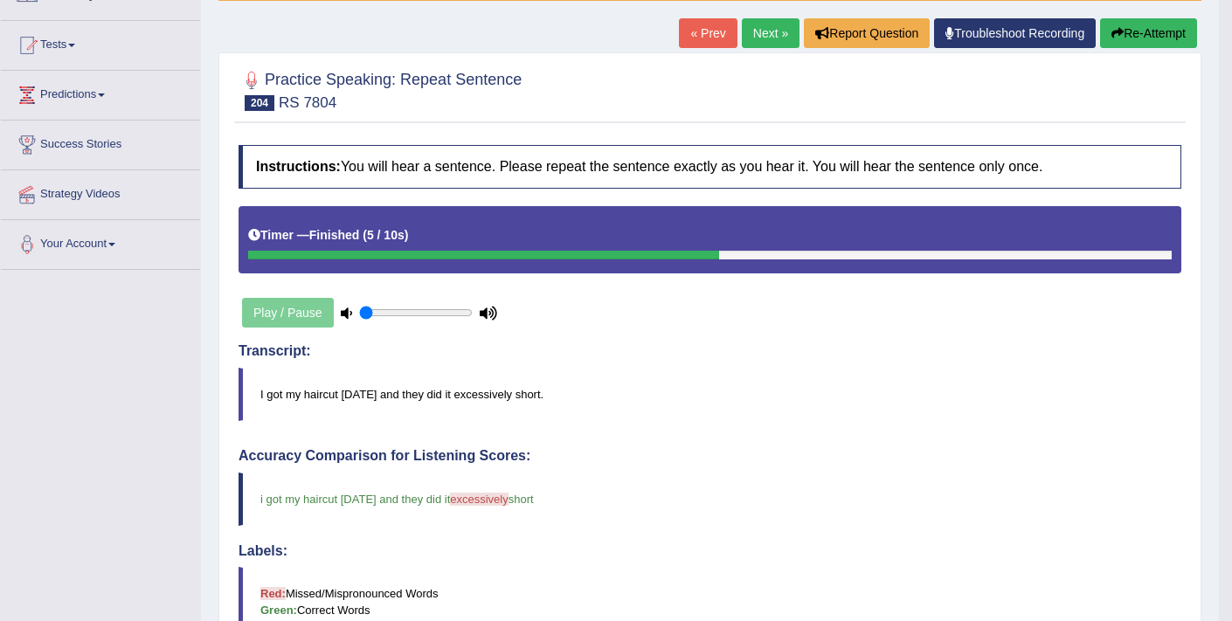
click at [754, 41] on link "Next »" at bounding box center [771, 33] width 58 height 30
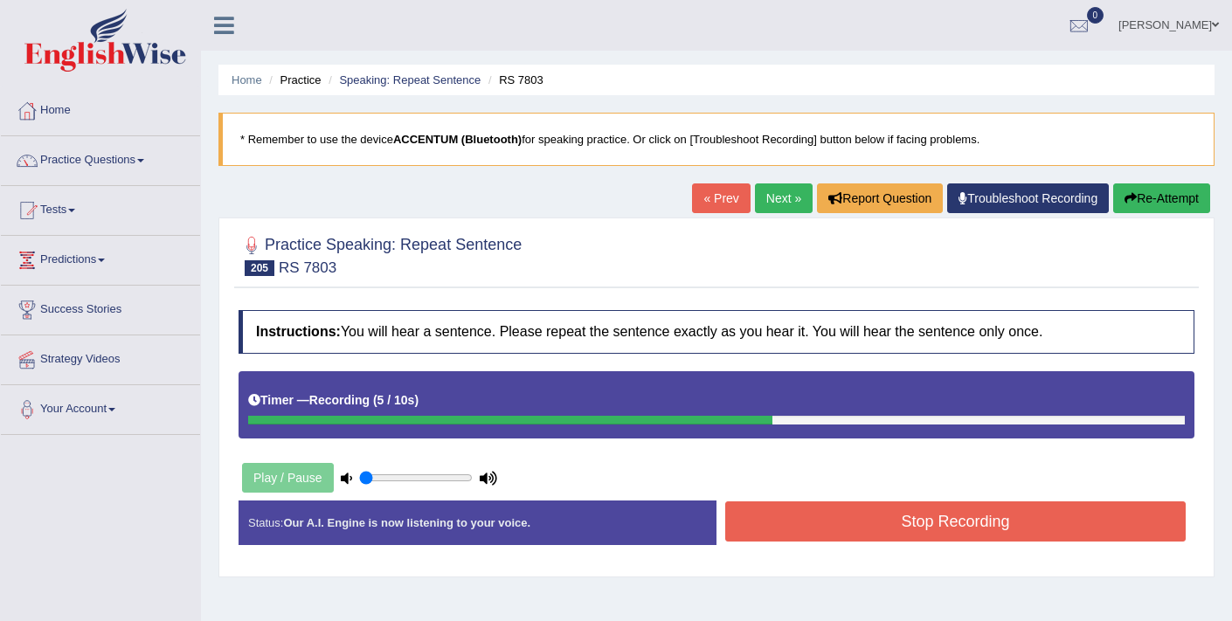
click at [874, 526] on button "Stop Recording" at bounding box center [955, 522] width 461 height 40
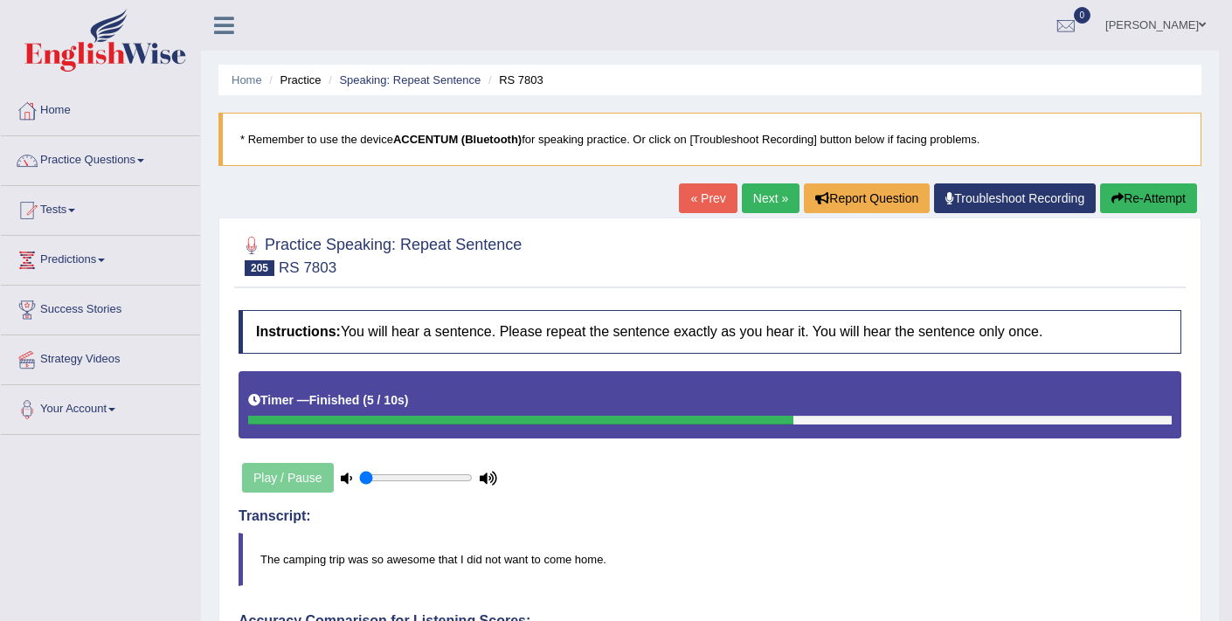
click at [770, 204] on link "Next »" at bounding box center [771, 199] width 58 height 30
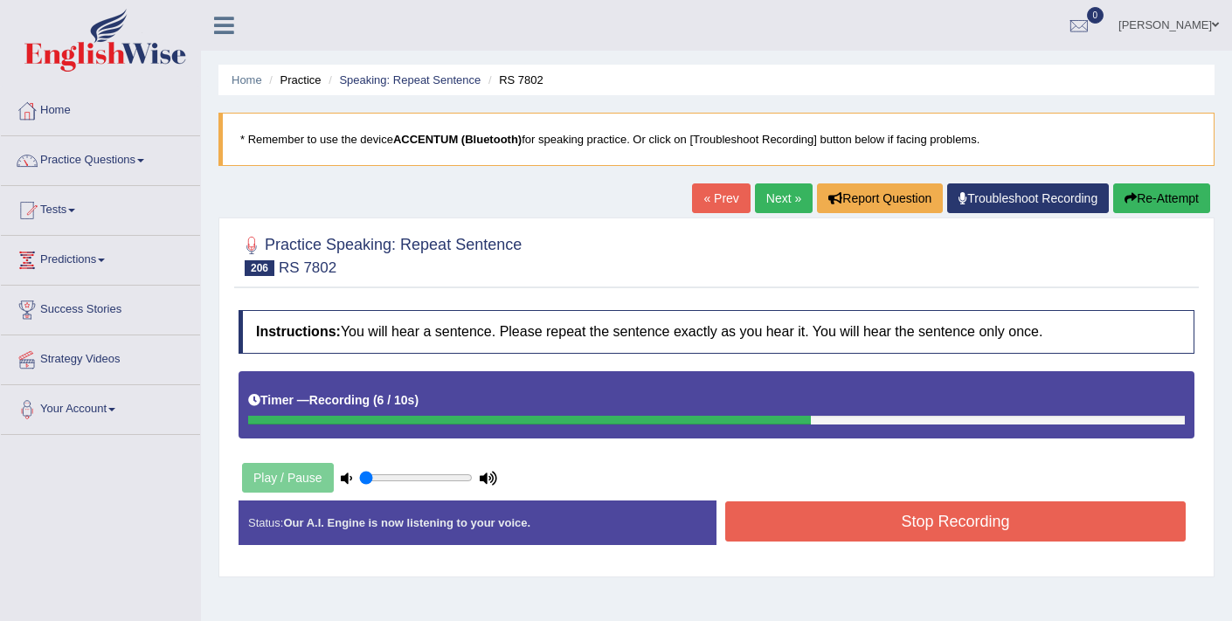
click at [911, 520] on button "Stop Recording" at bounding box center [955, 522] width 461 height 40
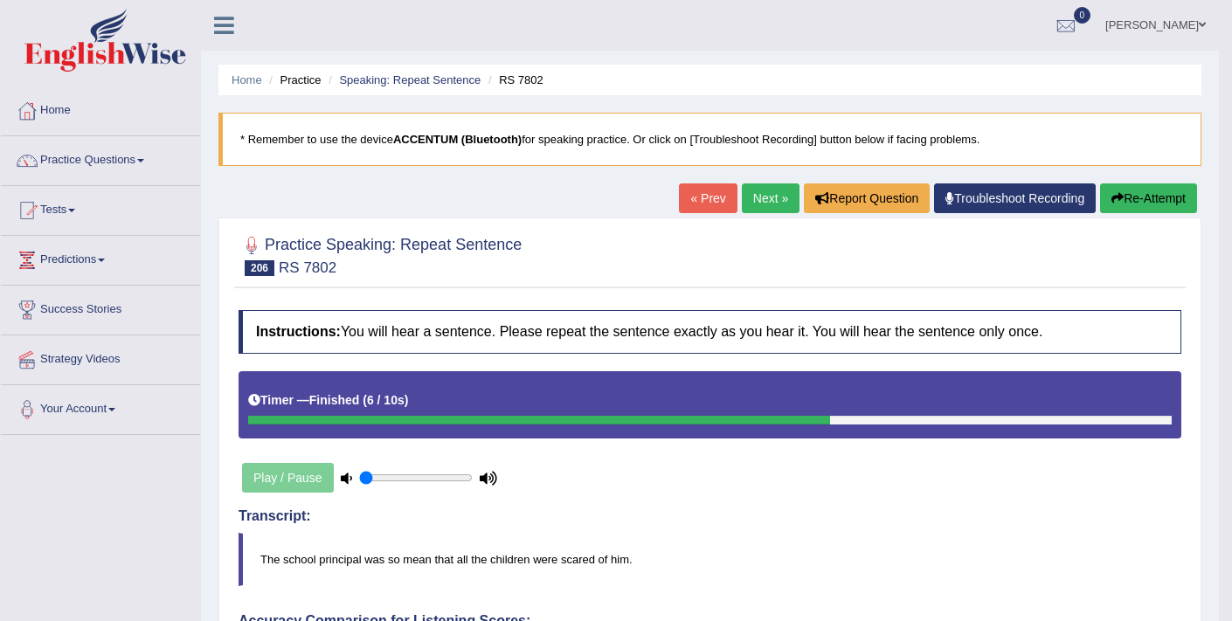
click at [751, 209] on link "Next »" at bounding box center [771, 199] width 58 height 30
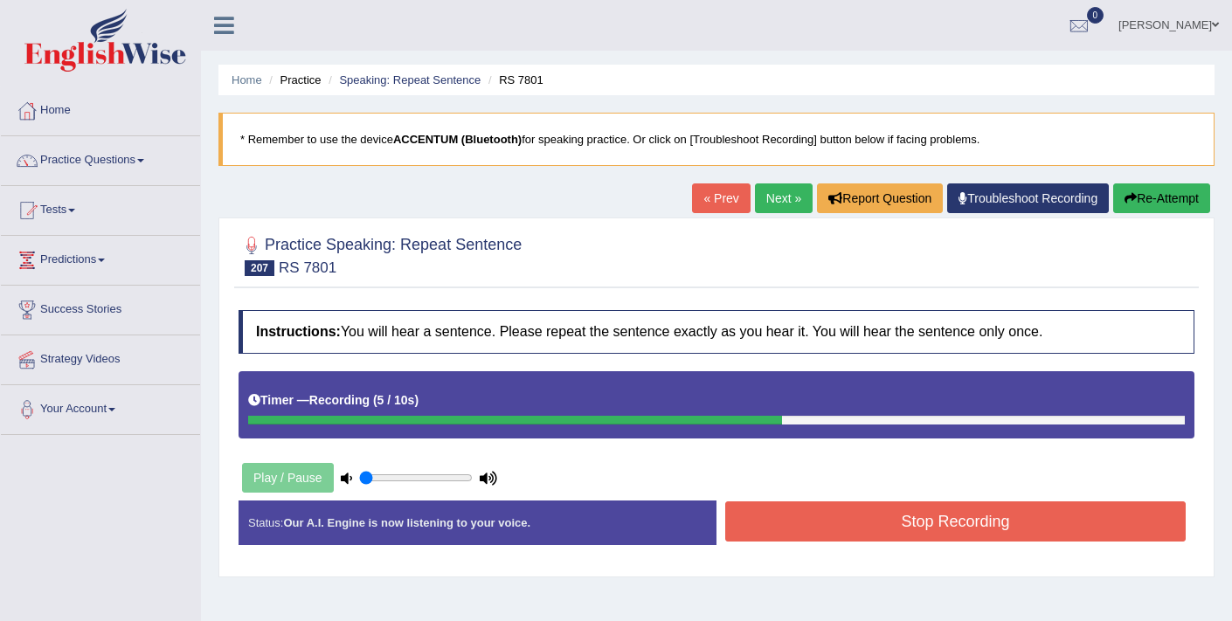
click at [905, 518] on button "Stop Recording" at bounding box center [955, 522] width 461 height 40
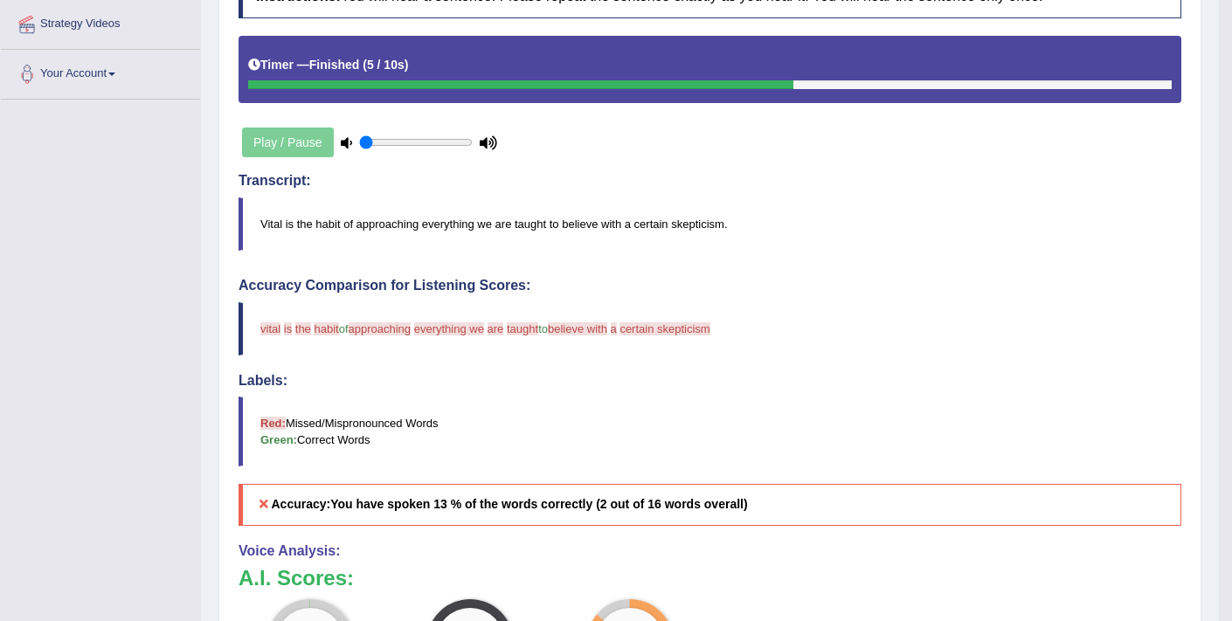
scroll to position [42, 0]
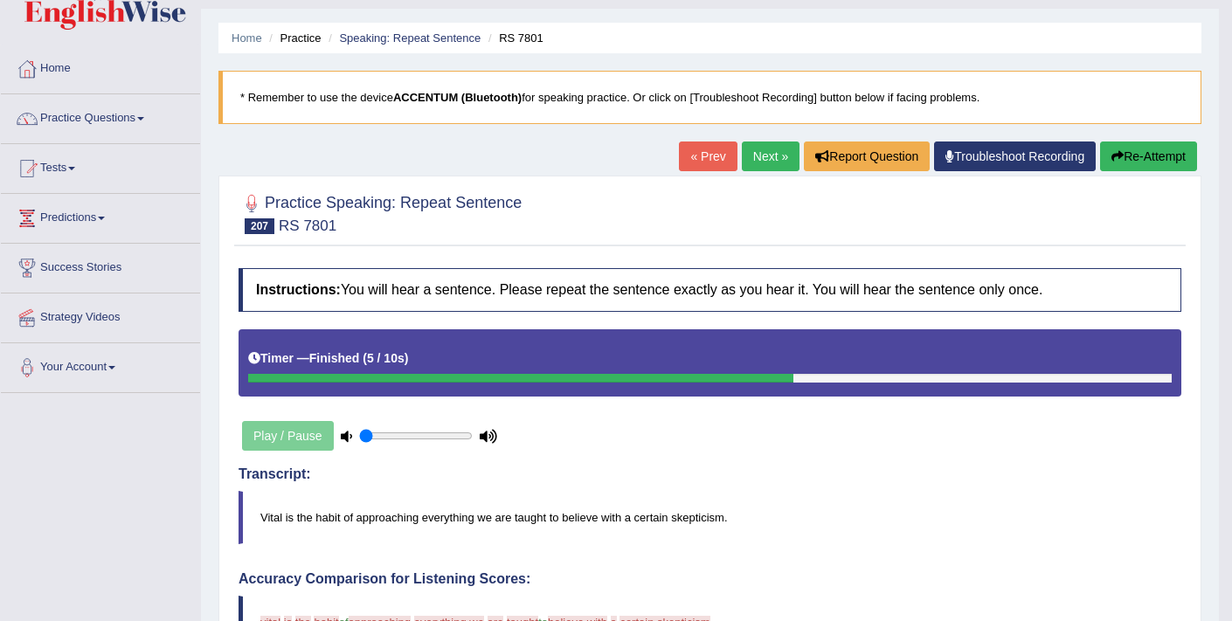
click at [1164, 158] on button "Re-Attempt" at bounding box center [1148, 157] width 97 height 30
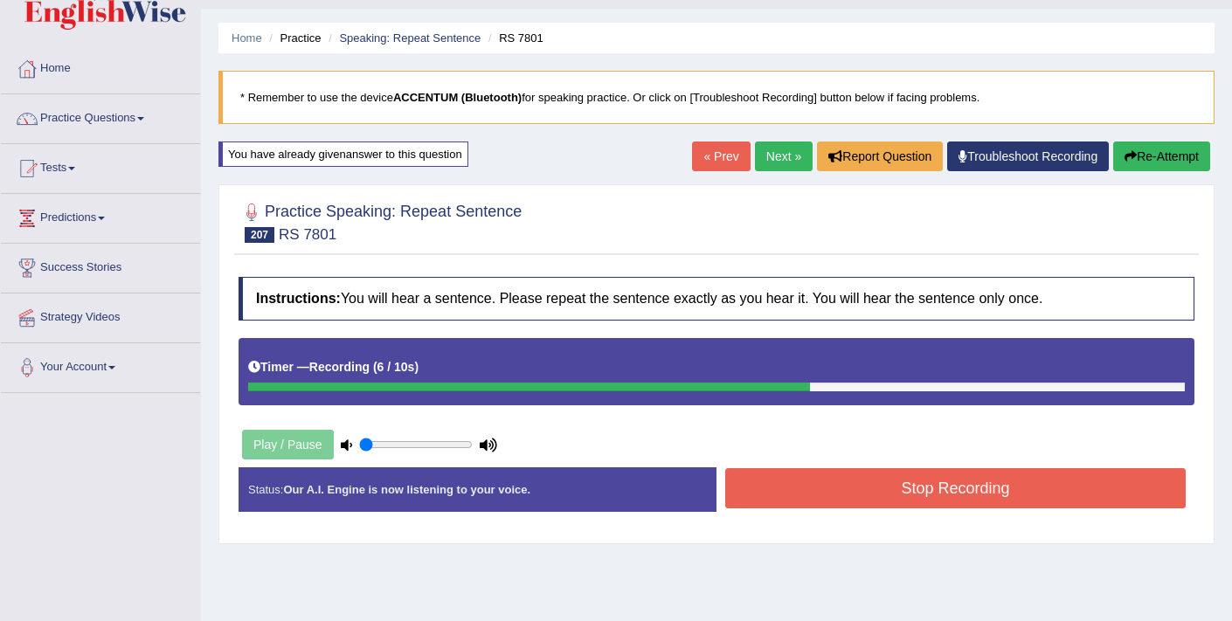
click at [748, 479] on button "Stop Recording" at bounding box center [955, 488] width 461 height 40
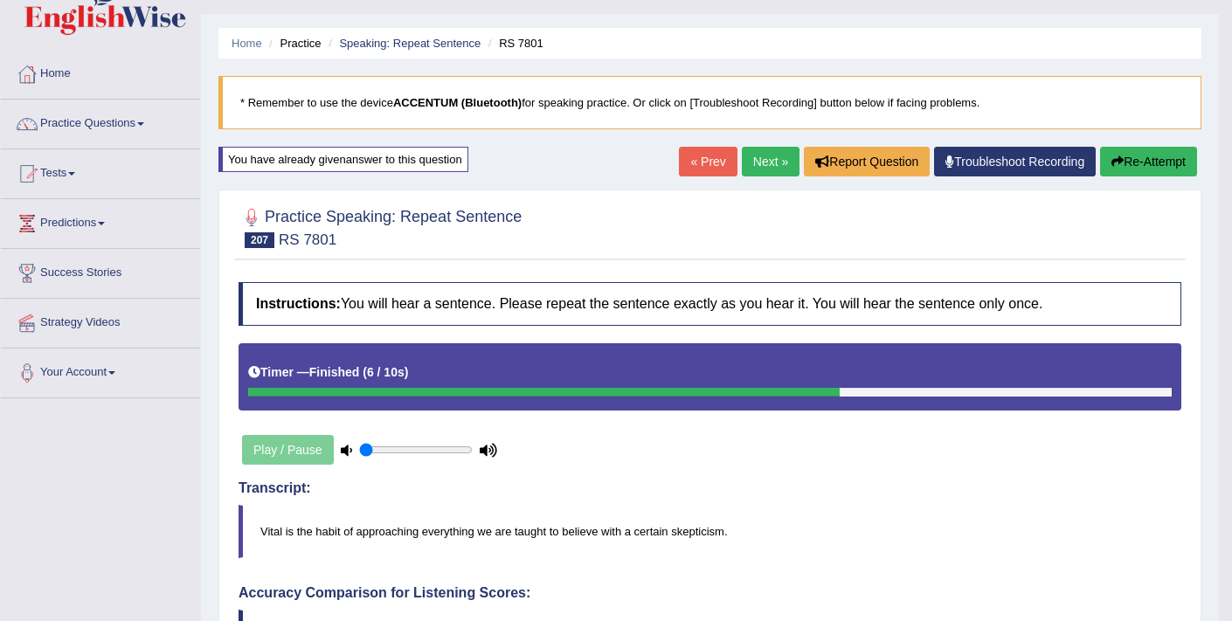
scroll to position [33, 0]
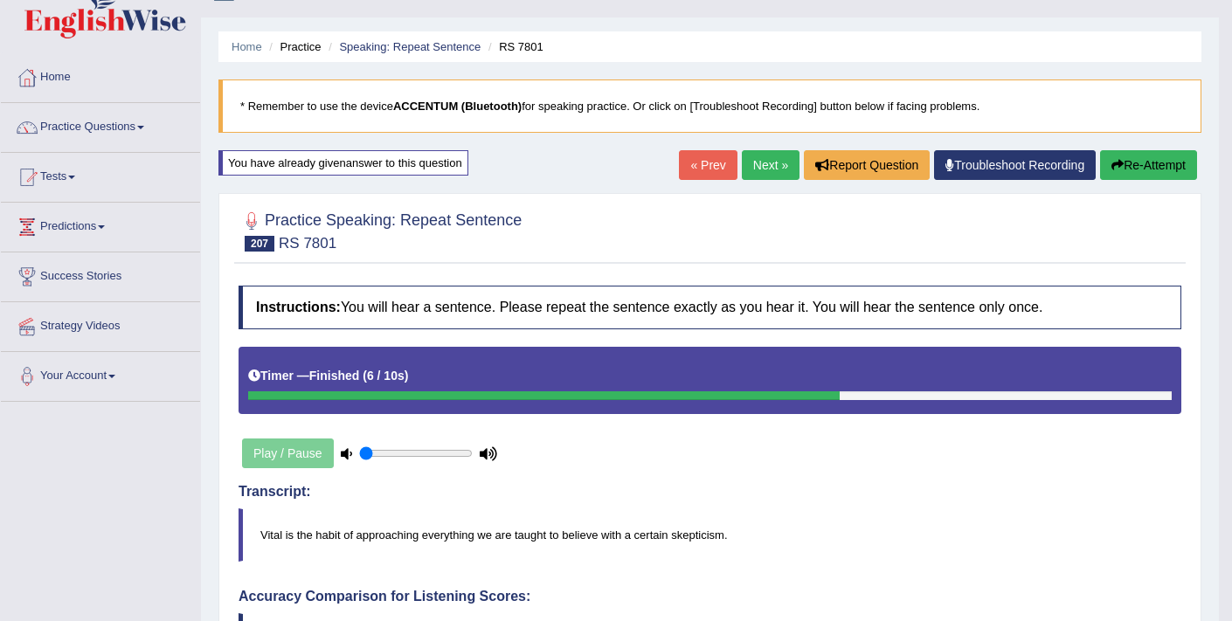
click at [1112, 166] on icon "button" at bounding box center [1118, 165] width 12 height 12
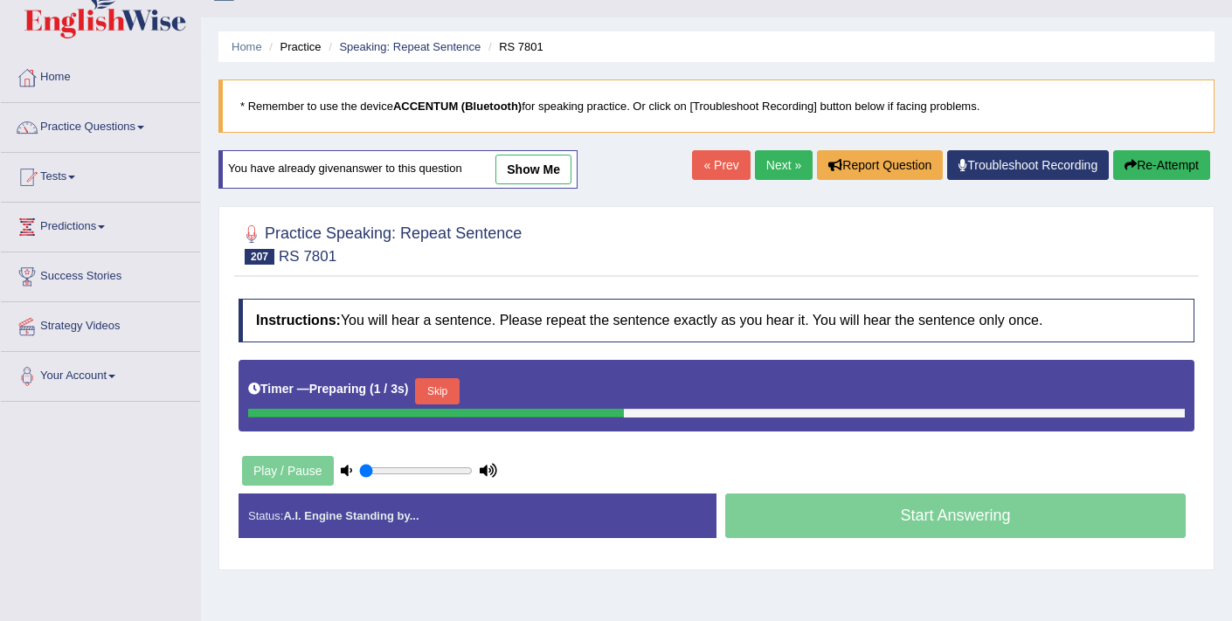
click at [454, 393] on button "Skip" at bounding box center [437, 391] width 44 height 26
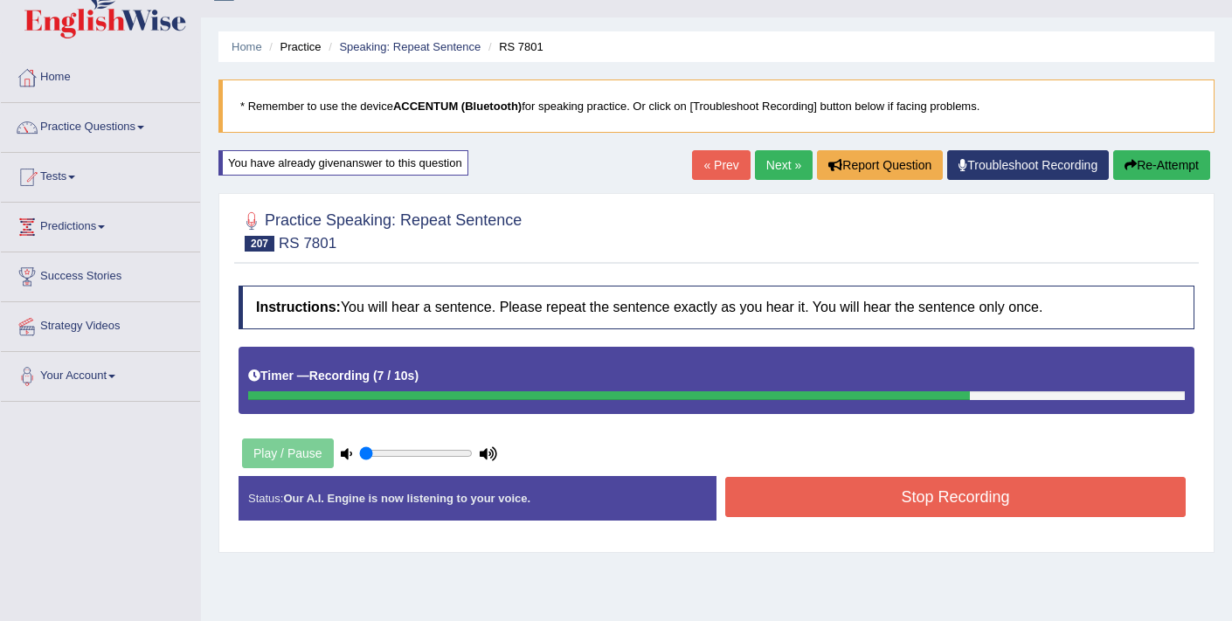
click at [819, 503] on button "Stop Recording" at bounding box center [955, 497] width 461 height 40
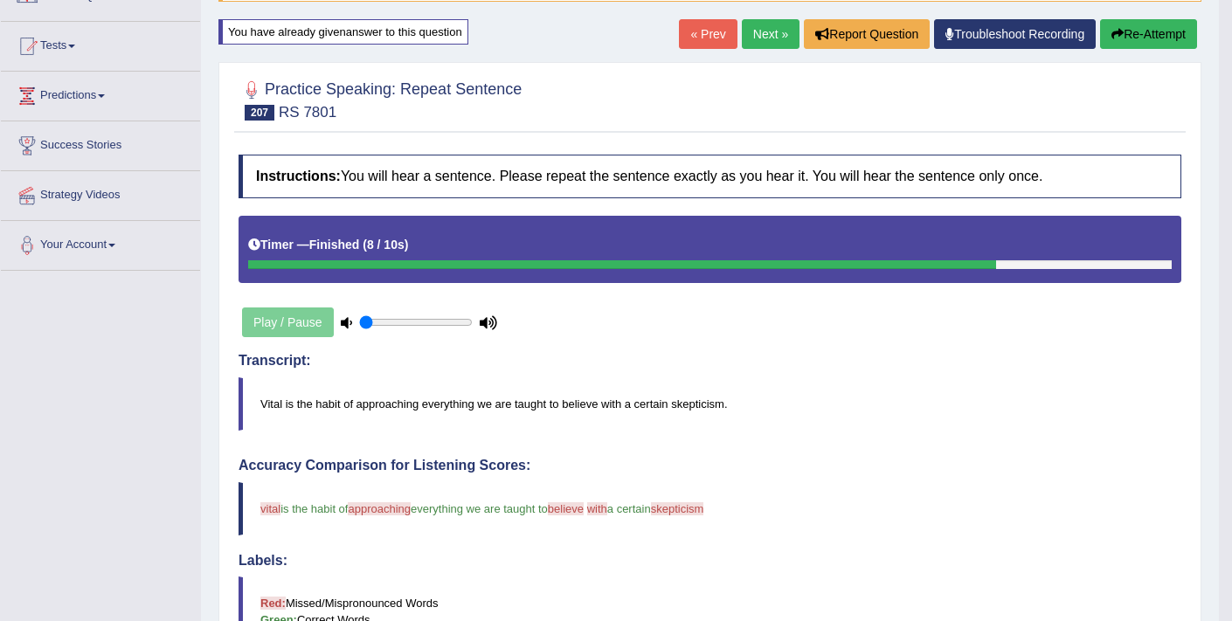
scroll to position [161, 0]
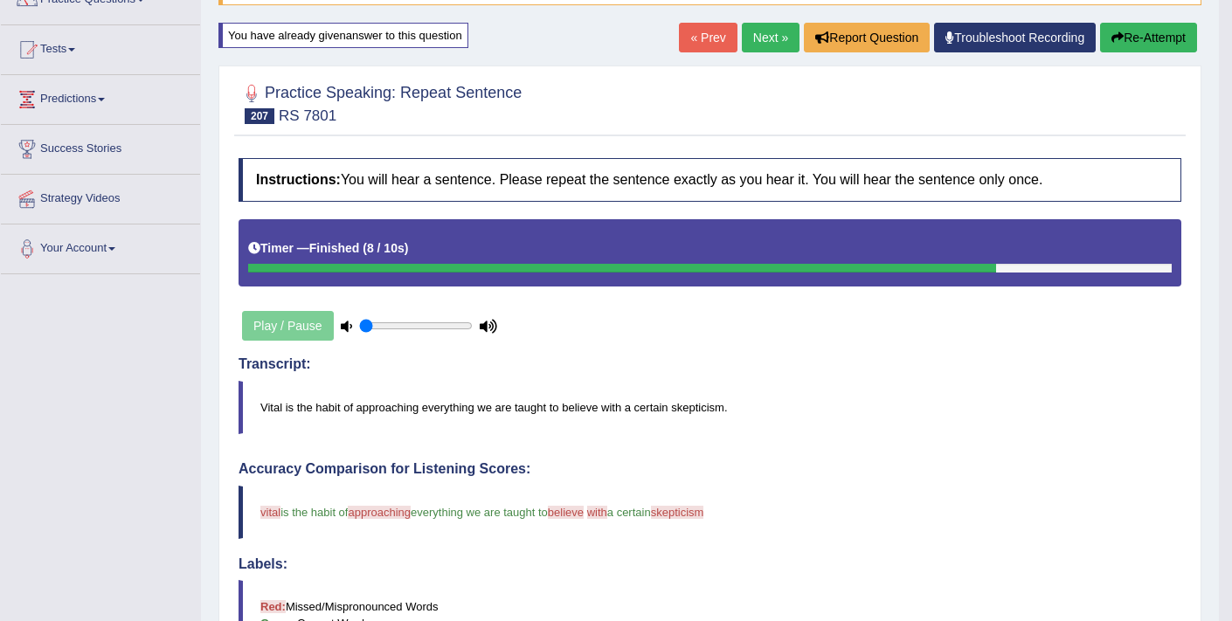
click at [765, 33] on link "Next »" at bounding box center [771, 38] width 58 height 30
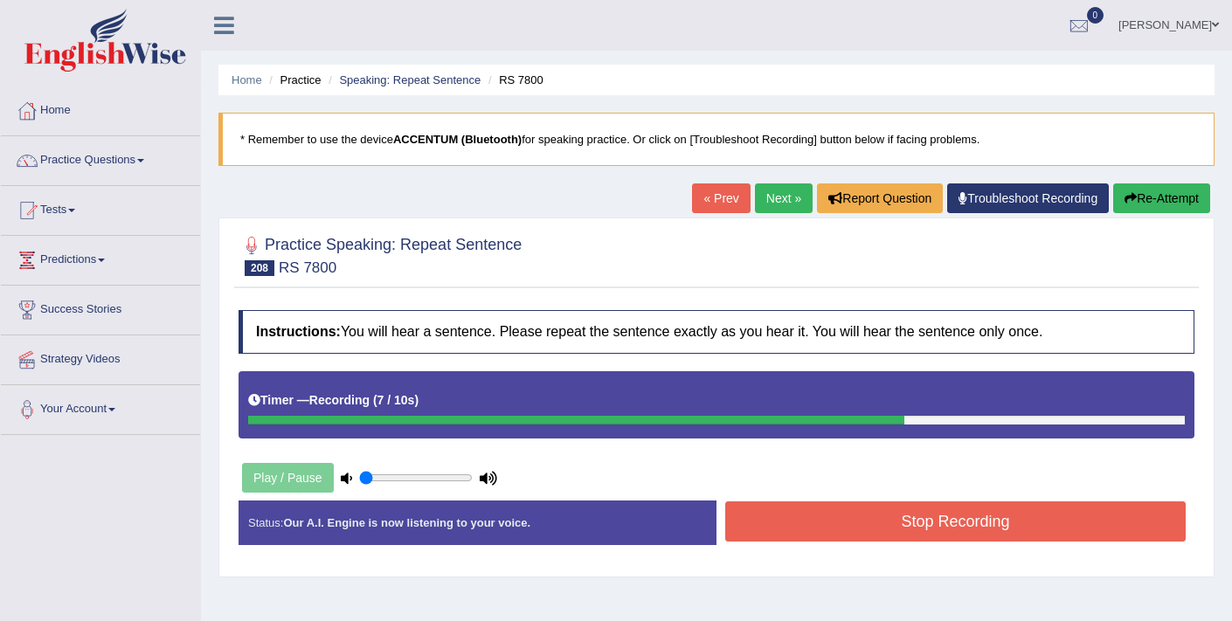
click at [895, 518] on button "Stop Recording" at bounding box center [955, 522] width 461 height 40
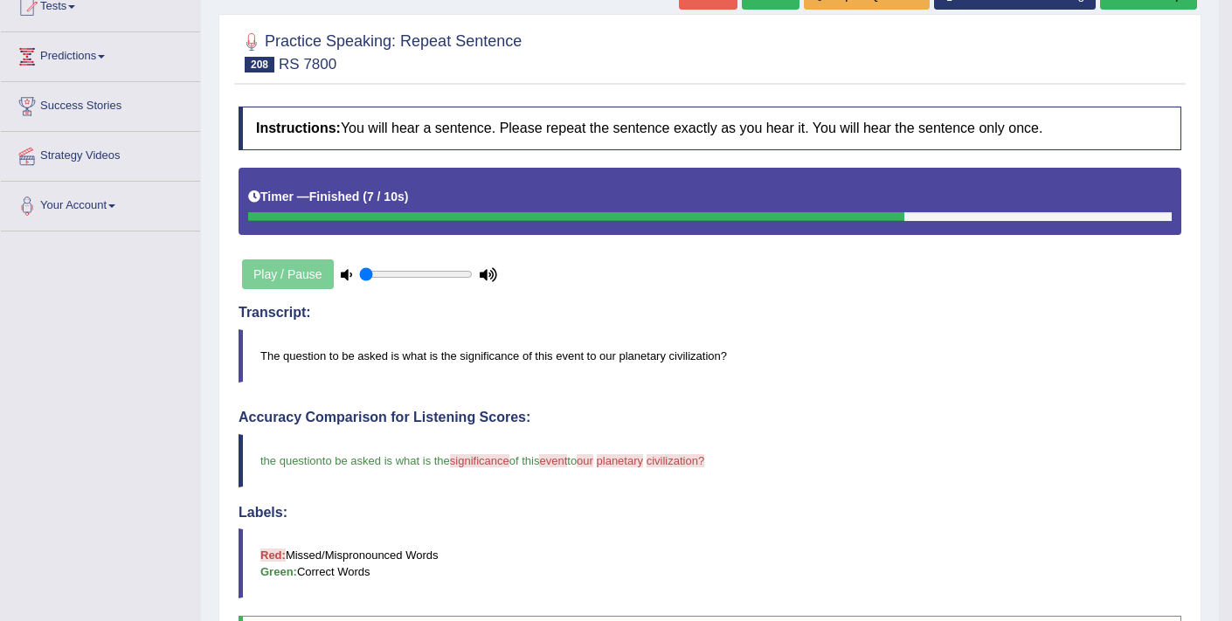
scroll to position [119, 0]
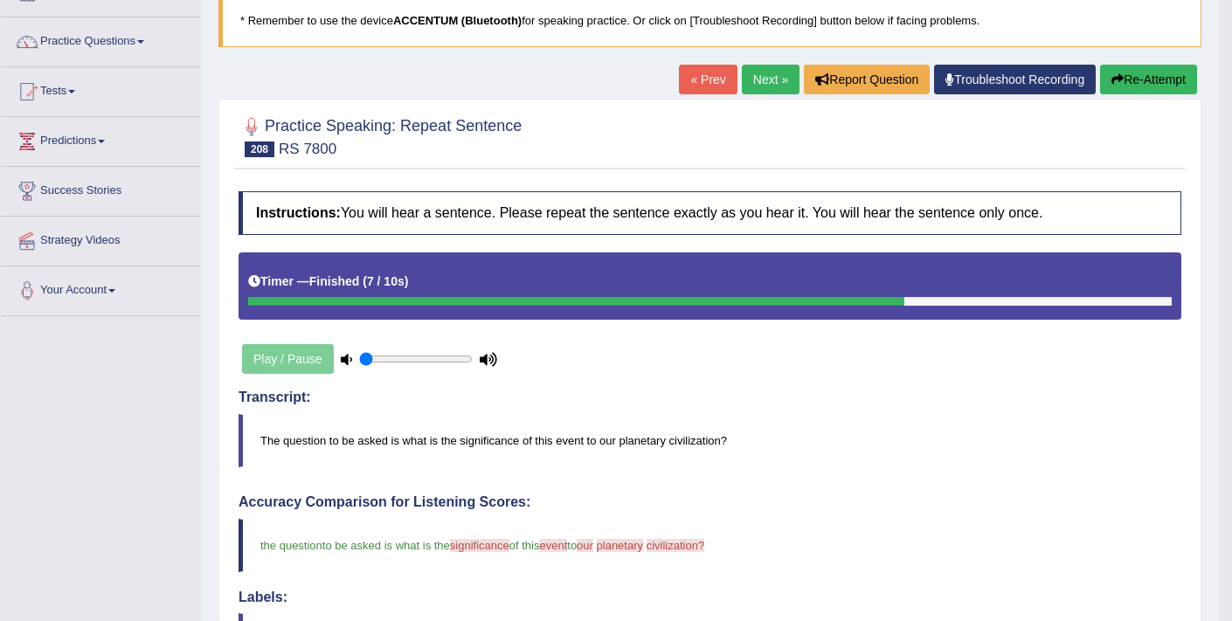
click at [1150, 73] on button "Re-Attempt" at bounding box center [1148, 80] width 97 height 30
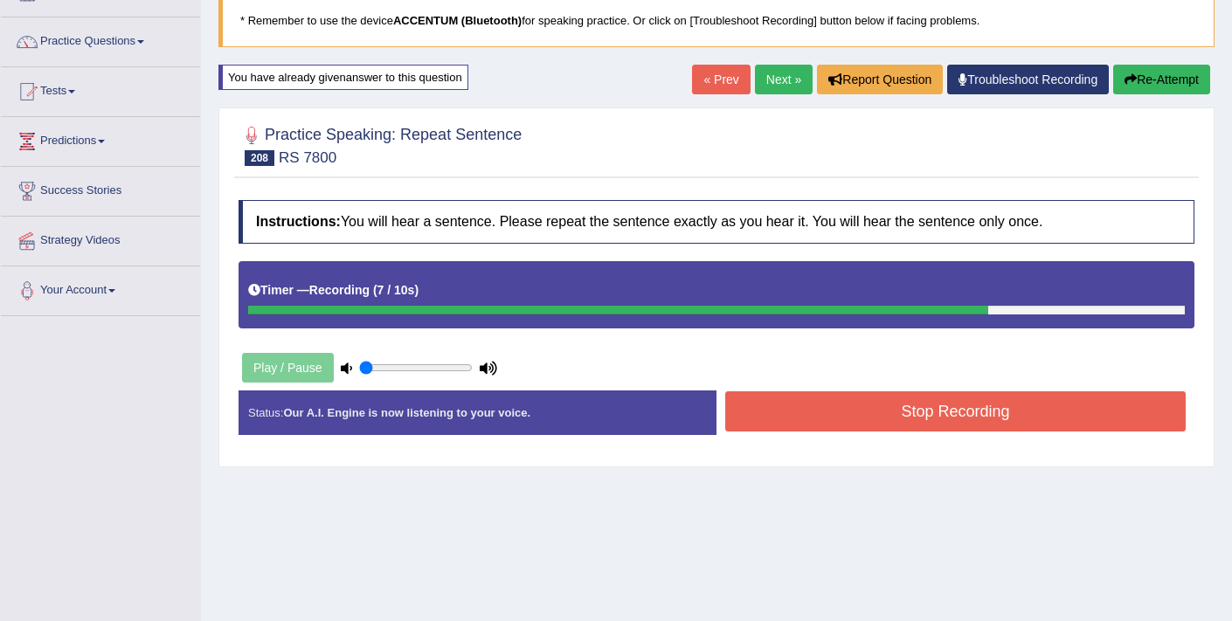
click at [931, 422] on button "Stop Recording" at bounding box center [955, 411] width 461 height 40
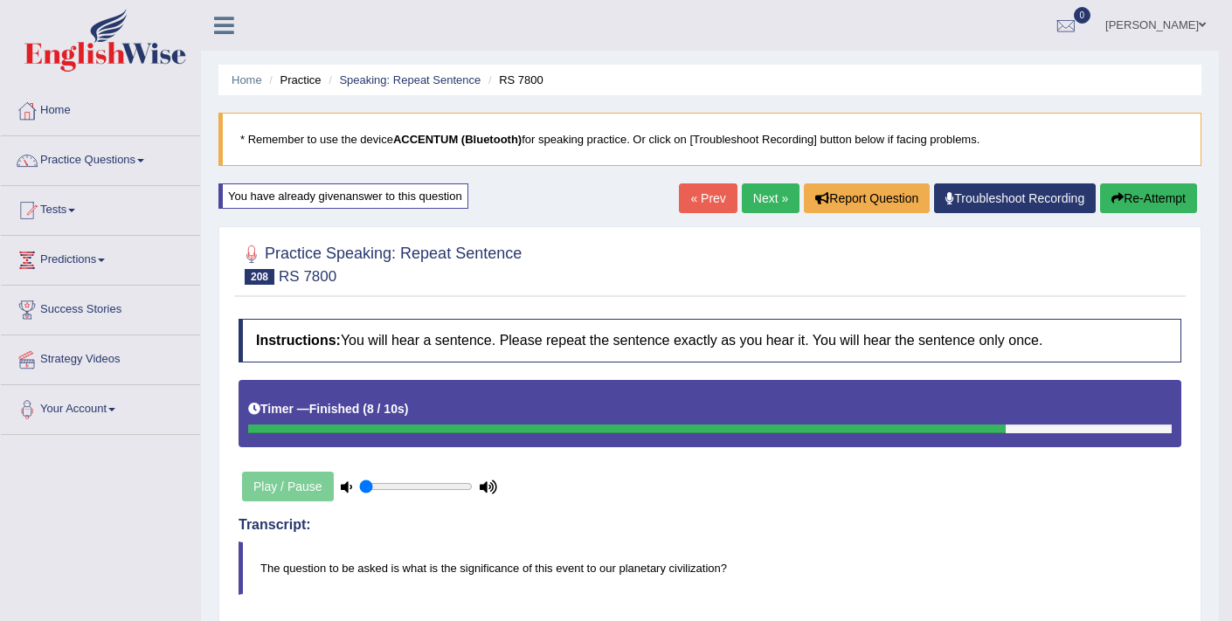
click at [745, 188] on link "Next »" at bounding box center [771, 199] width 58 height 30
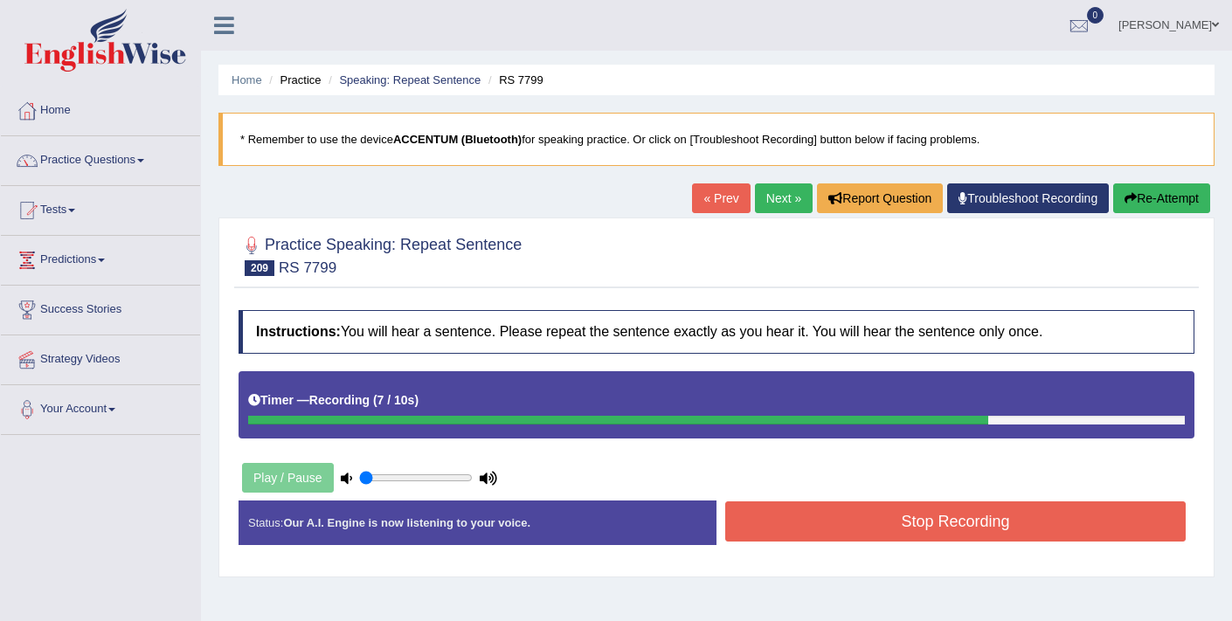
click at [914, 526] on button "Stop Recording" at bounding box center [955, 522] width 461 height 40
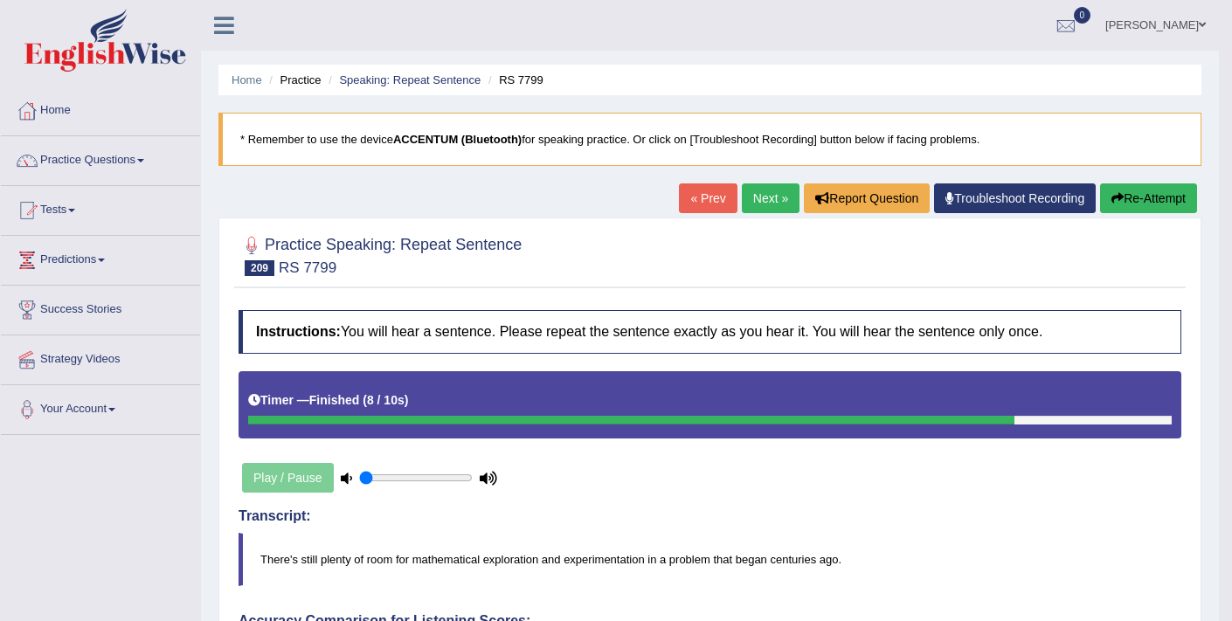
click at [1136, 200] on button "Re-Attempt" at bounding box center [1148, 199] width 97 height 30
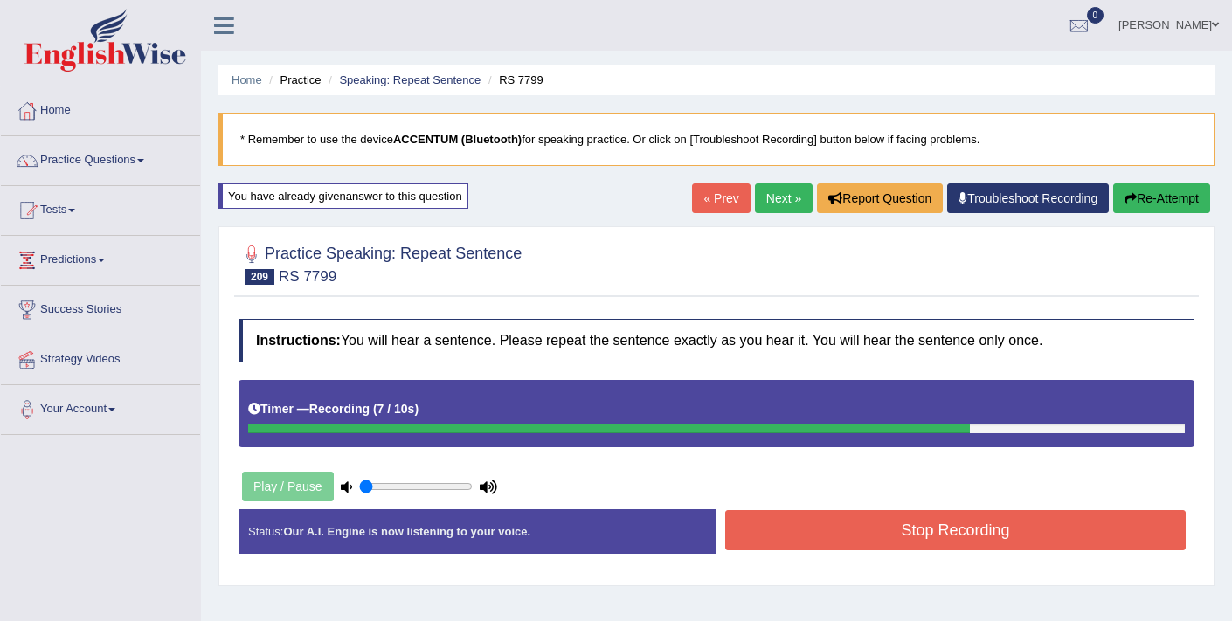
click at [759, 525] on button "Stop Recording" at bounding box center [955, 530] width 461 height 40
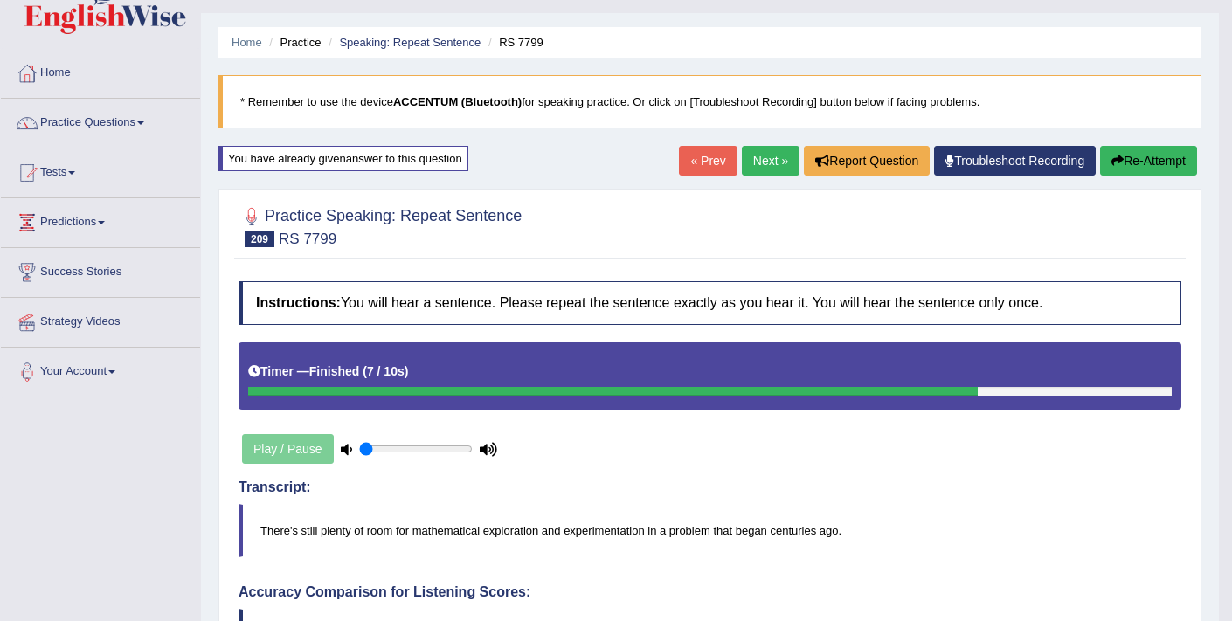
scroll to position [37, 0]
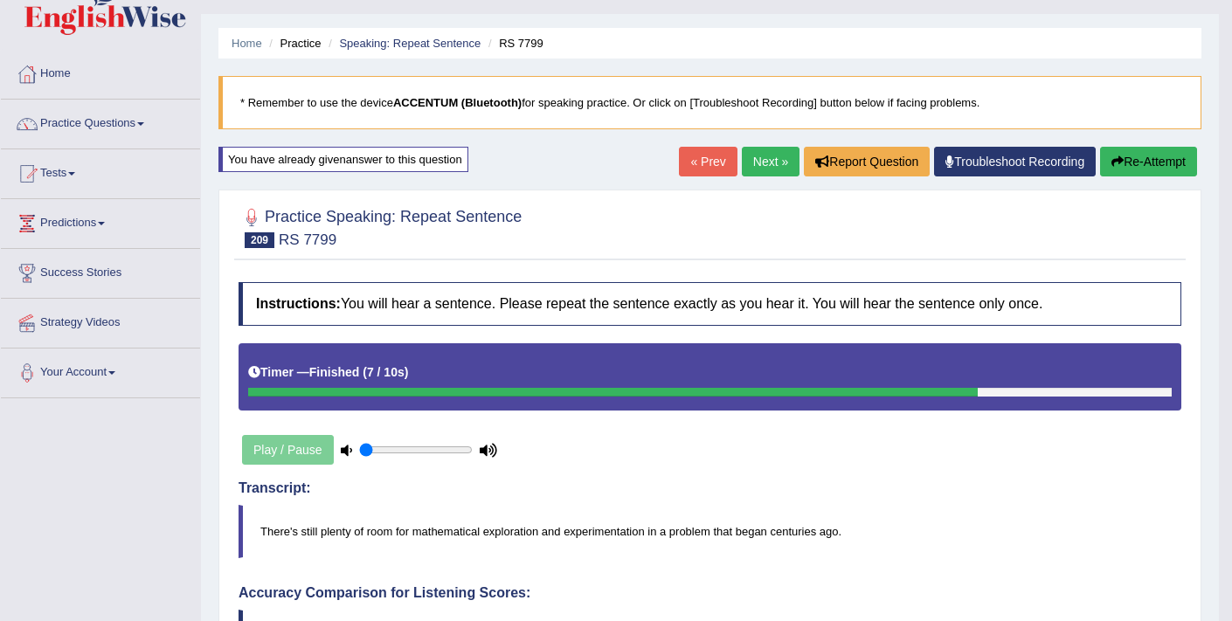
click at [762, 161] on link "Next »" at bounding box center [771, 162] width 58 height 30
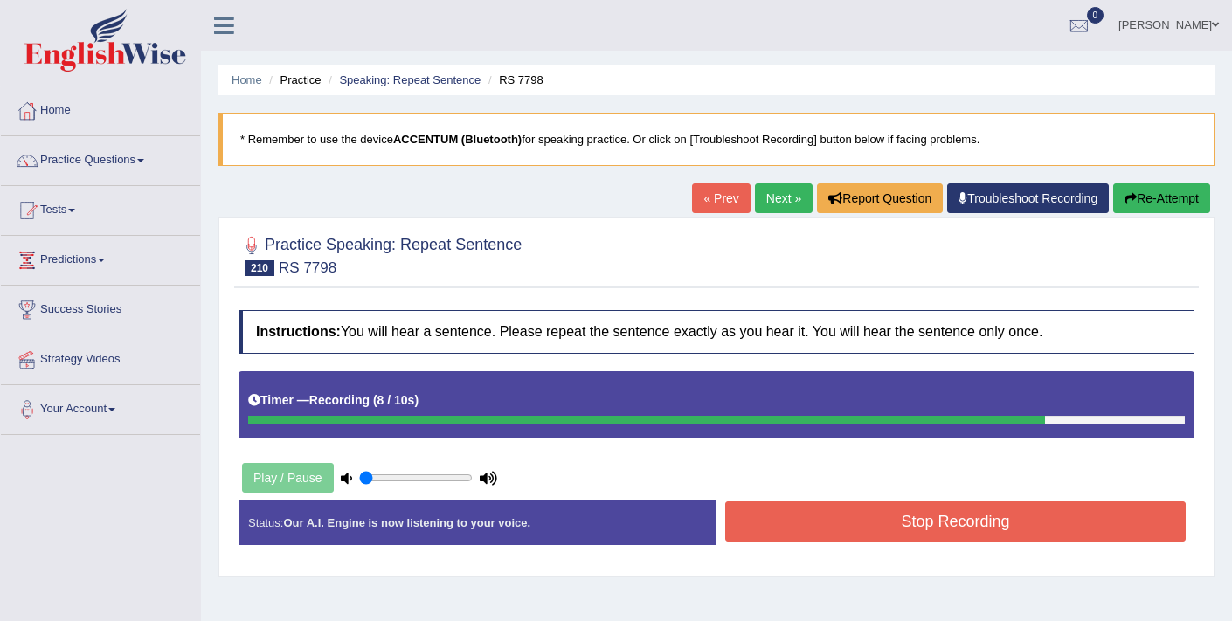
click at [789, 510] on button "Stop Recording" at bounding box center [955, 522] width 461 height 40
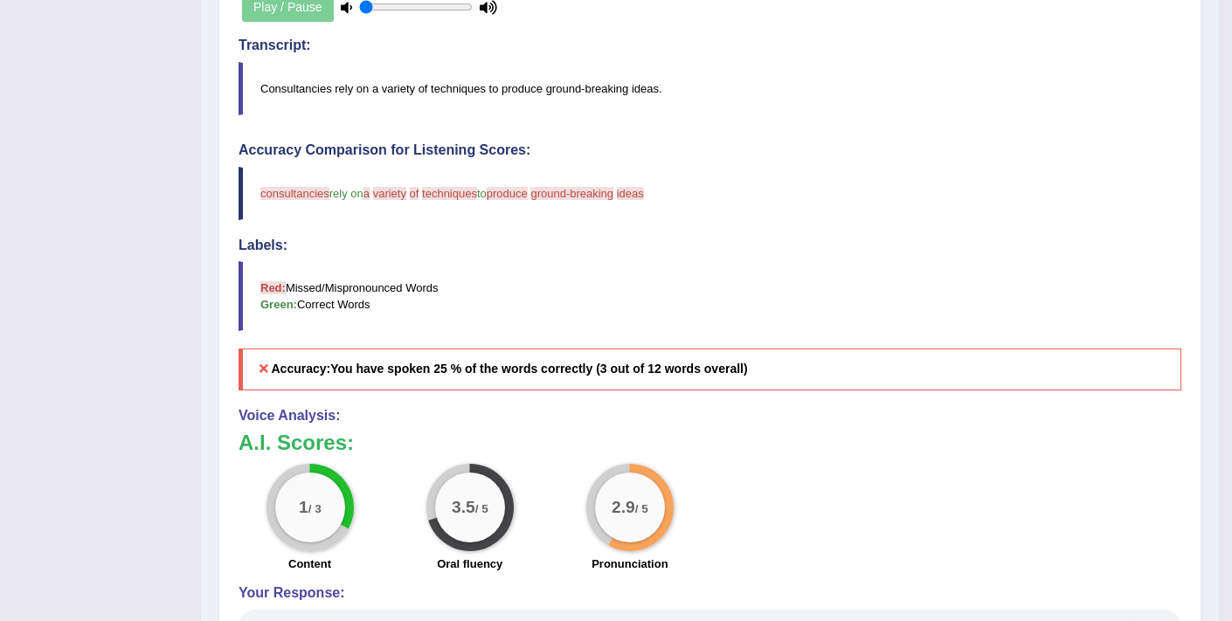
scroll to position [94, 0]
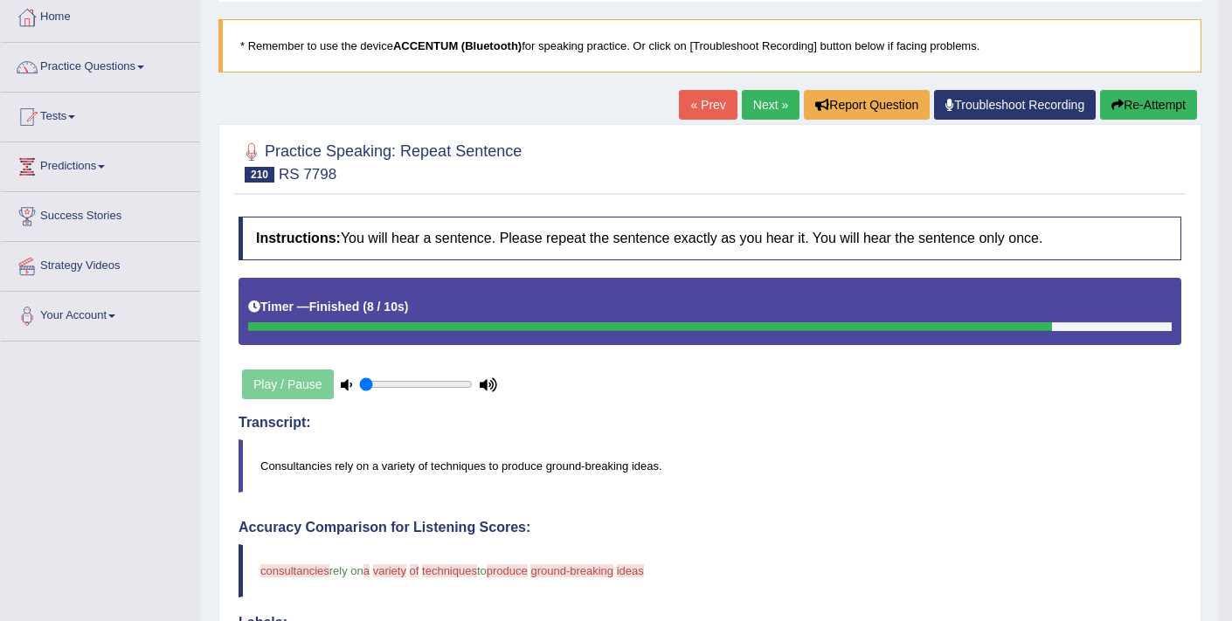
click at [1120, 101] on button "Re-Attempt" at bounding box center [1148, 105] width 97 height 30
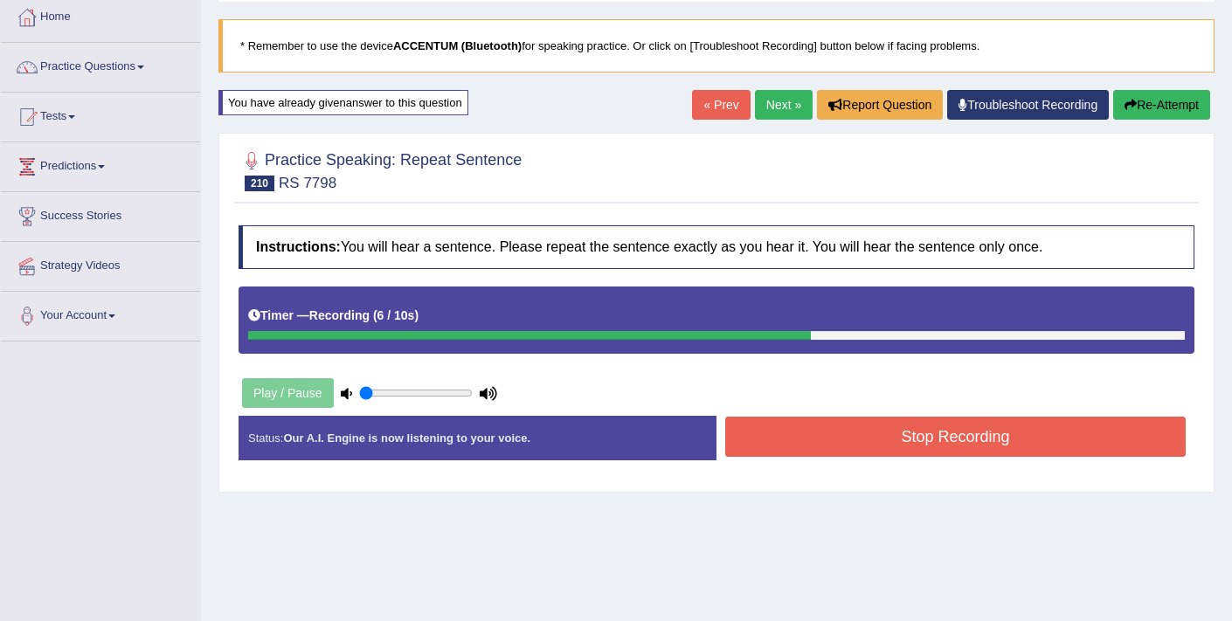
click at [891, 447] on button "Stop Recording" at bounding box center [955, 437] width 461 height 40
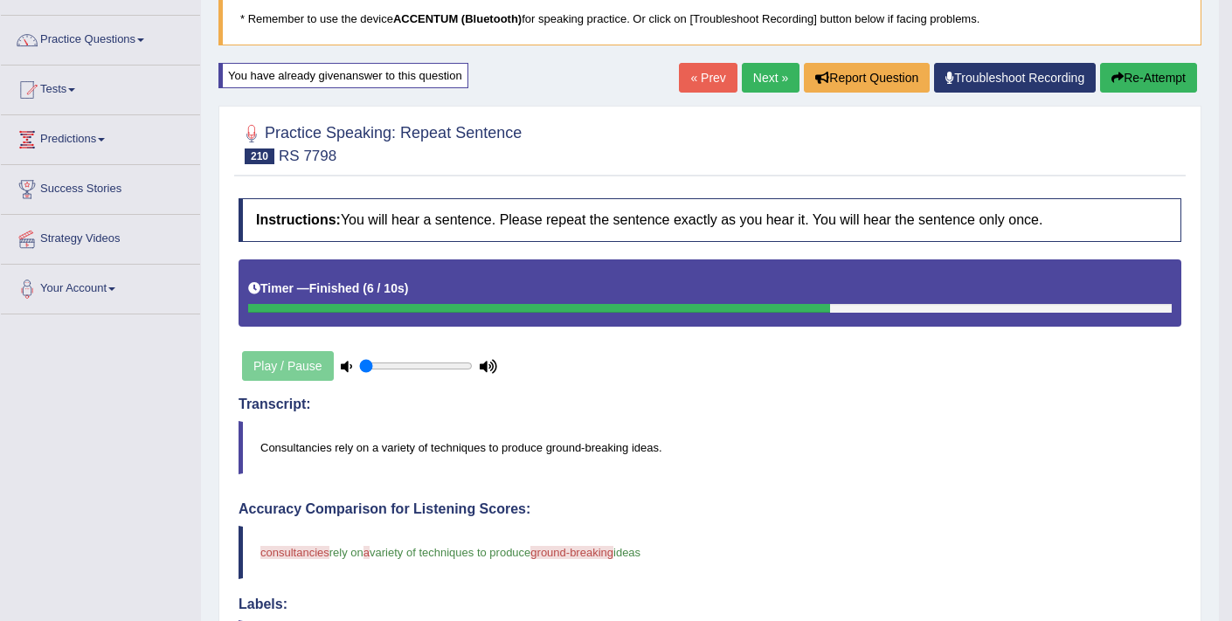
scroll to position [66, 0]
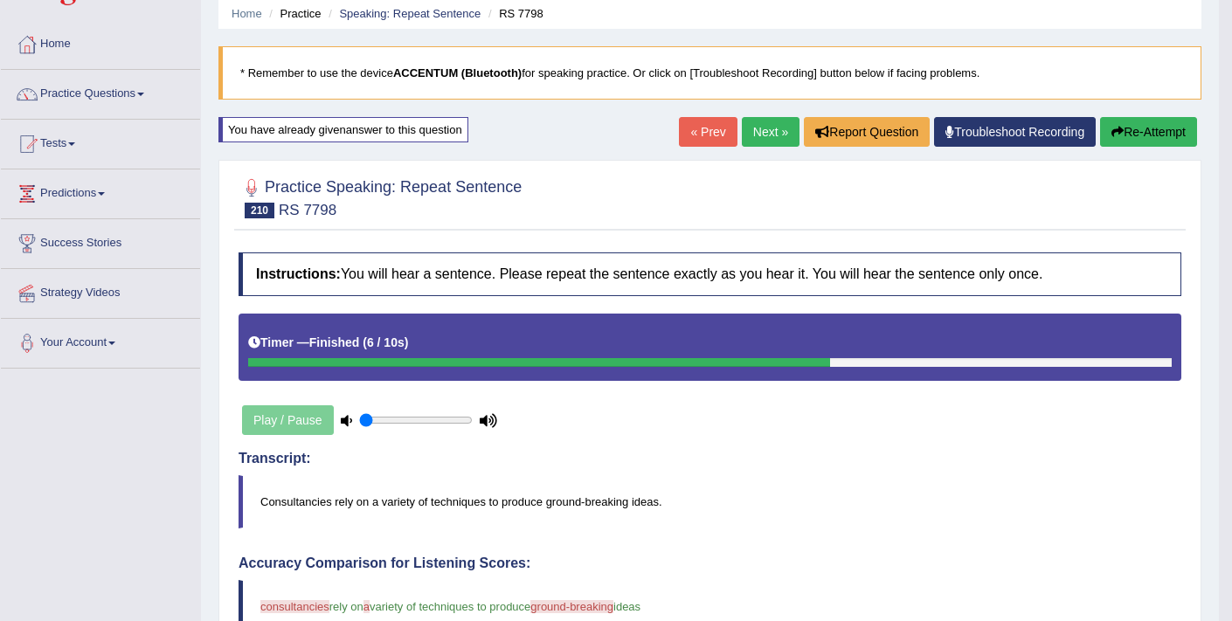
click at [1123, 134] on button "Re-Attempt" at bounding box center [1148, 132] width 97 height 30
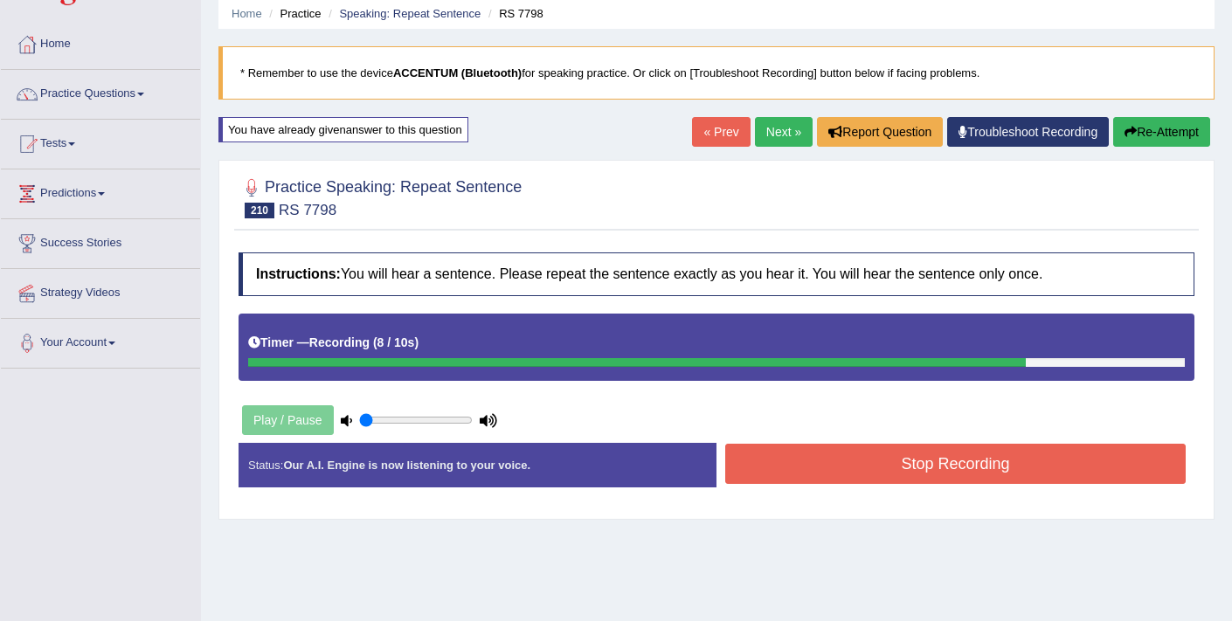
drag, startPoint x: 869, startPoint y: 456, endPoint x: 866, endPoint y: 443, distance: 13.4
click at [869, 455] on button "Stop Recording" at bounding box center [955, 464] width 461 height 40
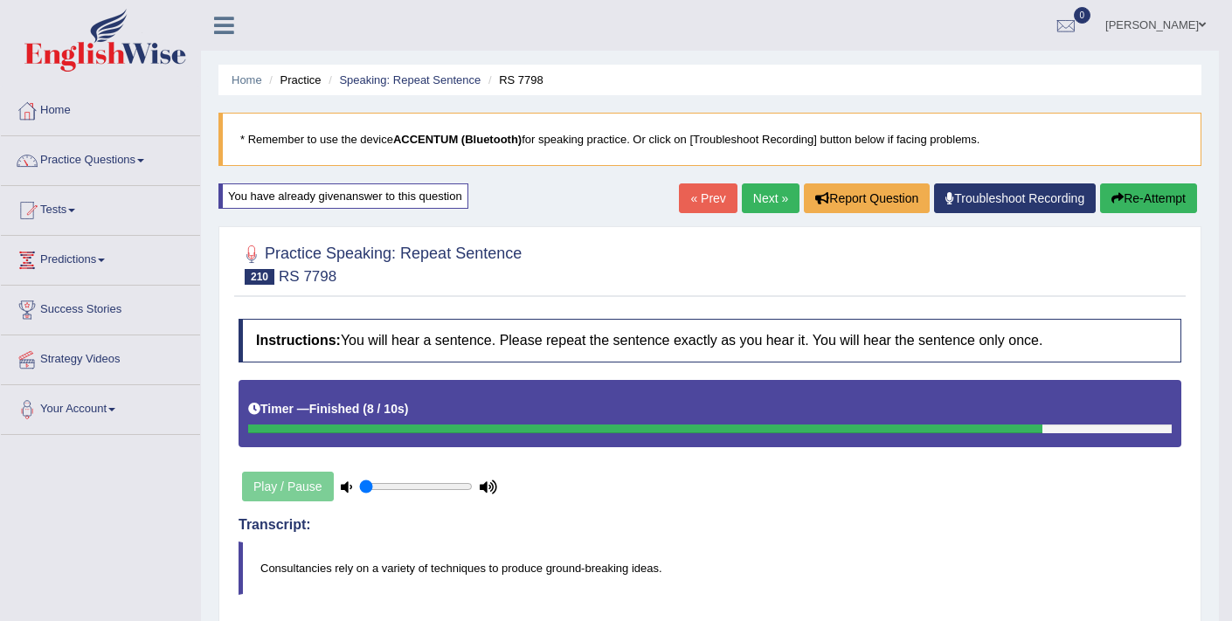
click at [765, 207] on link "Next »" at bounding box center [771, 199] width 58 height 30
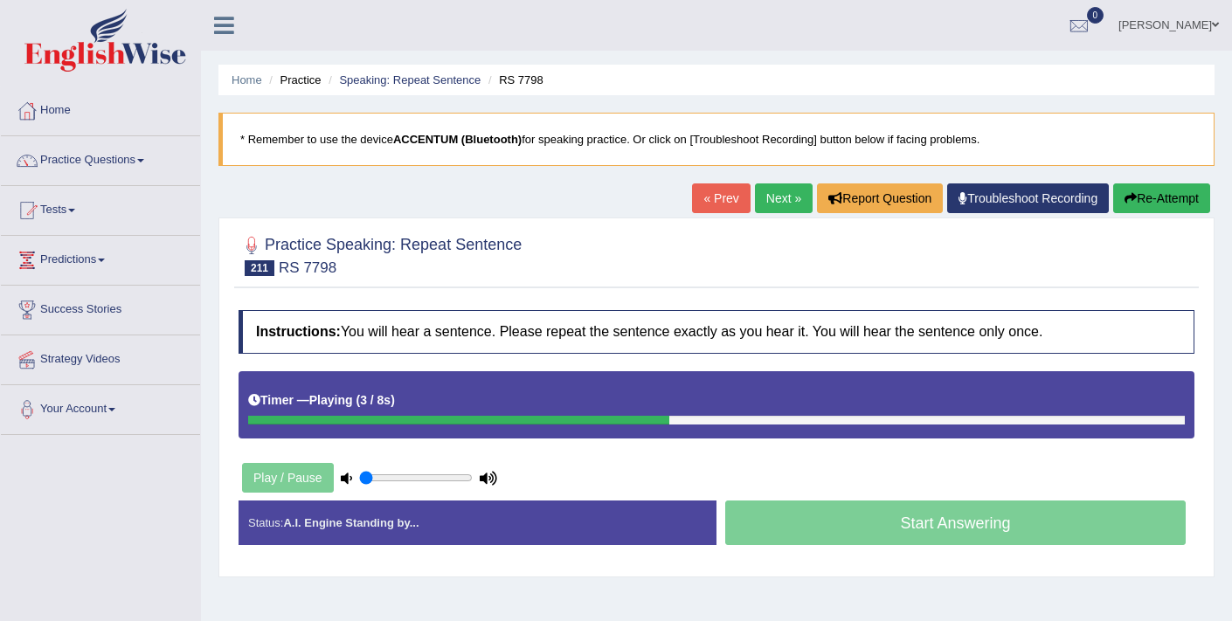
click at [765, 197] on link "Next »" at bounding box center [784, 199] width 58 height 30
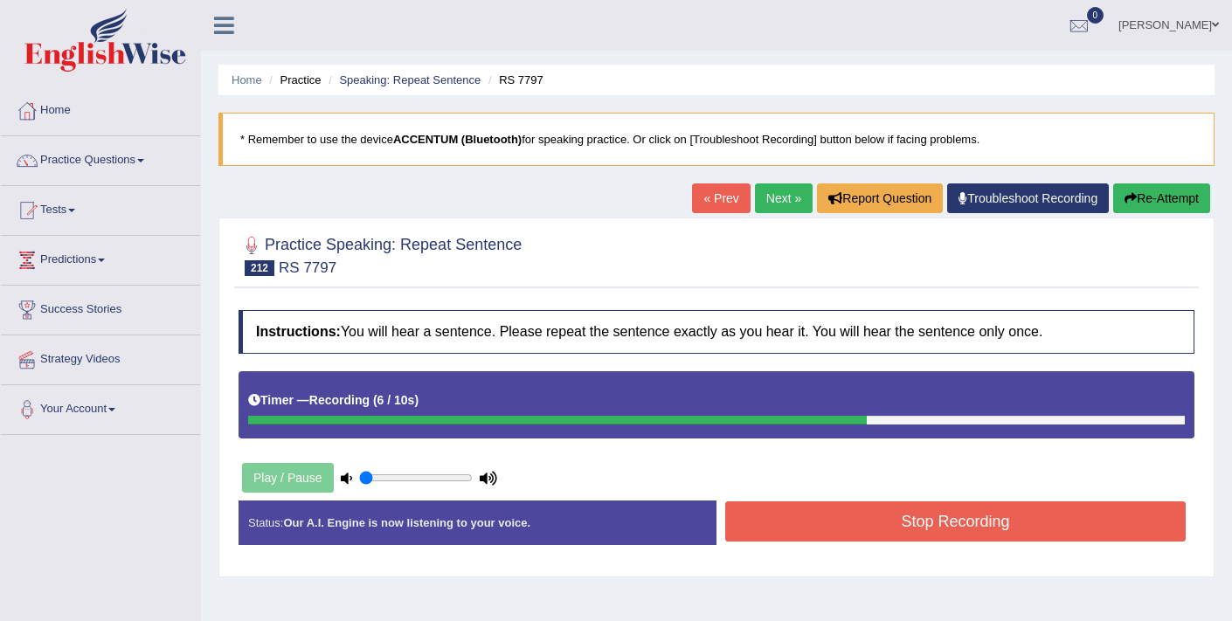
click at [817, 517] on button "Stop Recording" at bounding box center [955, 522] width 461 height 40
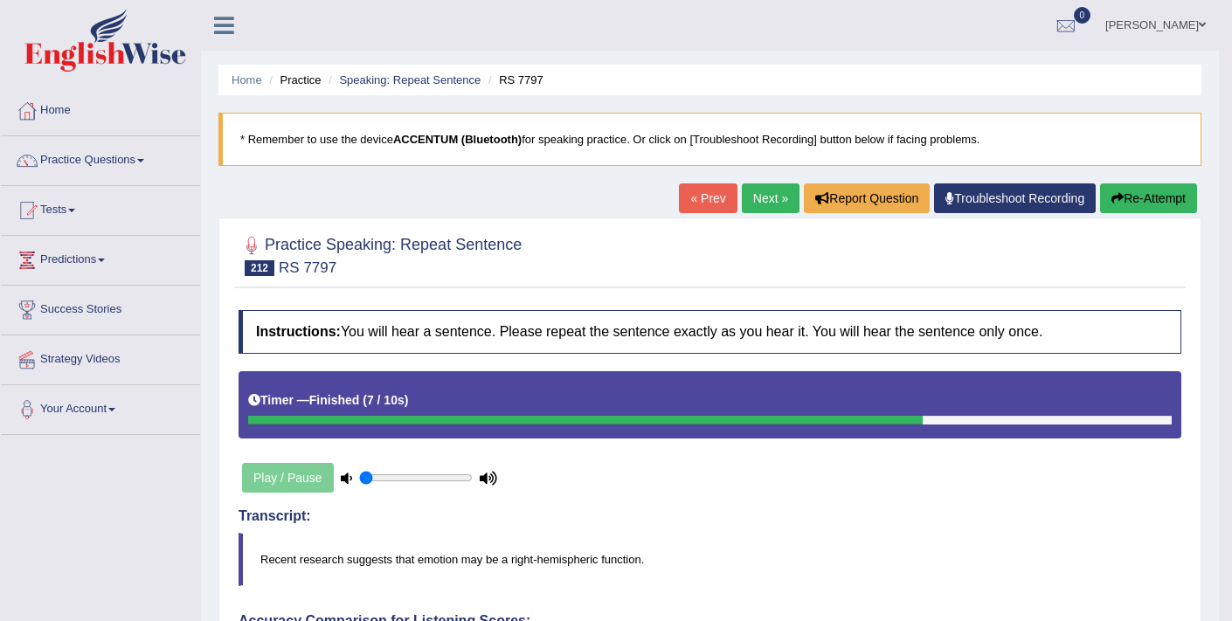
click at [760, 201] on link "Next »" at bounding box center [771, 199] width 58 height 30
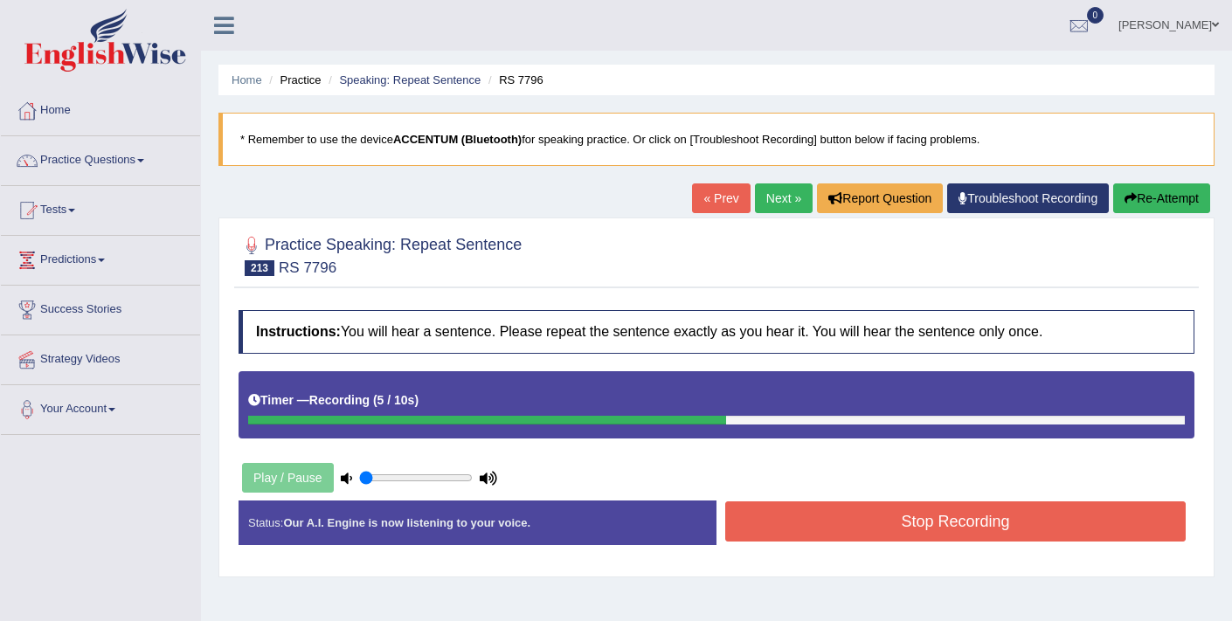
click at [826, 523] on button "Stop Recording" at bounding box center [955, 522] width 461 height 40
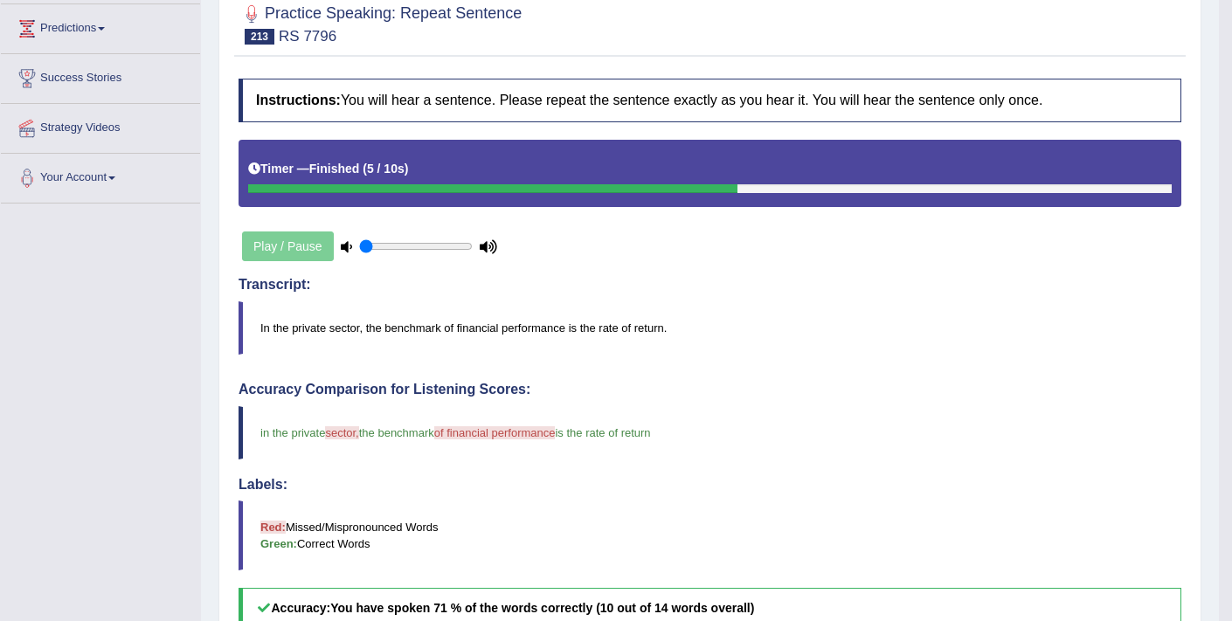
scroll to position [151, 0]
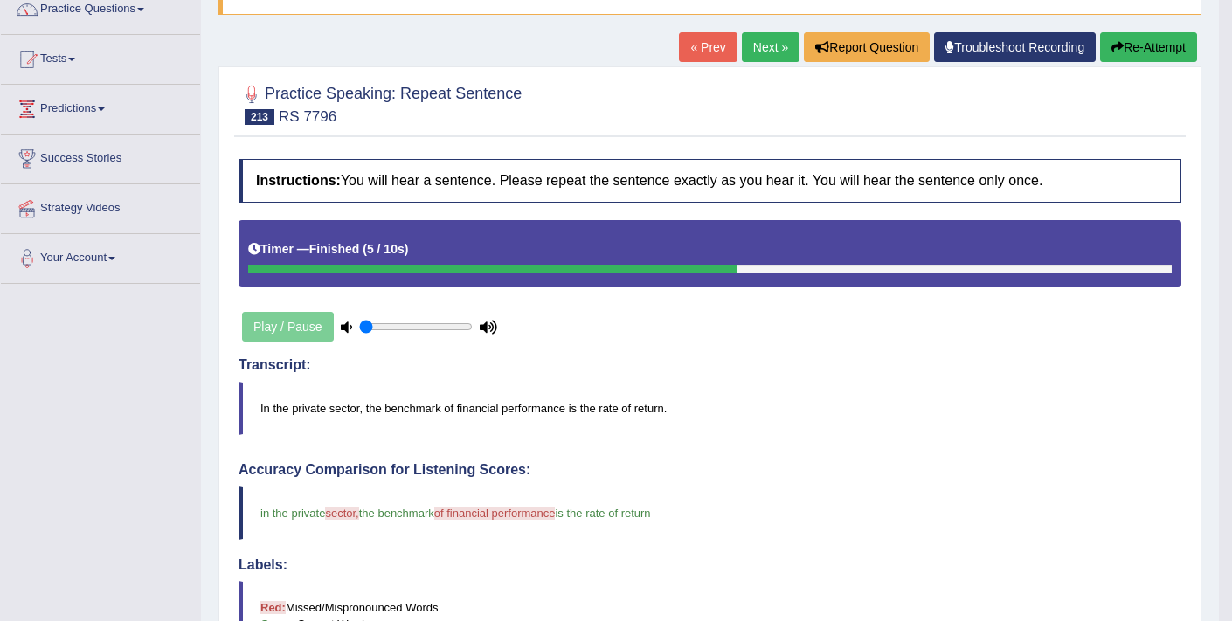
click at [744, 52] on link "Next »" at bounding box center [771, 47] width 58 height 30
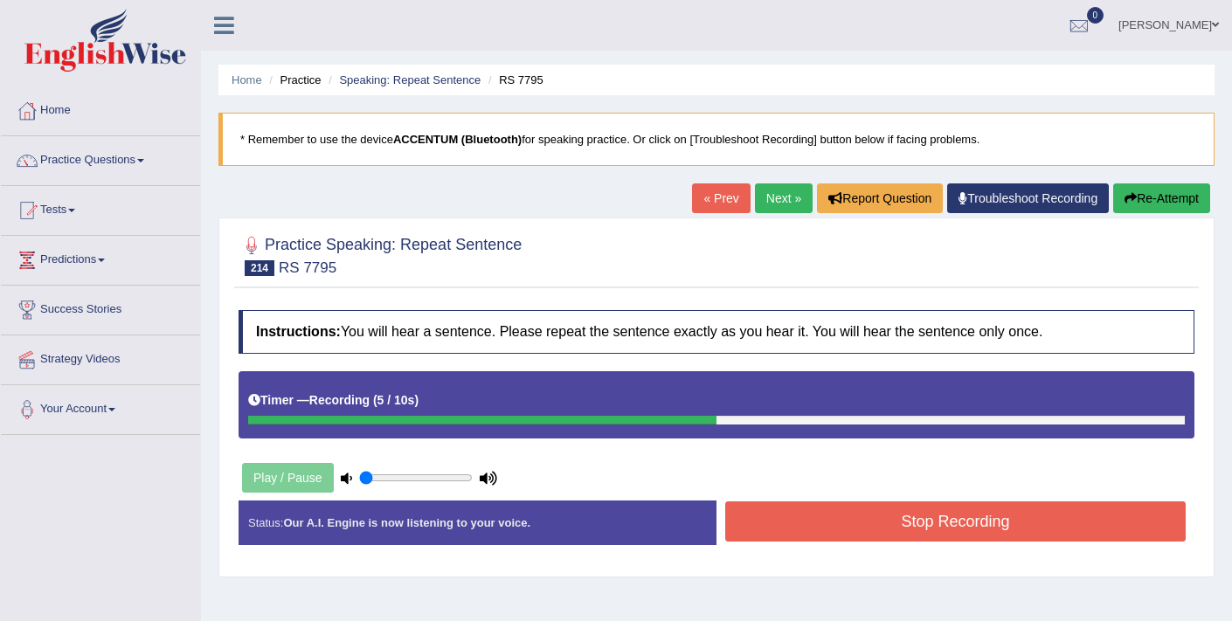
click at [812, 516] on button "Stop Recording" at bounding box center [955, 522] width 461 height 40
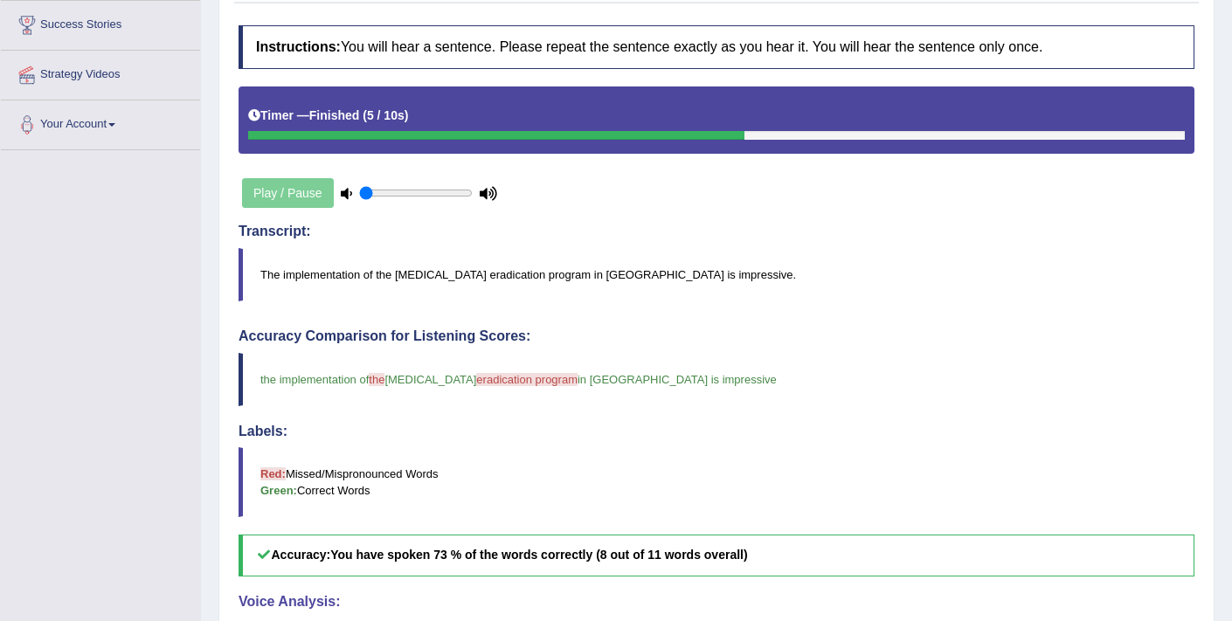
scroll to position [111, 0]
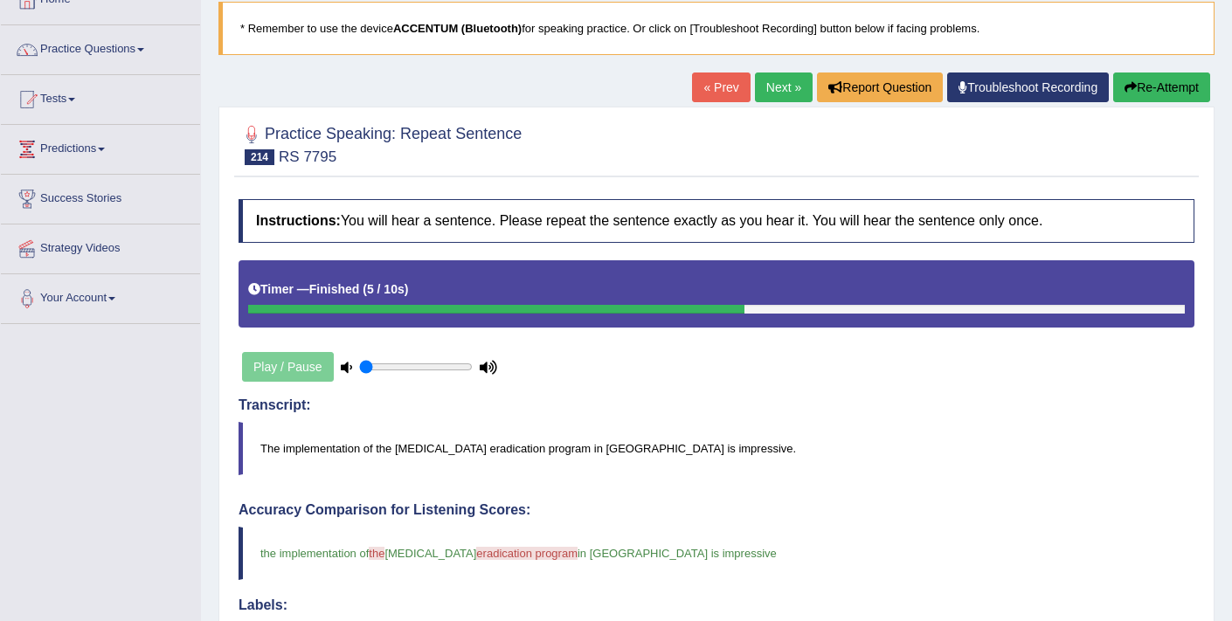
click at [771, 83] on link "Next »" at bounding box center [784, 88] width 58 height 30
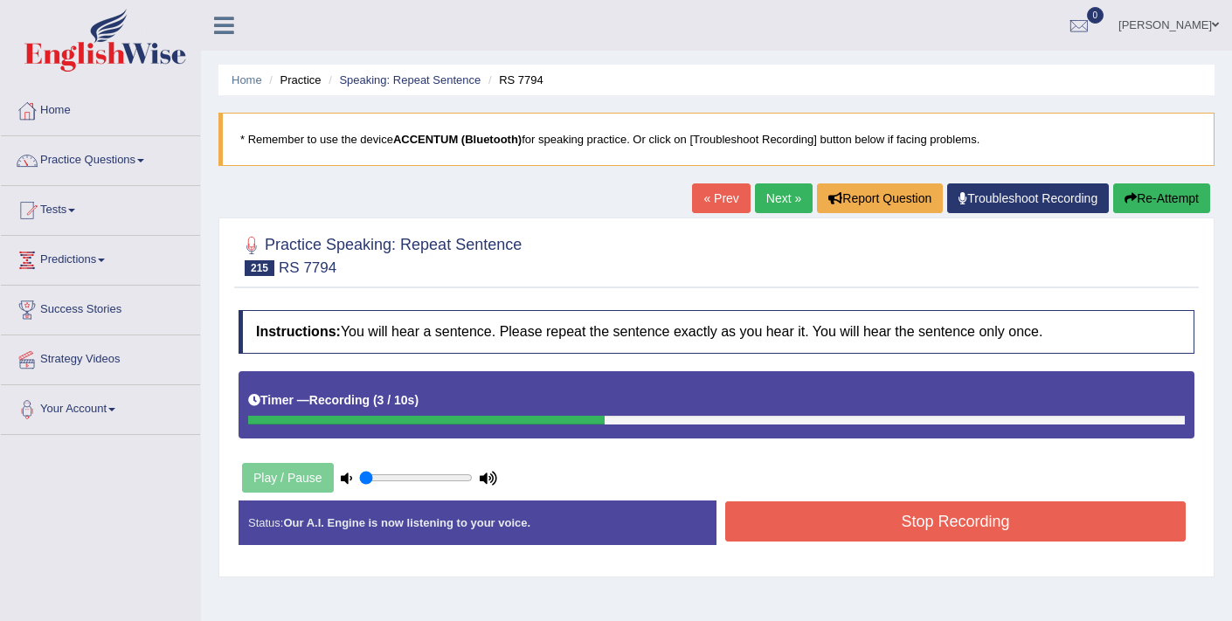
click at [890, 528] on button "Stop Recording" at bounding box center [955, 522] width 461 height 40
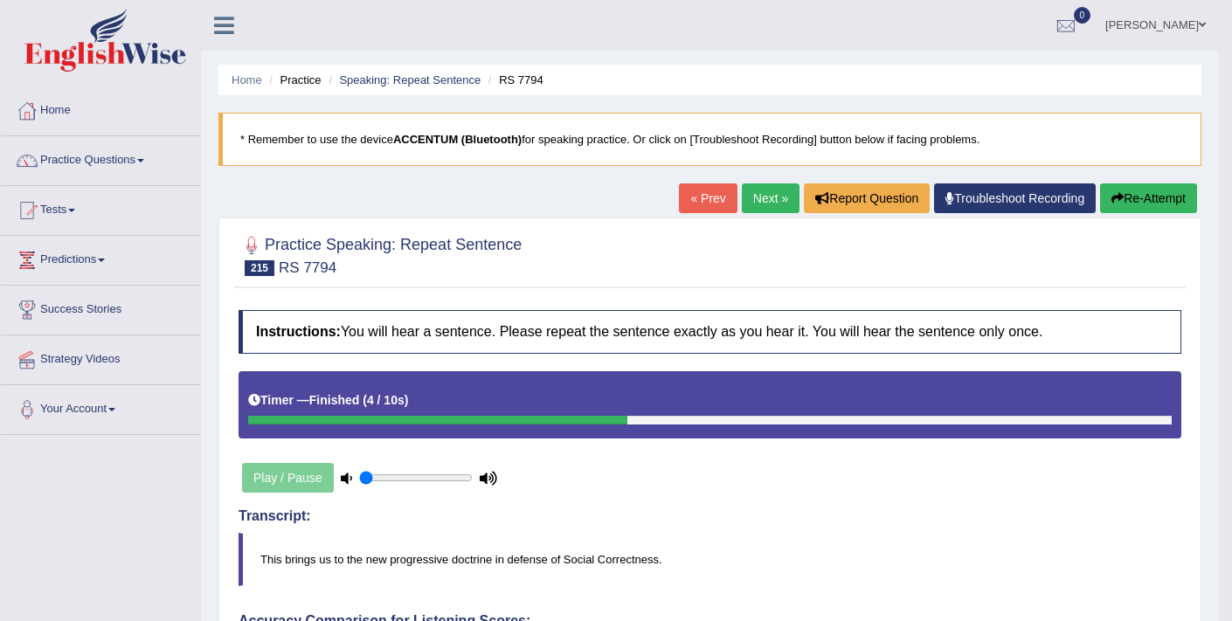
click at [1130, 195] on button "Re-Attempt" at bounding box center [1148, 199] width 97 height 30
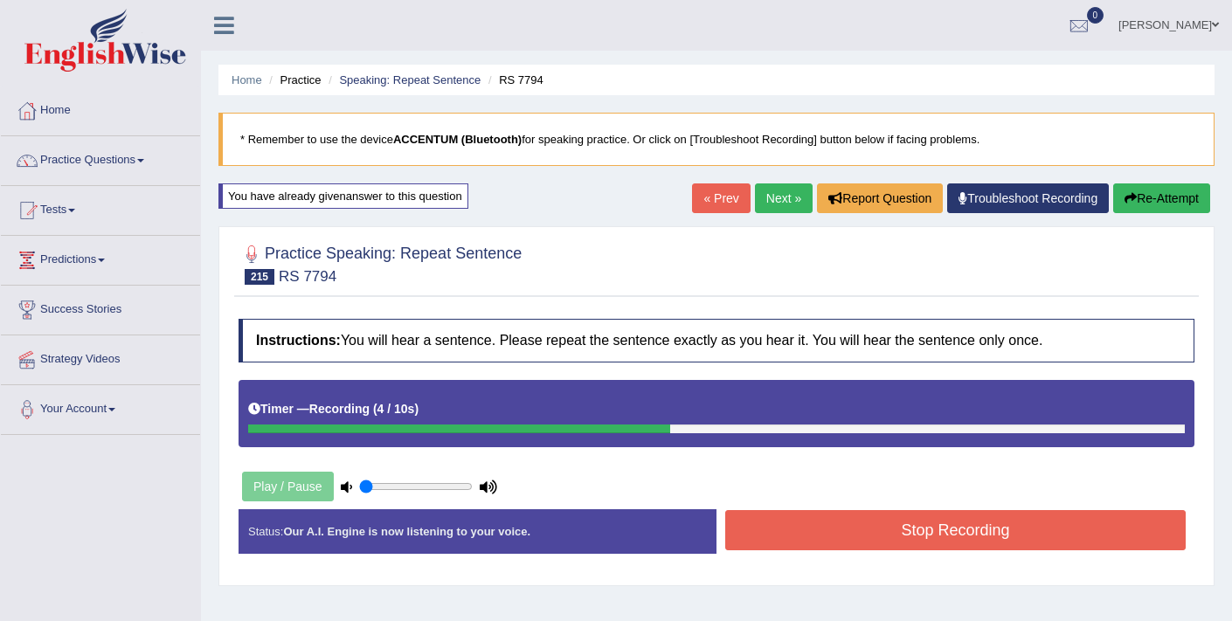
click at [873, 525] on button "Stop Recording" at bounding box center [955, 530] width 461 height 40
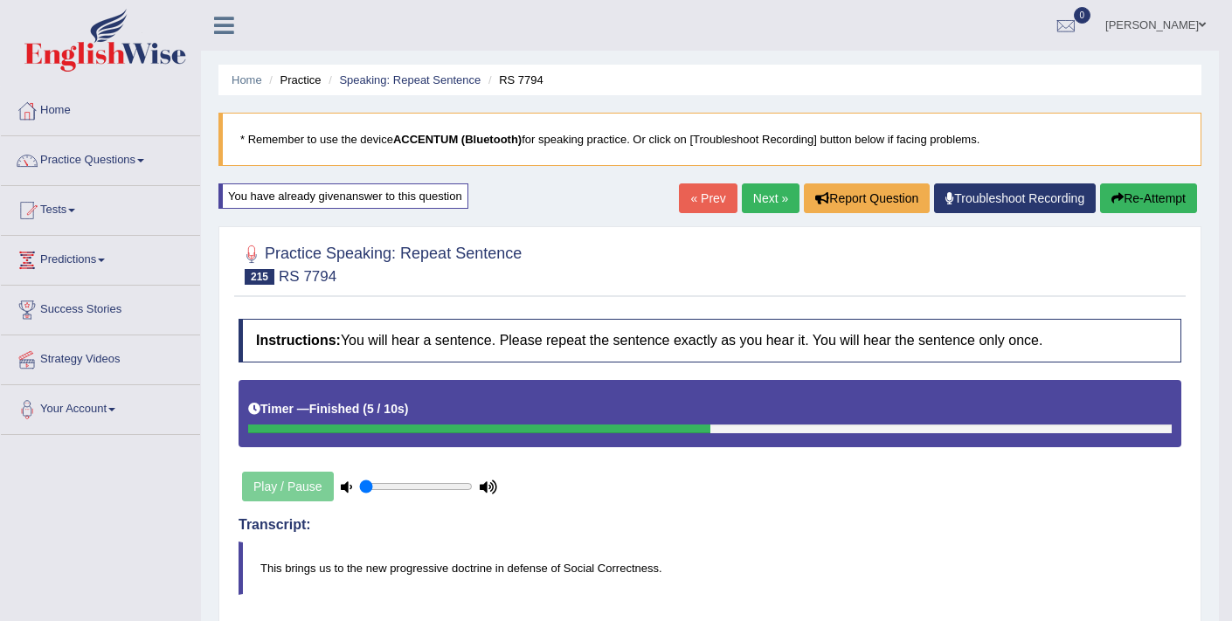
click at [758, 209] on link "Next »" at bounding box center [771, 199] width 58 height 30
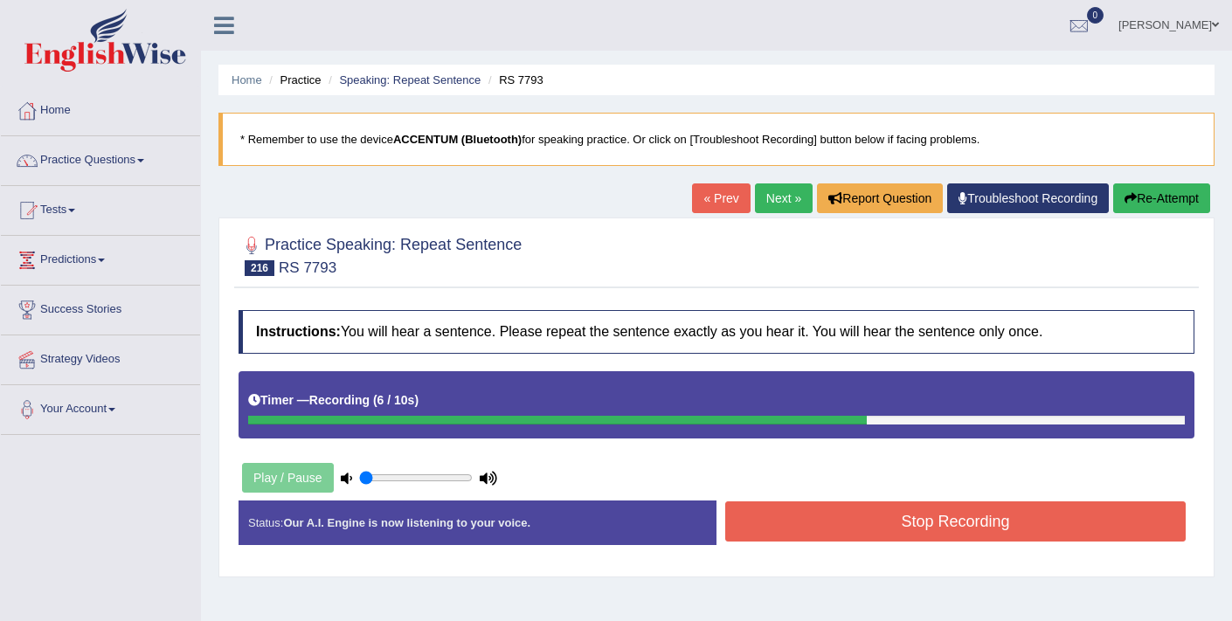
click at [811, 540] on div "Stop Recording" at bounding box center [956, 524] width 478 height 45
click at [813, 522] on button "Stop Recording" at bounding box center [955, 522] width 461 height 40
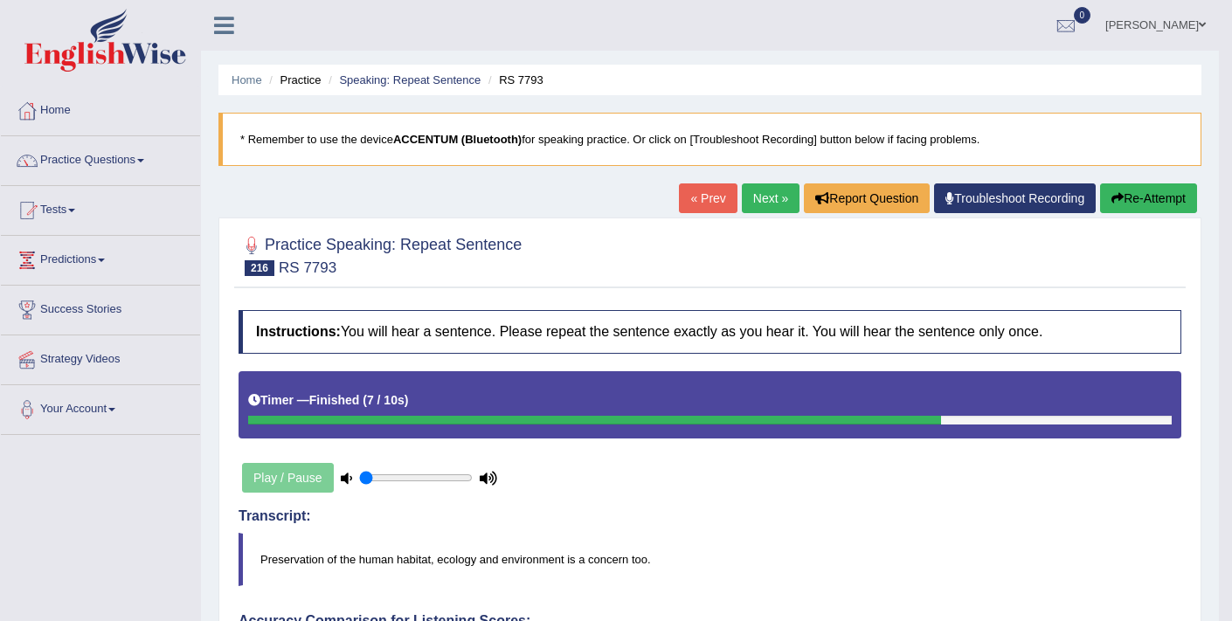
click at [743, 200] on link "Next »" at bounding box center [771, 199] width 58 height 30
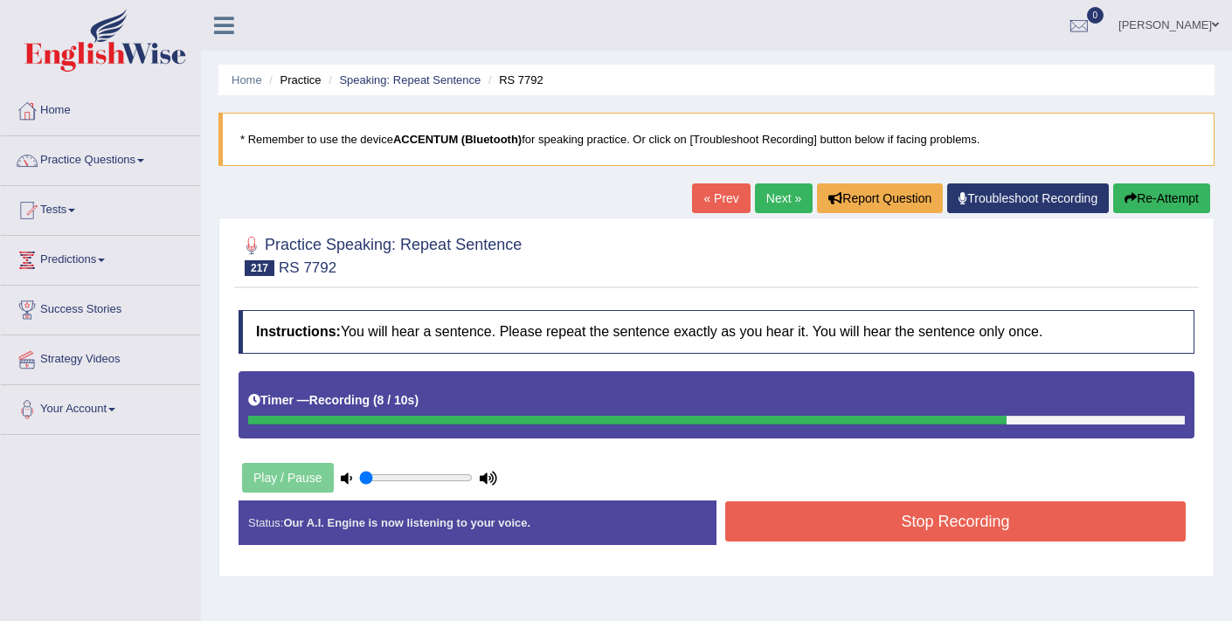
click at [895, 517] on button "Stop Recording" at bounding box center [955, 522] width 461 height 40
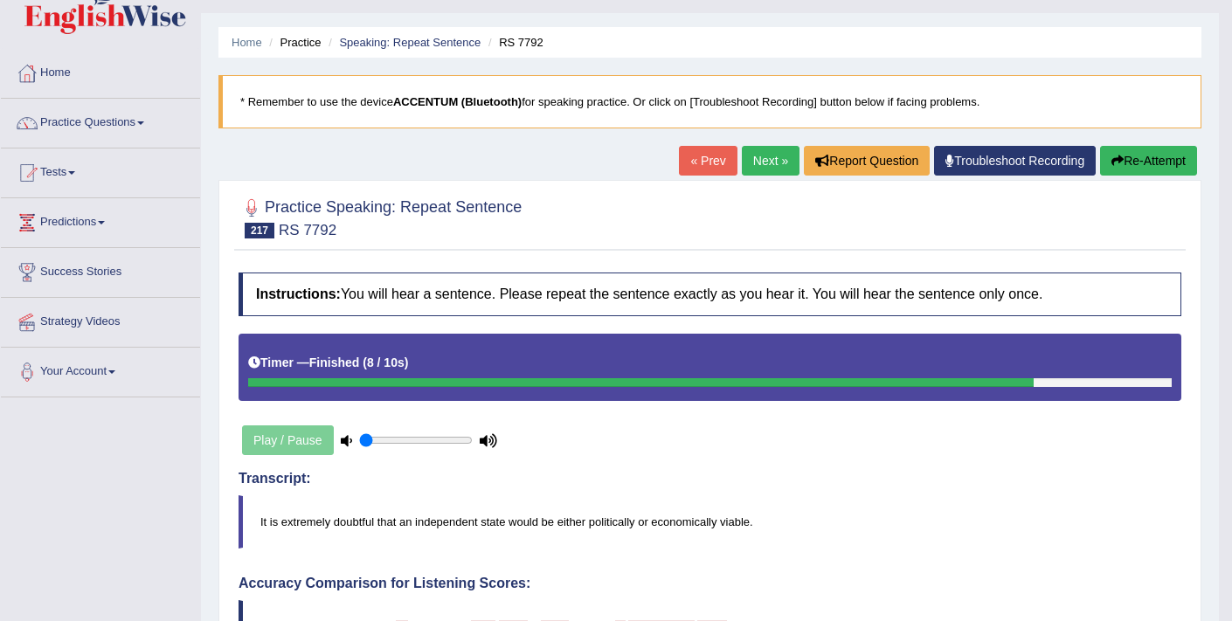
scroll to position [24, 0]
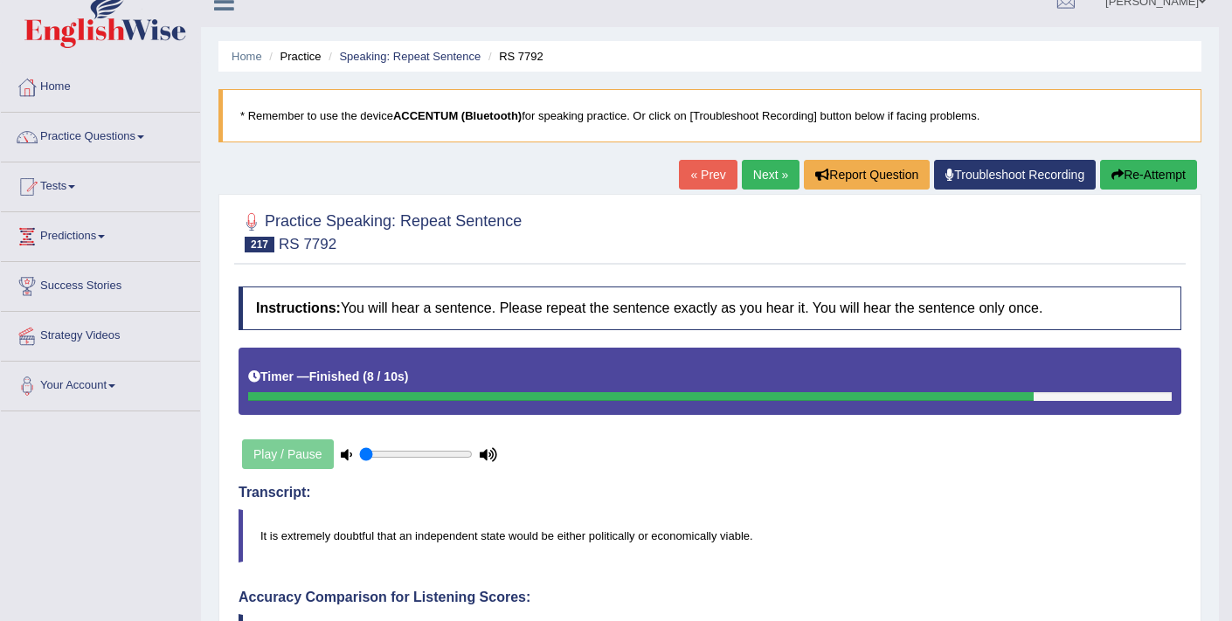
click at [761, 172] on link "Next »" at bounding box center [771, 175] width 58 height 30
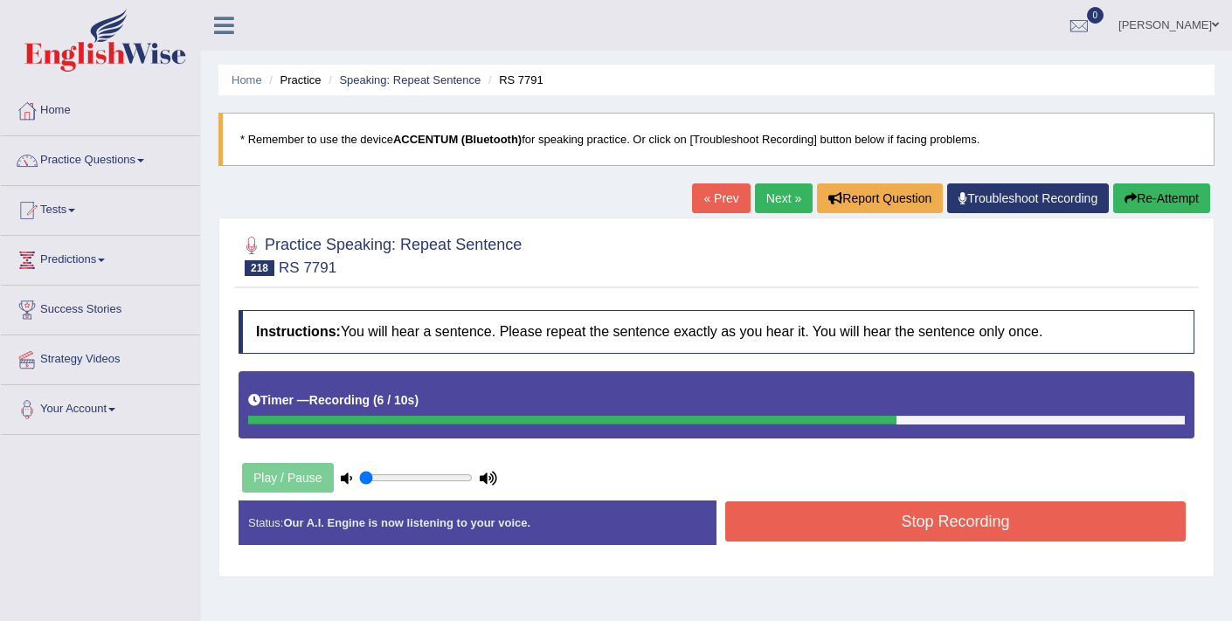
click at [855, 502] on button "Stop Recording" at bounding box center [955, 522] width 461 height 40
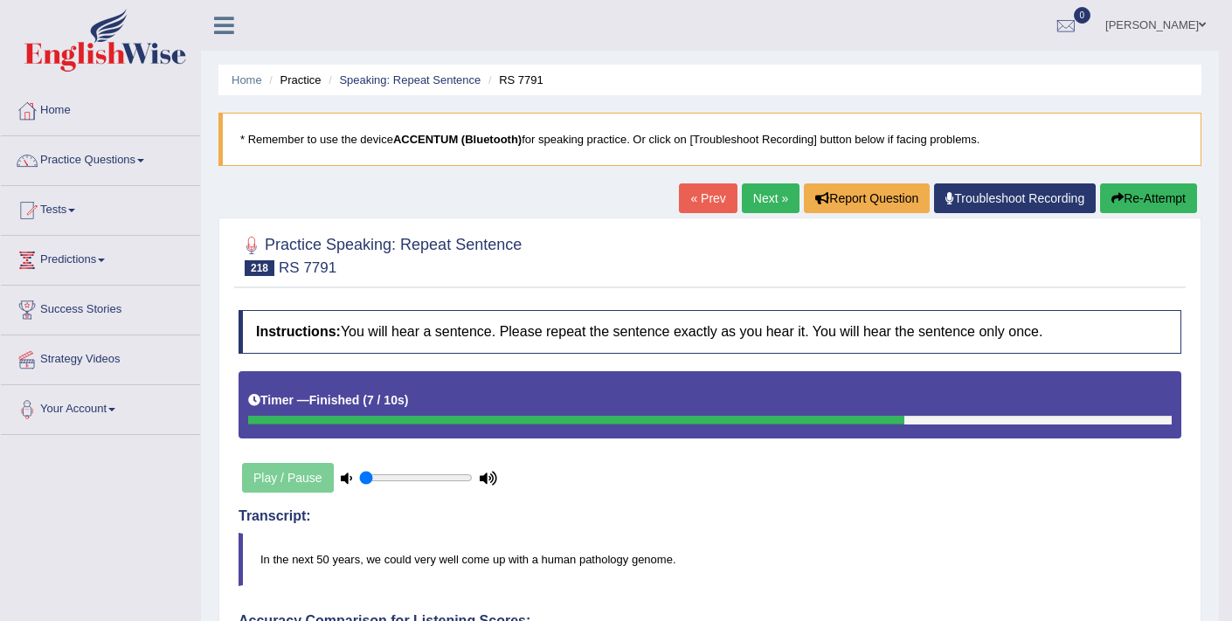
click at [749, 191] on link "Next »" at bounding box center [771, 199] width 58 height 30
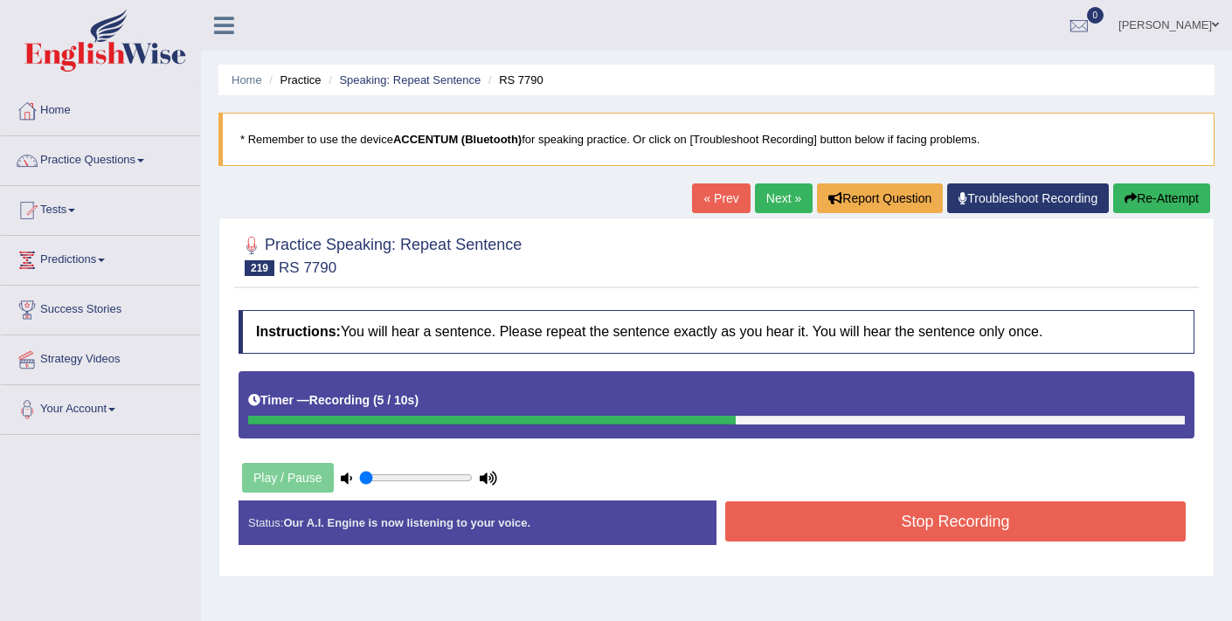
click at [861, 530] on button "Stop Recording" at bounding box center [955, 522] width 461 height 40
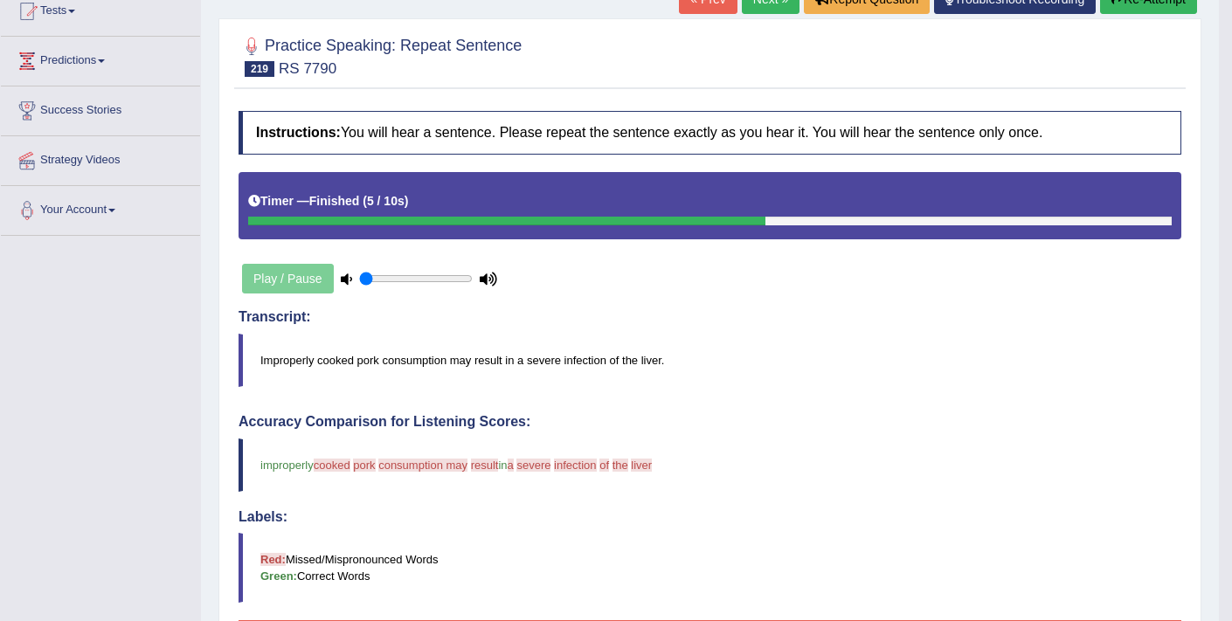
scroll to position [106, 0]
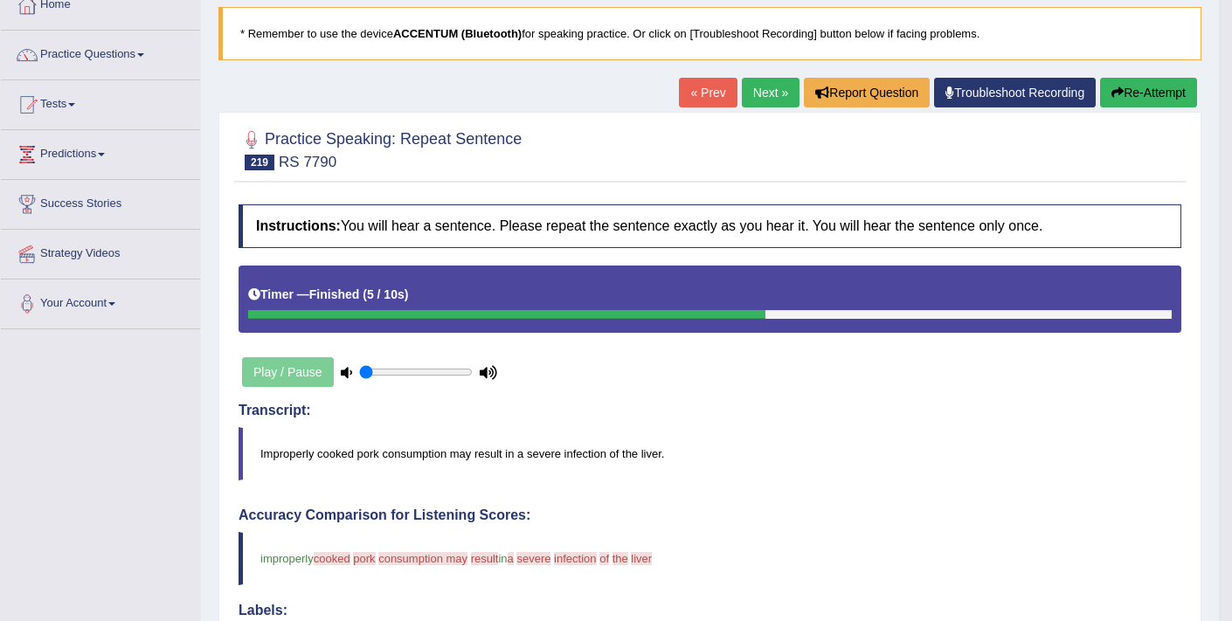
click at [1140, 80] on button "Re-Attempt" at bounding box center [1148, 93] width 97 height 30
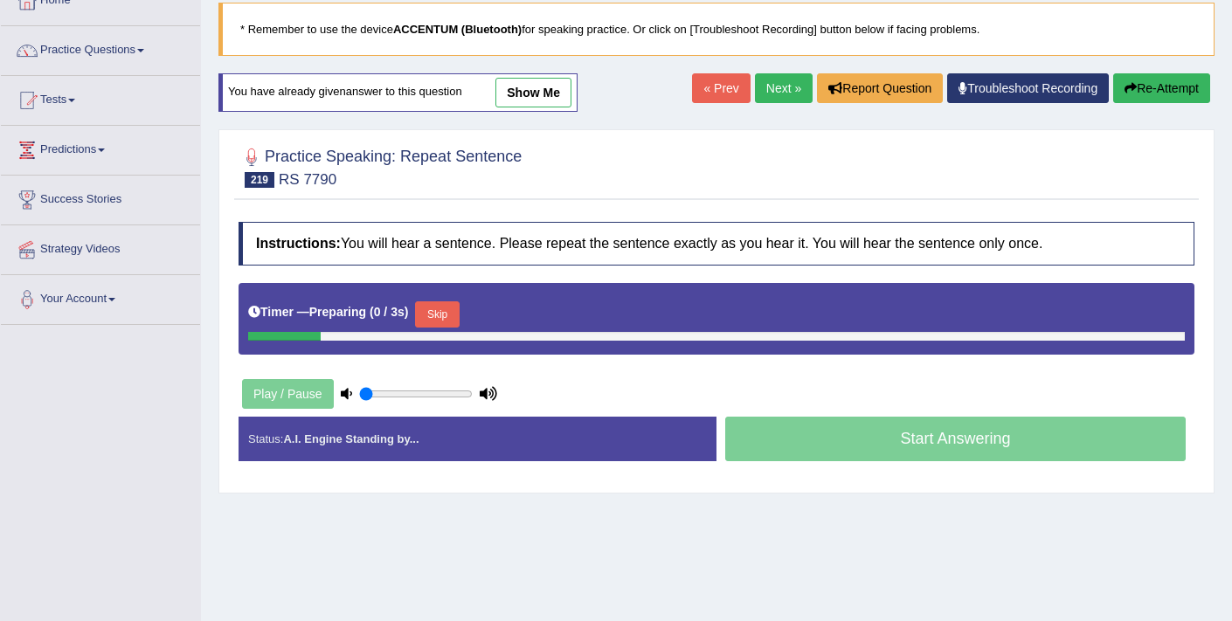
scroll to position [106, 0]
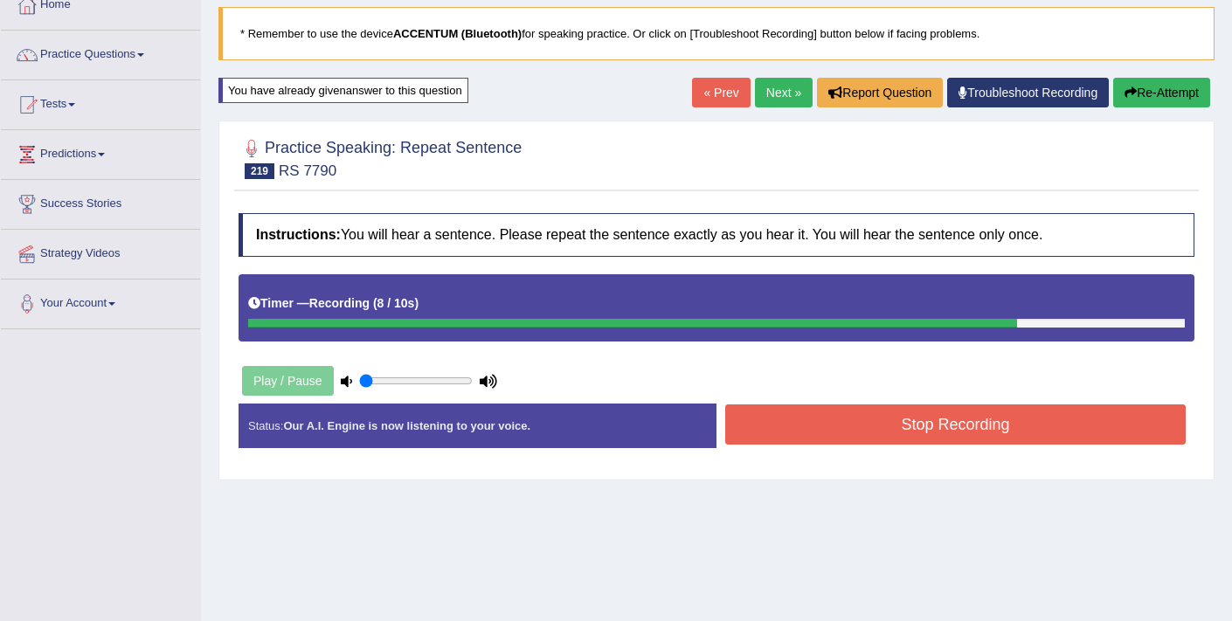
click at [1052, 417] on button "Stop Recording" at bounding box center [955, 425] width 461 height 40
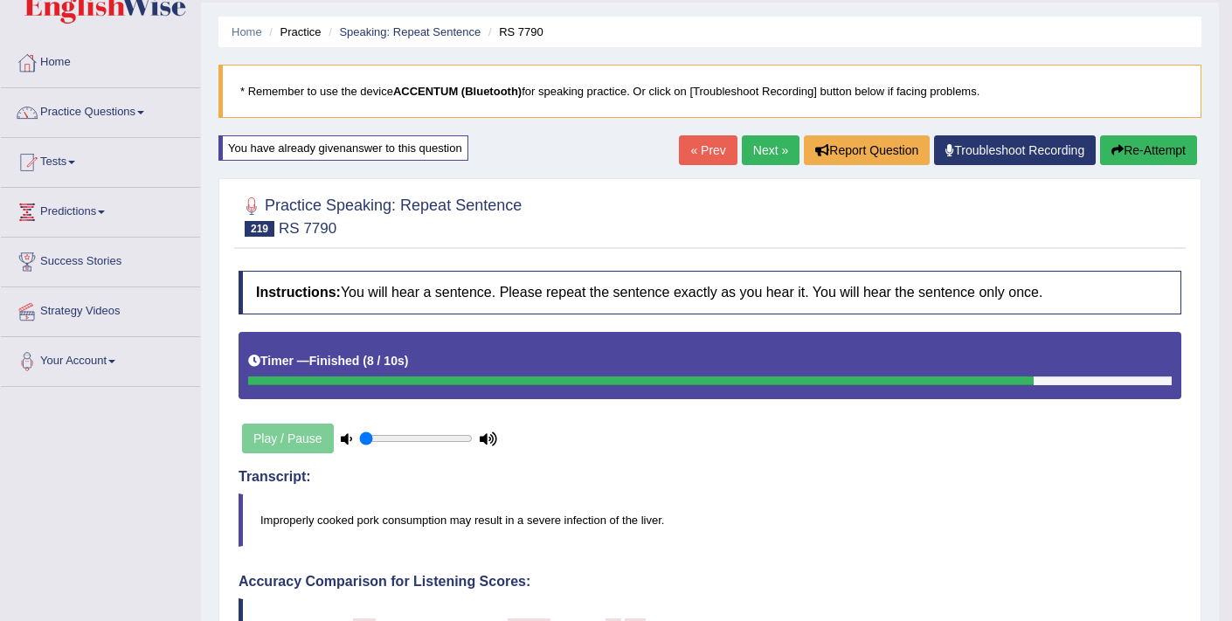
scroll to position [0, 0]
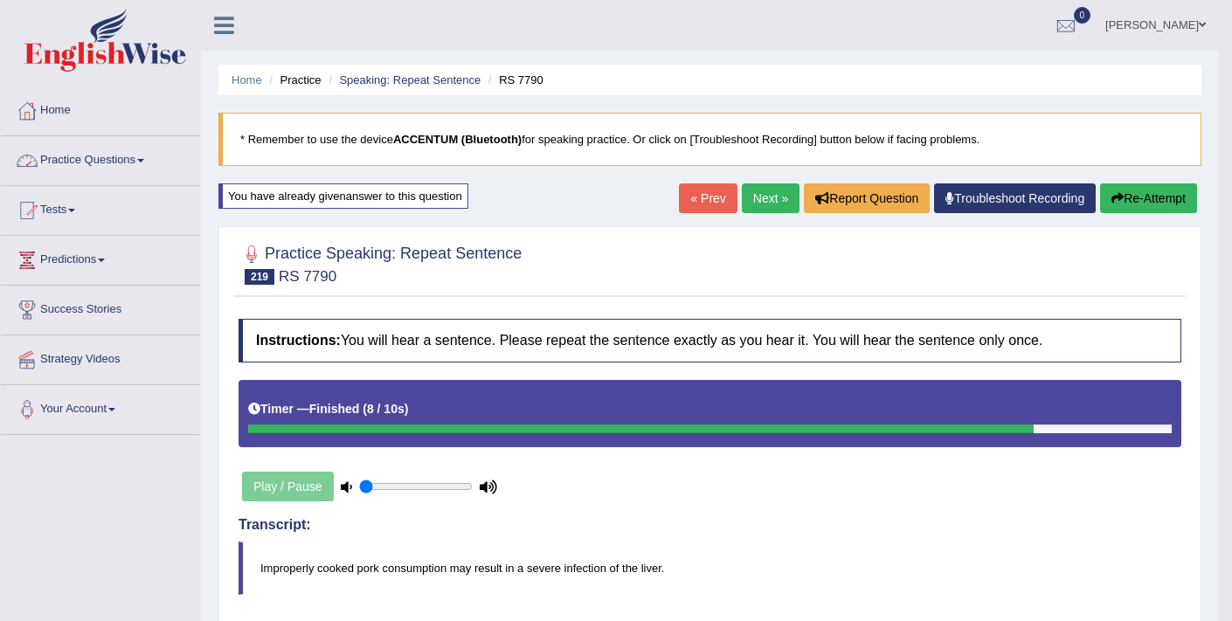
click at [116, 164] on link "Practice Questions" at bounding box center [100, 158] width 199 height 44
